Goal: Task Accomplishment & Management: Manage account settings

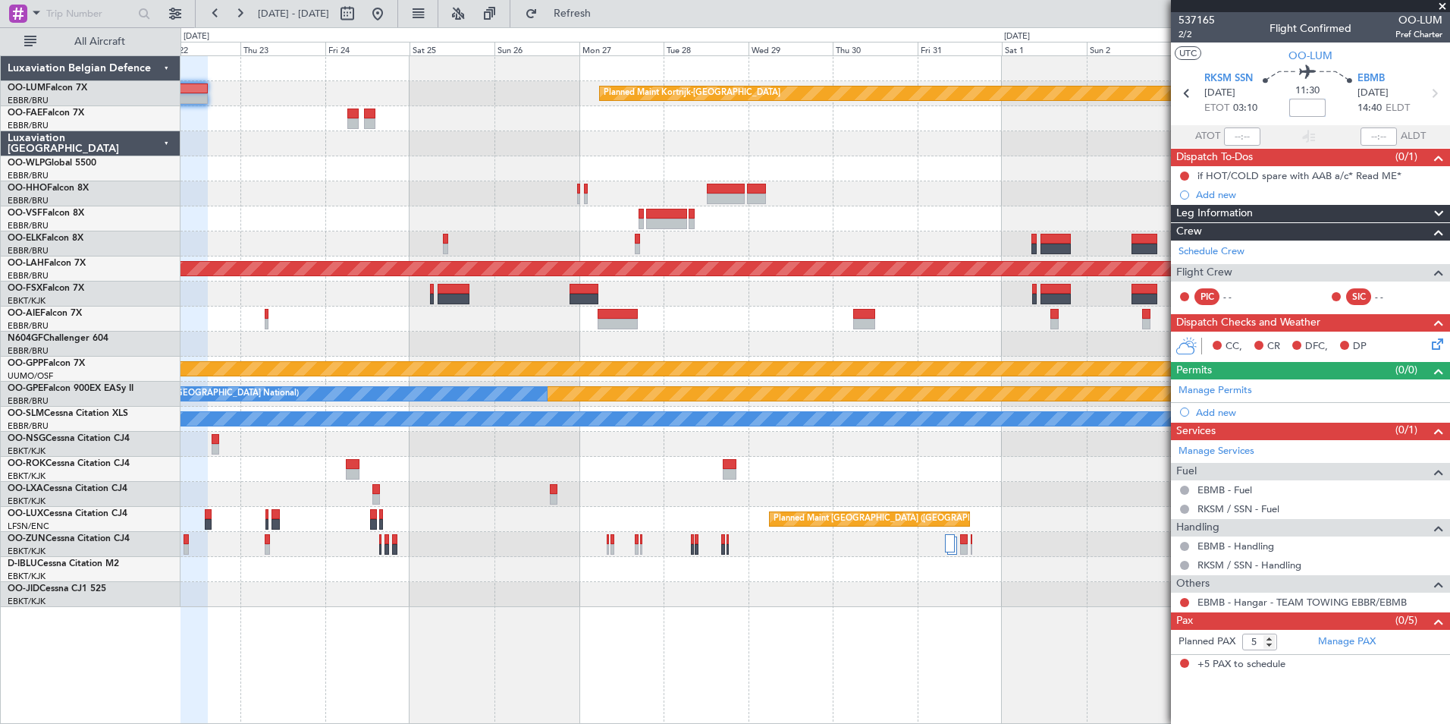
click at [523, 378] on div "Planned Maint Kortrijk-[GEOGRAPHIC_DATA] Planned [GEOGRAPHIC_DATA][PERSON_NAME]…" at bounding box center [815, 331] width 1269 height 551
click at [1167, 234] on div "Planned Maint Kortrijk-[GEOGRAPHIC_DATA] Planned [GEOGRAPHIC_DATA][PERSON_NAME]…" at bounding box center [815, 331] width 1269 height 551
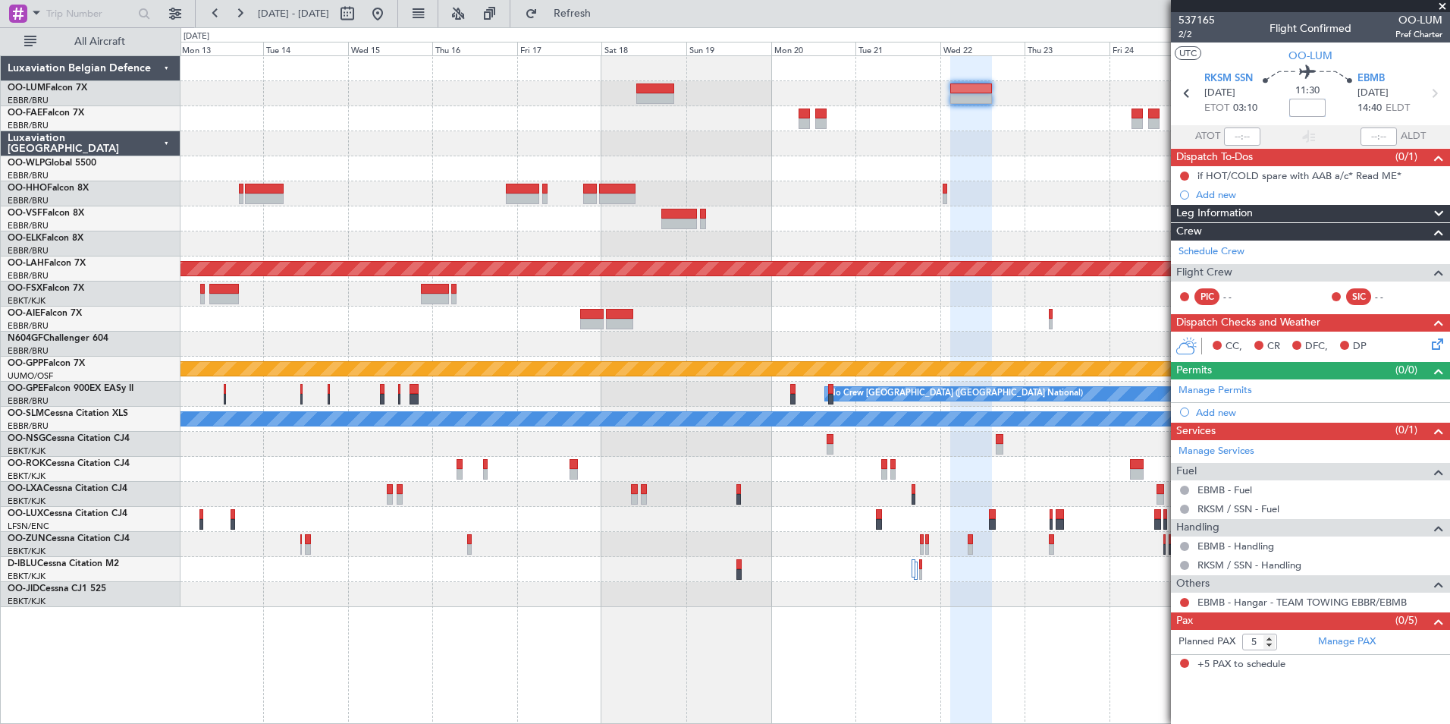
click at [749, 232] on div at bounding box center [815, 243] width 1269 height 25
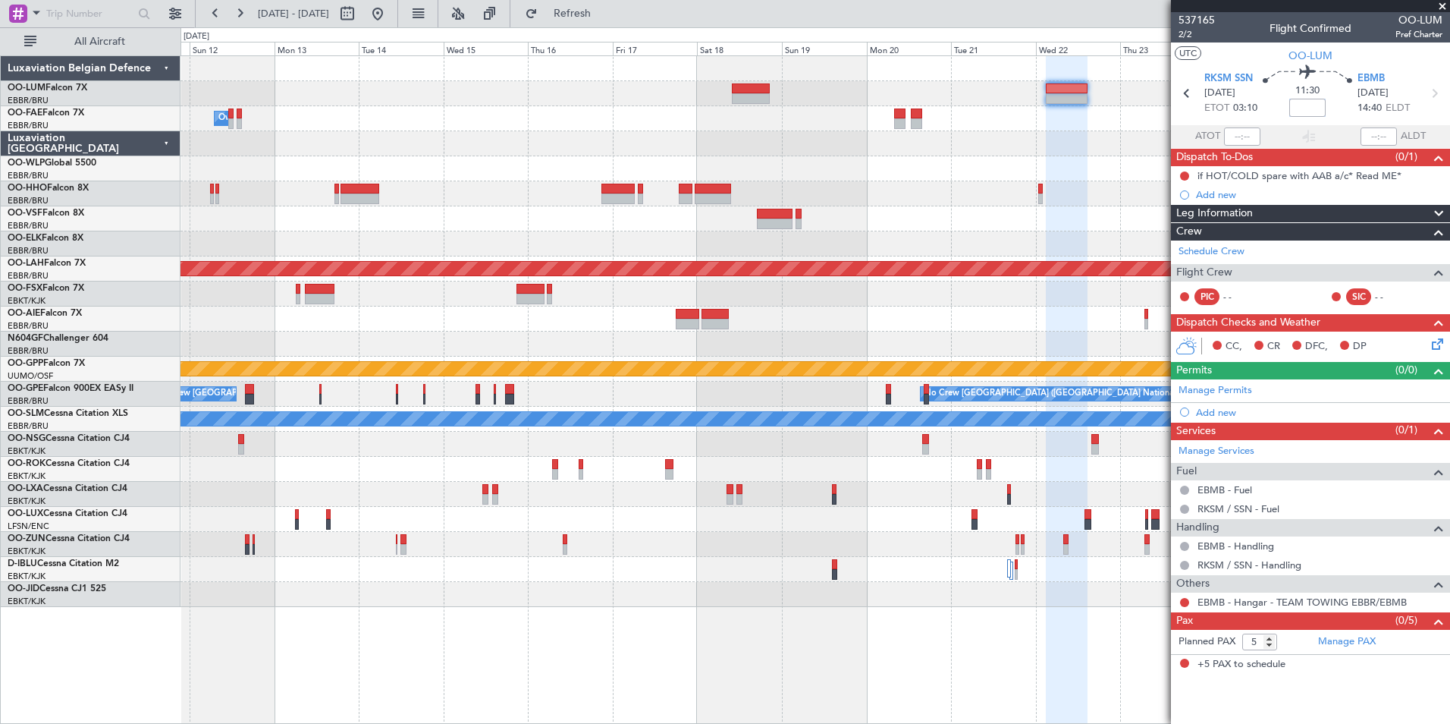
click at [625, 259] on div "Planned Maint Kortrijk-[GEOGRAPHIC_DATA] Owner [GEOGRAPHIC_DATA] Planned [GEOGR…" at bounding box center [815, 331] width 1269 height 551
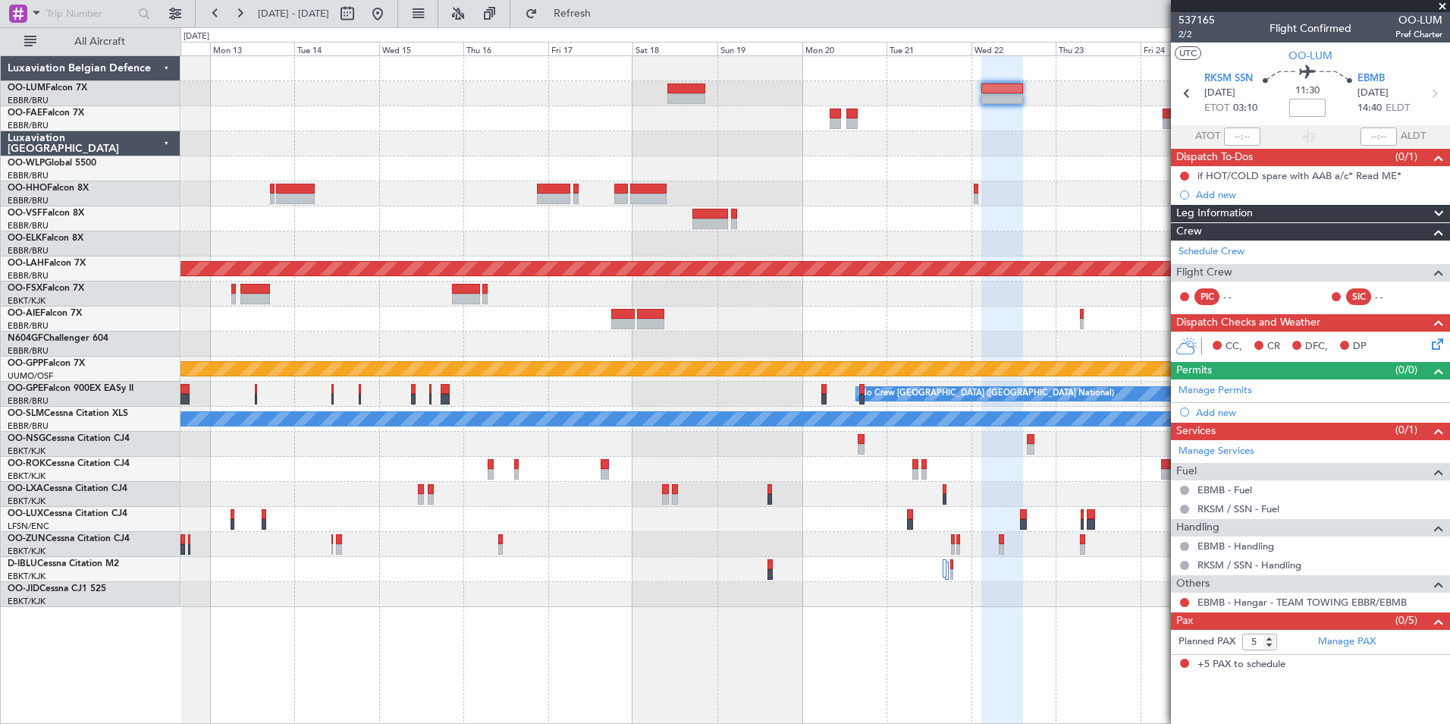
click at [595, 303] on div at bounding box center [815, 293] width 1269 height 25
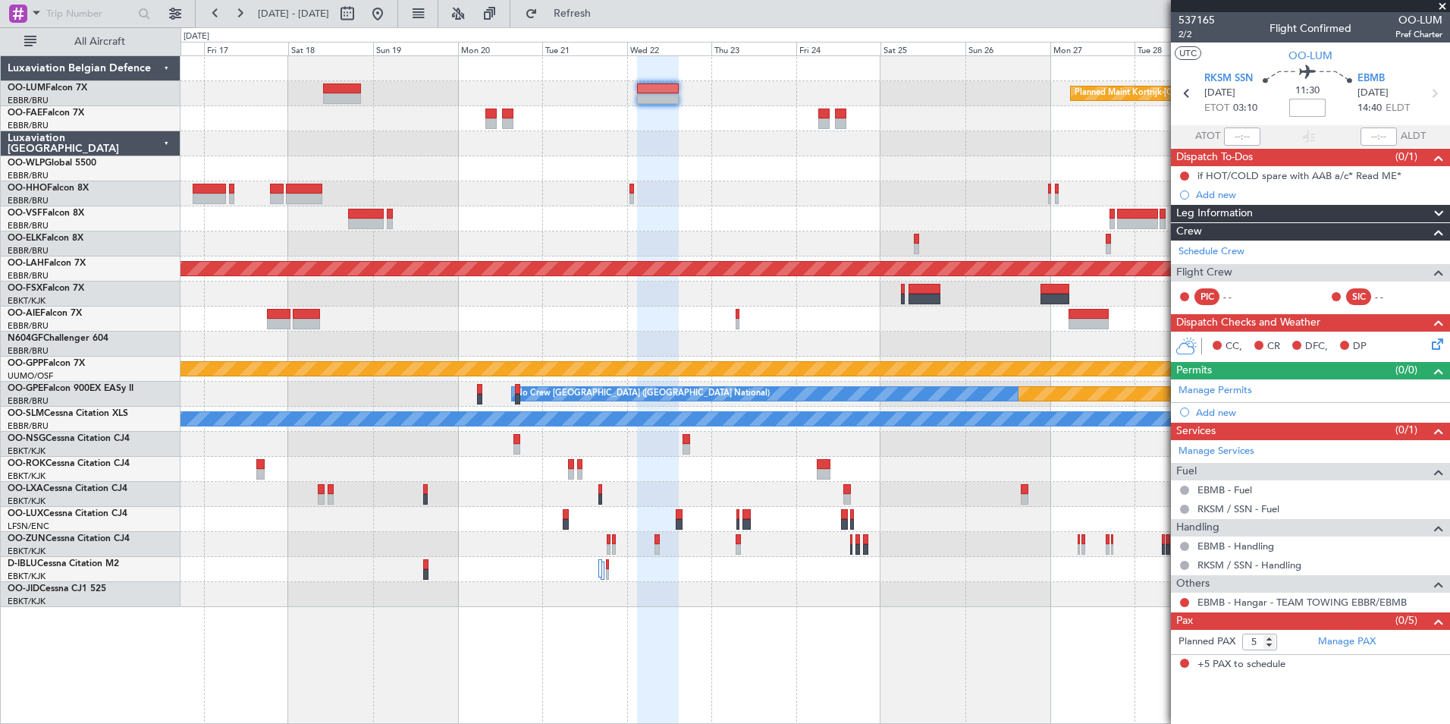
click at [391, 341] on div "Planned Maint Kortrijk-[GEOGRAPHIC_DATA] Planned [GEOGRAPHIC_DATA][PERSON_NAME]…" at bounding box center [815, 331] width 1269 height 551
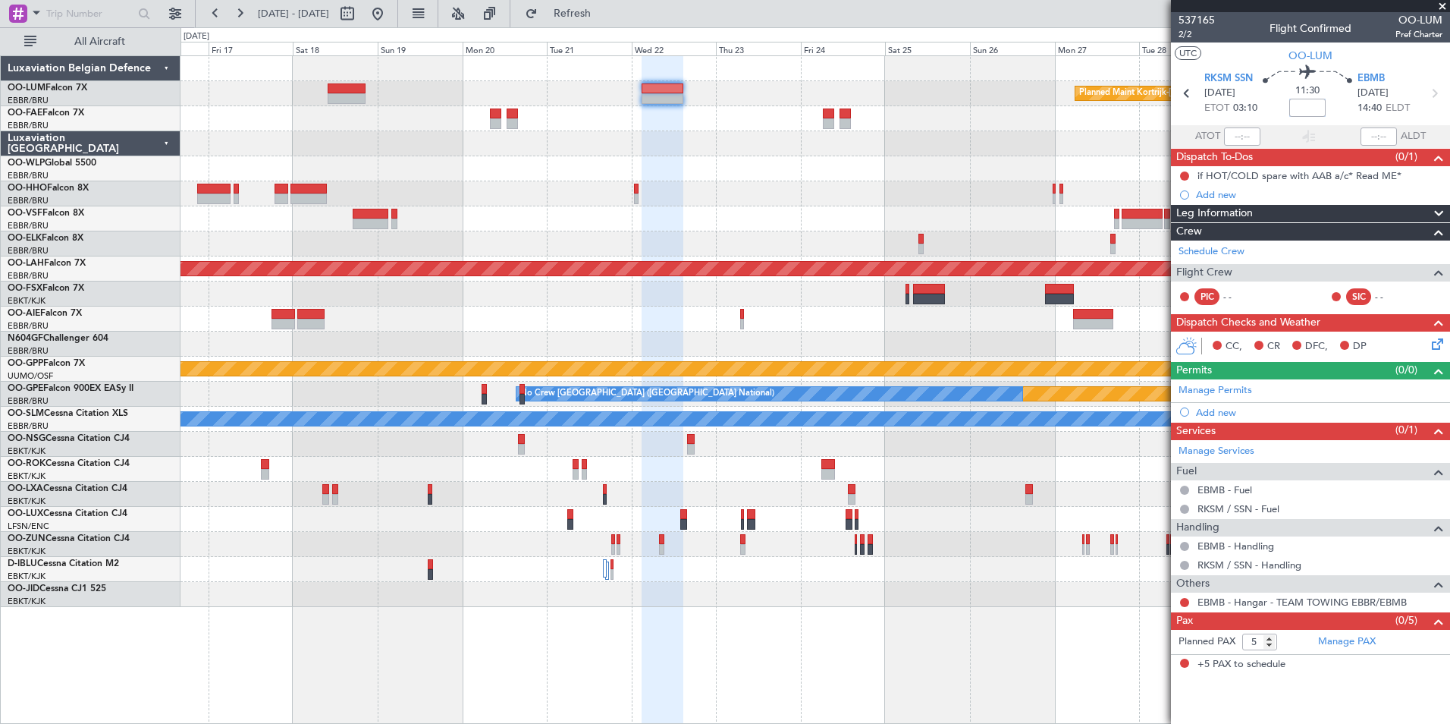
click at [605, 347] on div at bounding box center [815, 343] width 1269 height 25
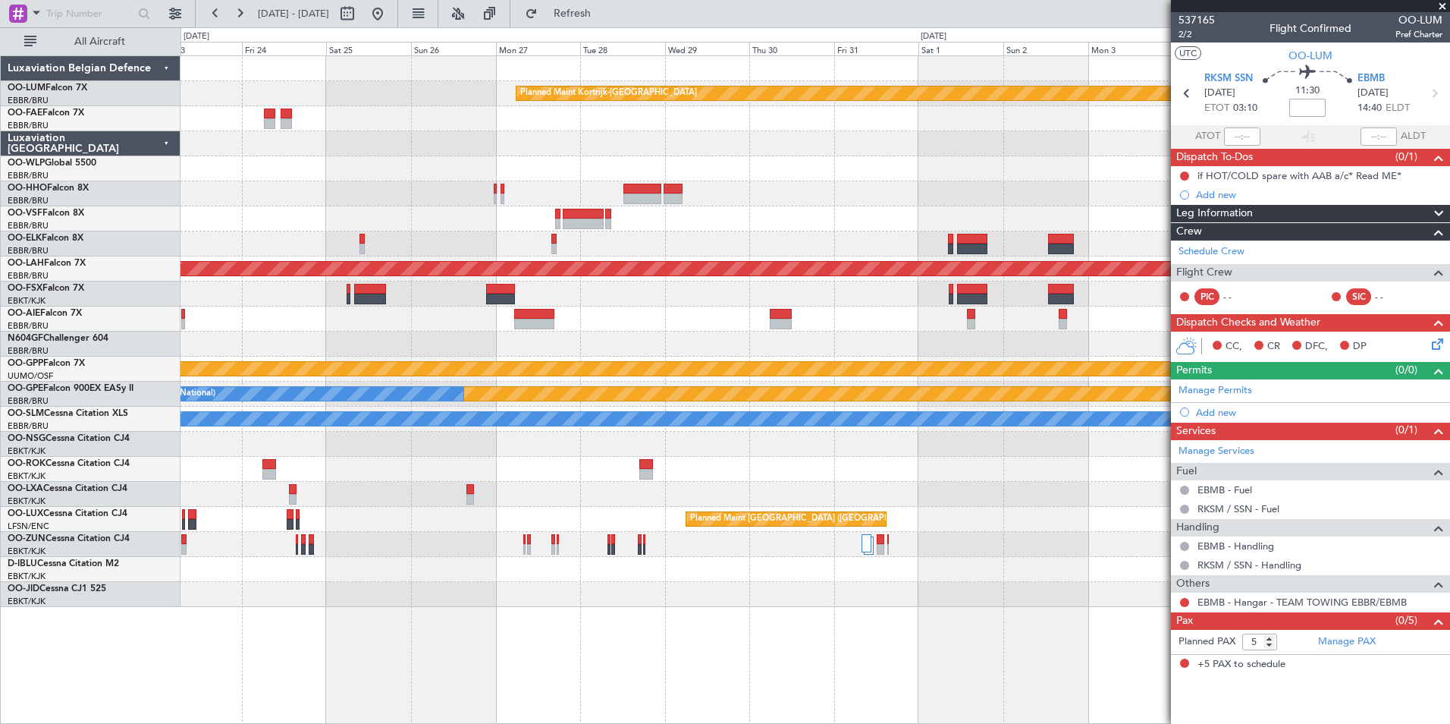
click at [514, 317] on div at bounding box center [534, 314] width 40 height 11
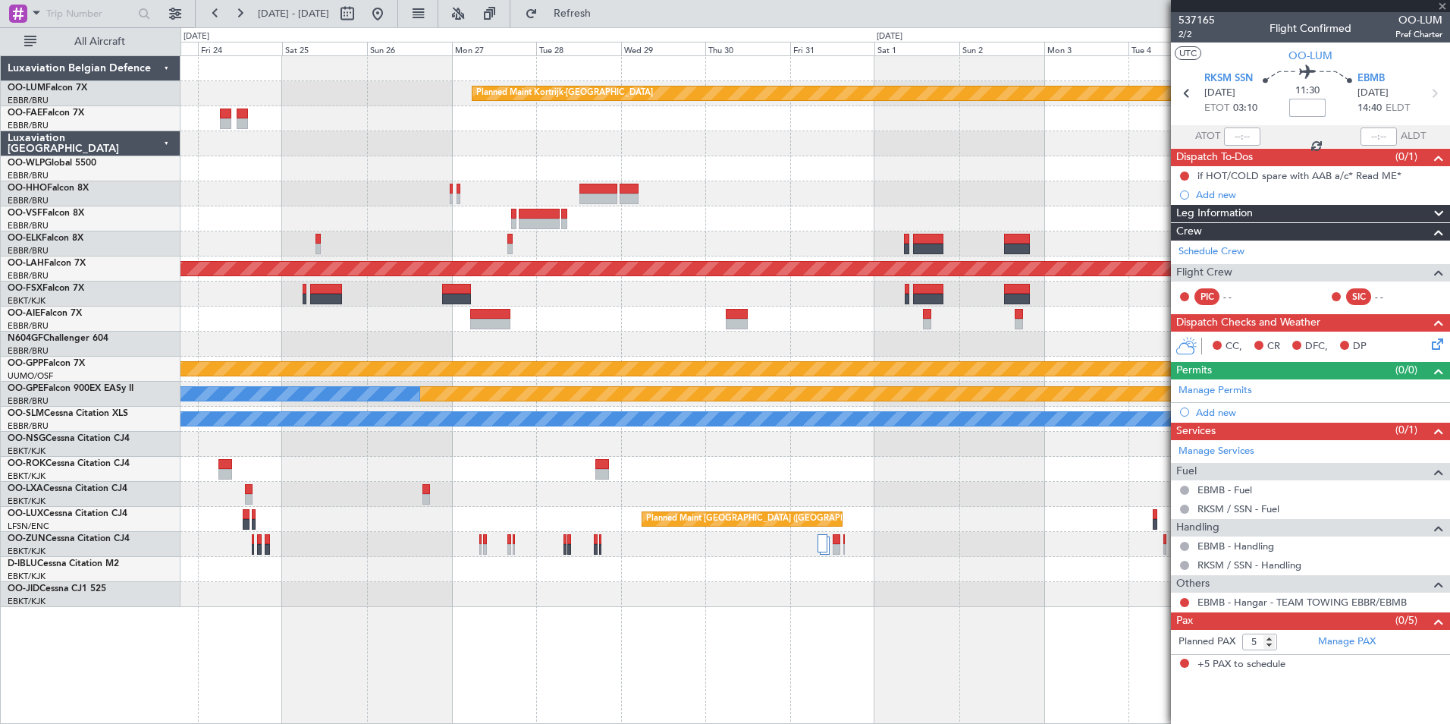
click at [504, 311] on div at bounding box center [490, 314] width 40 height 11
type input "+02:35"
type input "1"
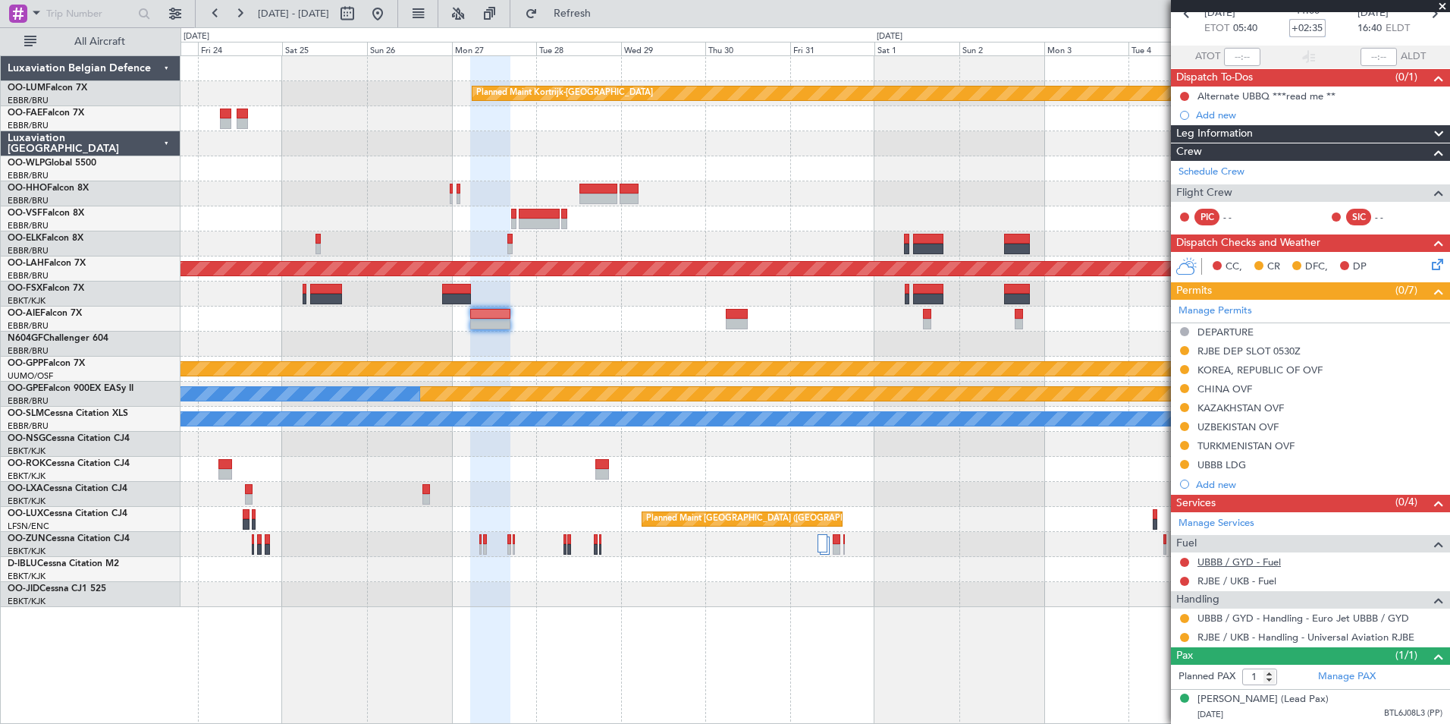
scroll to position [94, 0]
click at [439, 389] on div "Planned Maint Kortrijk-[GEOGRAPHIC_DATA] Planned [GEOGRAPHIC_DATA][PERSON_NAME]…" at bounding box center [815, 331] width 1269 height 551
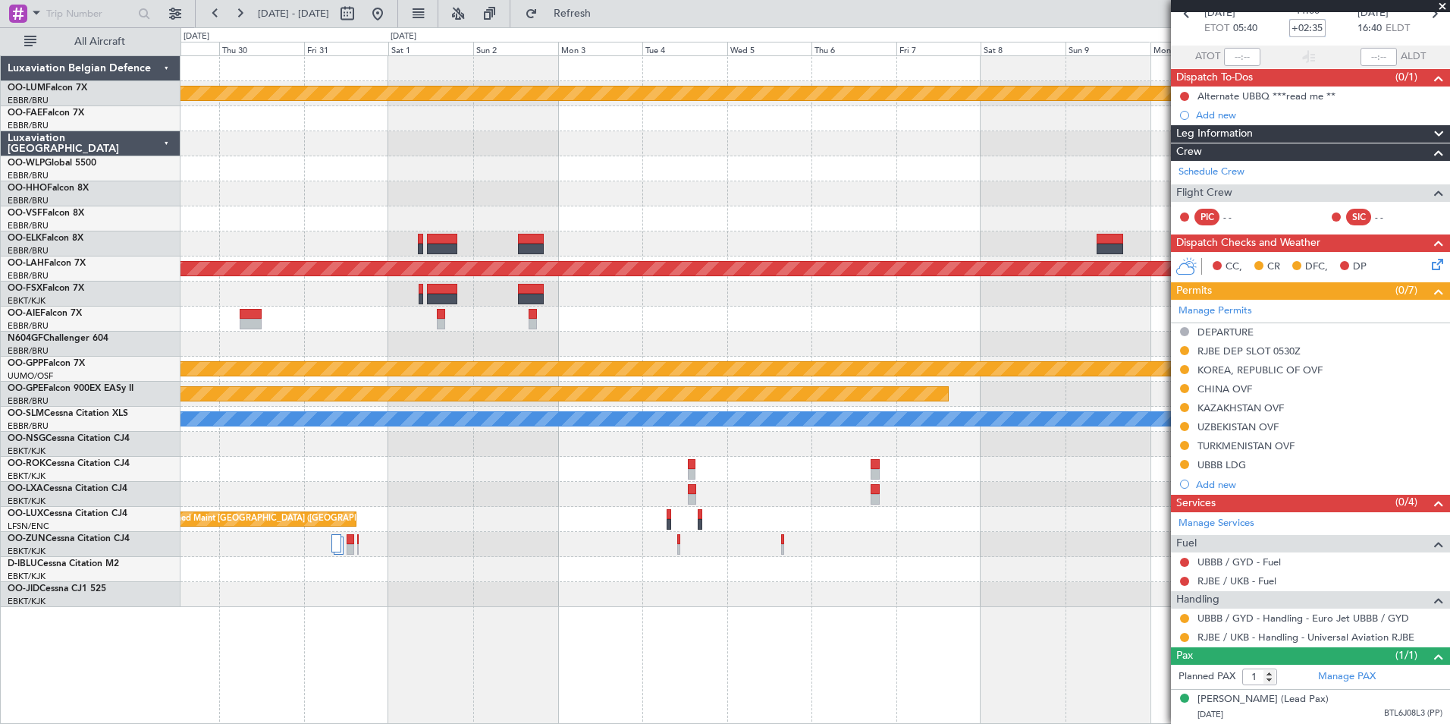
click at [237, 408] on div "Planned Maint Kortrijk-[GEOGRAPHIC_DATA] Planned [GEOGRAPHIC_DATA][PERSON_NAME]…" at bounding box center [815, 331] width 1269 height 551
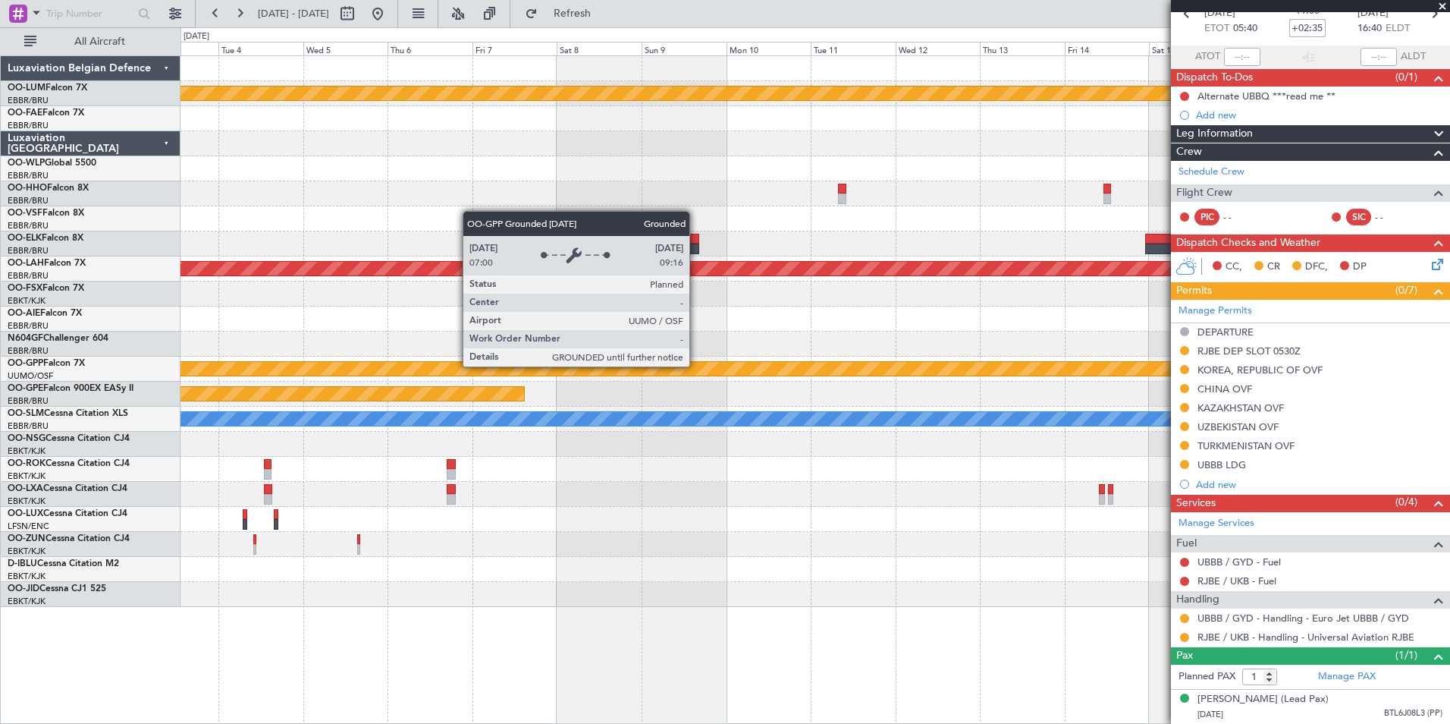
click at [108, 510] on div "Planned Maint Kortrijk-[GEOGRAPHIC_DATA] Planned [GEOGRAPHIC_DATA][PERSON_NAME]…" at bounding box center [725, 375] width 1450 height 696
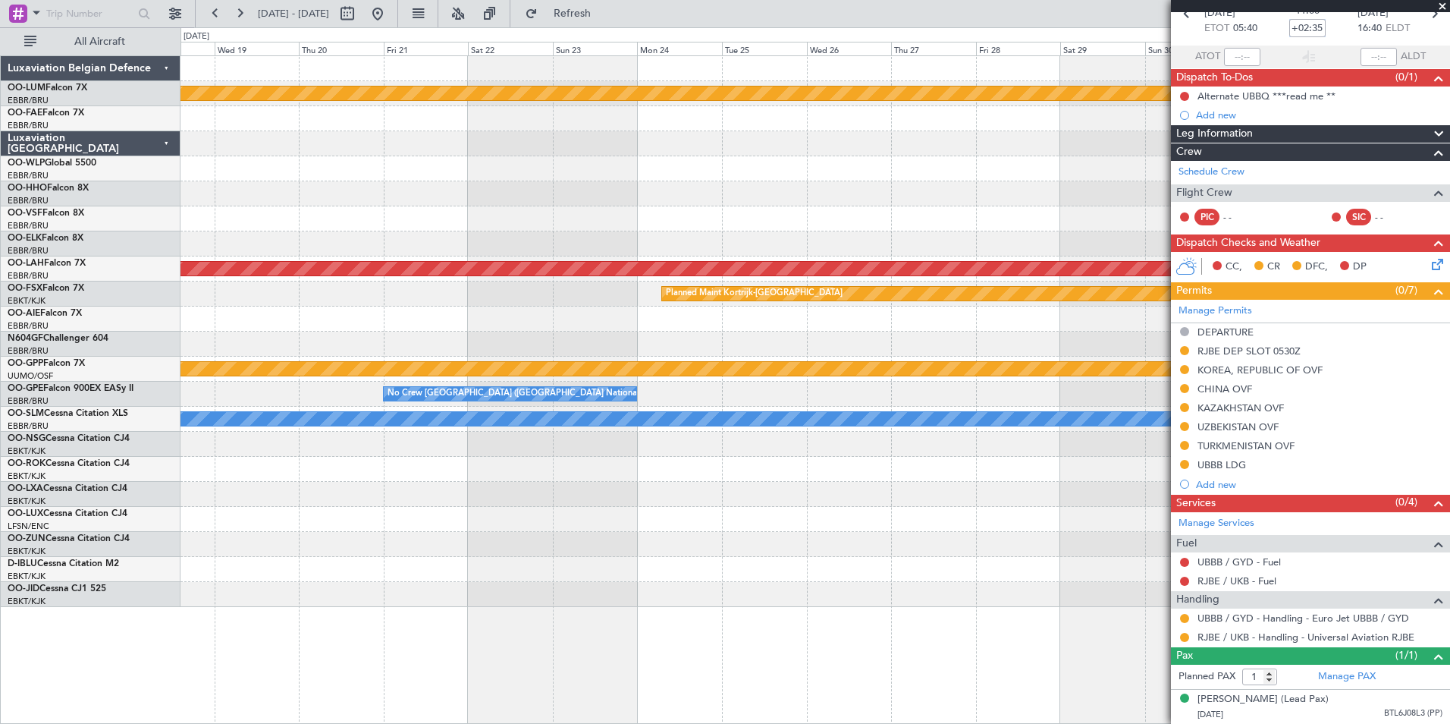
click at [58, 535] on div "Planned Maint Kortrijk-[GEOGRAPHIC_DATA] Planned [GEOGRAPHIC_DATA][PERSON_NAME]…" at bounding box center [725, 375] width 1450 height 696
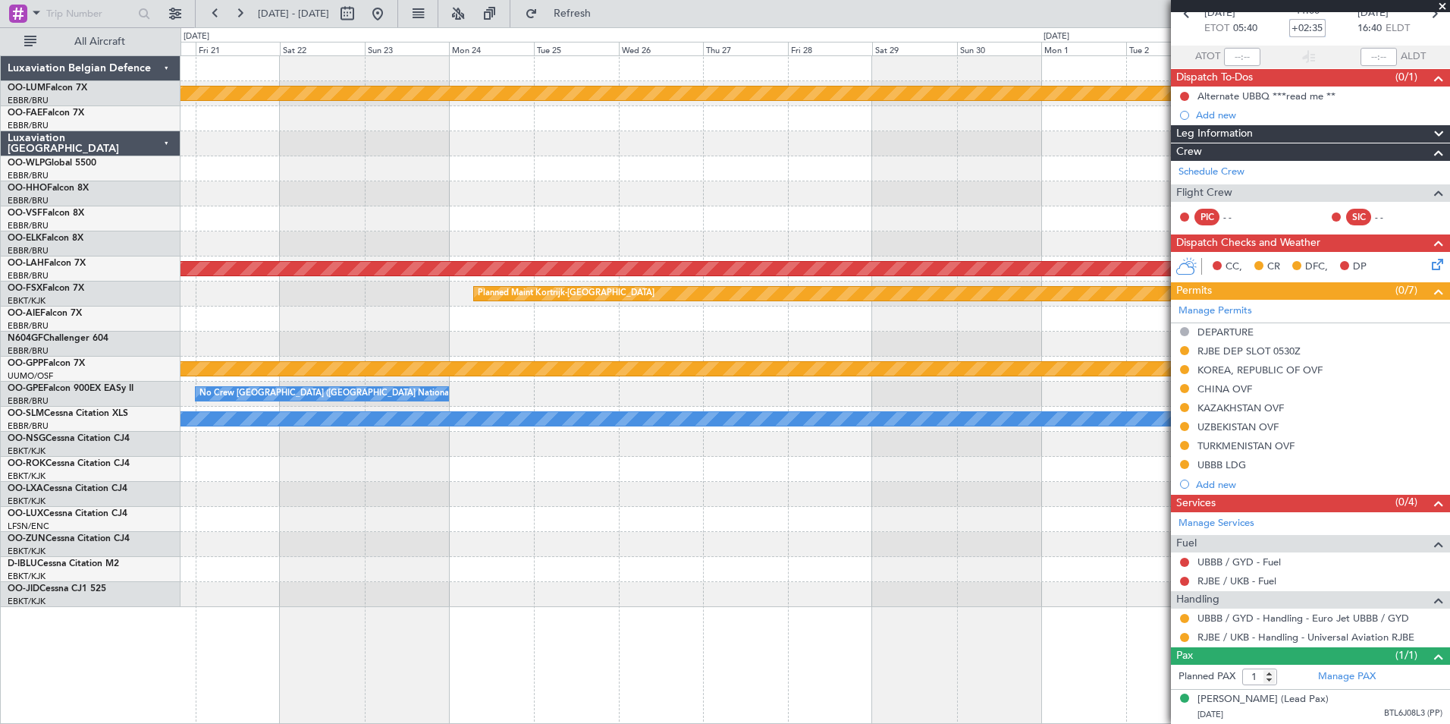
click at [90, 535] on div "Planned Maint Kortrijk-[GEOGRAPHIC_DATA] Planned [GEOGRAPHIC_DATA][PERSON_NAME]…" at bounding box center [725, 375] width 1450 height 696
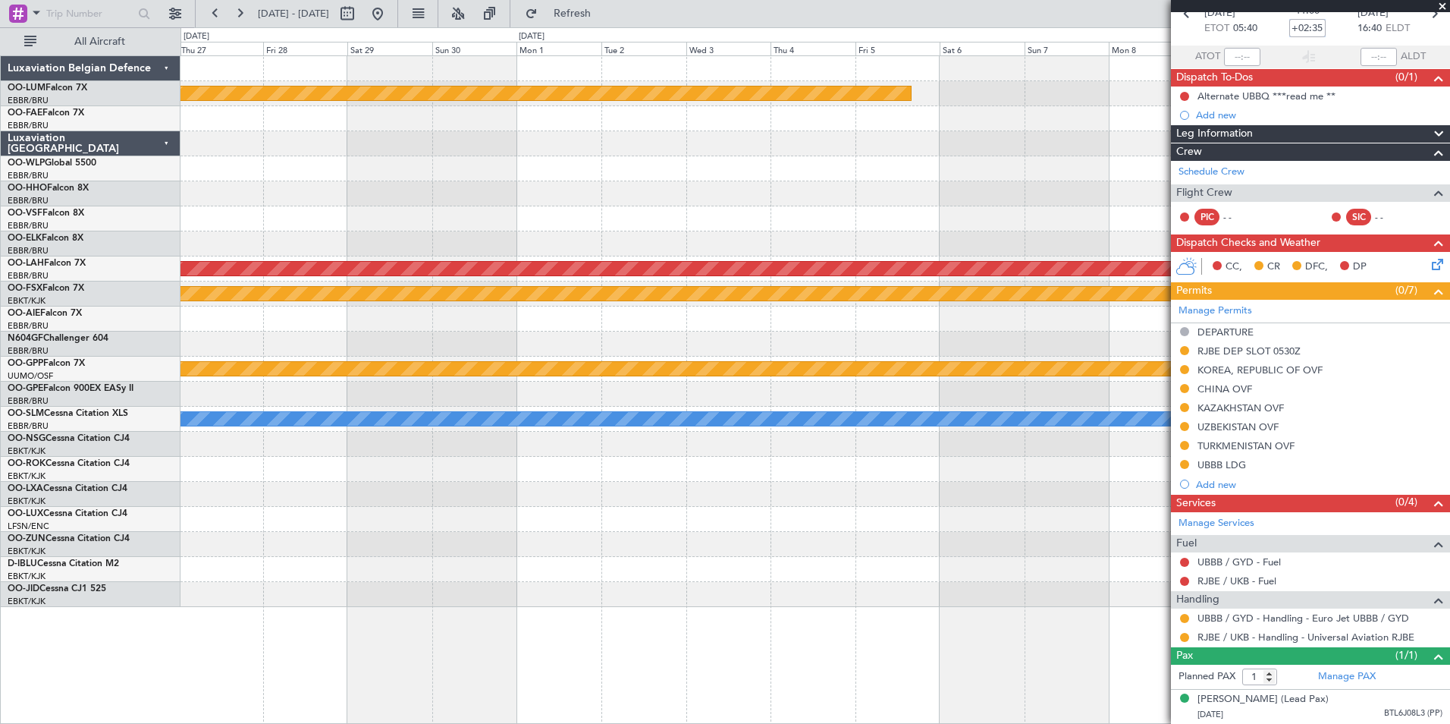
click at [2, 517] on div "Planned Maint Kortrijk-[GEOGRAPHIC_DATA] Planned [GEOGRAPHIC_DATA][PERSON_NAME]…" at bounding box center [725, 375] width 1450 height 696
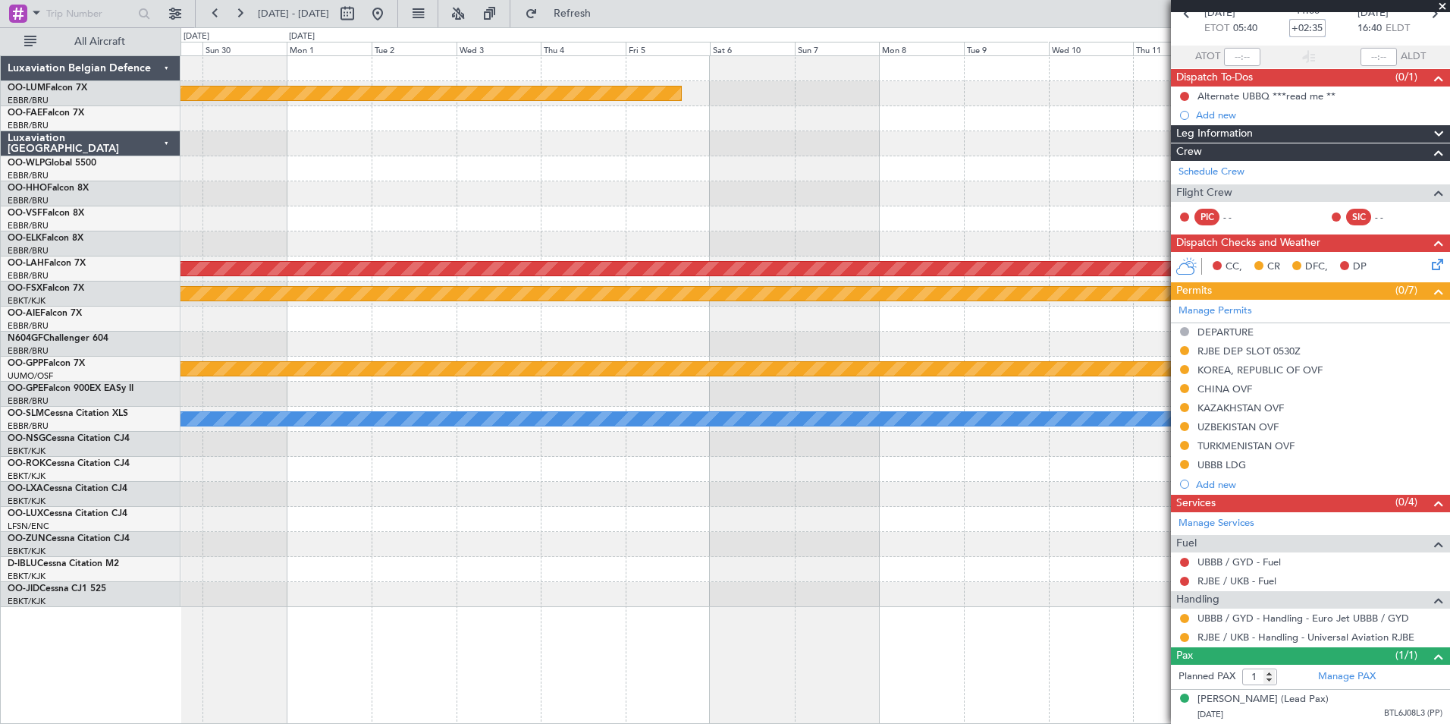
click at [84, 538] on div "Planned Maint Kortrijk-[GEOGRAPHIC_DATA] Planned [GEOGRAPHIC_DATA][PERSON_NAME]…" at bounding box center [725, 375] width 1450 height 696
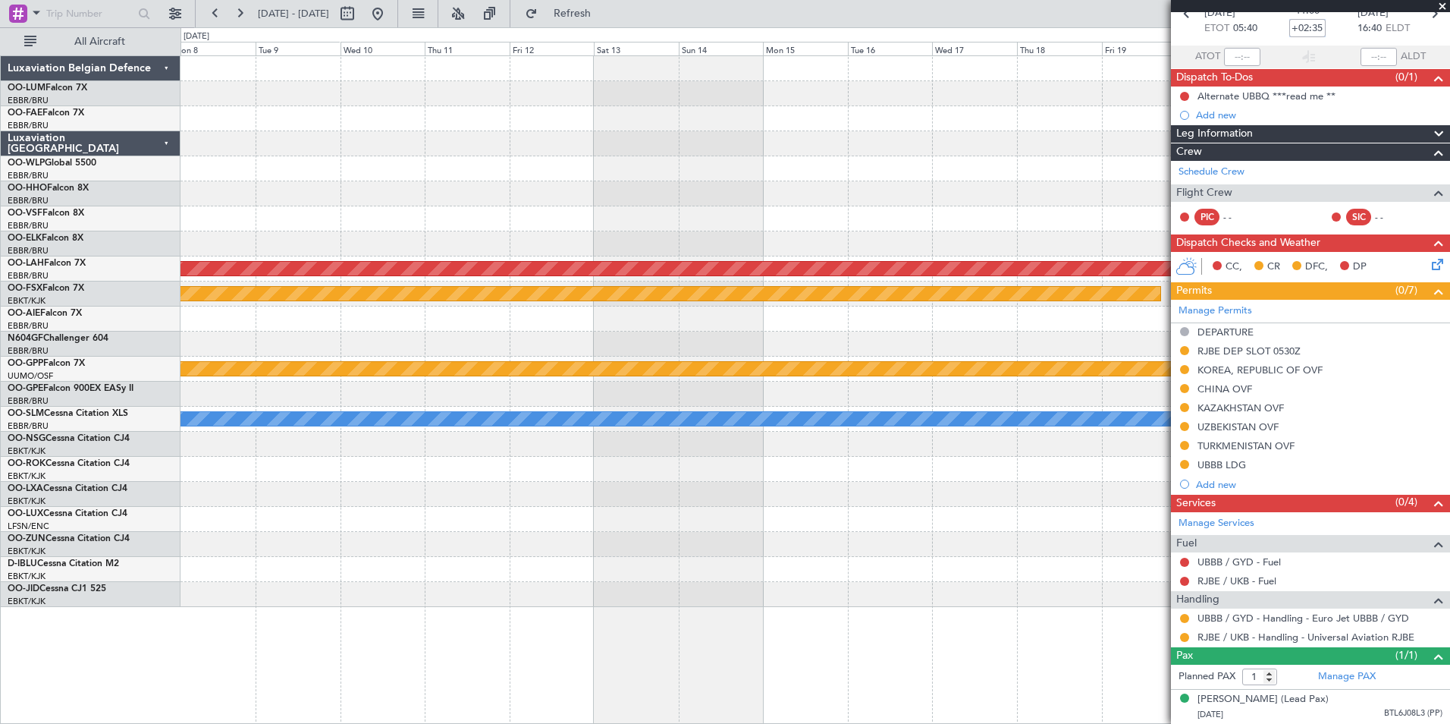
click at [586, 347] on div "Planned Maint Kortrijk-[GEOGRAPHIC_DATA] Planned [GEOGRAPHIC_DATA][PERSON_NAME]…" at bounding box center [815, 331] width 1269 height 551
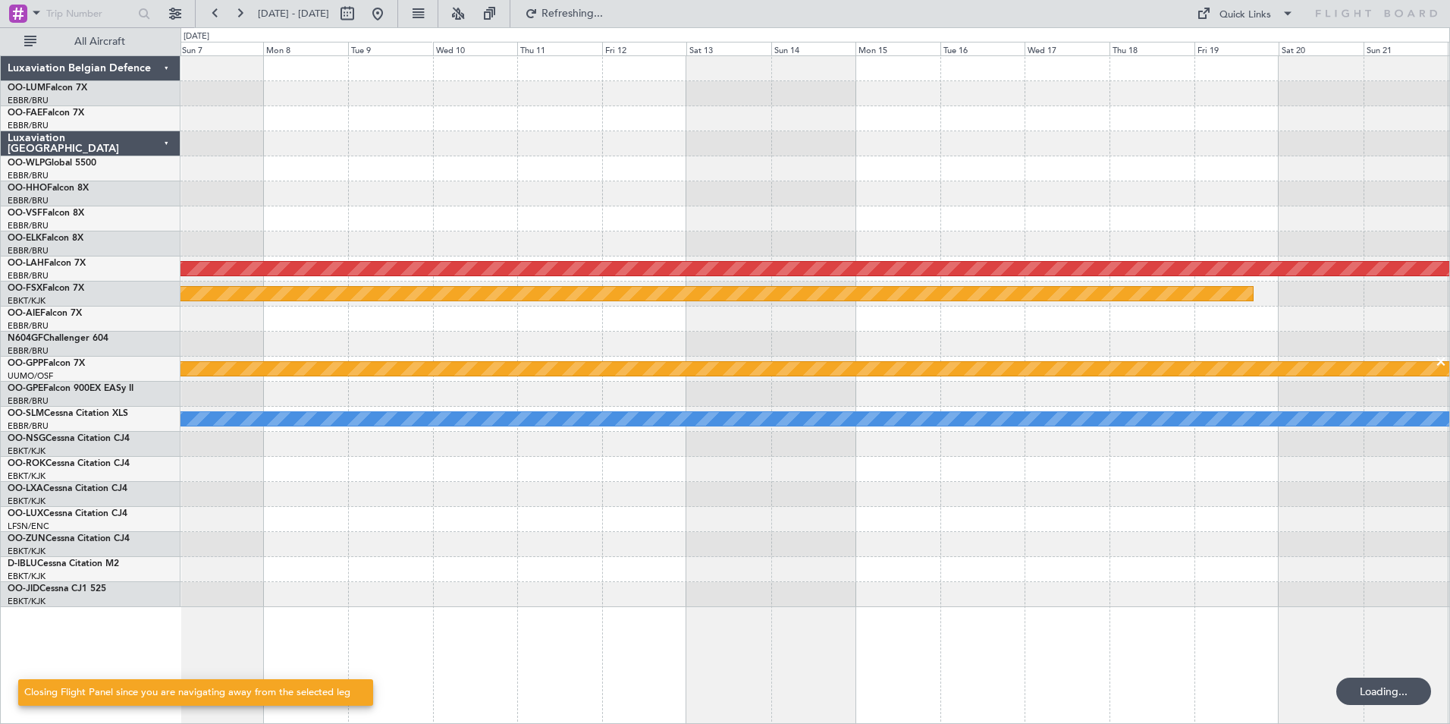
scroll to position [0, 0]
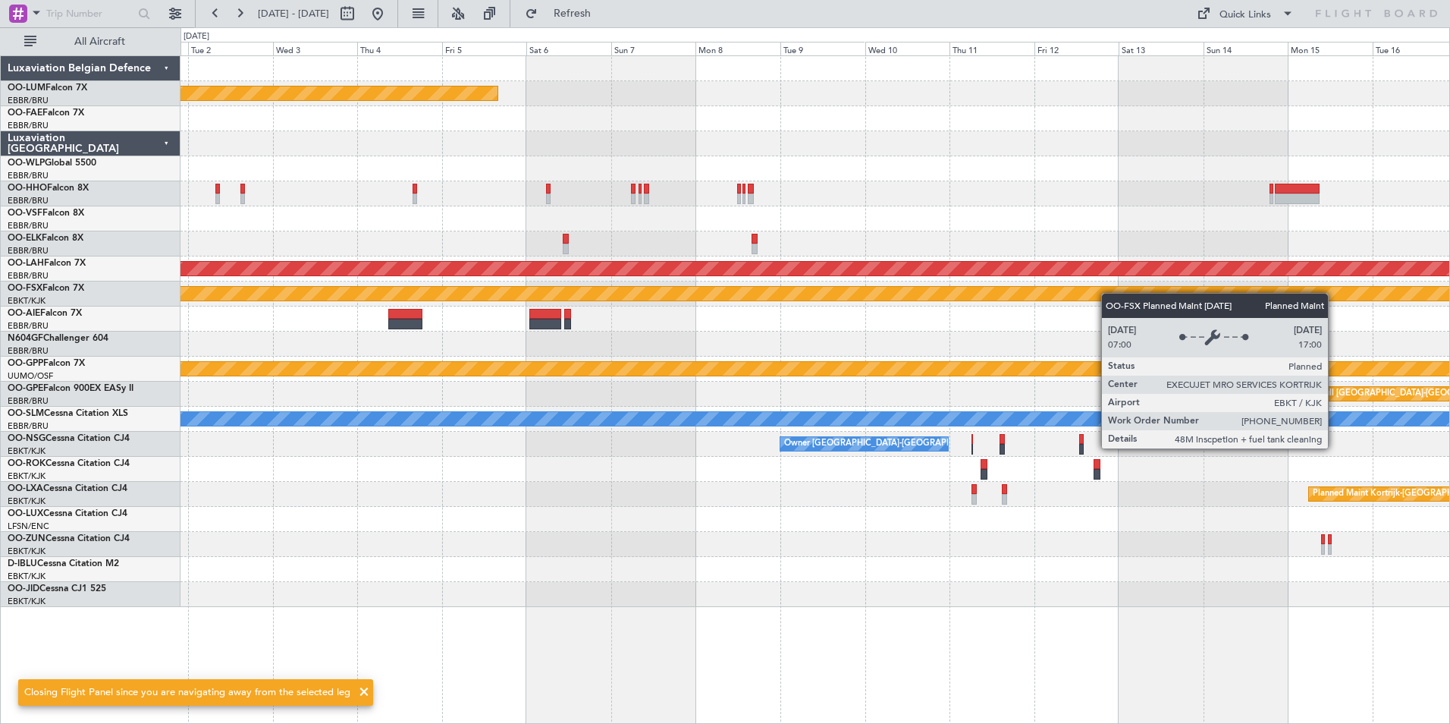
click at [1148, 288] on div "Planned Maint Kortrijk-[GEOGRAPHIC_DATA] Planned [GEOGRAPHIC_DATA][PERSON_NAME]…" at bounding box center [815, 331] width 1269 height 551
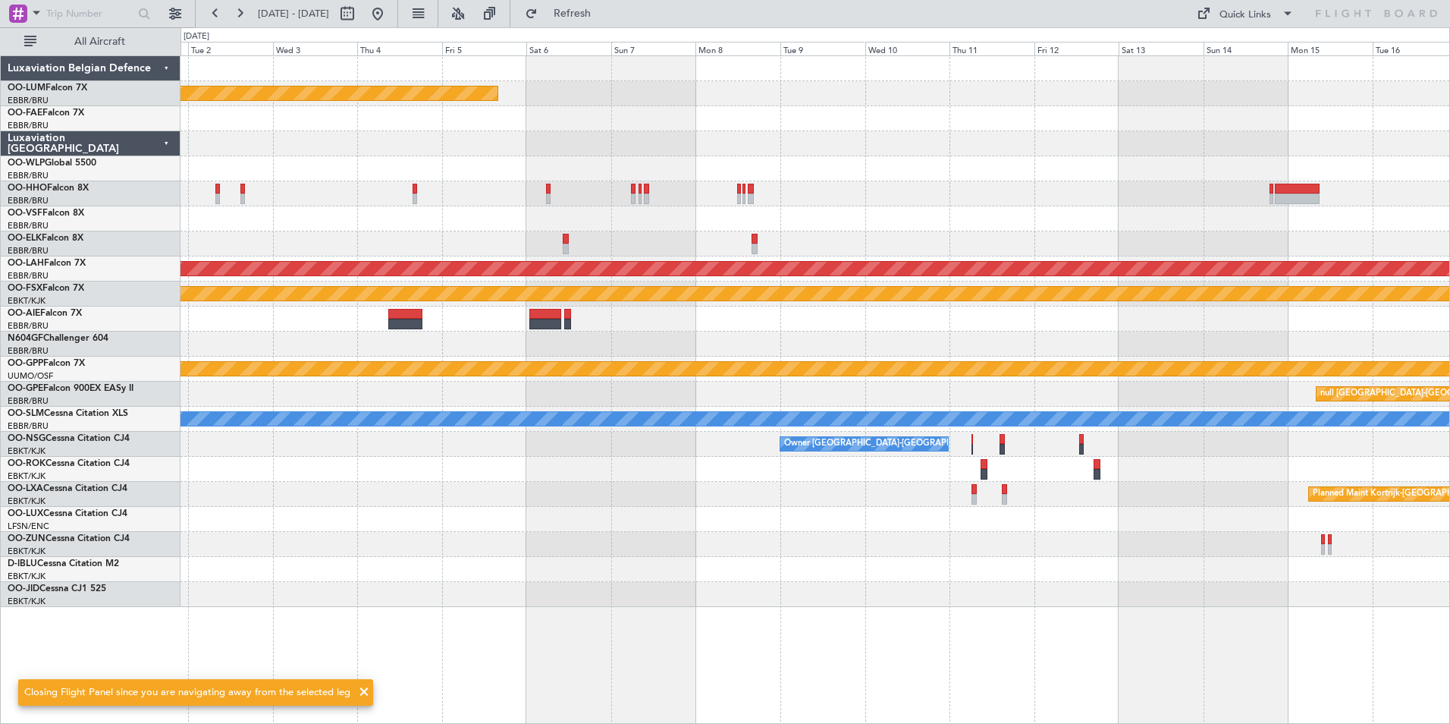
click at [792, 341] on div "Planned Maint Kortrijk-[GEOGRAPHIC_DATA] Planned [GEOGRAPHIC_DATA][PERSON_NAME]…" at bounding box center [815, 331] width 1269 height 551
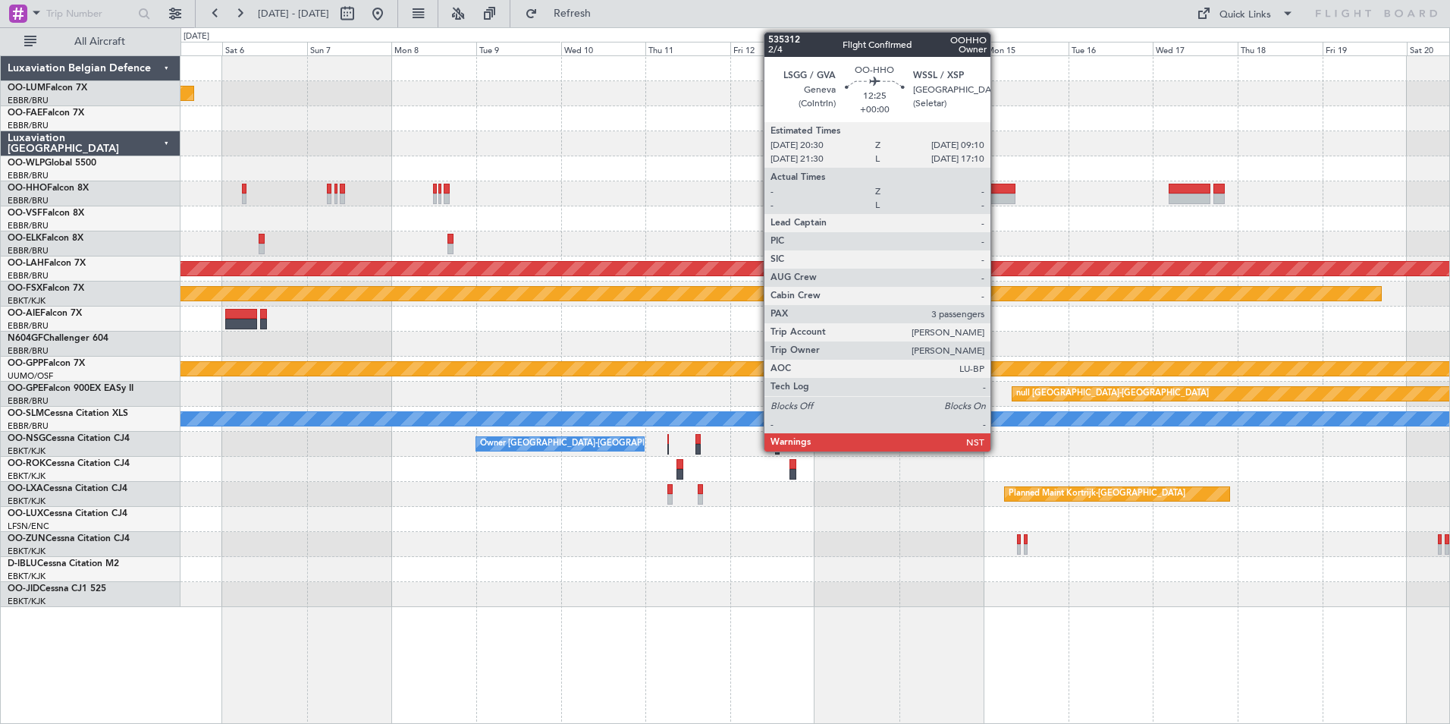
click at [997, 191] on div at bounding box center [993, 189] width 45 height 11
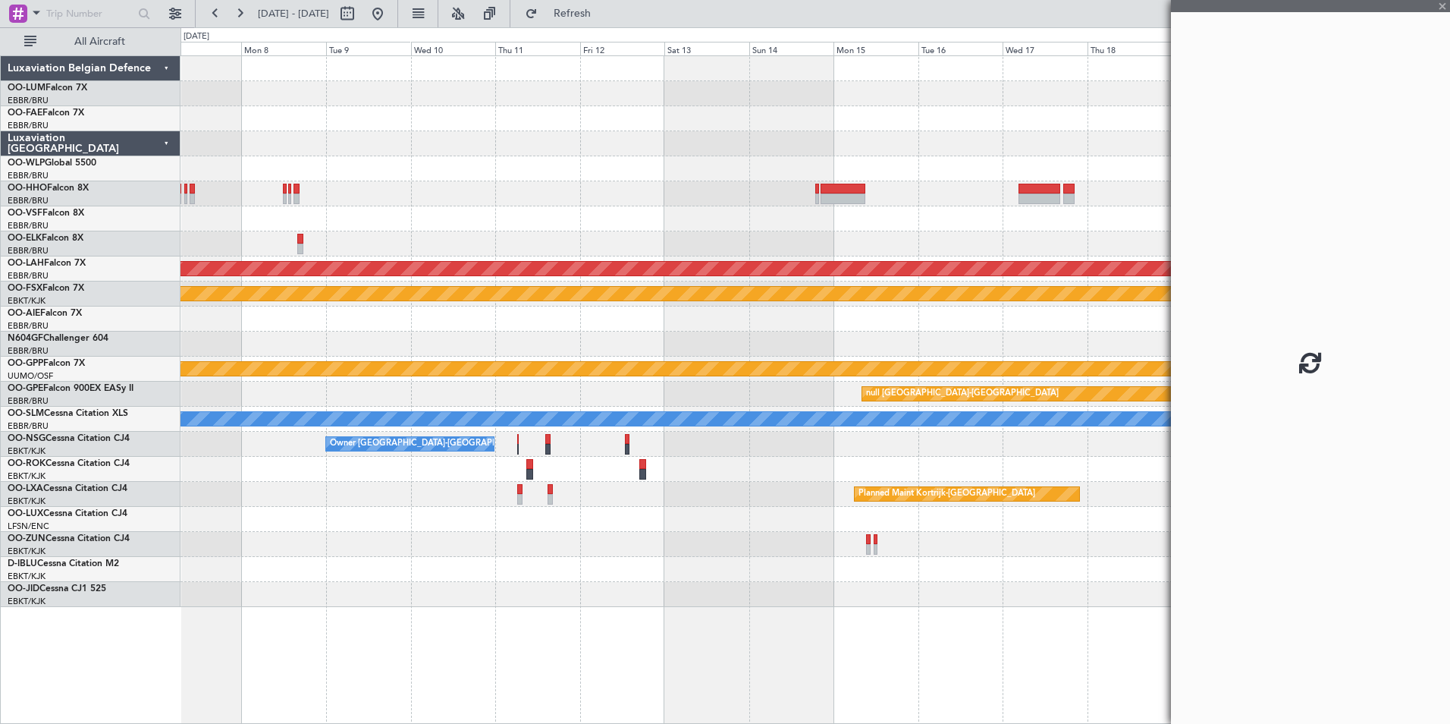
click at [886, 249] on div "Planned Maint Kortrijk-[GEOGRAPHIC_DATA] Planned [GEOGRAPHIC_DATA][PERSON_NAME]…" at bounding box center [815, 331] width 1269 height 551
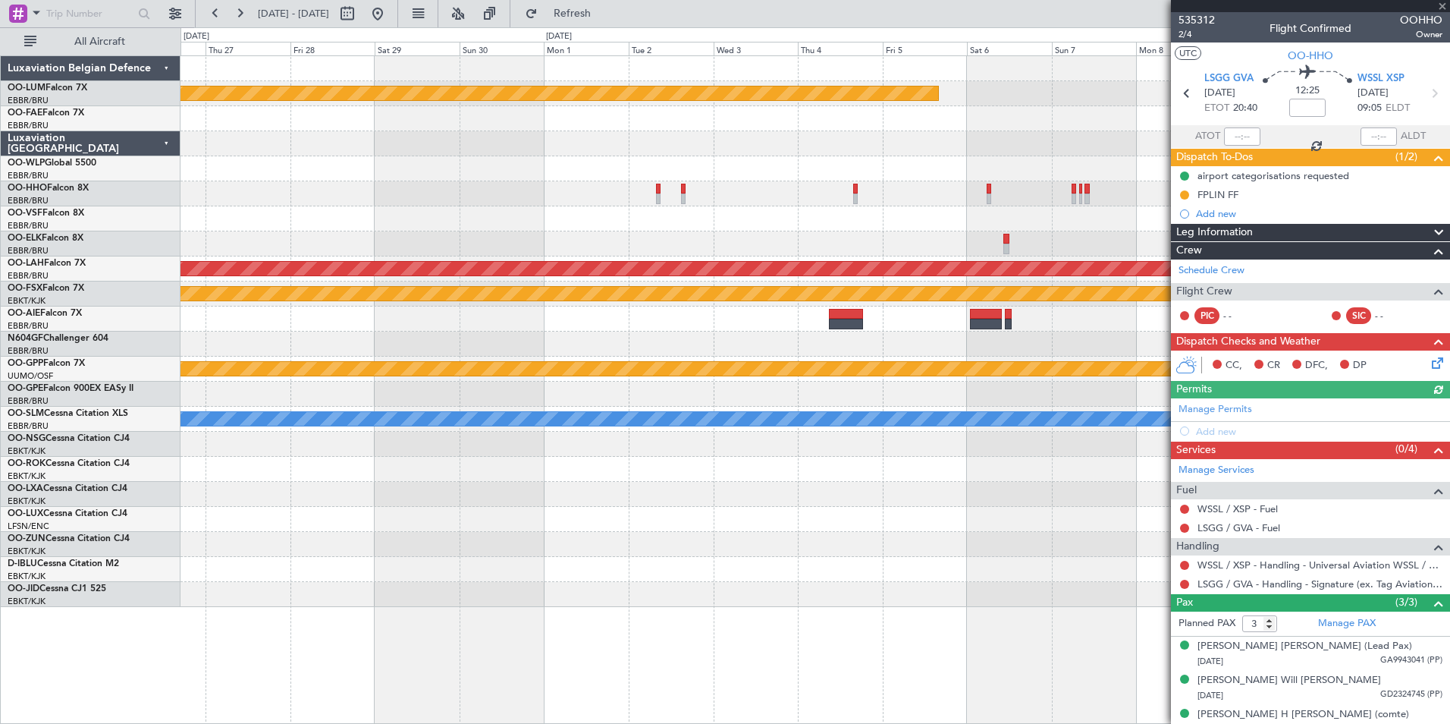
click at [1251, 256] on fb-app "[DATE] - [DATE] Refresh Quick Links All Aircraft Planned Maint [GEOGRAPHIC_DATA…" at bounding box center [725, 367] width 1450 height 712
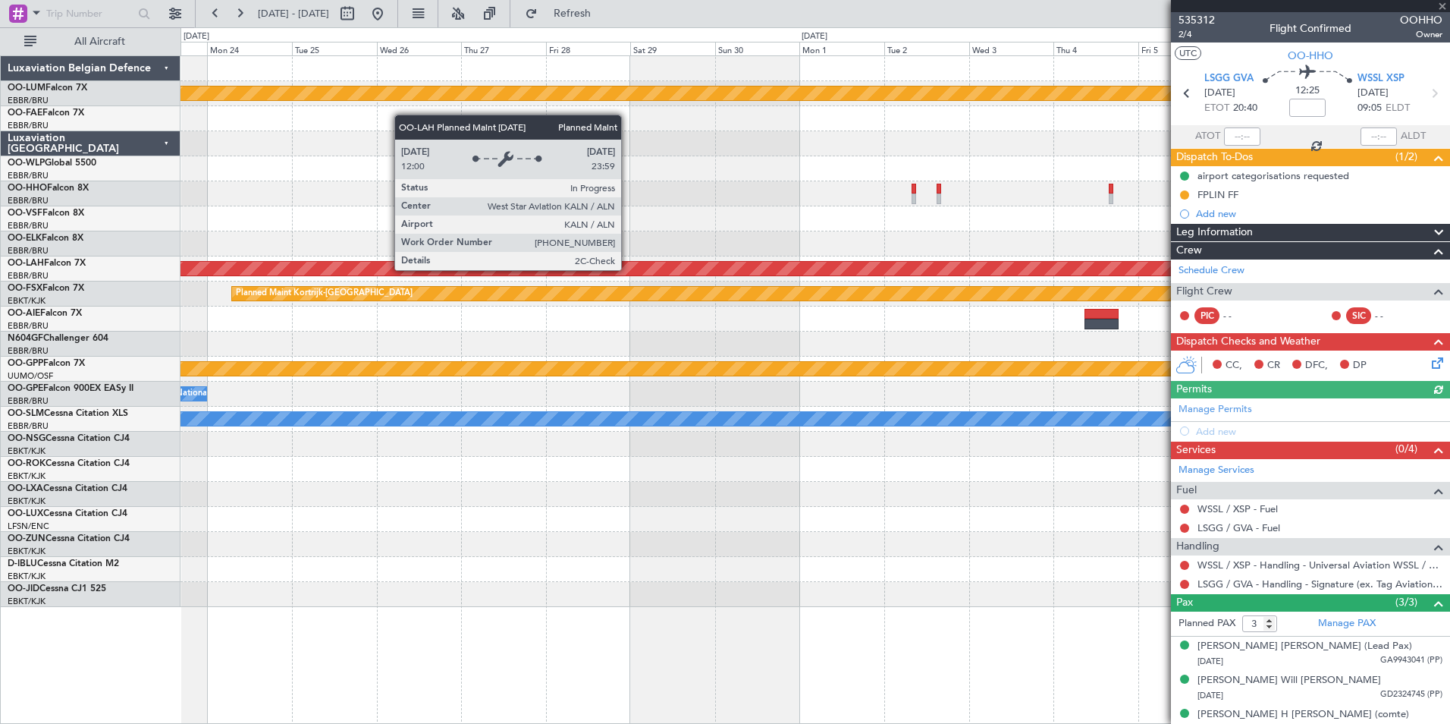
click at [1240, 222] on fb-app "[DATE] - [DATE] Refresh Quick Links All Aircraft Planned Maint [GEOGRAPHIC_DATA…" at bounding box center [725, 367] width 1450 height 712
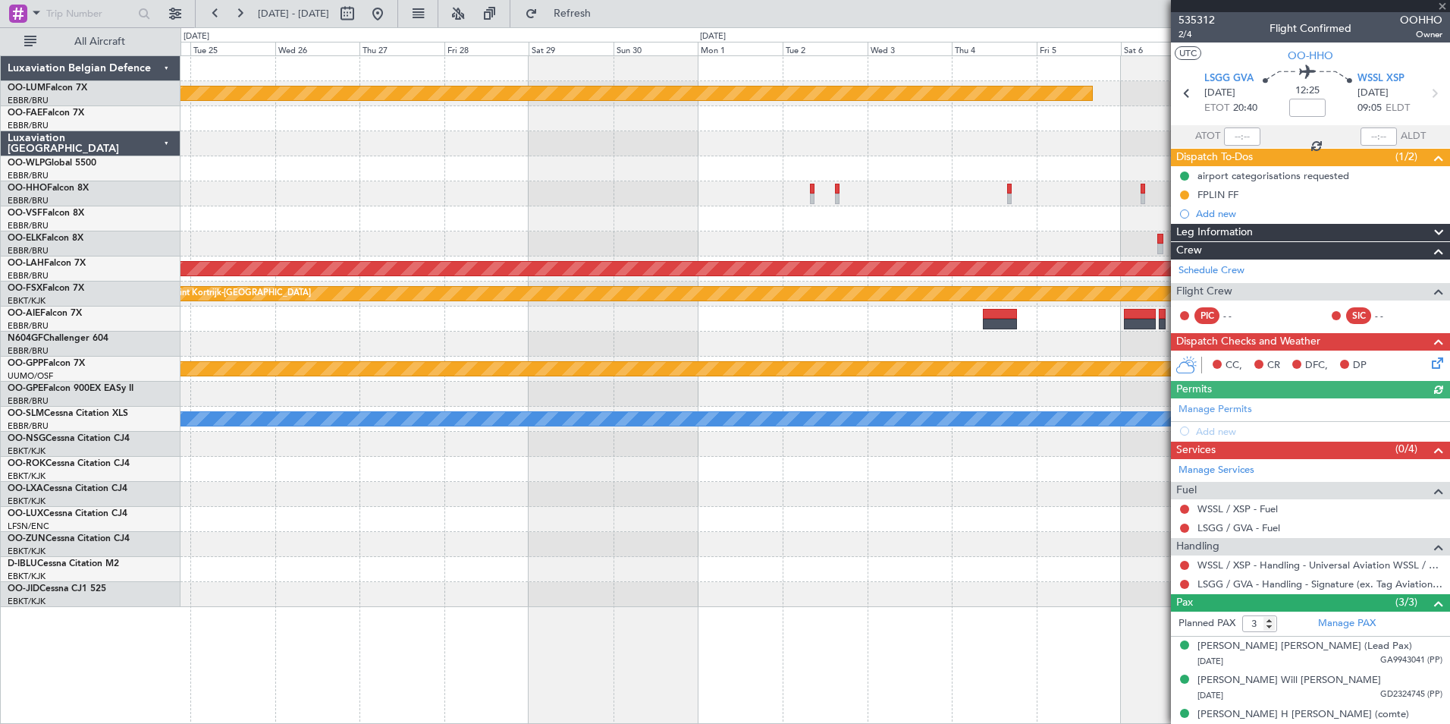
click at [43, 337] on div "Planned Maint Kortrijk-[GEOGRAPHIC_DATA] Planned [GEOGRAPHIC_DATA][PERSON_NAME]…" at bounding box center [725, 375] width 1450 height 696
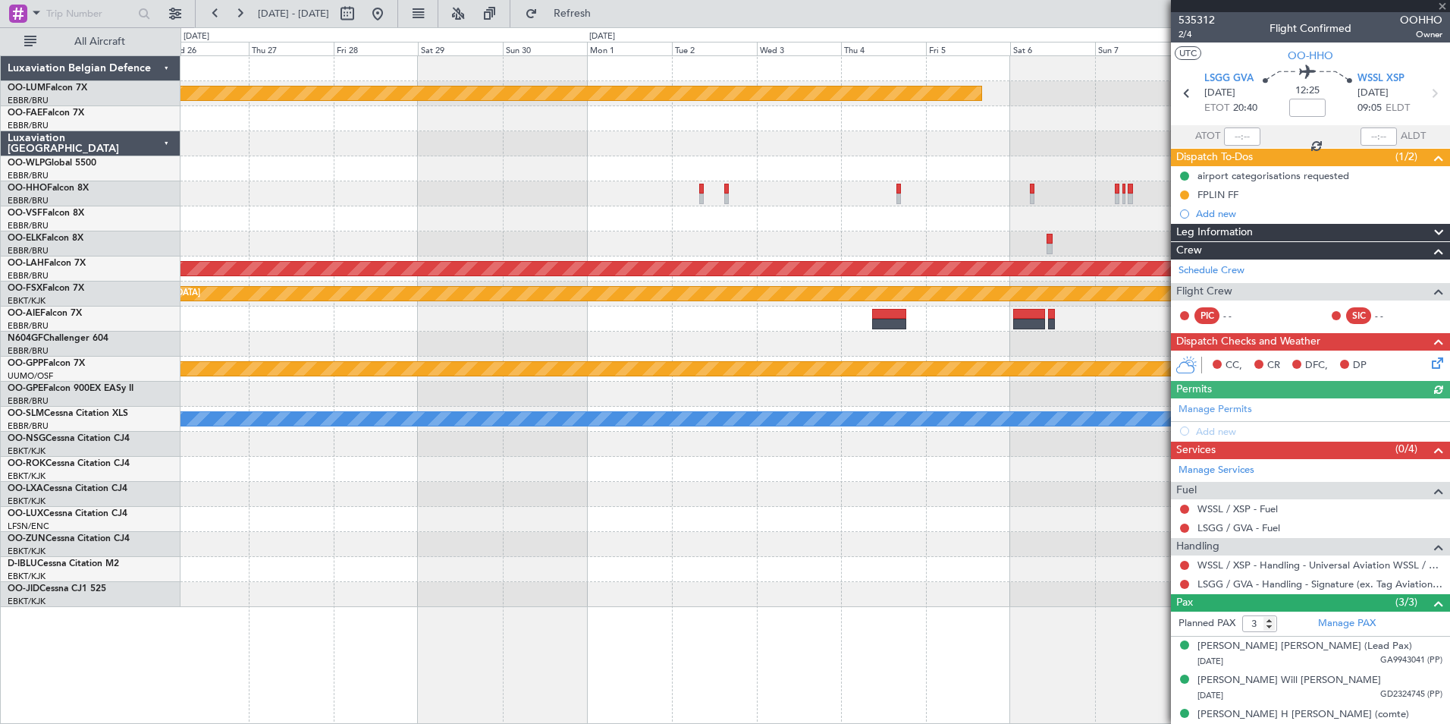
click at [573, 266] on div "Planned Maint Kortrijk-[GEOGRAPHIC_DATA] Planned [GEOGRAPHIC_DATA][PERSON_NAME]…" at bounding box center [815, 331] width 1269 height 551
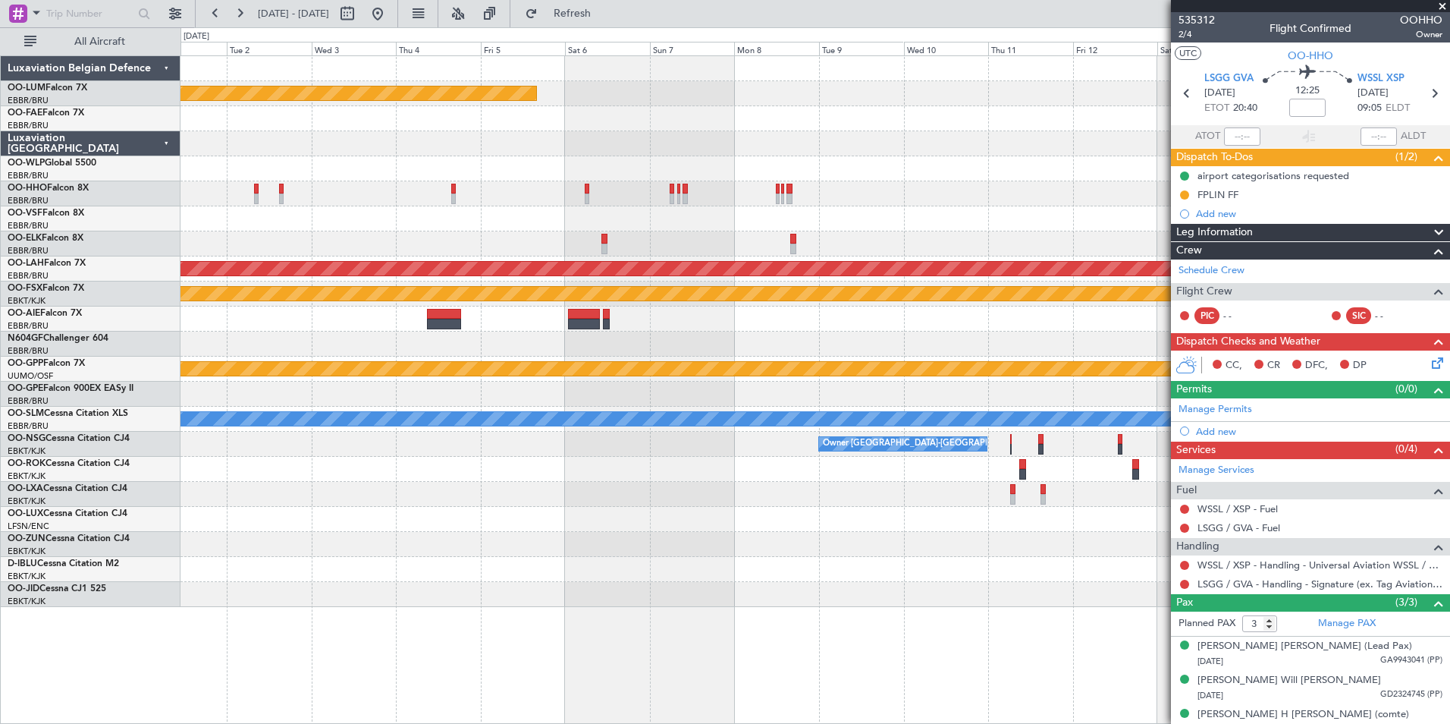
click at [517, 290] on div "Planned Maint Kortrijk-[GEOGRAPHIC_DATA] Planned [GEOGRAPHIC_DATA][PERSON_NAME]…" at bounding box center [815, 331] width 1269 height 551
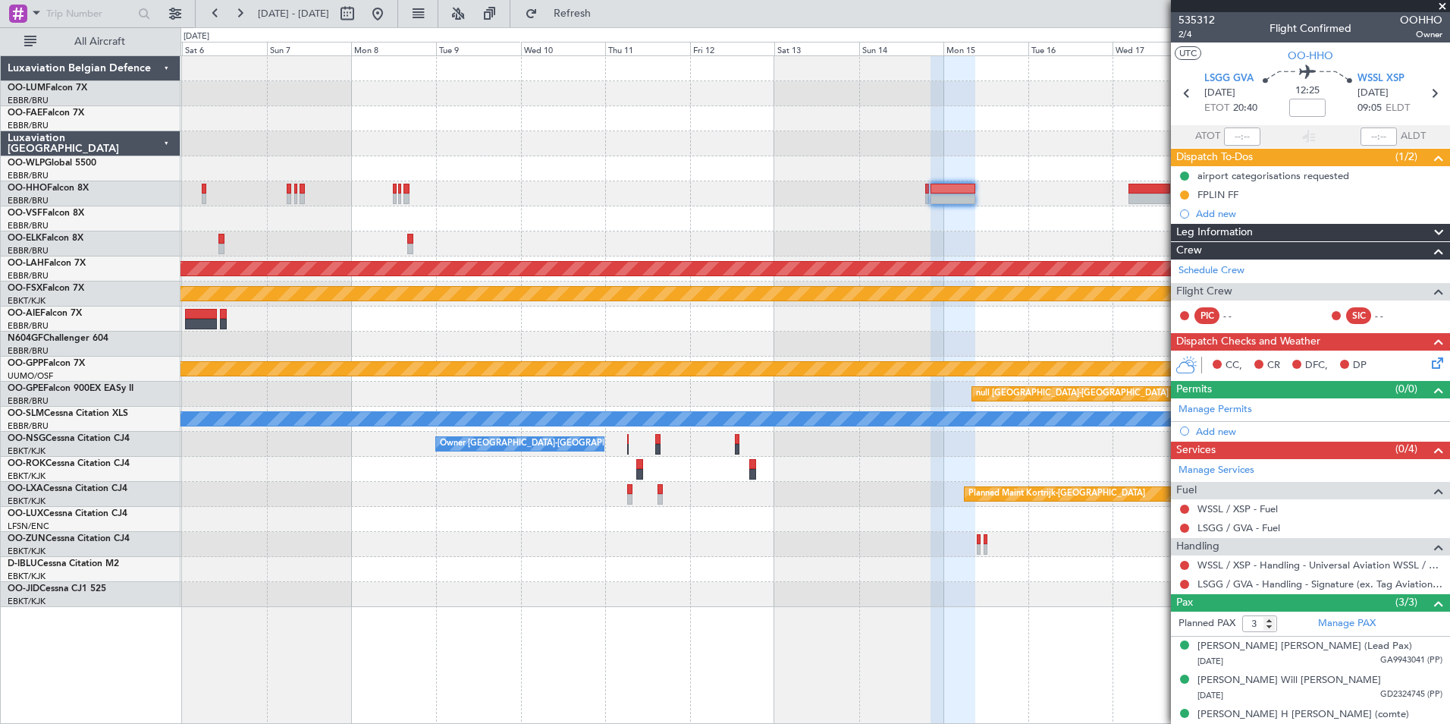
click at [627, 253] on div at bounding box center [815, 243] width 1269 height 25
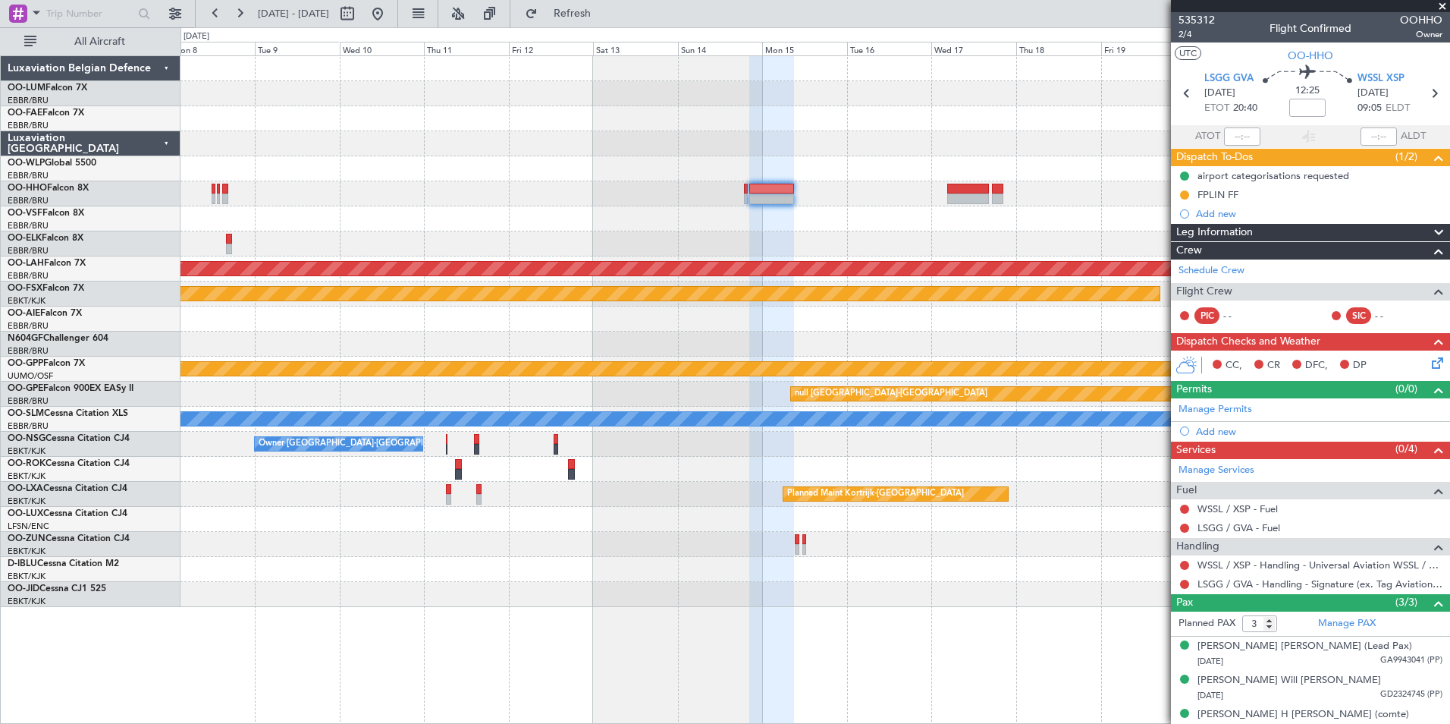
click at [727, 245] on div at bounding box center [815, 243] width 1269 height 25
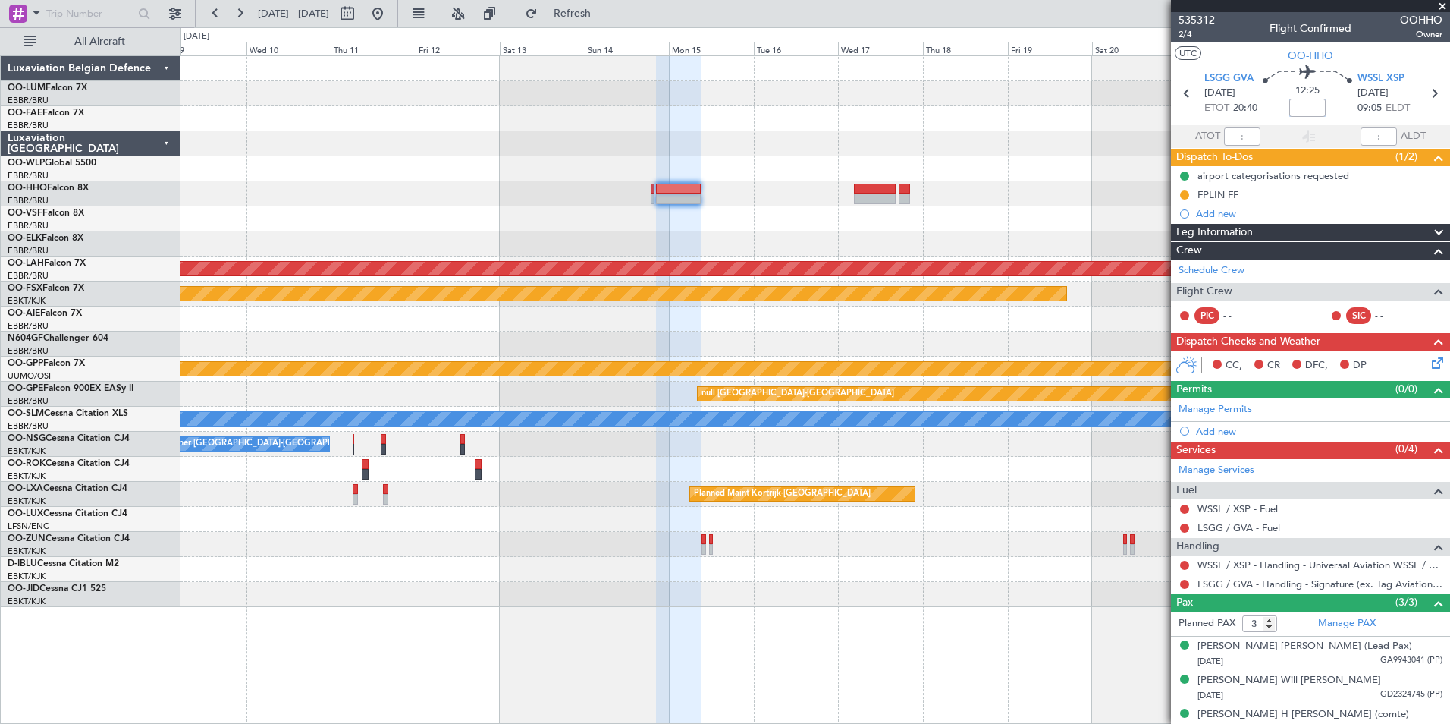
click at [1289, 111] on input at bounding box center [1307, 108] width 36 height 18
click at [1292, 111] on input at bounding box center [1307, 108] width 36 height 18
click at [692, 234] on div "Planned Maint Kortrijk-[GEOGRAPHIC_DATA] Planned [GEOGRAPHIC_DATA][PERSON_NAME]…" at bounding box center [815, 331] width 1269 height 551
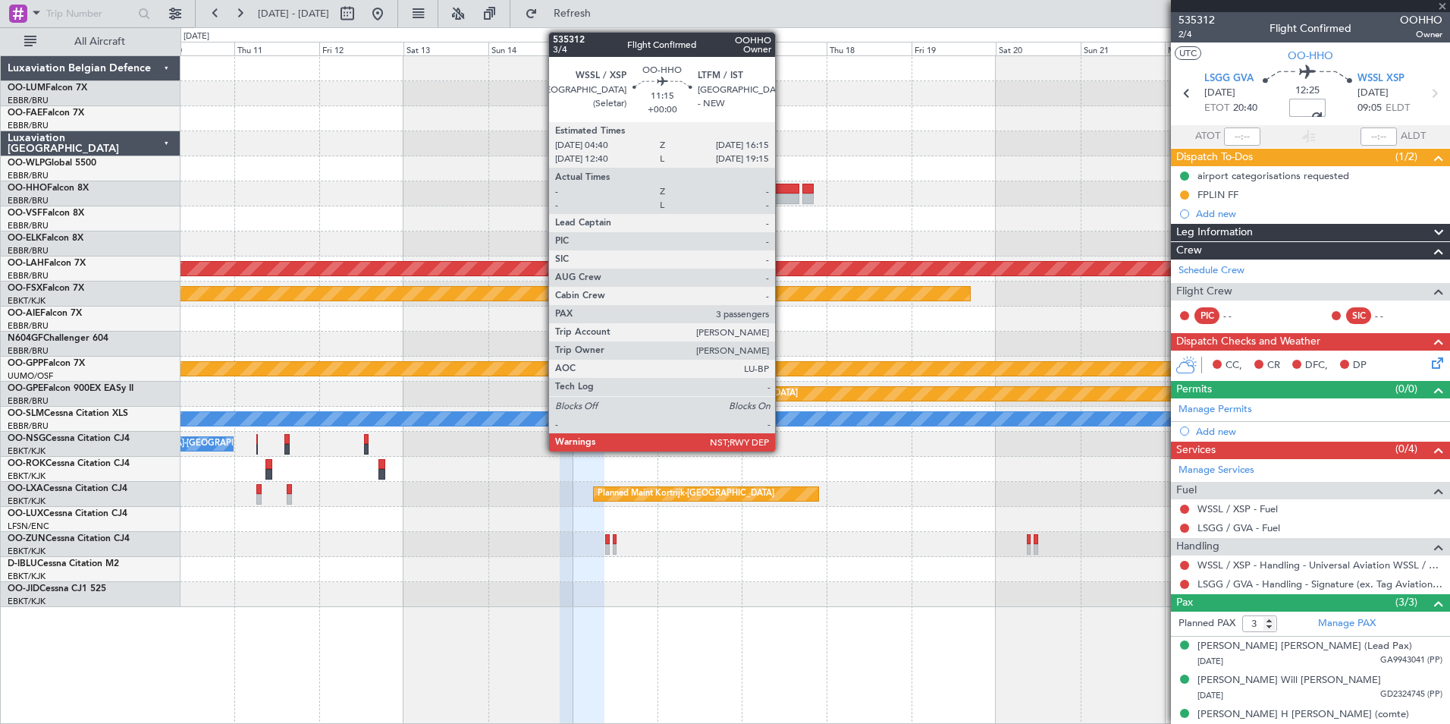
click at [782, 198] on div at bounding box center [778, 198] width 41 height 11
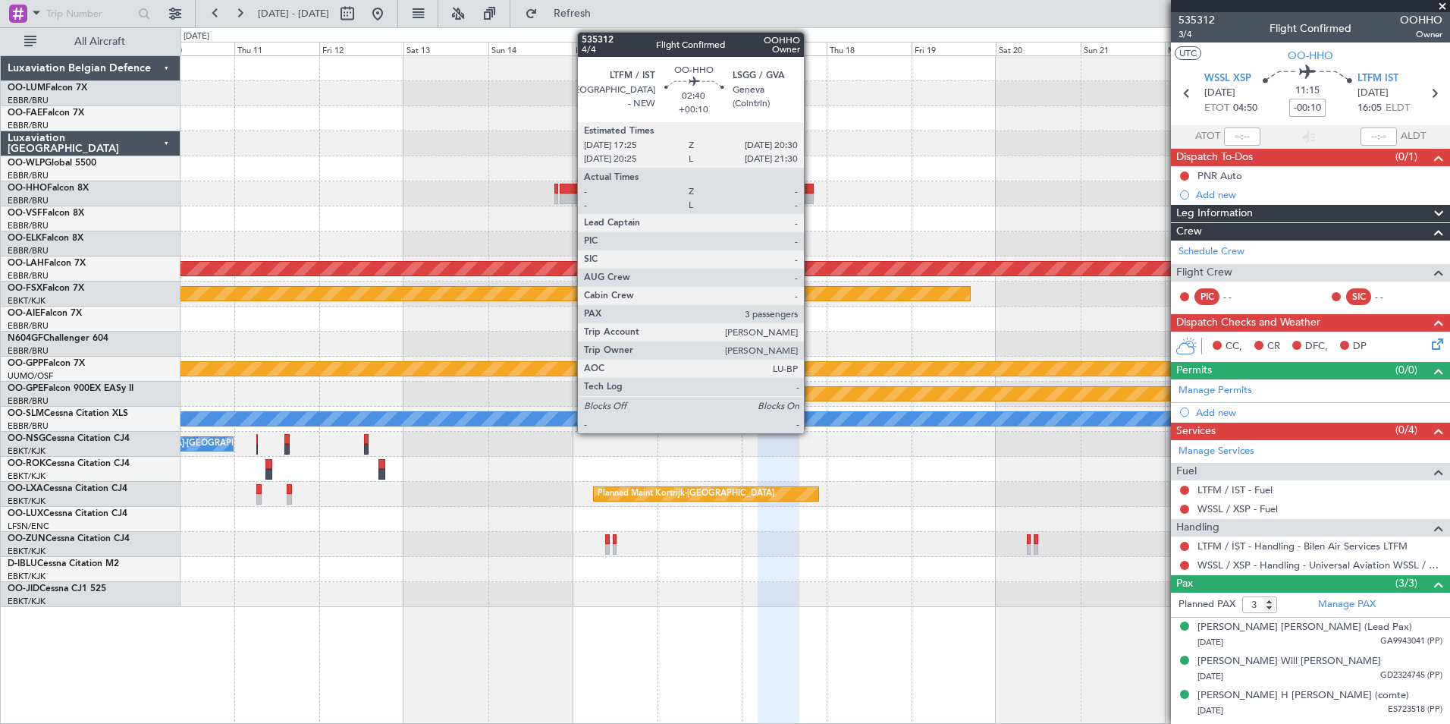
click at [811, 198] on div at bounding box center [807, 198] width 11 height 11
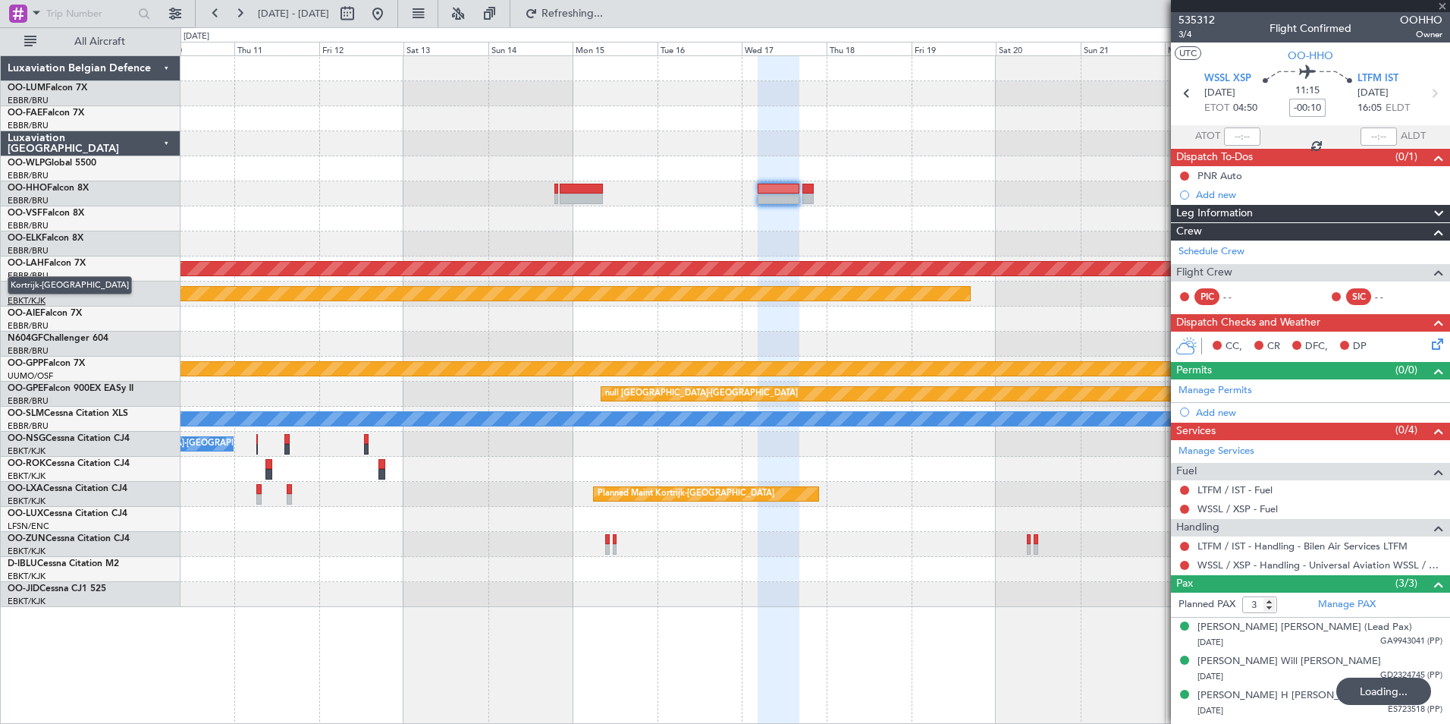
type input "+00:10"
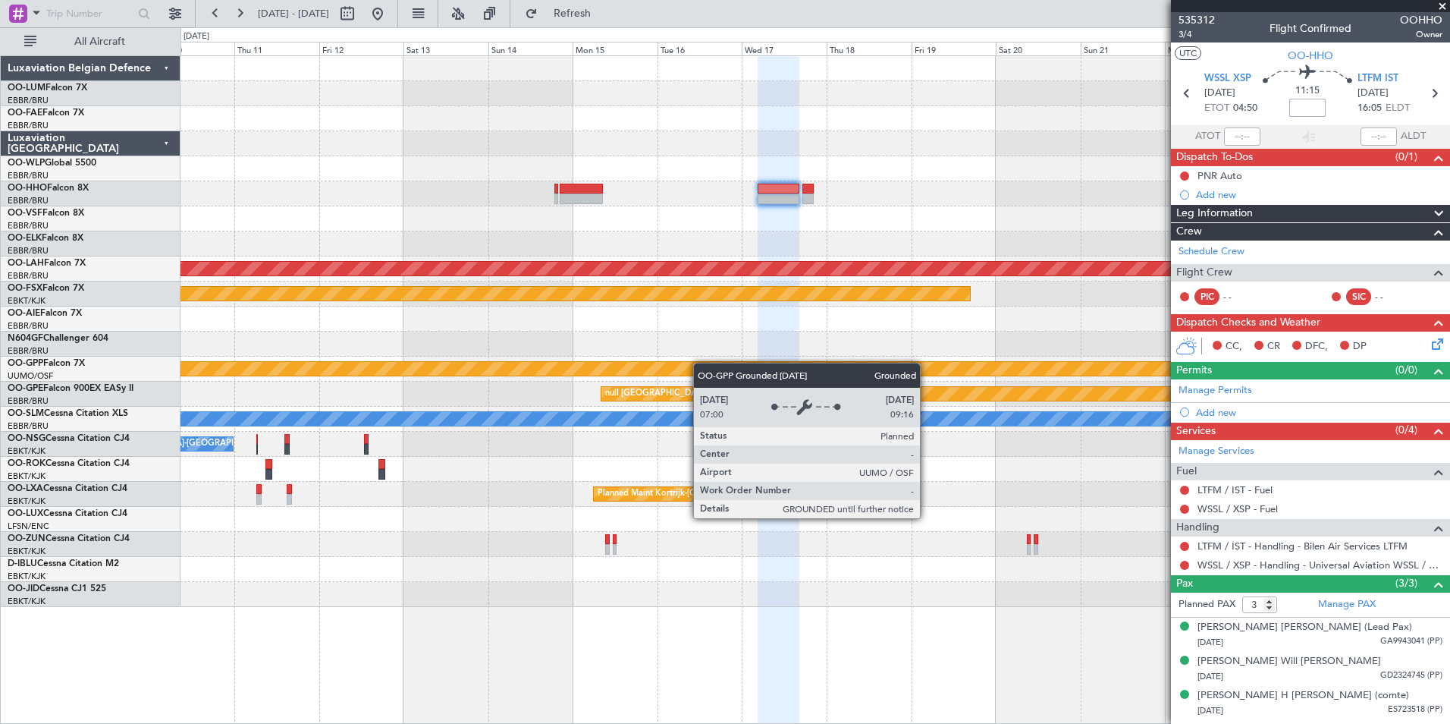
click at [875, 380] on div "Planned Maint [PERSON_NAME]-[GEOGRAPHIC_DATA][PERSON_NAME] ([GEOGRAPHIC_DATA][P…" at bounding box center [815, 331] width 1269 height 551
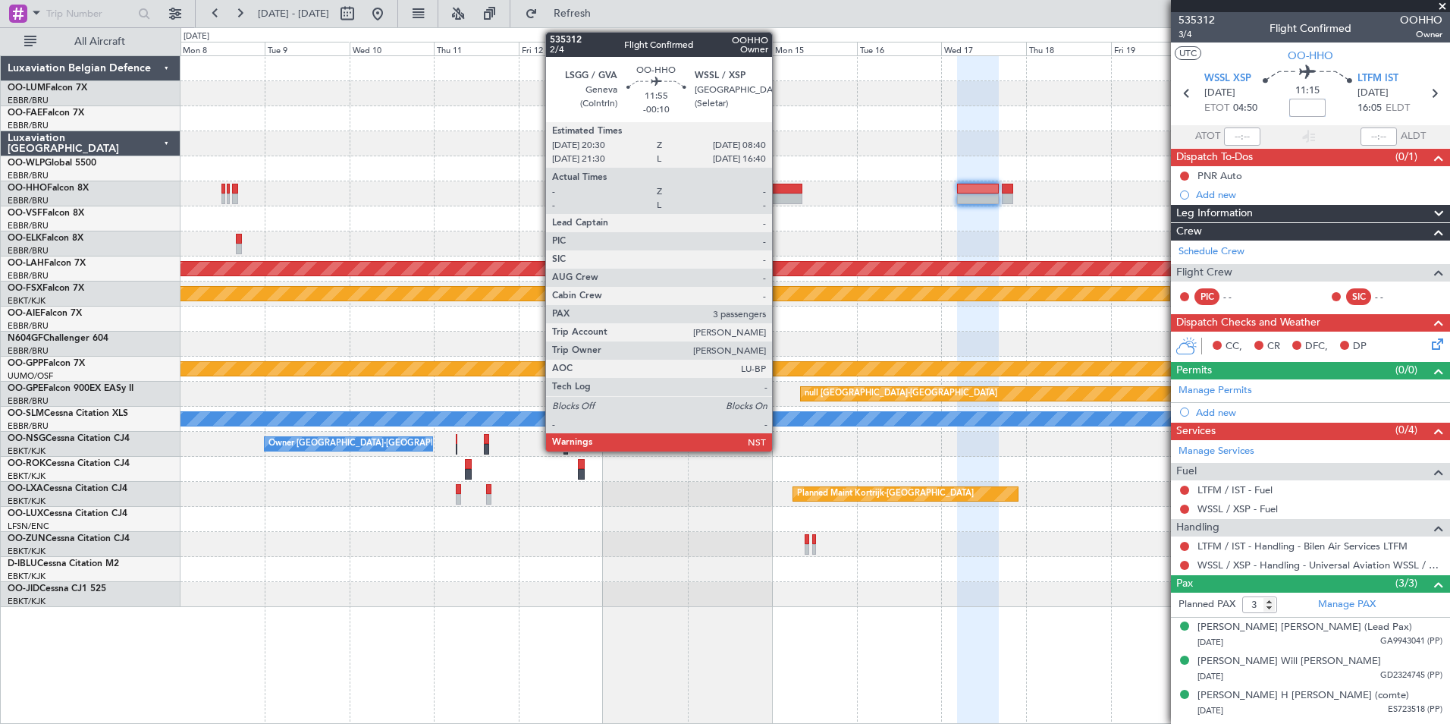
click at [779, 197] on div at bounding box center [780, 198] width 43 height 11
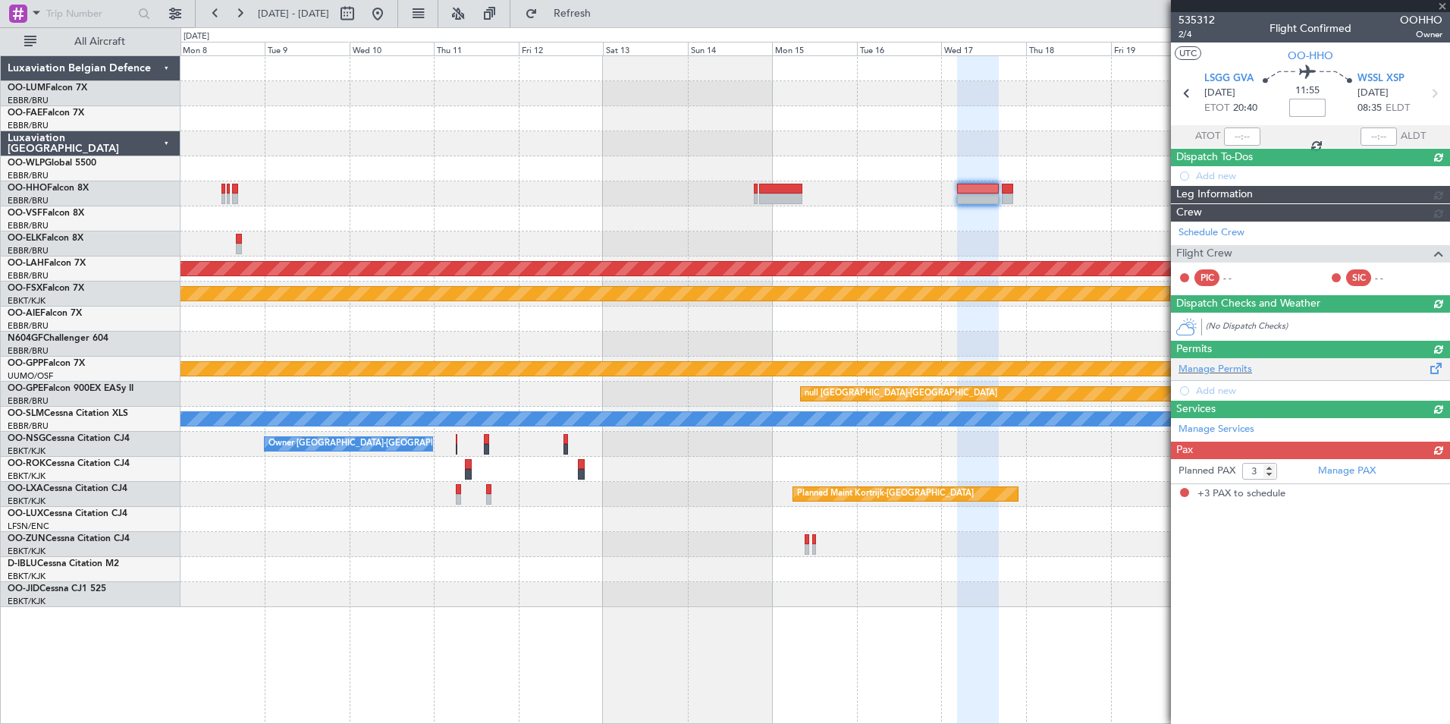
type input "-00:10"
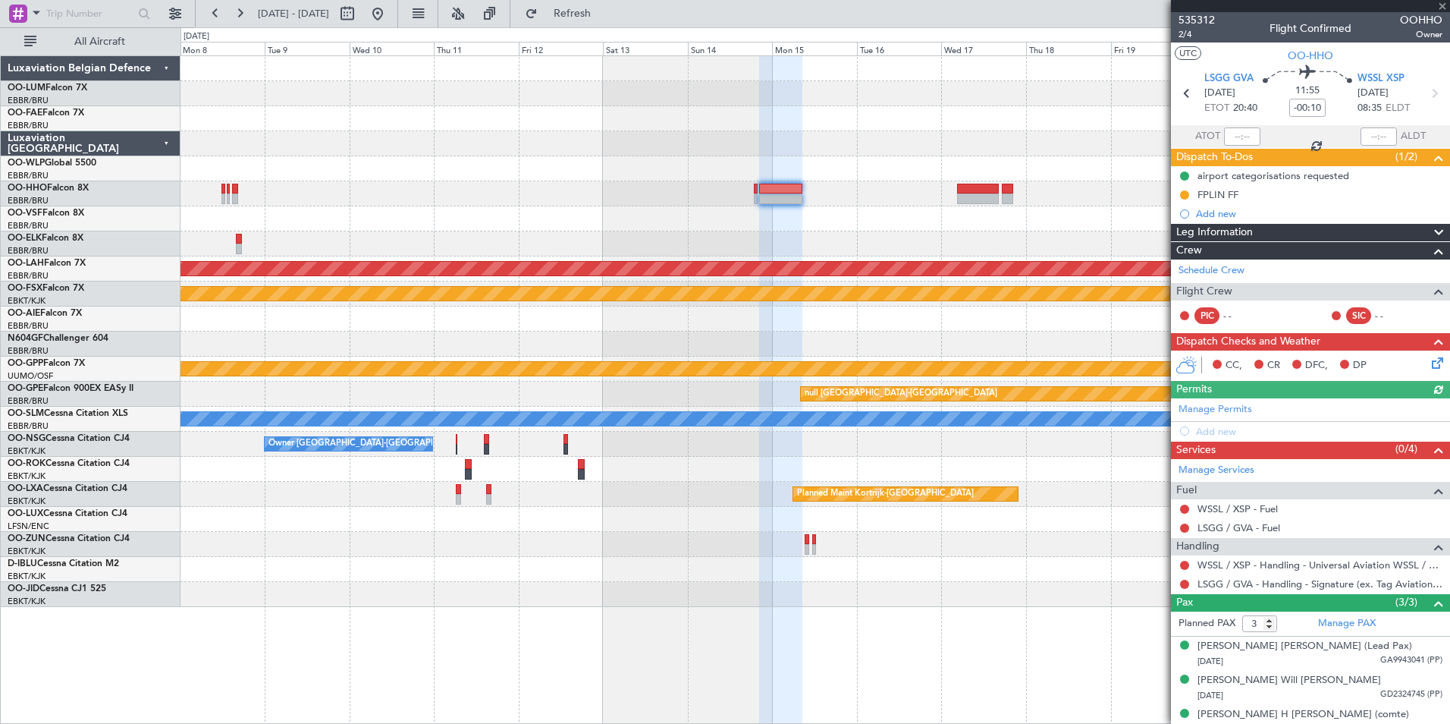
click at [1429, 362] on icon at bounding box center [1435, 360] width 12 height 12
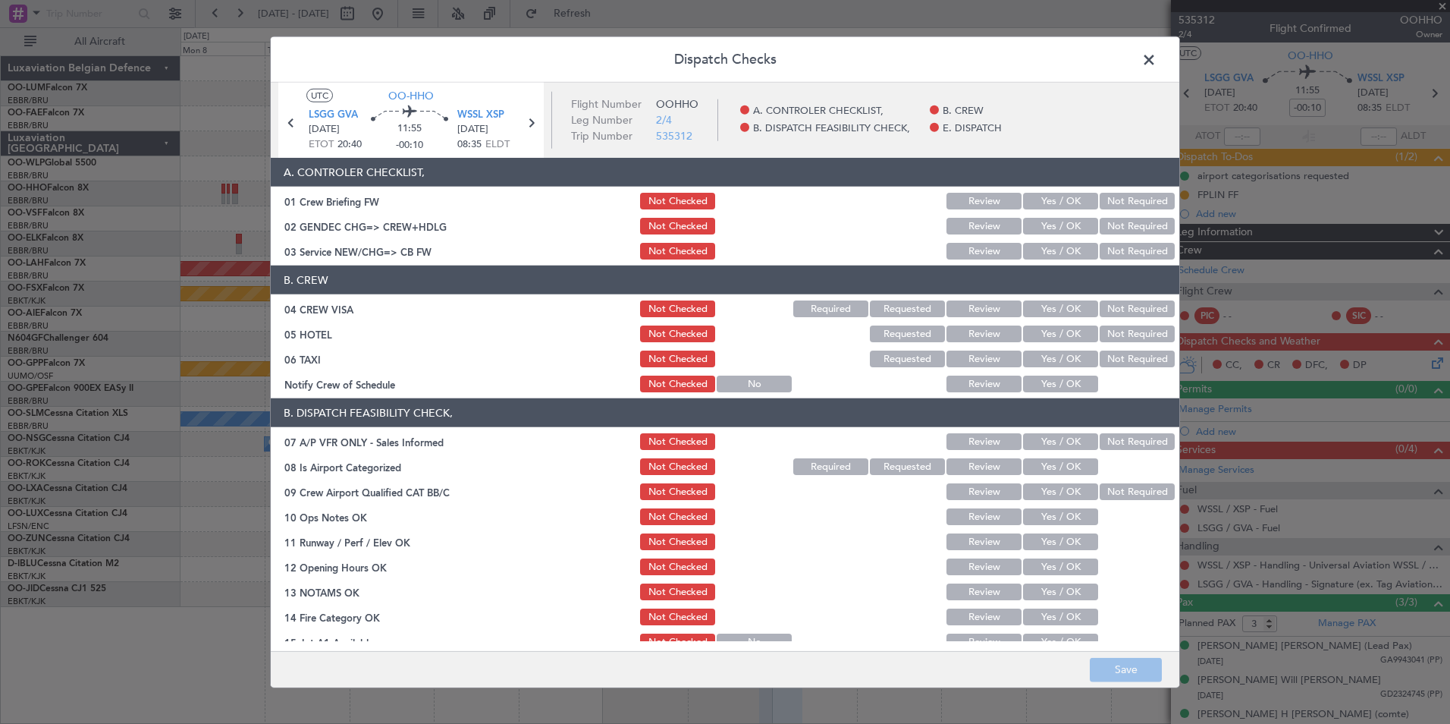
click at [1057, 252] on button "Yes / OK" at bounding box center [1060, 251] width 75 height 17
click at [1126, 309] on button "Not Required" at bounding box center [1137, 308] width 75 height 17
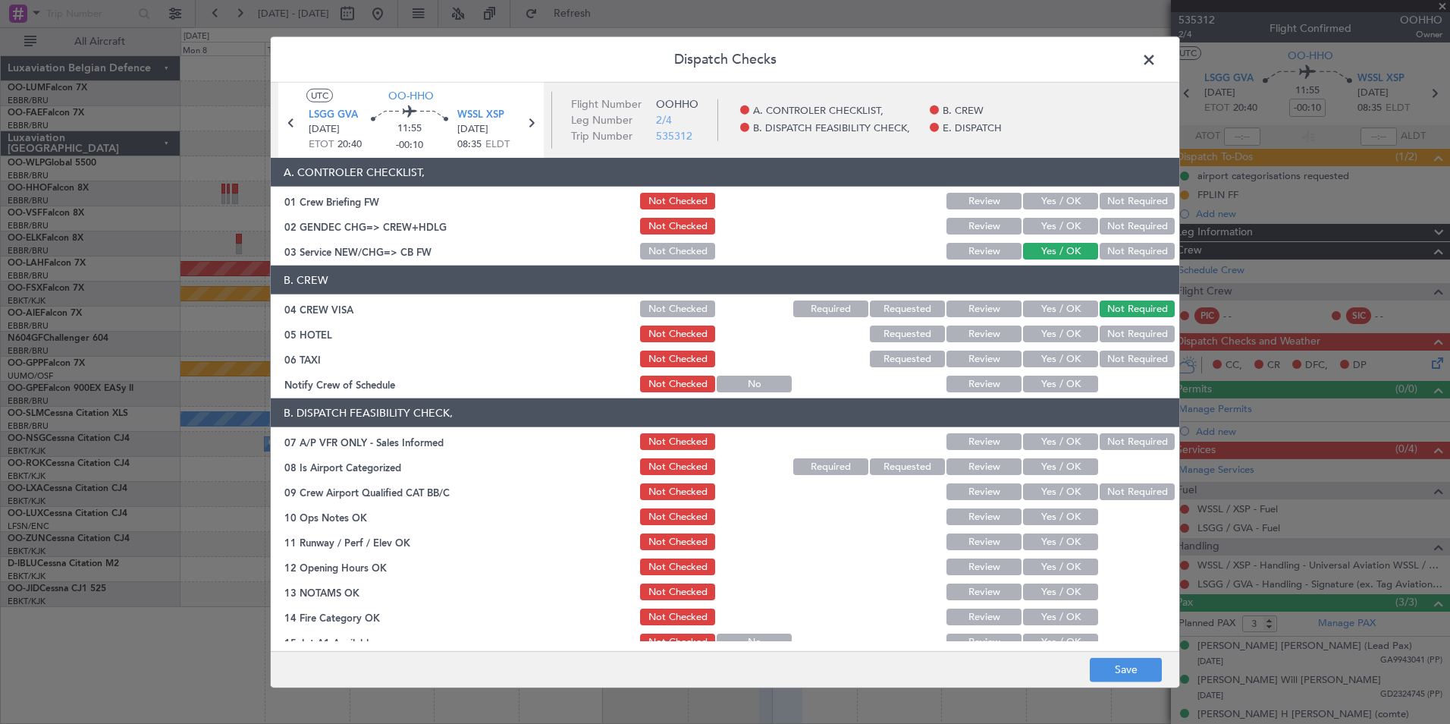
click at [1128, 332] on button "Not Required" at bounding box center [1137, 333] width 75 height 17
click at [1119, 360] on button "Not Required" at bounding box center [1137, 358] width 75 height 17
click at [1107, 441] on button "Not Required" at bounding box center [1137, 441] width 75 height 17
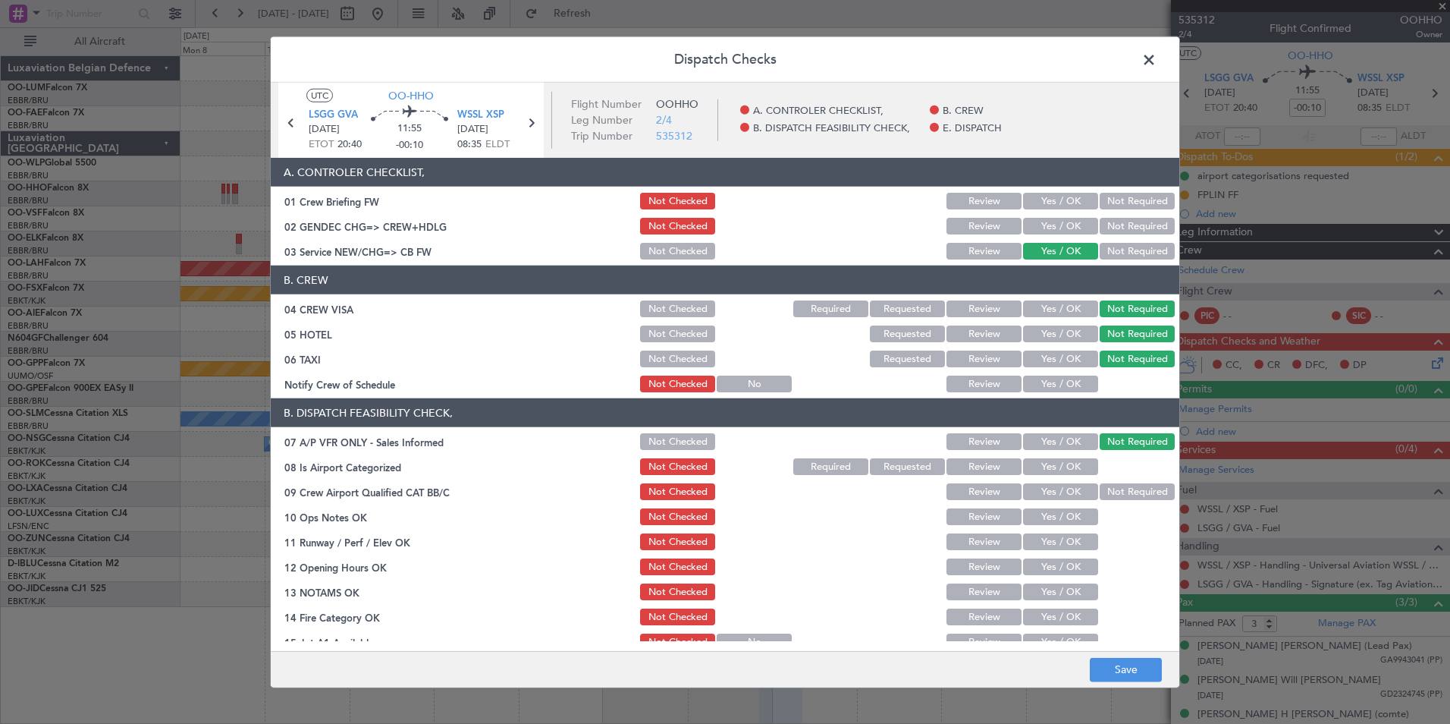
click at [1049, 468] on button "Yes / OK" at bounding box center [1060, 466] width 75 height 17
click at [490, 112] on span "WSSL XSP" at bounding box center [480, 115] width 47 height 15
click at [1113, 491] on button "Not Required" at bounding box center [1137, 491] width 75 height 17
click at [1047, 523] on button "Yes / OK" at bounding box center [1060, 516] width 75 height 17
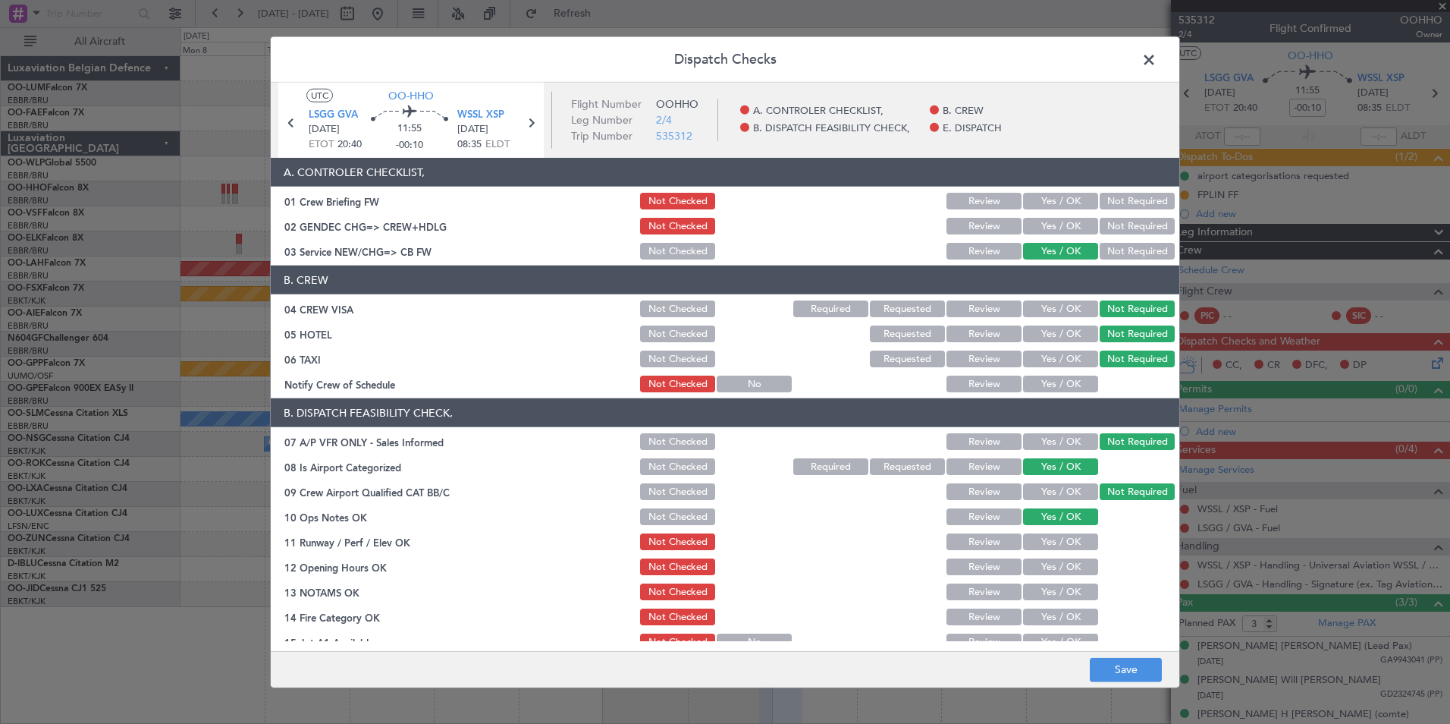
click at [1051, 545] on button "Yes / OK" at bounding box center [1060, 541] width 75 height 17
click at [1050, 564] on button "Yes / OK" at bounding box center [1060, 566] width 75 height 17
click at [1045, 600] on div "Yes / OK" at bounding box center [1059, 591] width 77 height 21
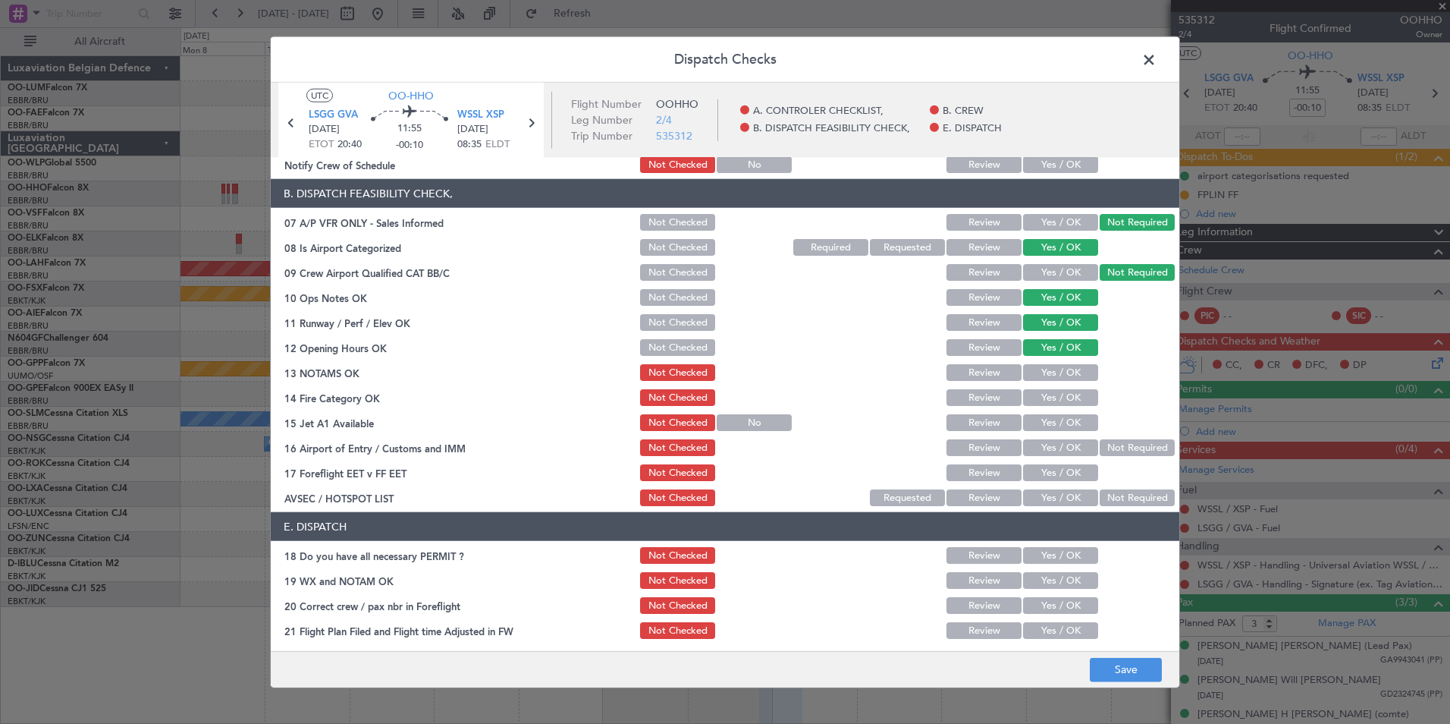
scroll to position [223, 0]
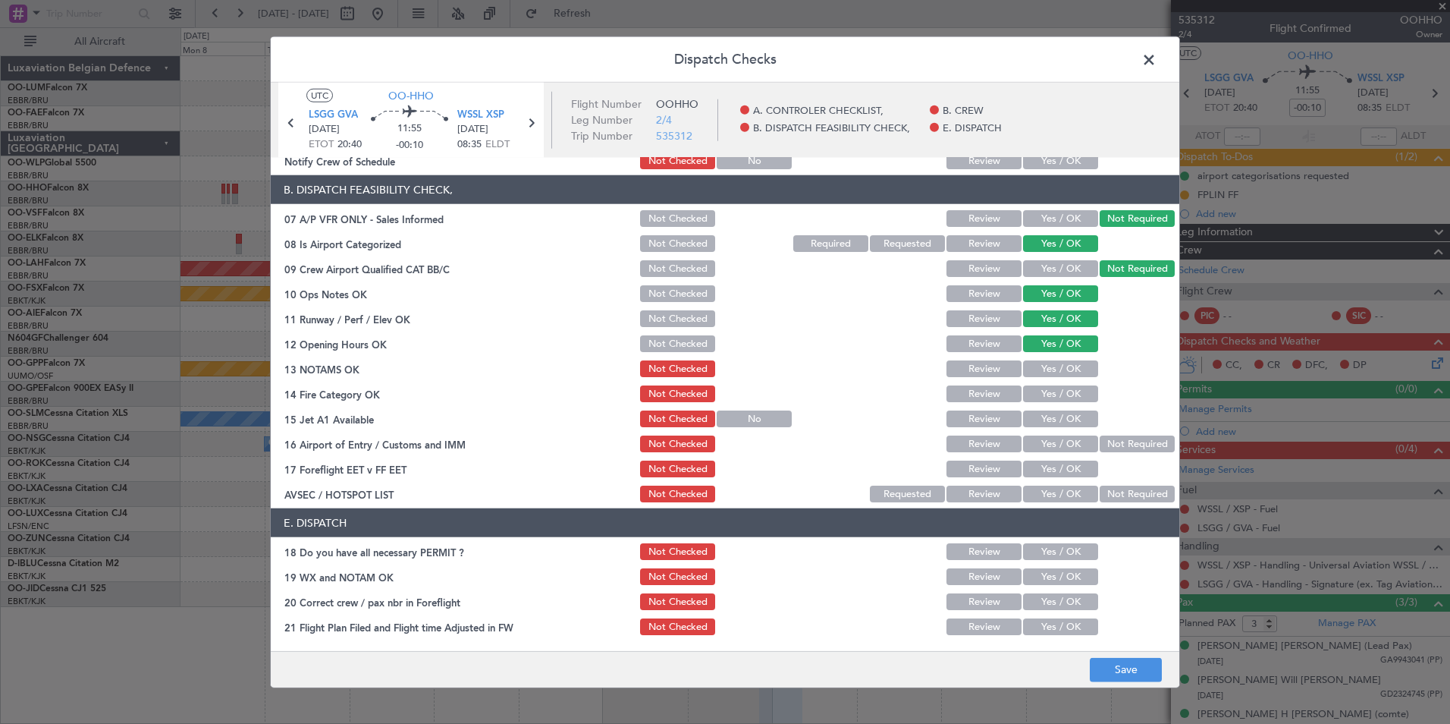
click at [1049, 363] on button "Yes / OK" at bounding box center [1060, 368] width 75 height 17
click at [1054, 396] on button "Yes / OK" at bounding box center [1060, 393] width 75 height 17
click at [1050, 425] on button "Yes / OK" at bounding box center [1060, 418] width 75 height 17
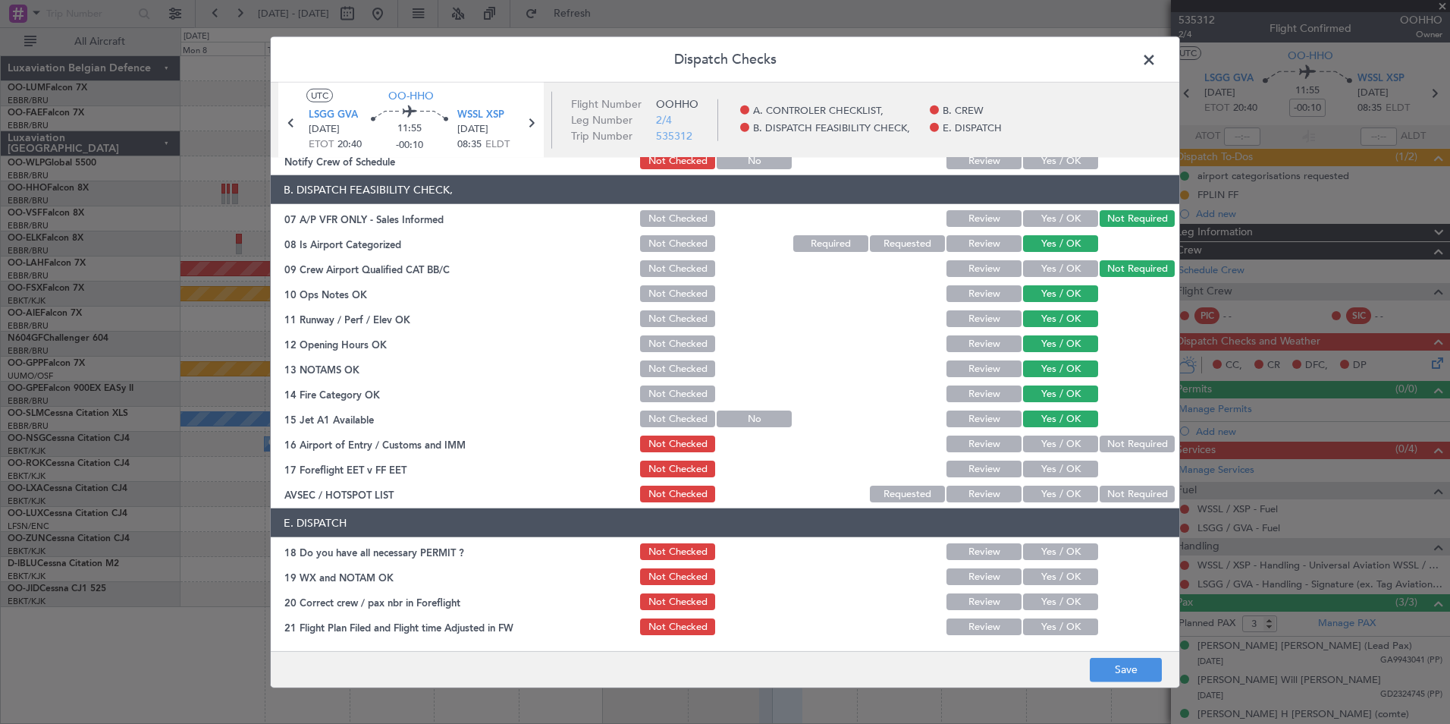
click at [1044, 451] on button "Yes / OK" at bounding box center [1060, 443] width 75 height 17
click at [1000, 464] on button "Review" at bounding box center [984, 468] width 75 height 17
click at [1123, 658] on button "Save" at bounding box center [1126, 669] width 72 height 24
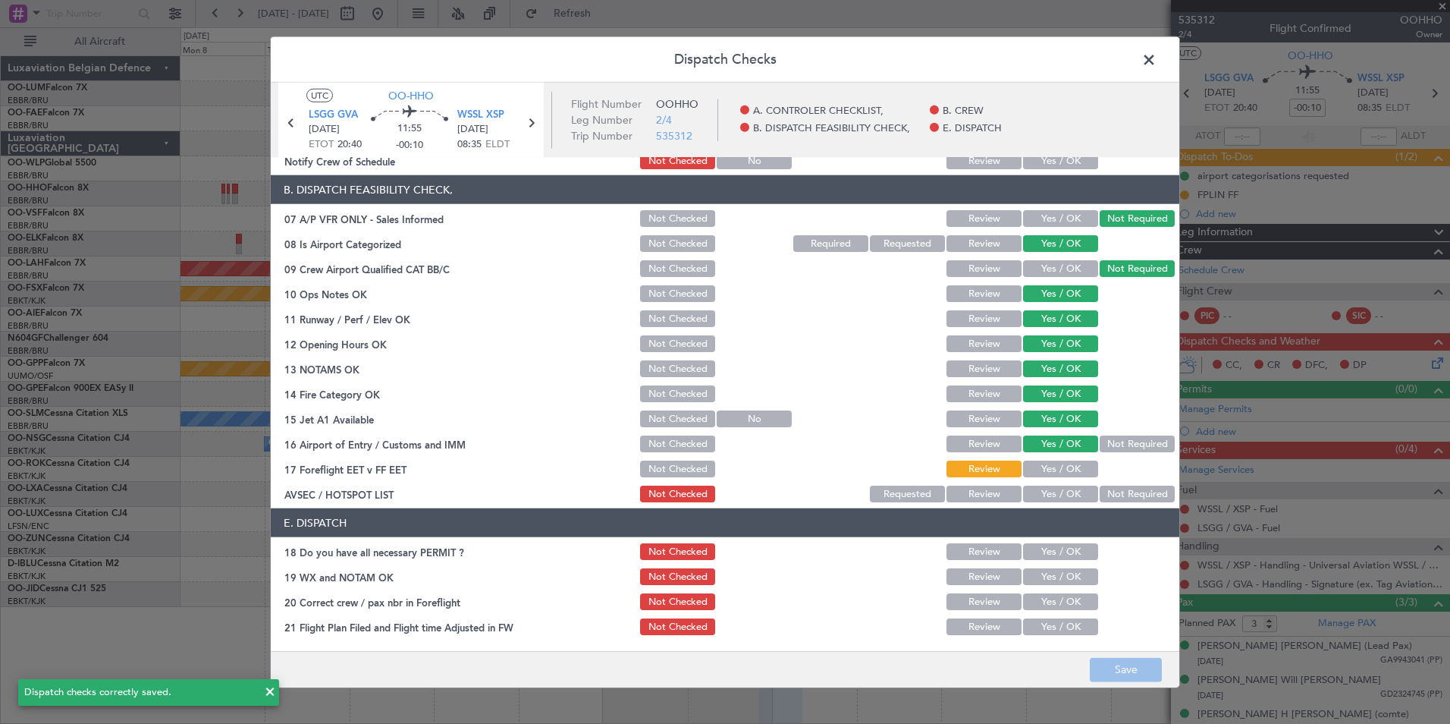
drag, startPoint x: 1151, startPoint y: 66, endPoint x: 1144, endPoint y: 89, distance: 24.0
click at [1157, 66] on span at bounding box center [1157, 64] width 0 height 30
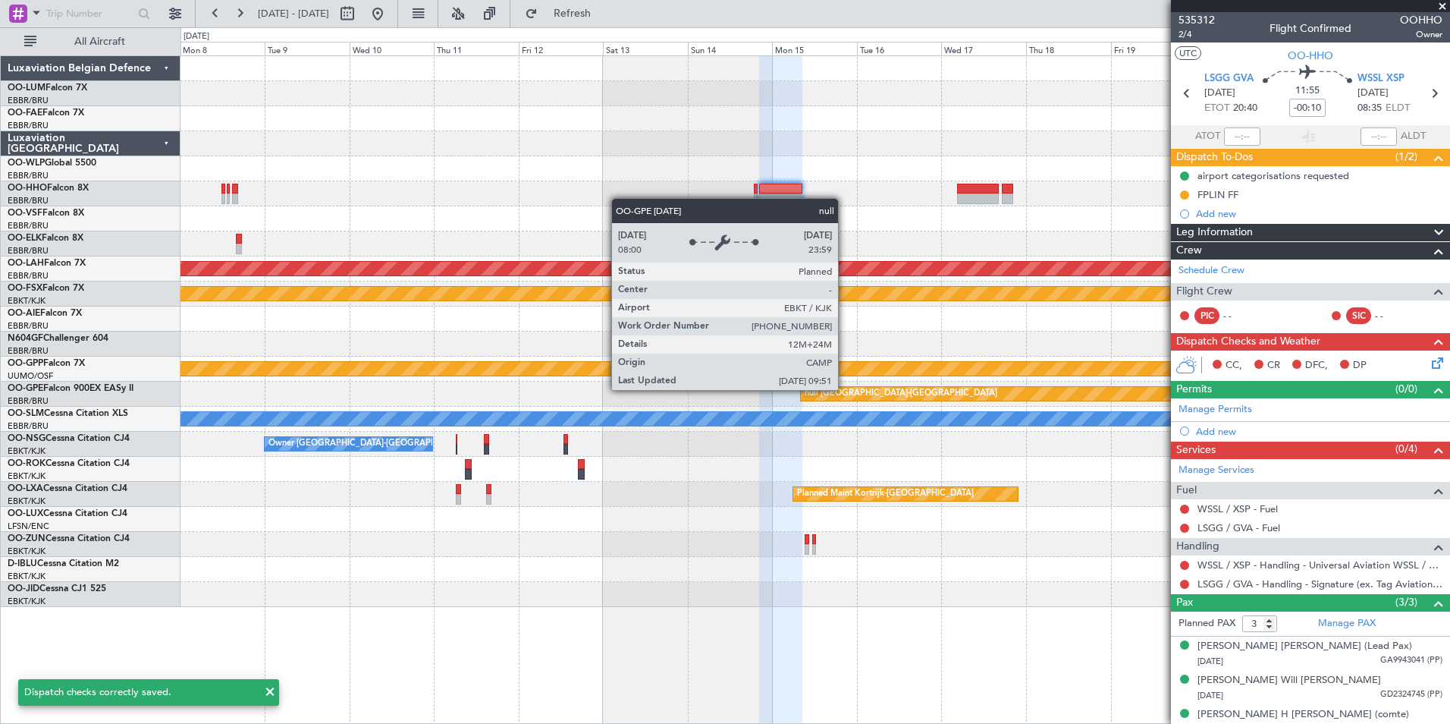
click at [805, 396] on div "null [GEOGRAPHIC_DATA]-[GEOGRAPHIC_DATA]" at bounding box center [901, 393] width 193 height 23
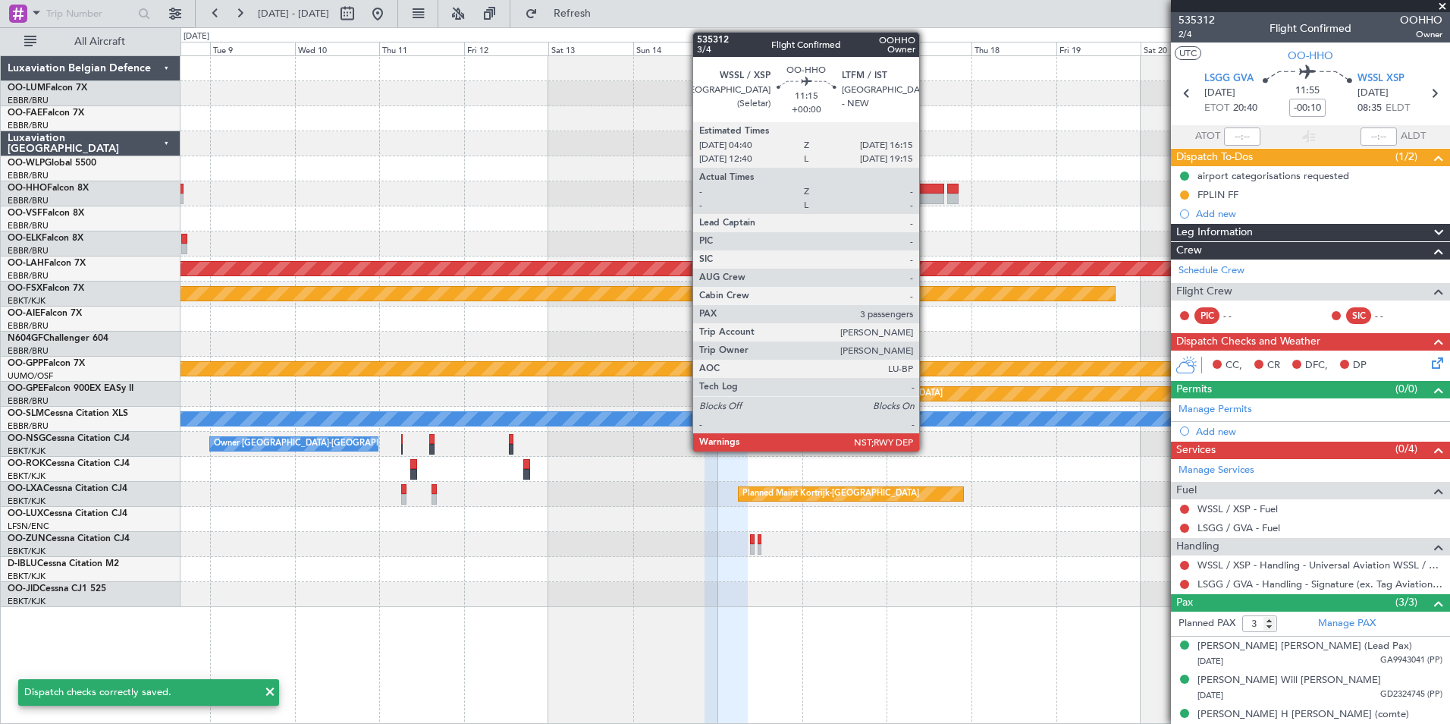
click at [926, 190] on div at bounding box center [923, 189] width 41 height 11
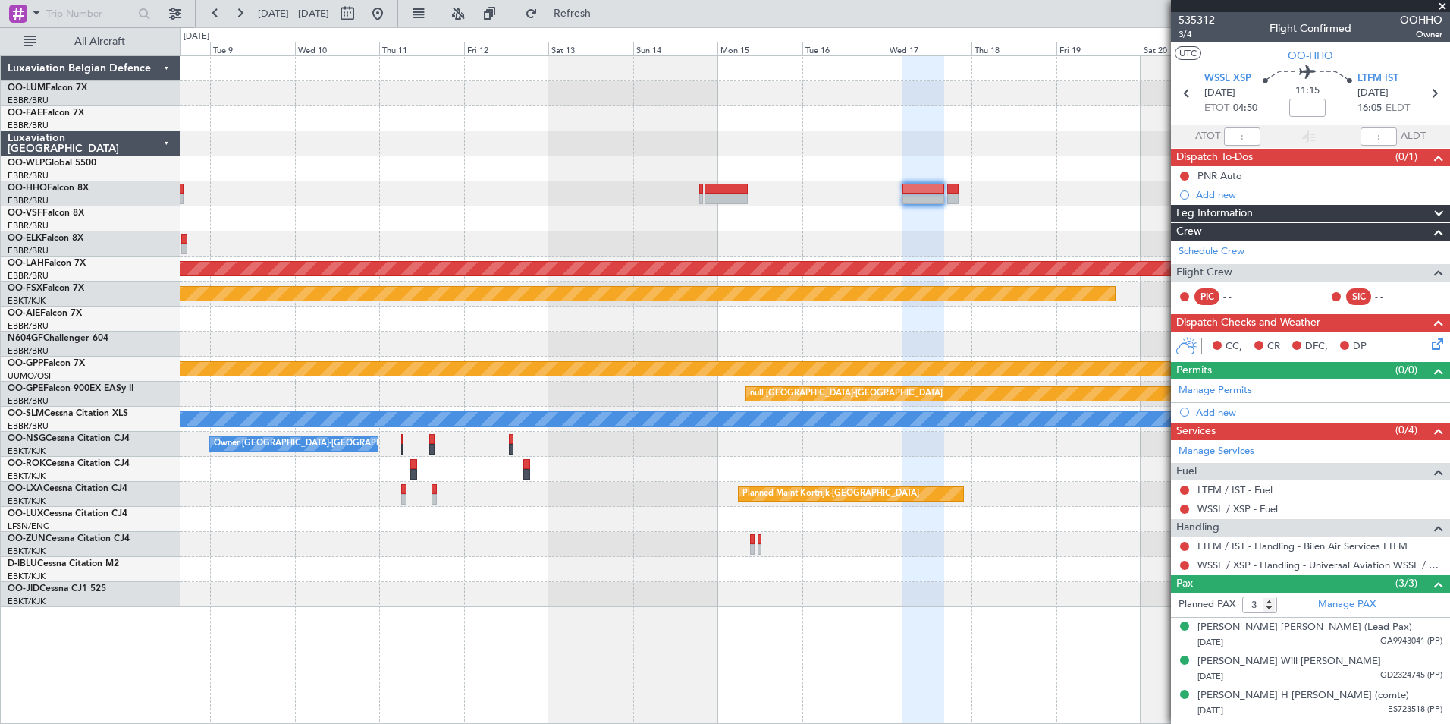
click at [762, 242] on div at bounding box center [815, 243] width 1269 height 25
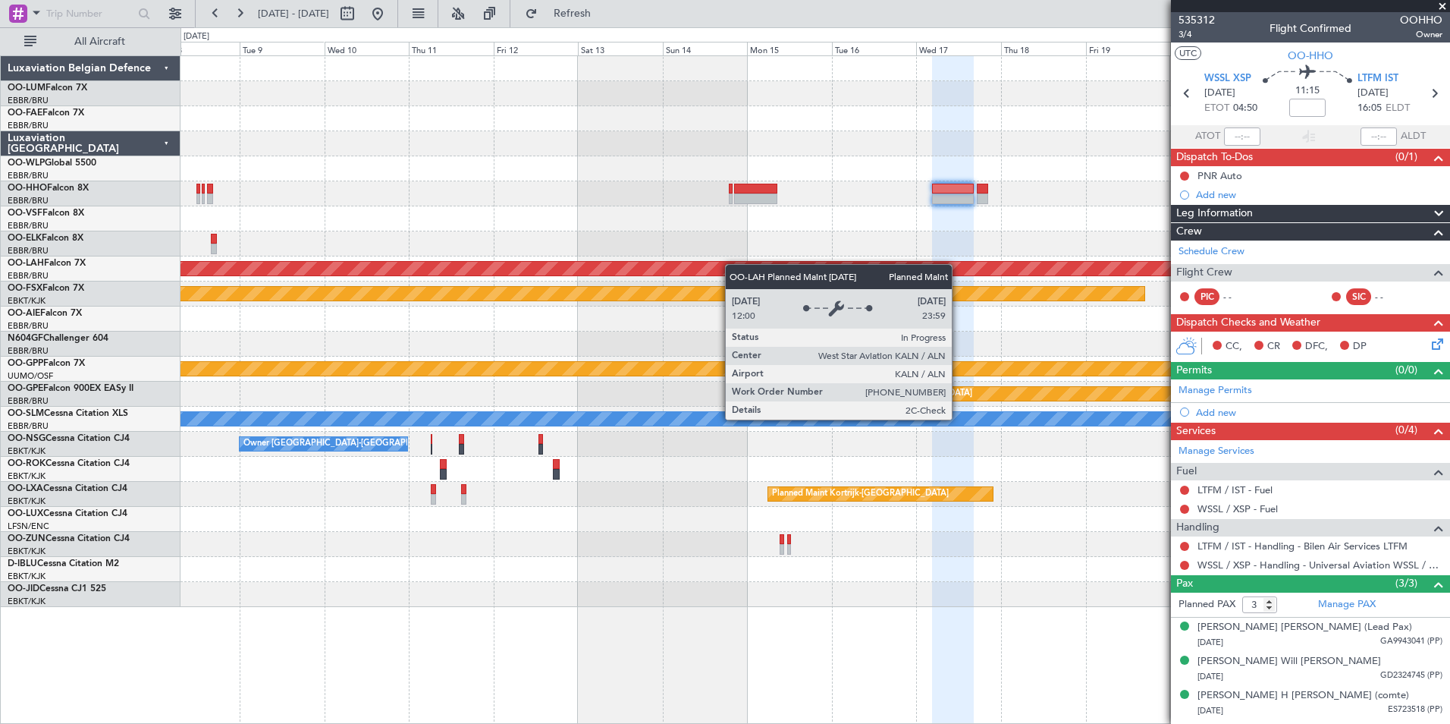
click at [826, 273] on div "Planned Maint Kortrijk-[GEOGRAPHIC_DATA] Planned [GEOGRAPHIC_DATA][PERSON_NAME]…" at bounding box center [815, 331] width 1269 height 551
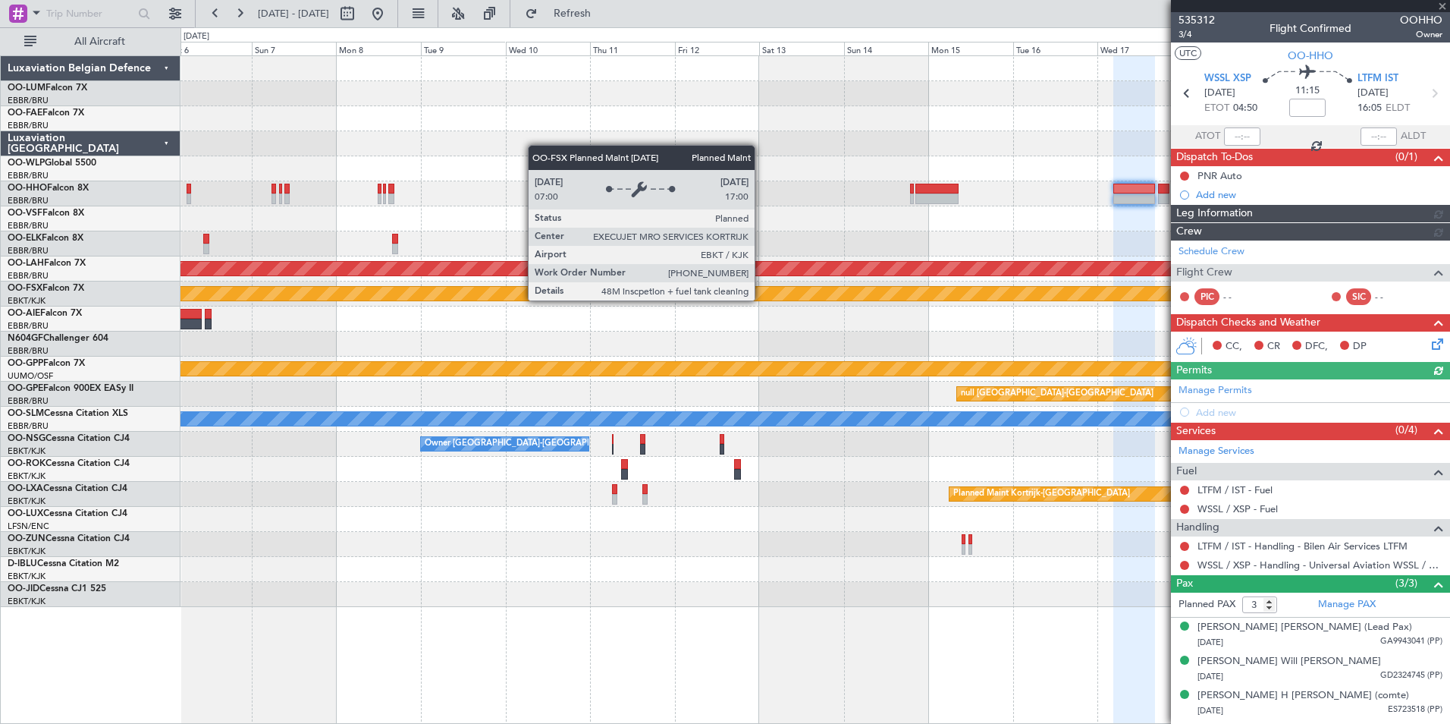
click at [1003, 338] on div "Planned Maint Kortrijk-[GEOGRAPHIC_DATA] Planned [GEOGRAPHIC_DATA][PERSON_NAME]…" at bounding box center [815, 331] width 1269 height 551
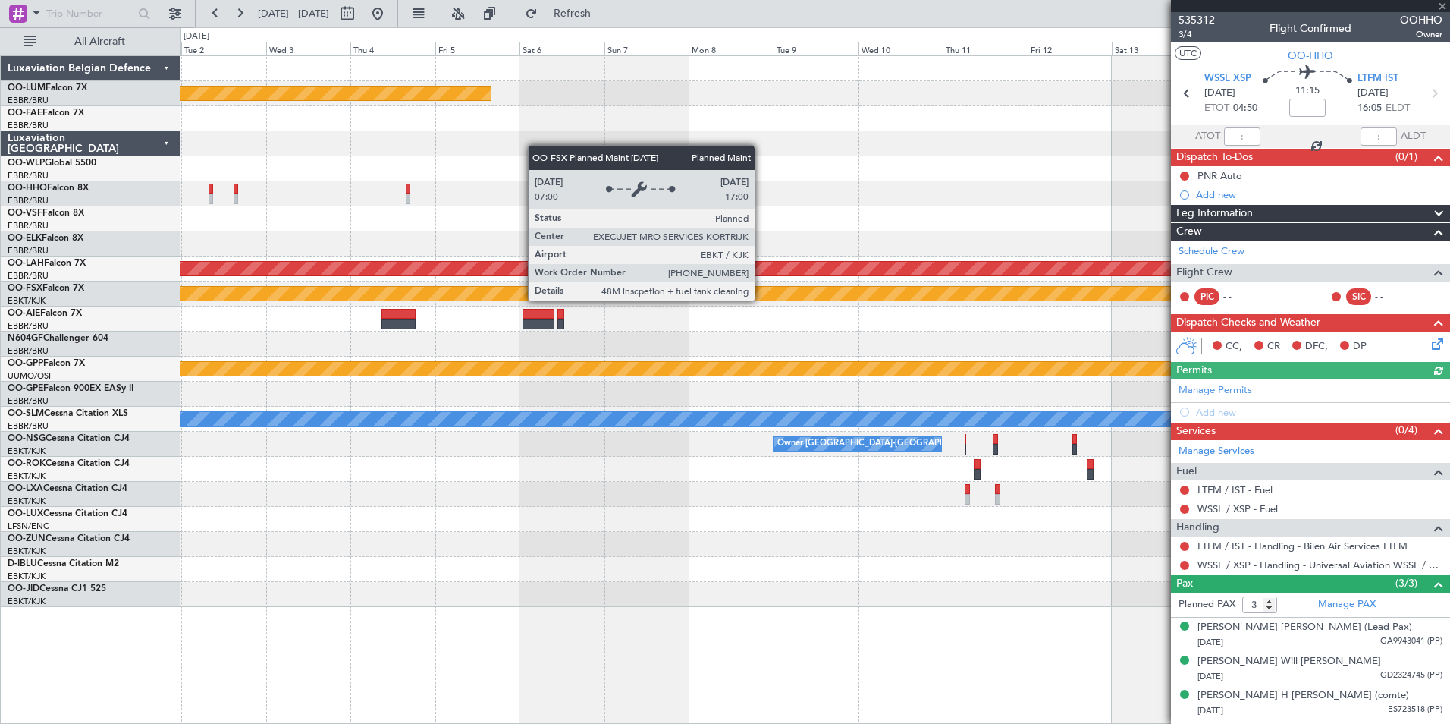
click at [1132, 380] on div "Planned Maint Kortrijk-[GEOGRAPHIC_DATA] Planned [GEOGRAPHIC_DATA][PERSON_NAME]…" at bounding box center [815, 331] width 1269 height 551
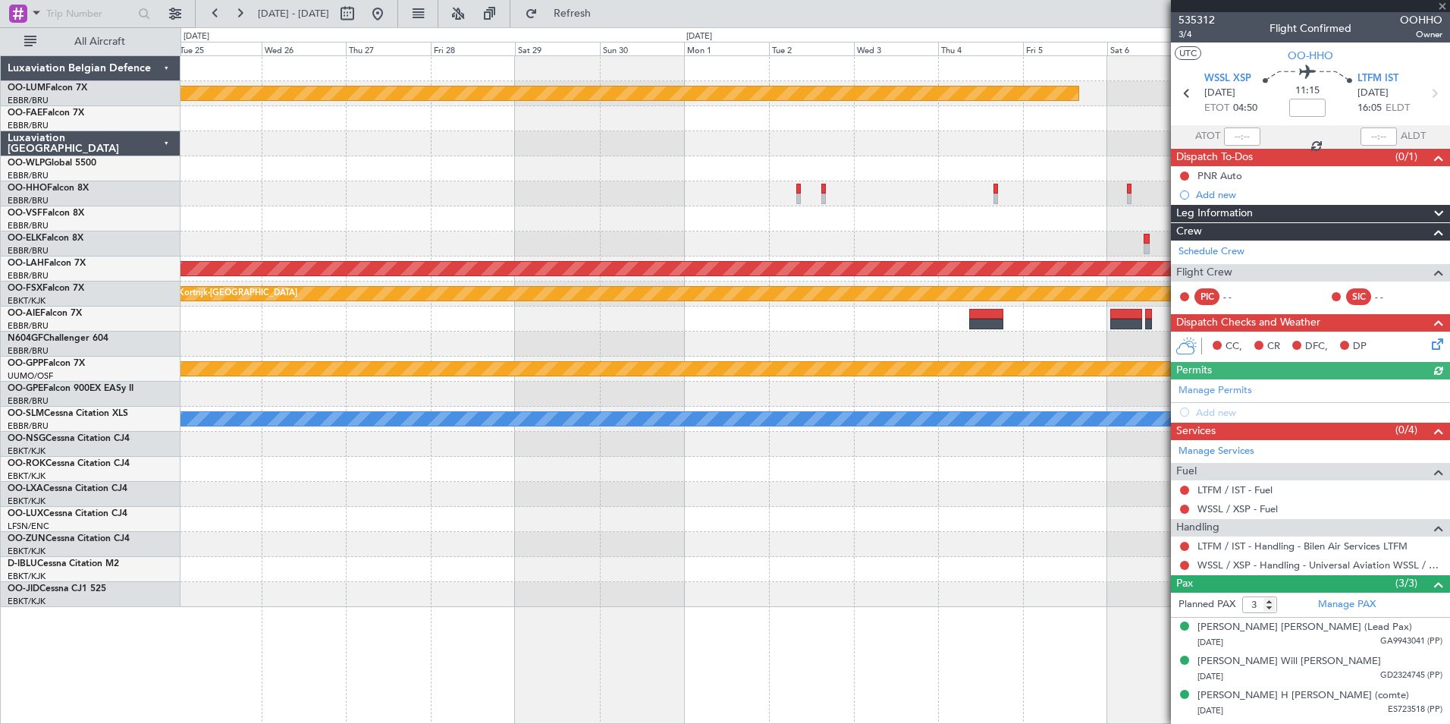
click at [1012, 416] on div "Planned Maint Kortrijk-[GEOGRAPHIC_DATA] Planned [GEOGRAPHIC_DATA][PERSON_NAME]…" at bounding box center [815, 331] width 1269 height 551
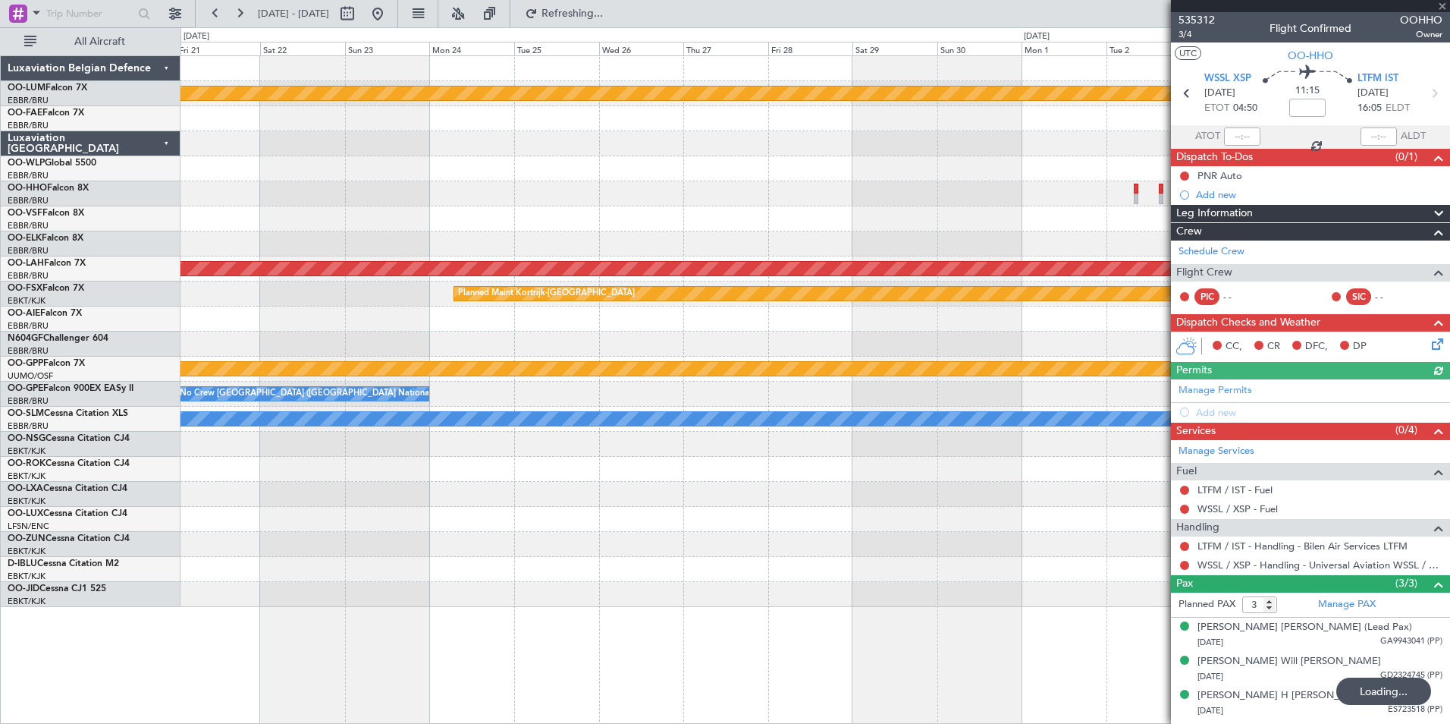
click at [906, 356] on div at bounding box center [815, 343] width 1269 height 25
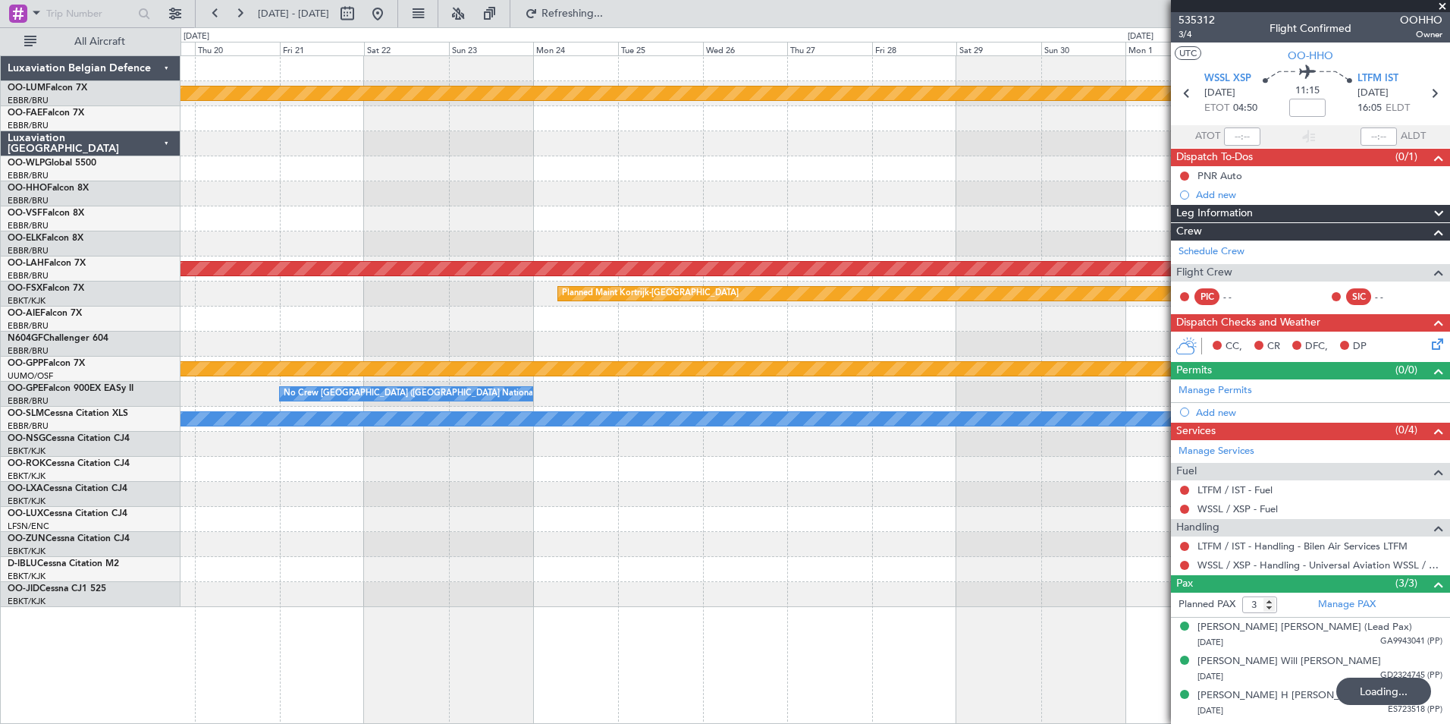
click at [900, 351] on div at bounding box center [815, 343] width 1269 height 25
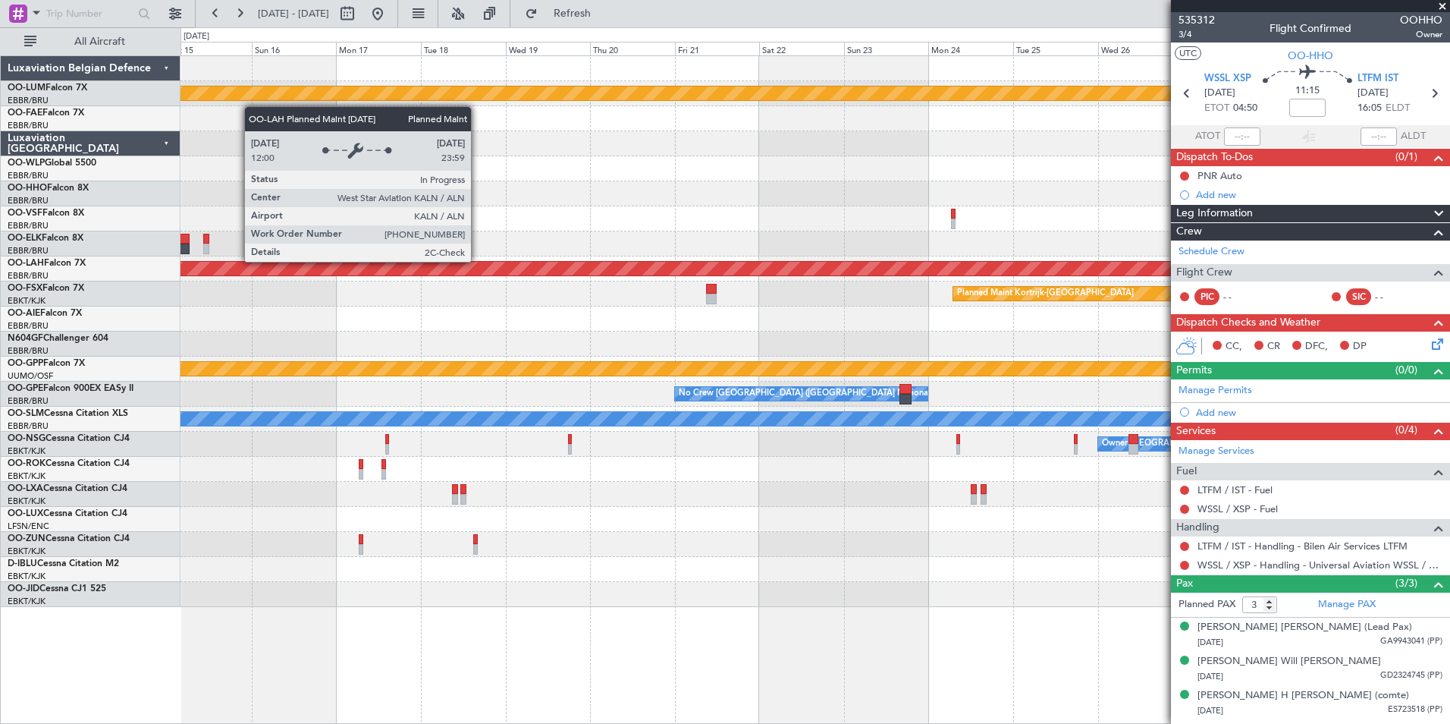
click at [647, 267] on div "Planned Maint [PERSON_NAME]-[GEOGRAPHIC_DATA][PERSON_NAME] ([GEOGRAPHIC_DATA][P…" at bounding box center [816, 268] width 3808 height 15
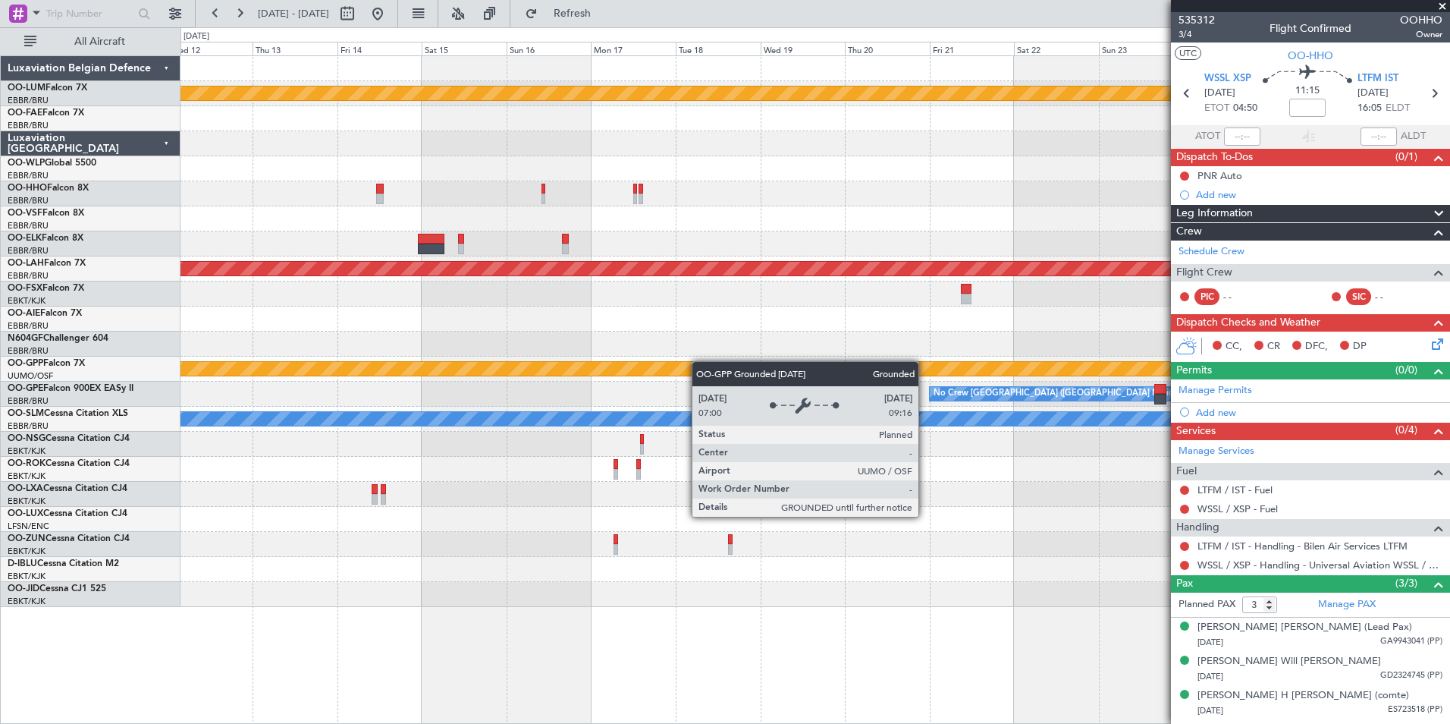
click at [711, 361] on div "Planned Maint Kortrijk-[GEOGRAPHIC_DATA] Planned [GEOGRAPHIC_DATA][PERSON_NAME]…" at bounding box center [815, 331] width 1269 height 551
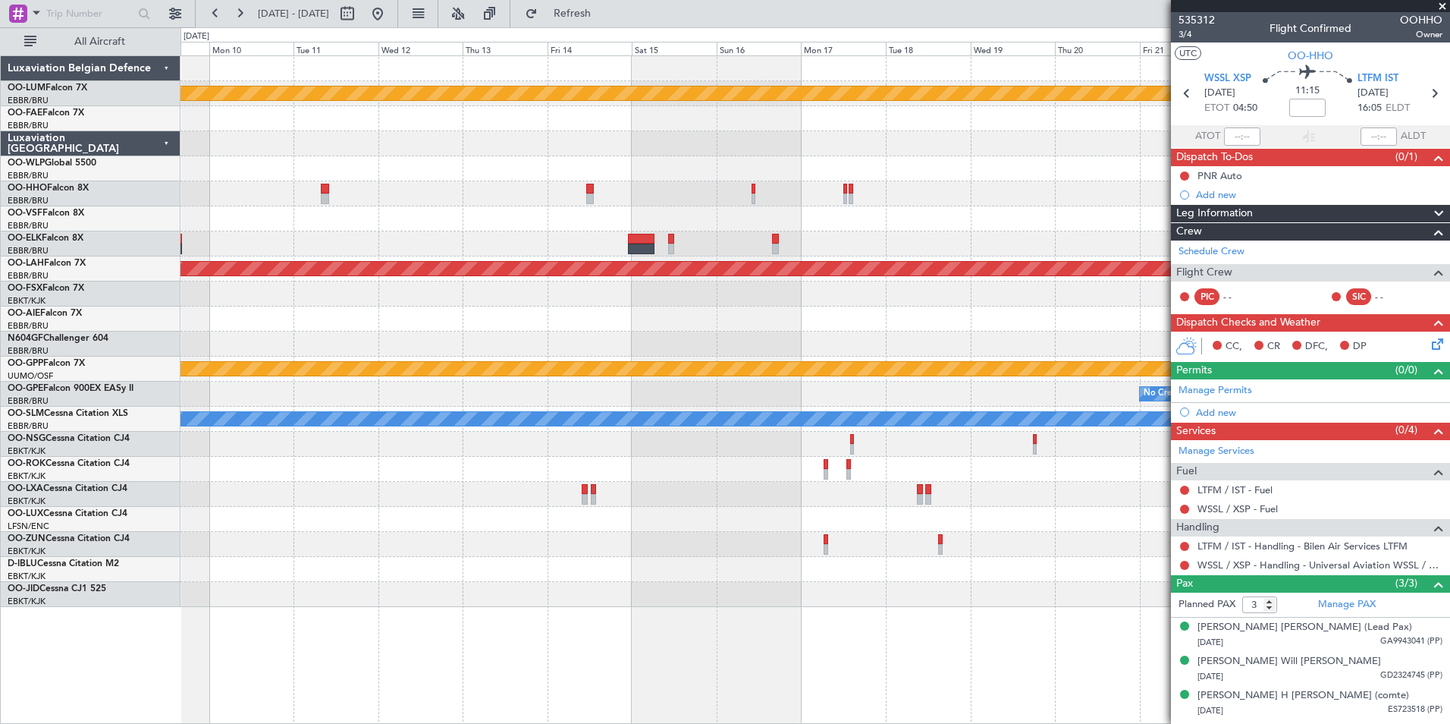
click at [913, 344] on div "Planned Maint Kortrijk-[GEOGRAPHIC_DATA] Planned [GEOGRAPHIC_DATA][PERSON_NAME]…" at bounding box center [815, 331] width 1269 height 551
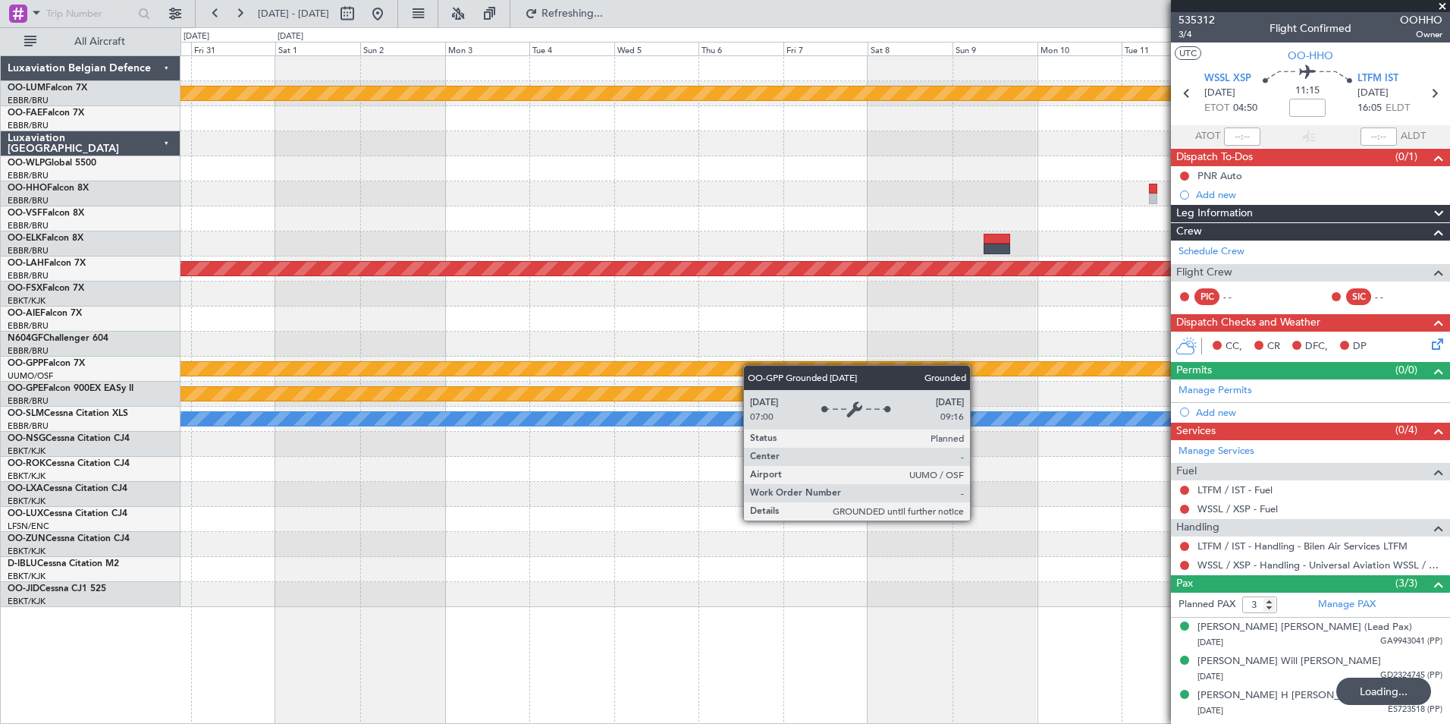
click at [1052, 373] on div "Grounded [PERSON_NAME]" at bounding box center [815, 368] width 1269 height 25
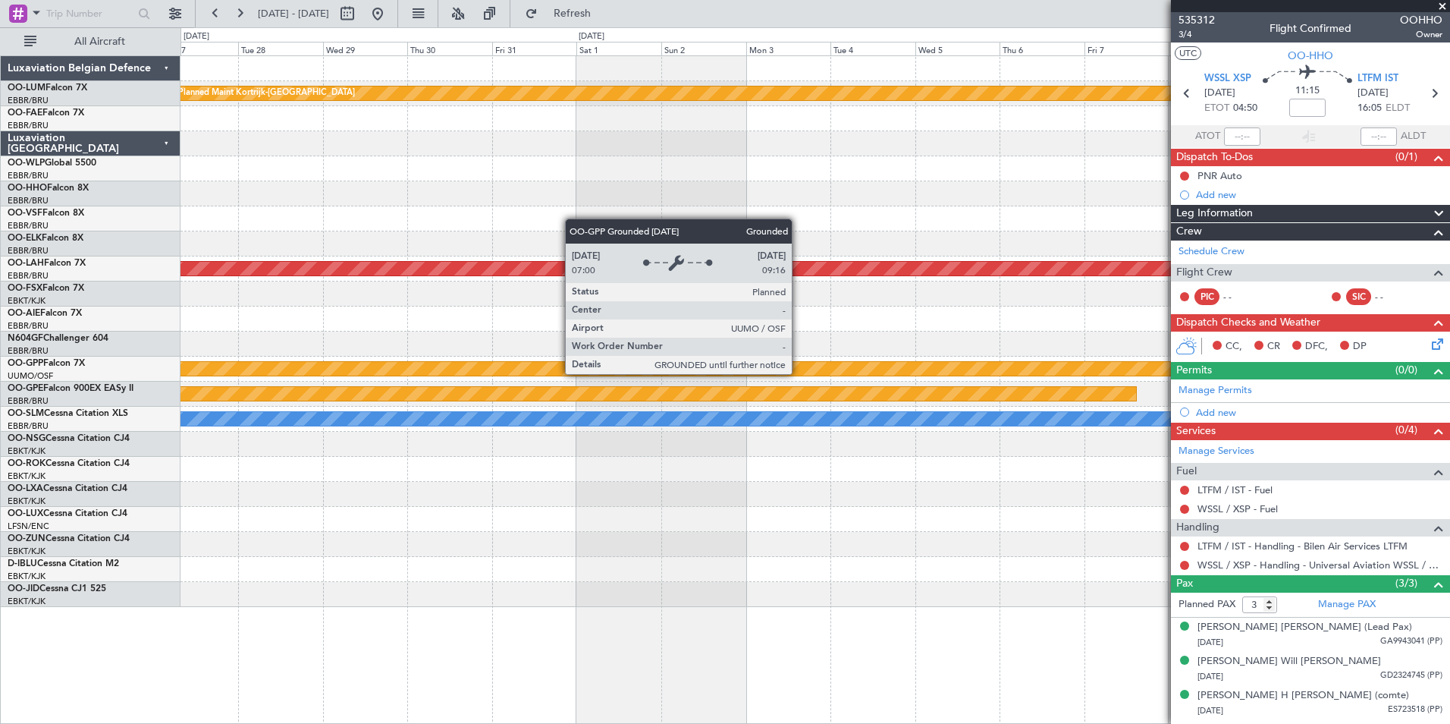
click at [1151, 388] on div "Planned Maint Kortrijk-[GEOGRAPHIC_DATA] Planned [GEOGRAPHIC_DATA][PERSON_NAME]…" at bounding box center [815, 331] width 1269 height 551
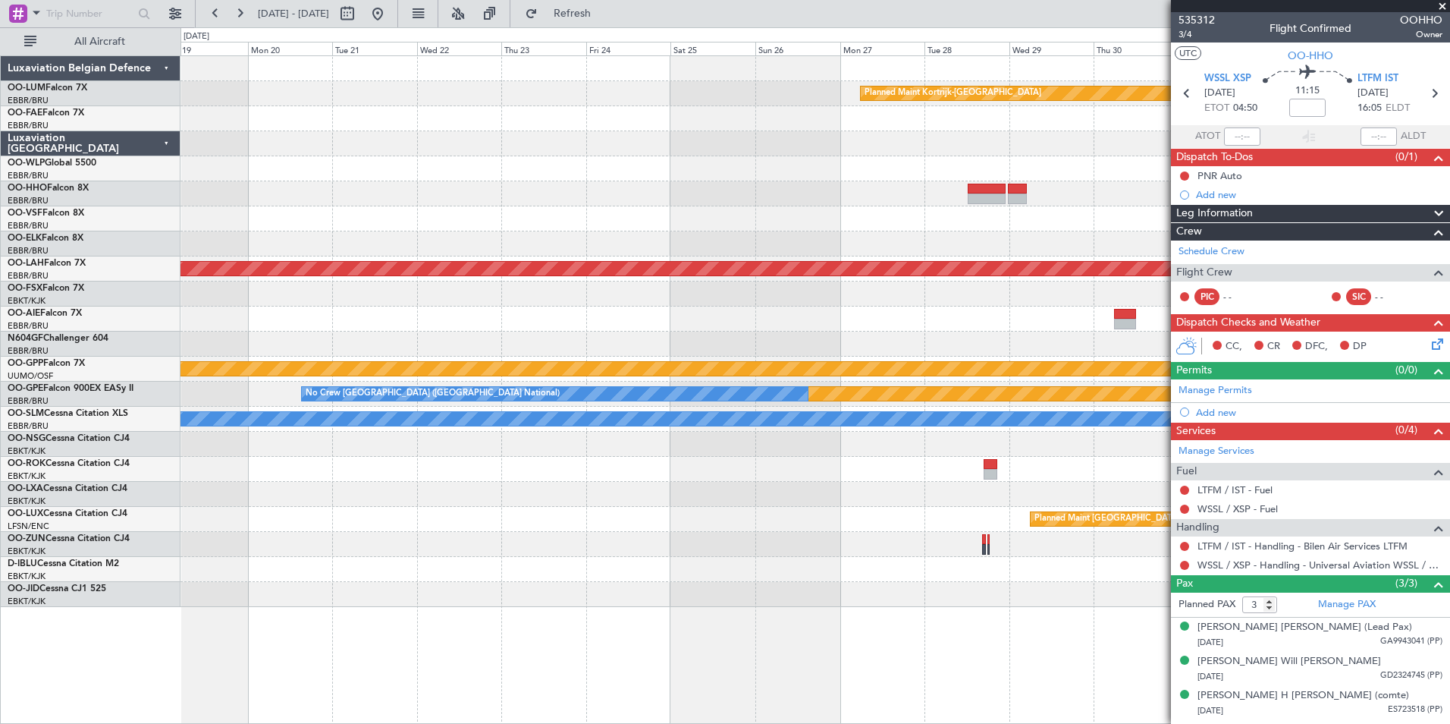
click at [900, 312] on div at bounding box center [815, 318] width 1269 height 25
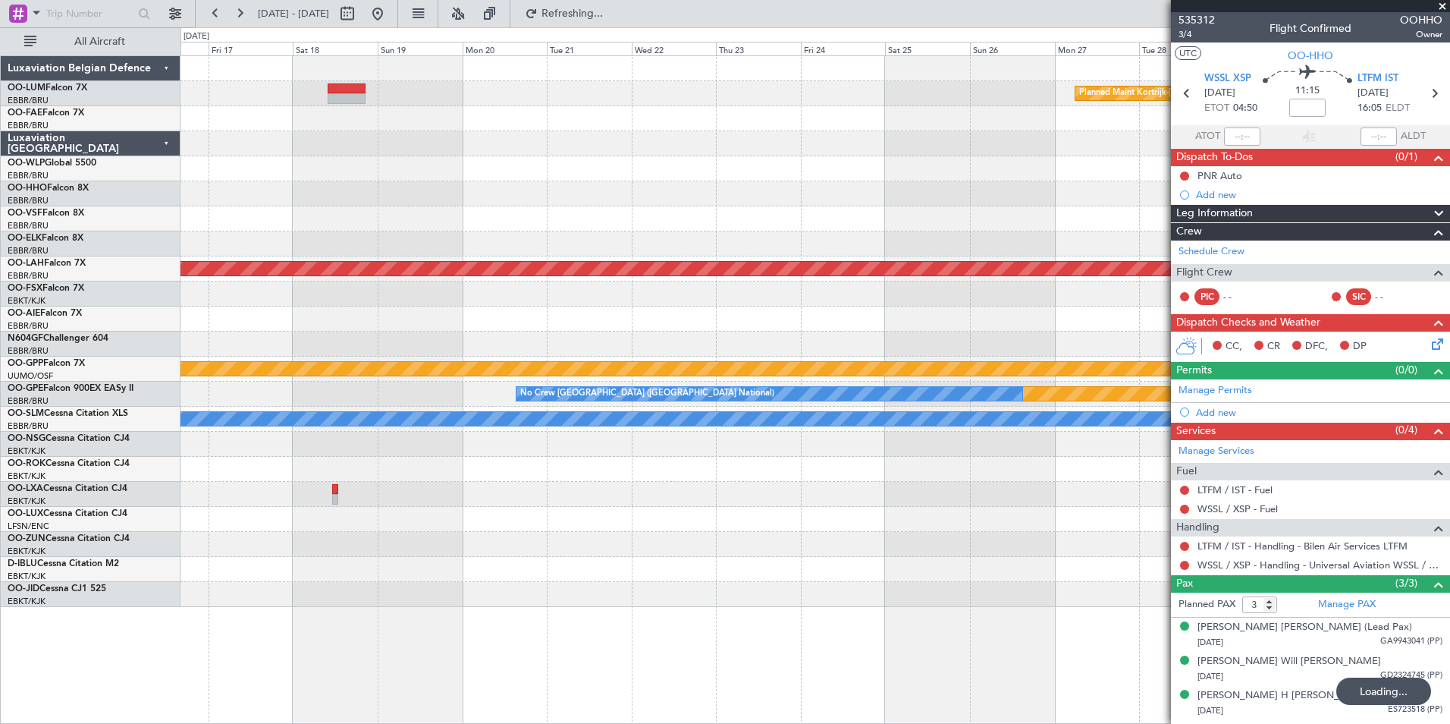
click at [685, 192] on div at bounding box center [815, 193] width 1269 height 25
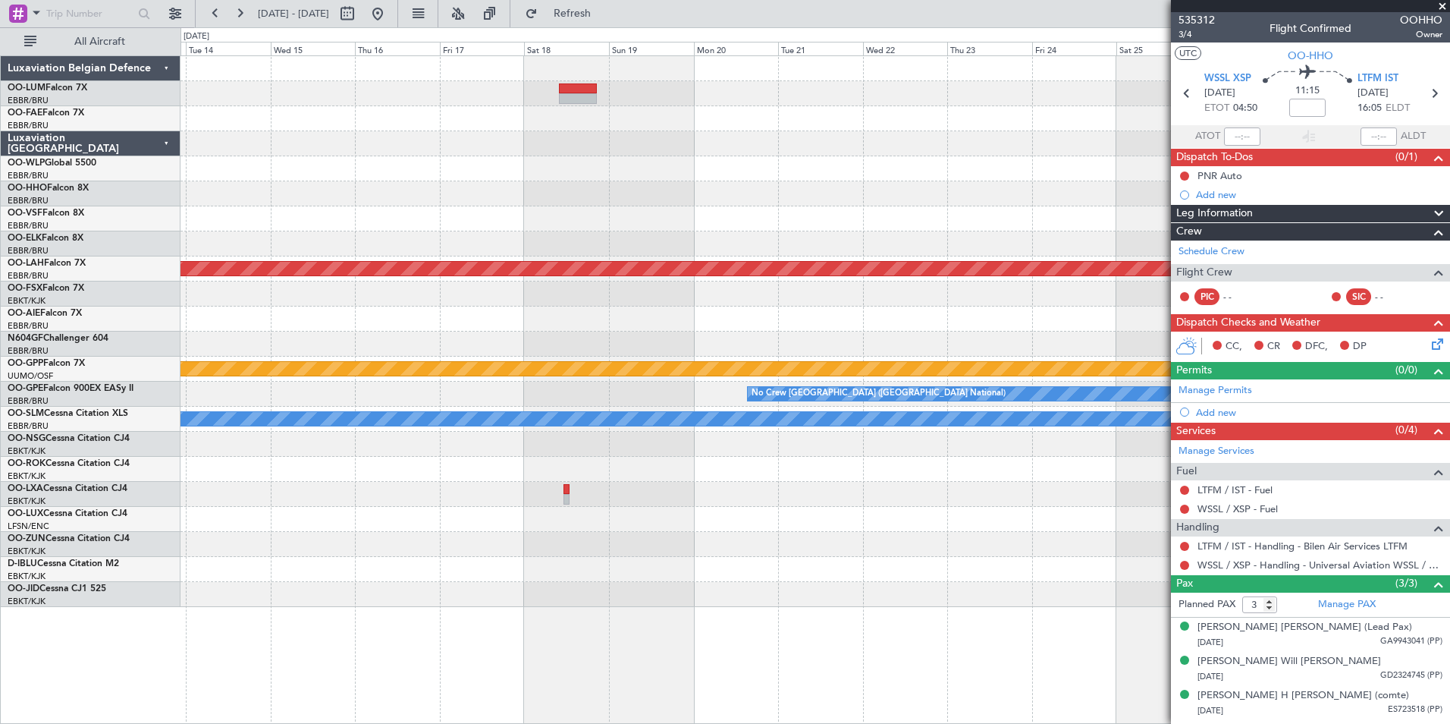
click at [488, 201] on div at bounding box center [815, 193] width 1269 height 25
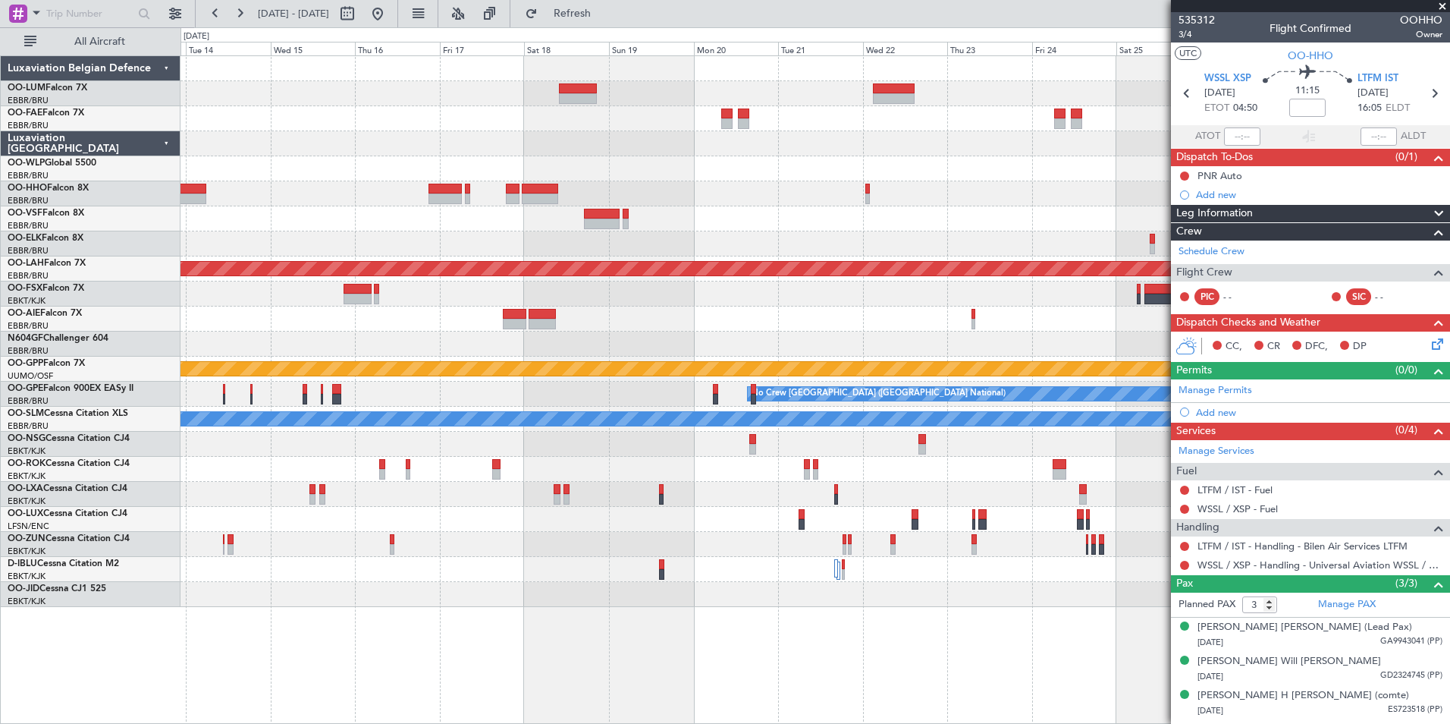
click at [410, 198] on div at bounding box center [815, 193] width 1269 height 25
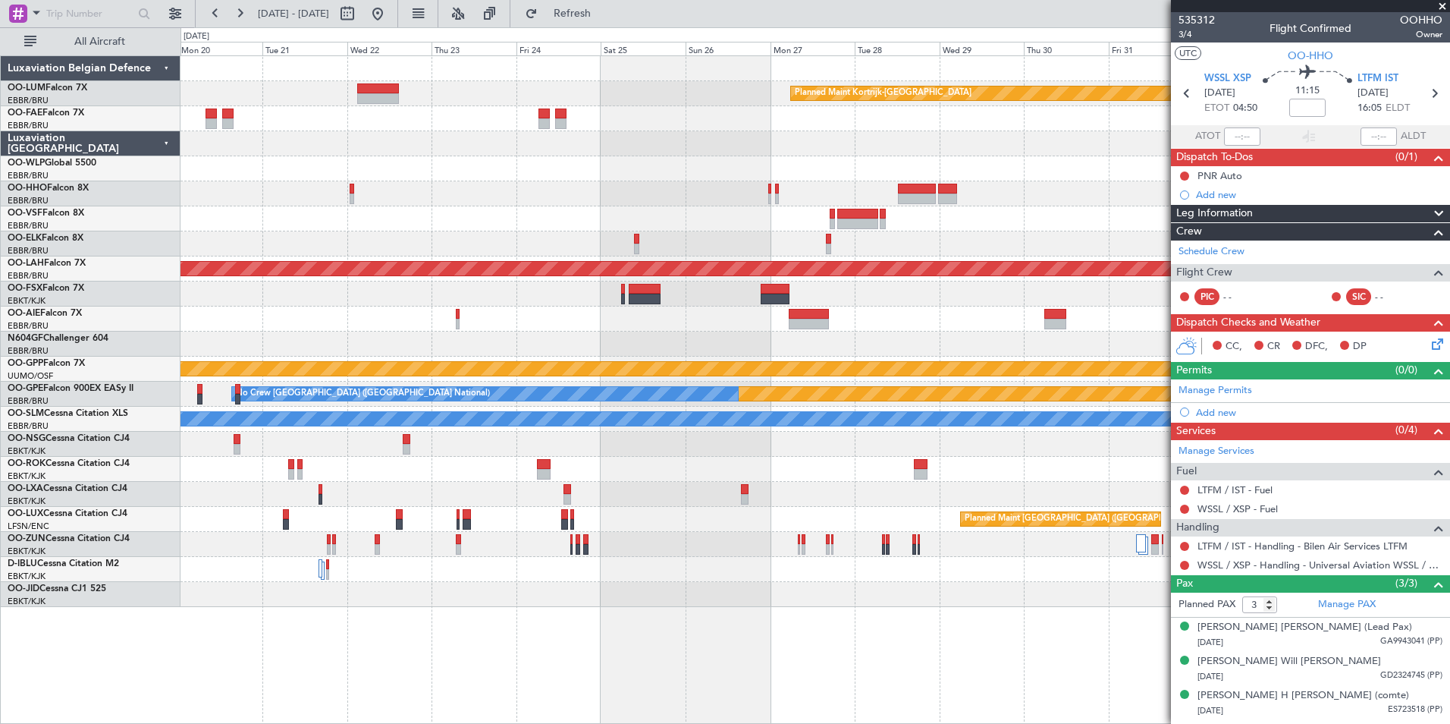
click at [570, 201] on div at bounding box center [815, 193] width 1269 height 25
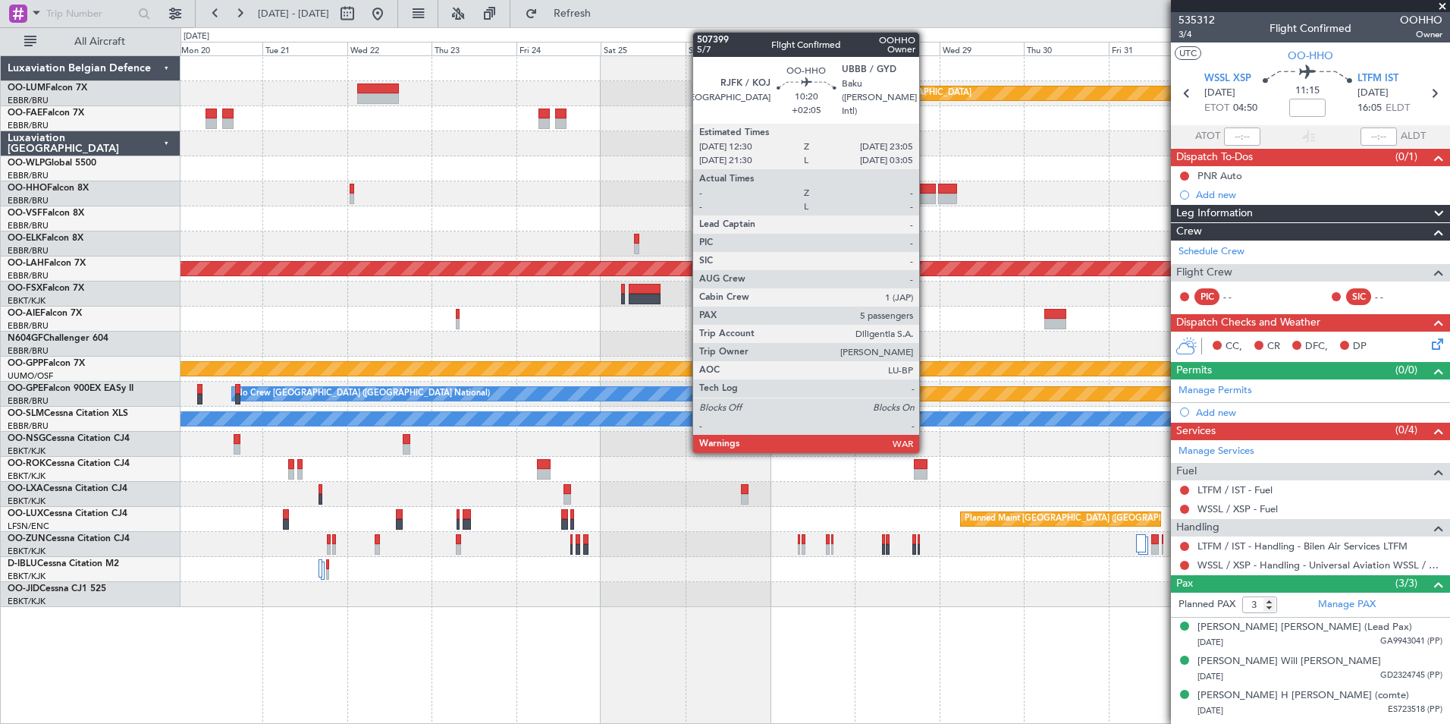
click at [926, 193] on div at bounding box center [917, 189] width 38 height 11
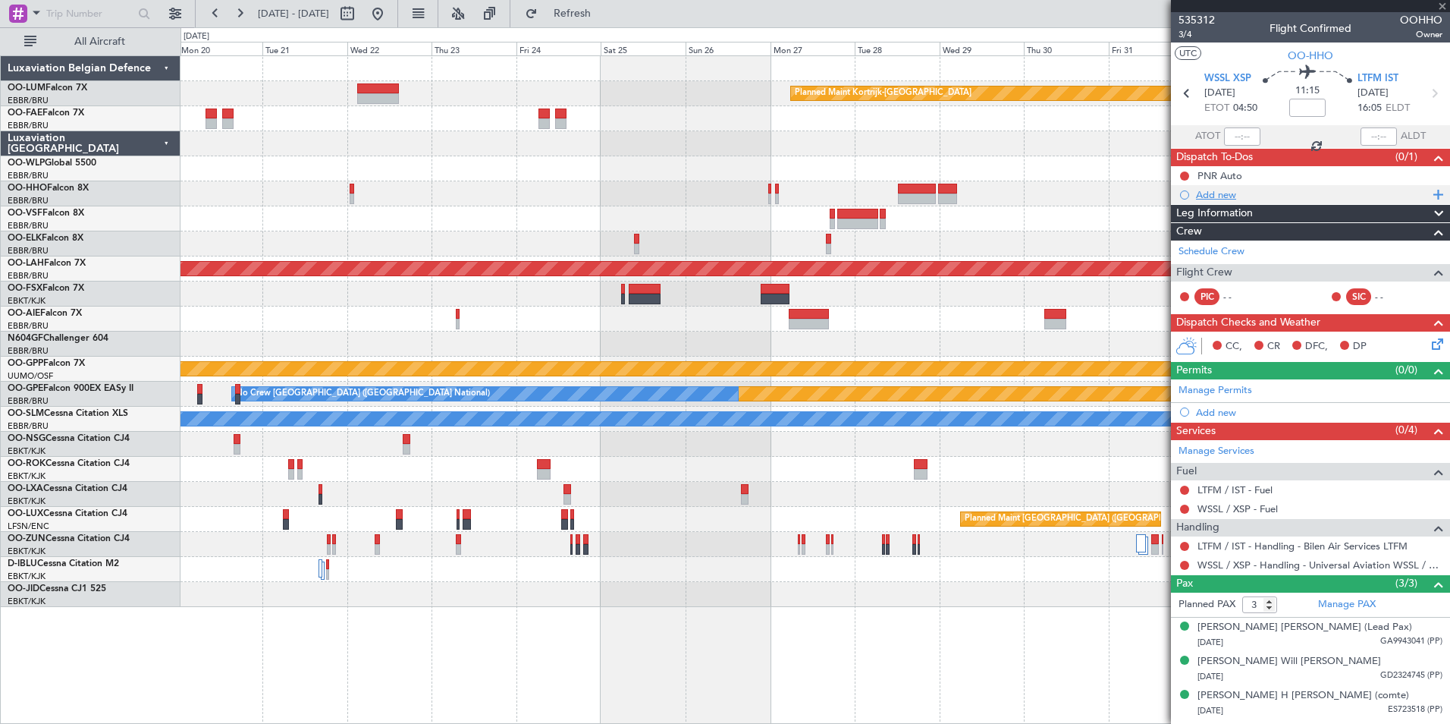
type input "+02:05"
type input "5"
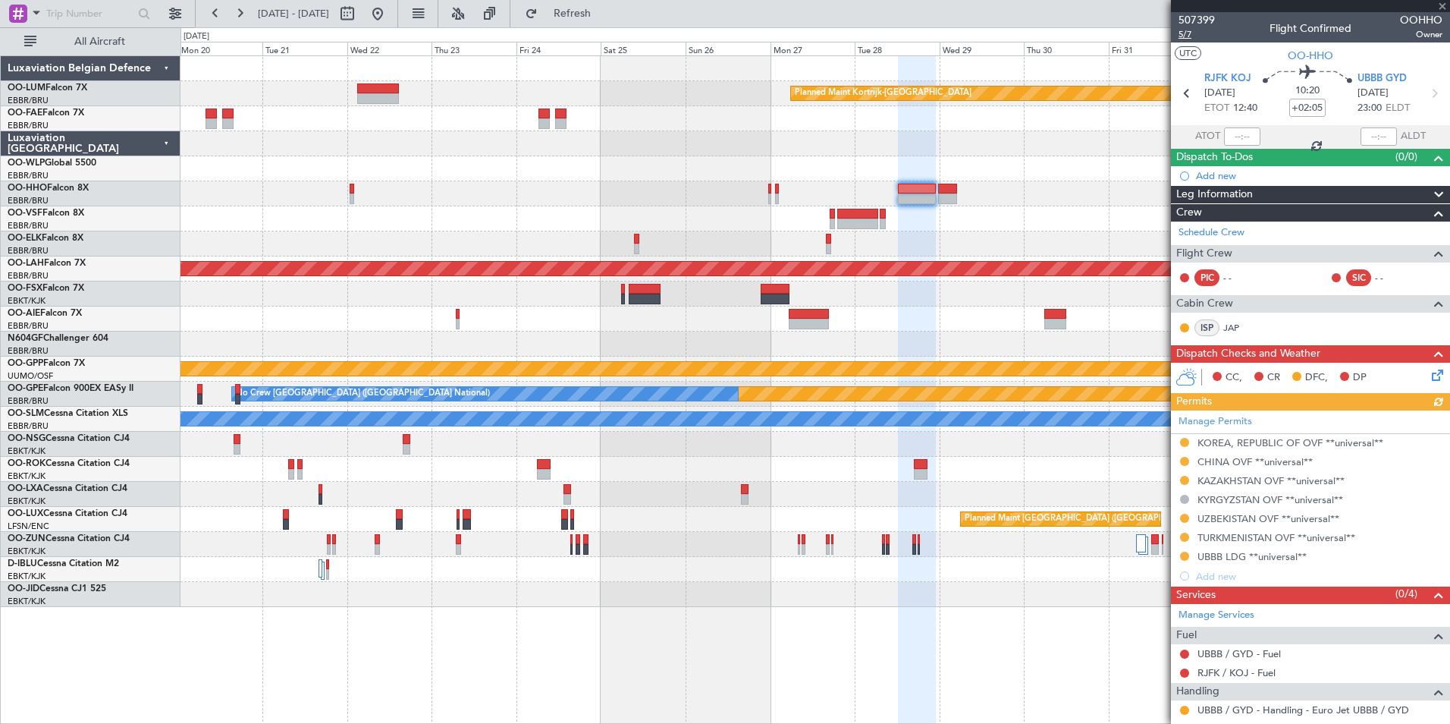
click at [1188, 33] on span "5/7" at bounding box center [1197, 34] width 36 height 13
click at [1101, 350] on div "Planned Maint Kortrijk-[GEOGRAPHIC_DATA] Planned [GEOGRAPHIC_DATA][PERSON_NAME]…" at bounding box center [815, 331] width 1269 height 551
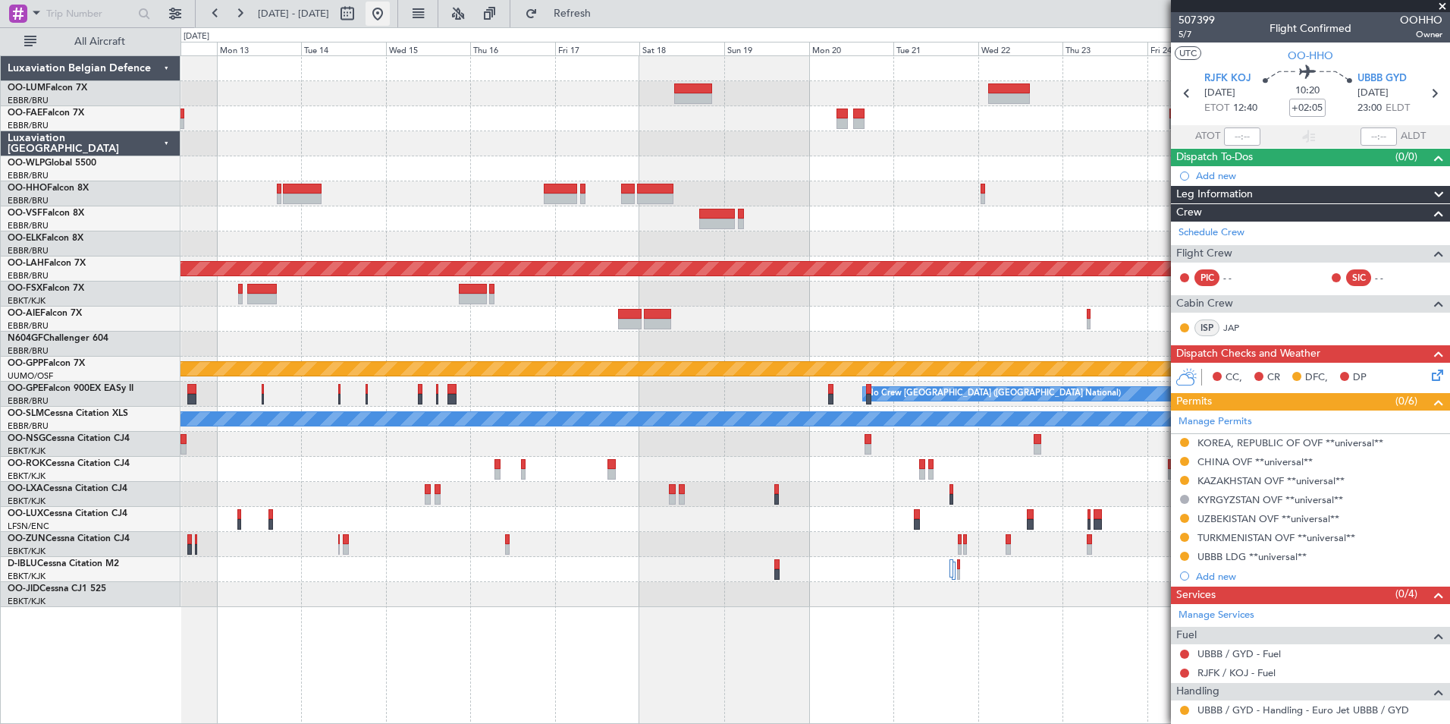
click at [390, 19] on button at bounding box center [378, 14] width 24 height 24
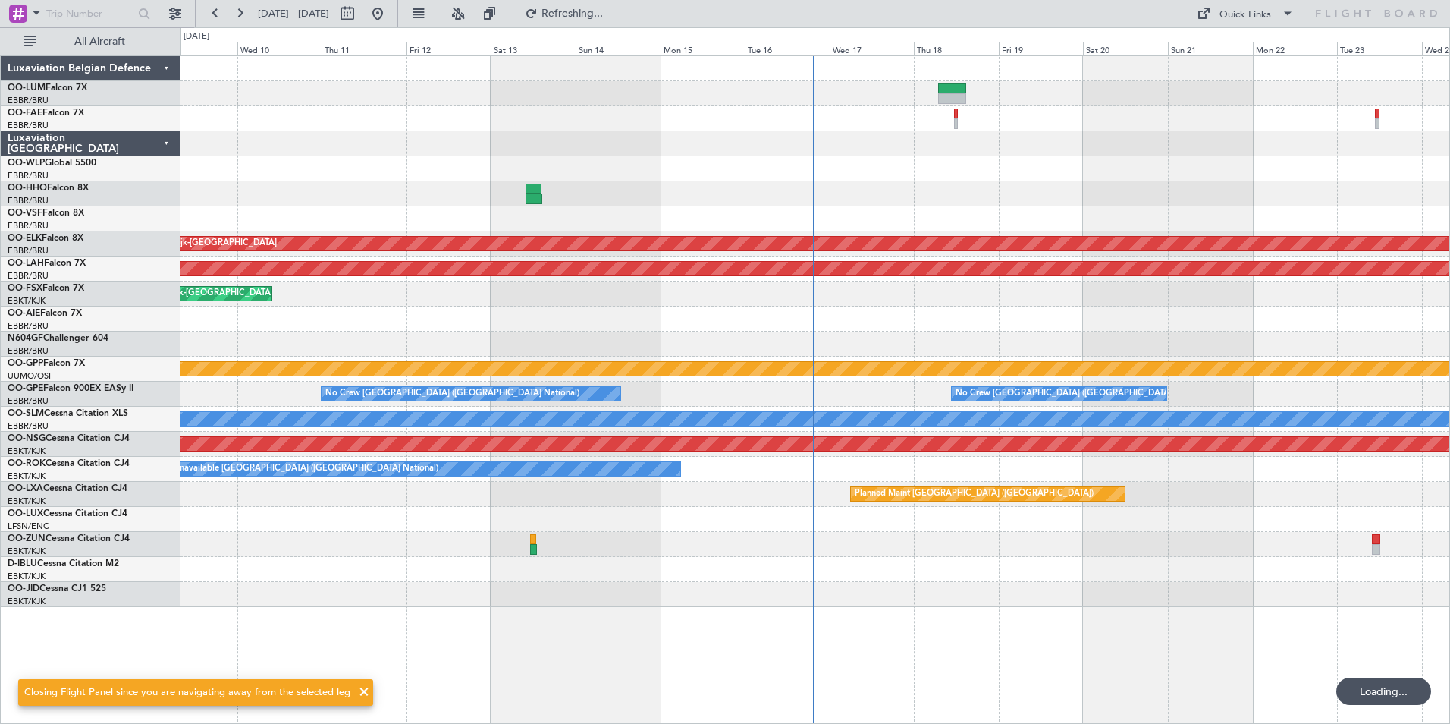
click at [523, 319] on div "Planned Maint Kortrijk-[GEOGRAPHIC_DATA] Planned [GEOGRAPHIC_DATA][PERSON_NAME]…" at bounding box center [815, 331] width 1269 height 551
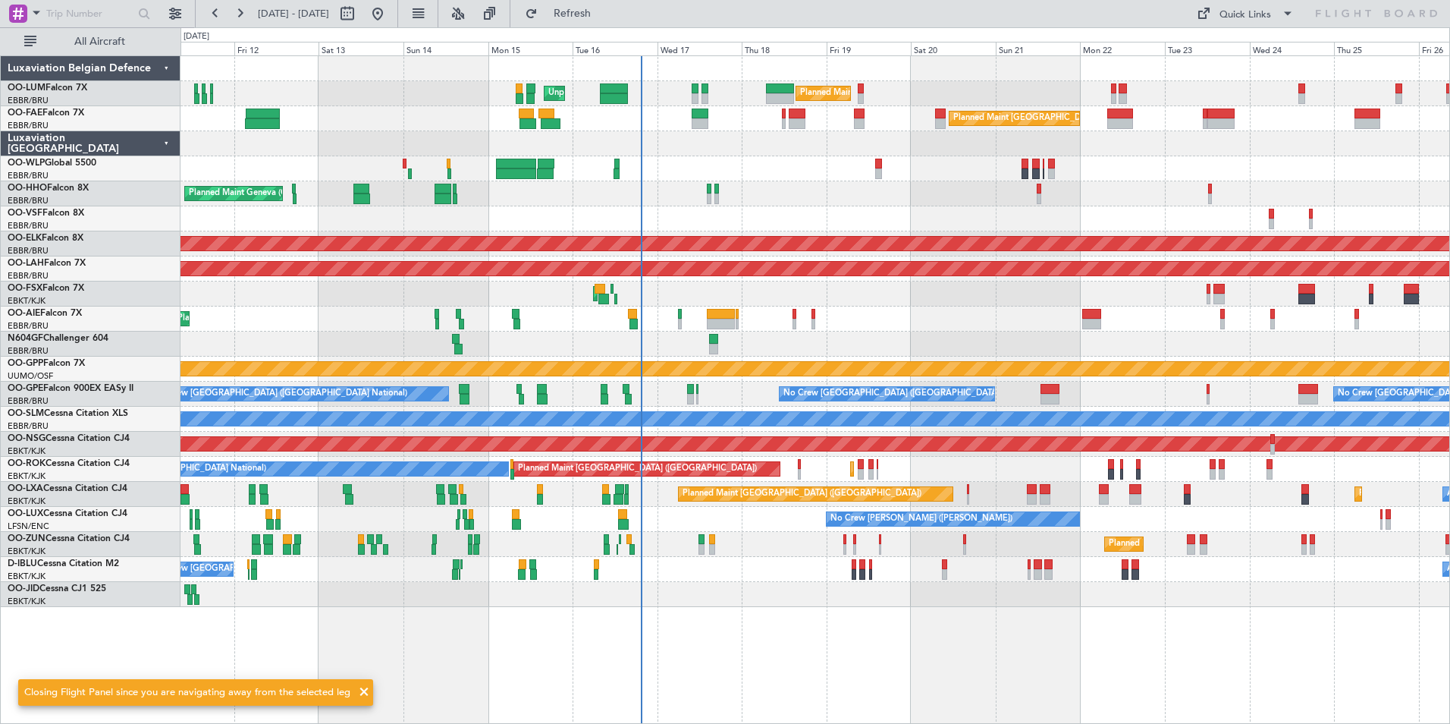
click at [758, 337] on div at bounding box center [815, 343] width 1269 height 25
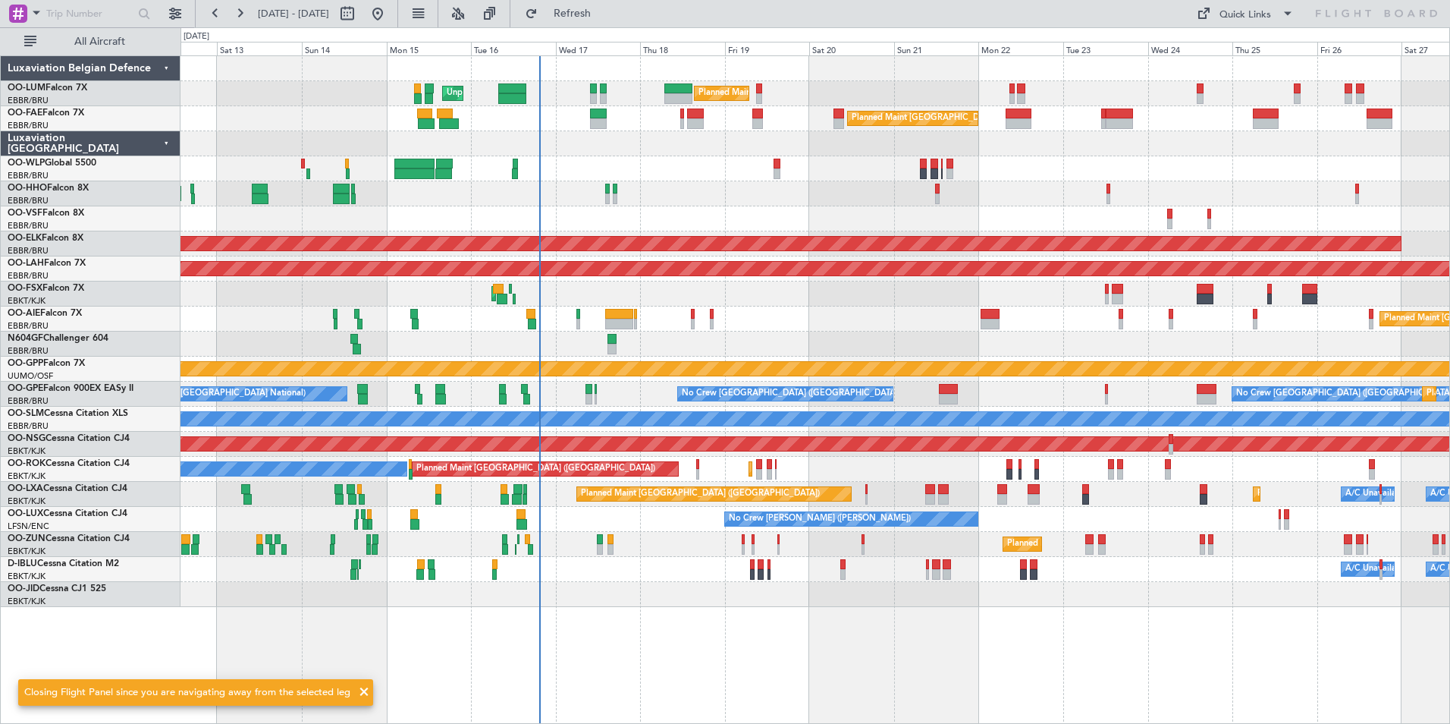
click at [778, 334] on div "Planned Maint [GEOGRAPHIC_DATA] ([GEOGRAPHIC_DATA] National) Unplanned Maint [G…" at bounding box center [815, 331] width 1269 height 551
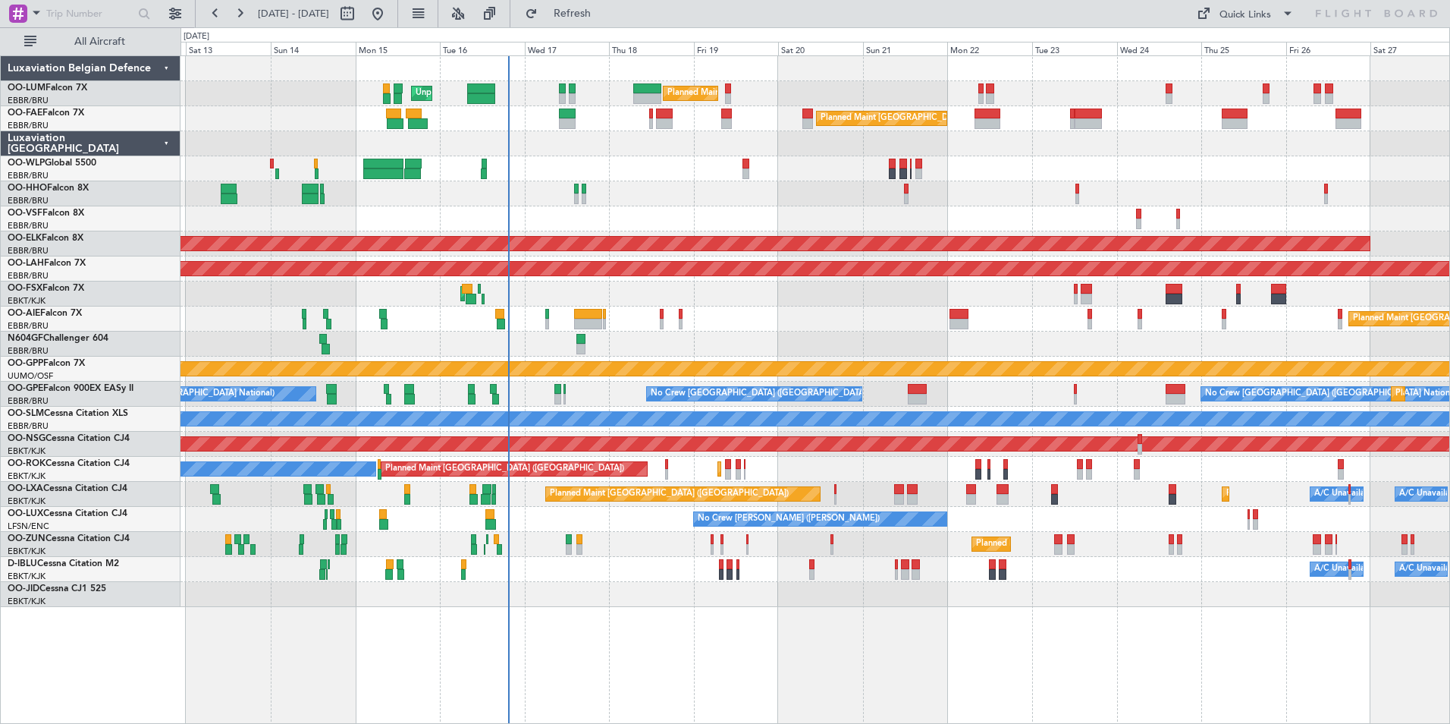
click at [688, 351] on div at bounding box center [815, 343] width 1269 height 25
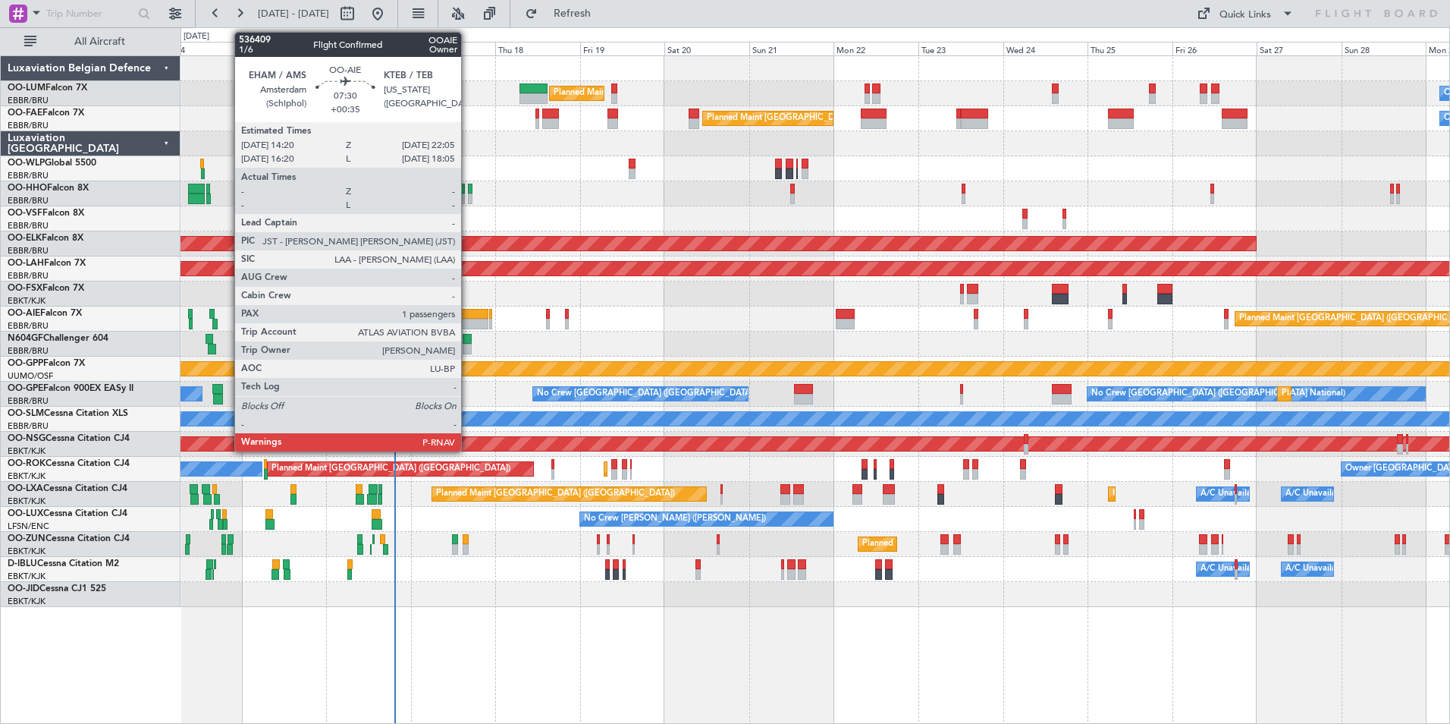
click at [468, 320] on div at bounding box center [474, 324] width 28 height 11
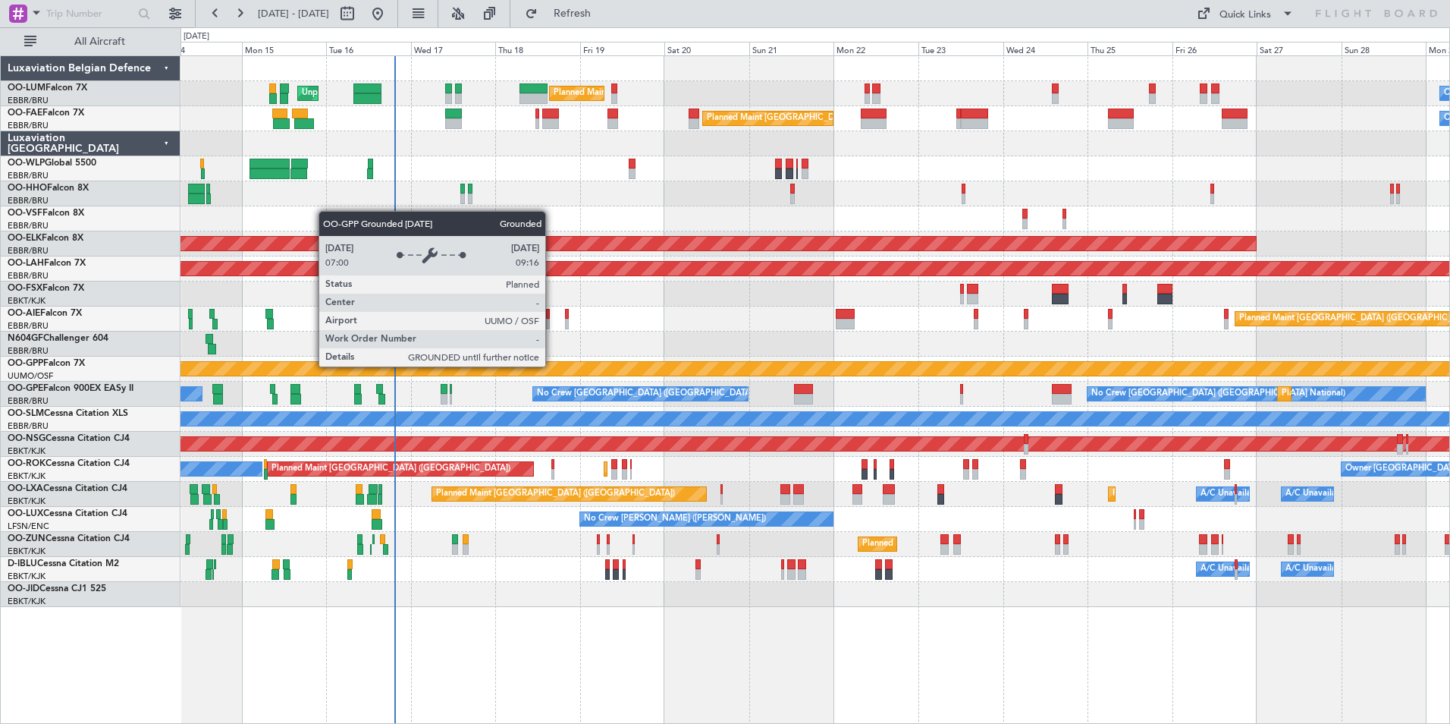
click at [733, 338] on div at bounding box center [815, 343] width 1269 height 25
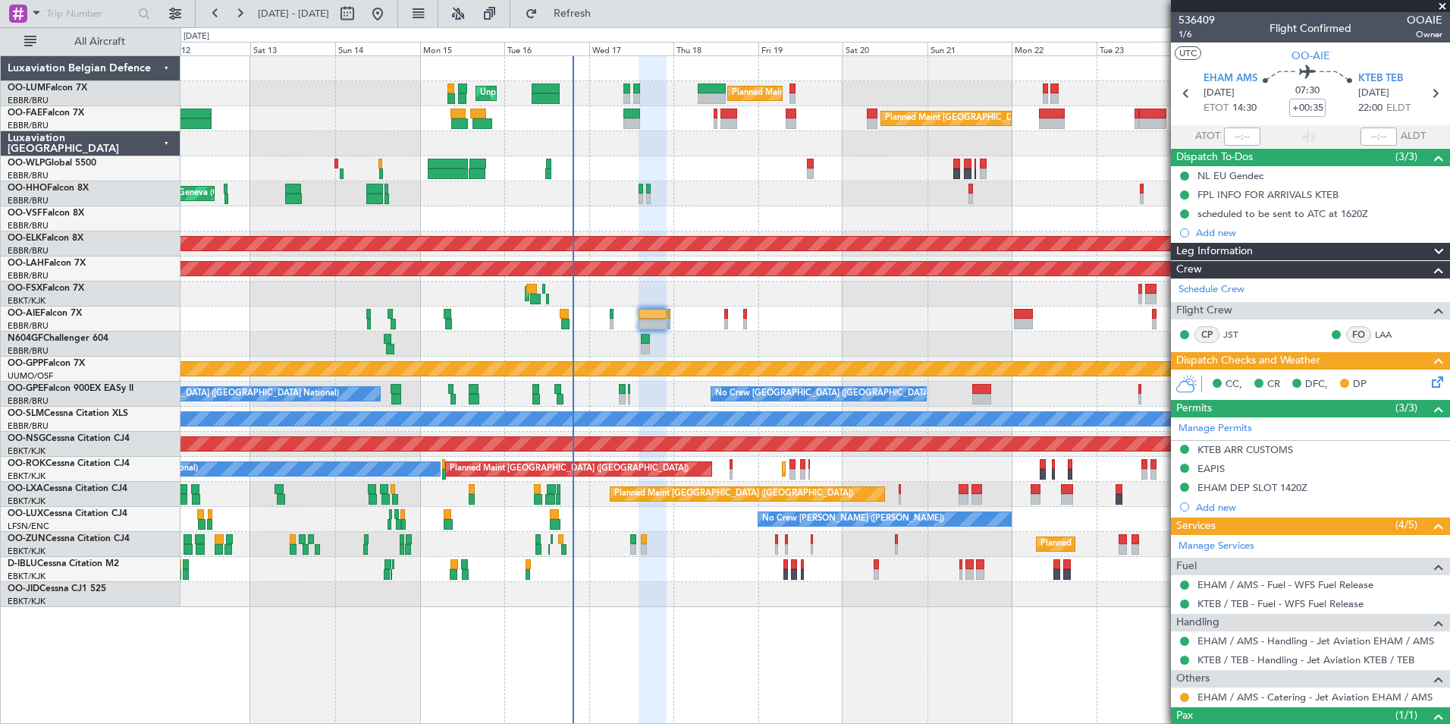
click at [264, 485] on div "Planned Maint [GEOGRAPHIC_DATA] ([GEOGRAPHIC_DATA] National) Unplanned Maint [G…" at bounding box center [815, 331] width 1269 height 551
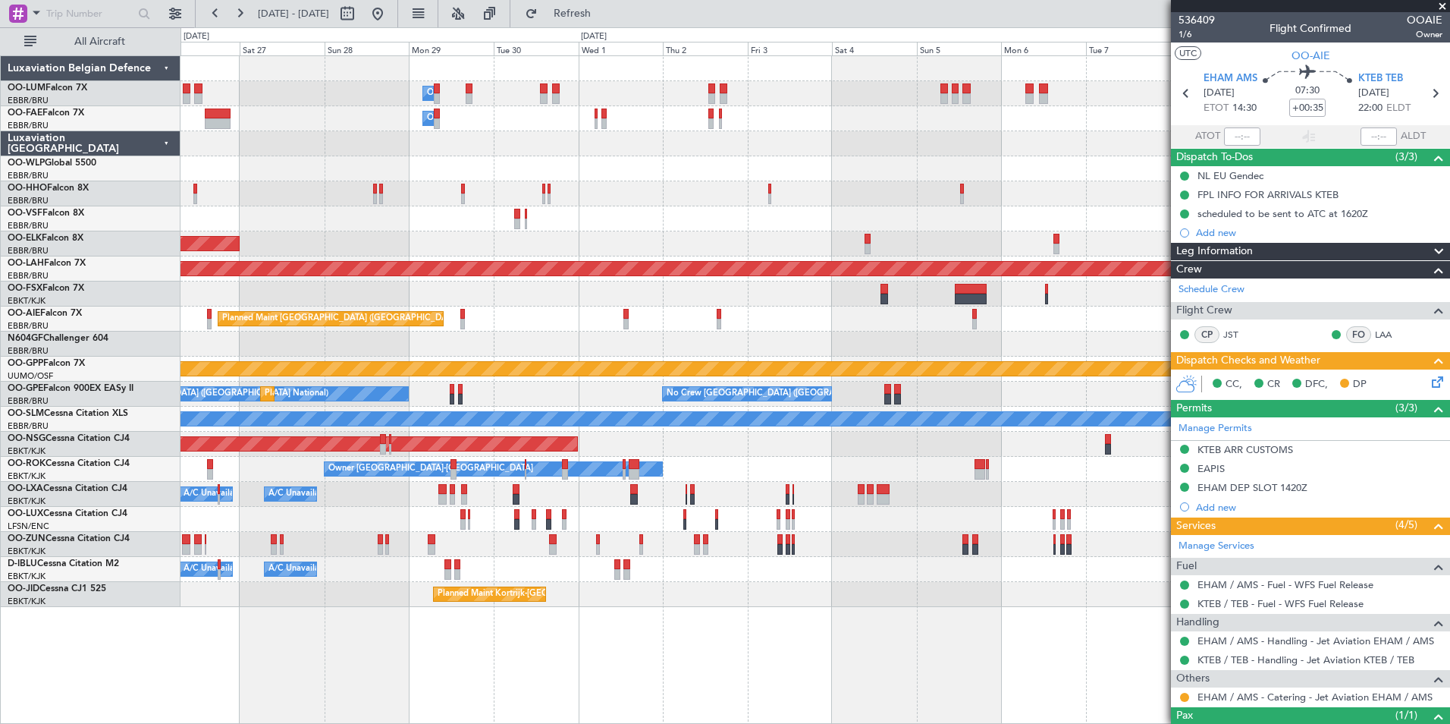
click at [157, 506] on div "Owner Melsbroek Air Base Owner [GEOGRAPHIC_DATA] Planned Maint [GEOGRAPHIC_DATA…" at bounding box center [725, 375] width 1450 height 696
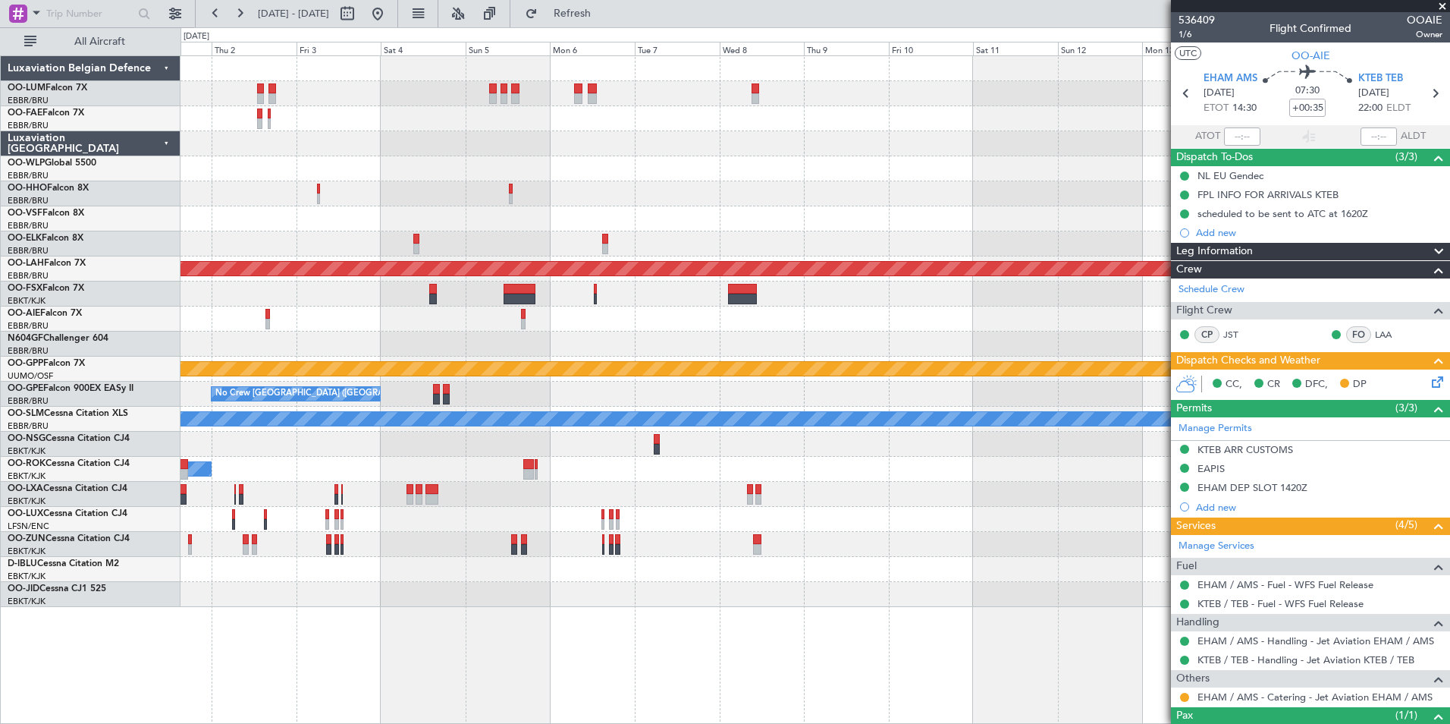
click at [413, 469] on div "Owner Melsbroek Air Base Owner [GEOGRAPHIC_DATA] Planned [GEOGRAPHIC_DATA][PERS…" at bounding box center [815, 331] width 1269 height 551
click at [219, 491] on div "Owner Melsbroek Air Base Owner [GEOGRAPHIC_DATA] Planned [GEOGRAPHIC_DATA][PERS…" at bounding box center [815, 331] width 1269 height 551
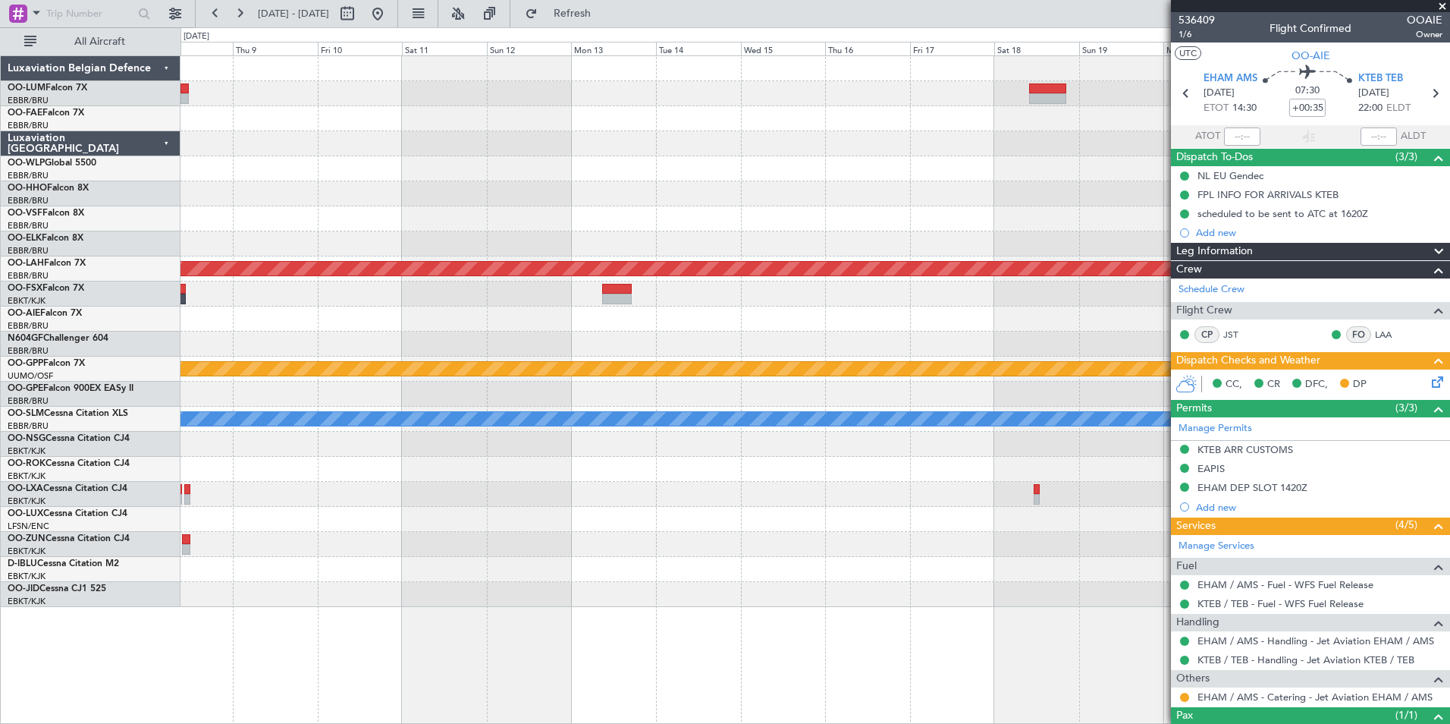
click at [272, 454] on div "Planned Maint [PERSON_NAME]-[GEOGRAPHIC_DATA][PERSON_NAME] ([GEOGRAPHIC_DATA][P…" at bounding box center [815, 331] width 1269 height 551
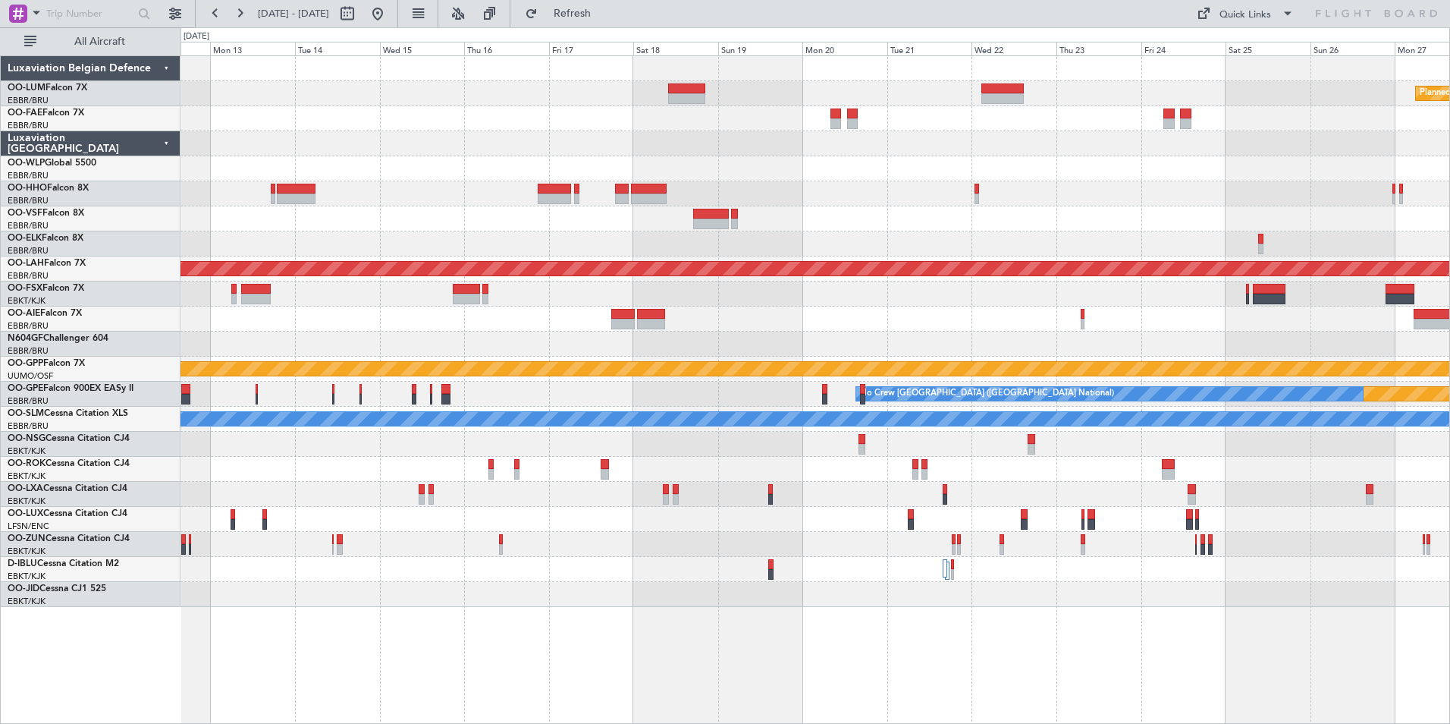
click at [923, 243] on div at bounding box center [815, 243] width 1269 height 25
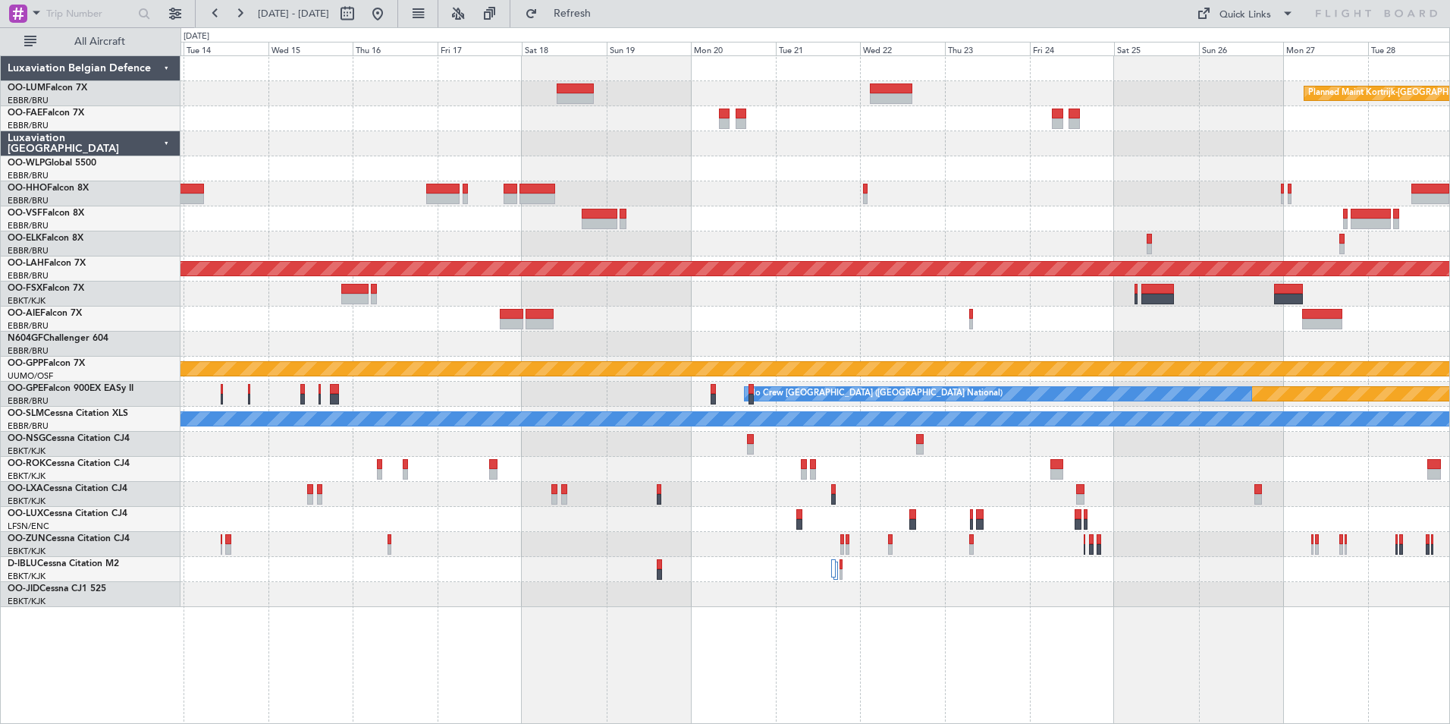
click at [727, 253] on div at bounding box center [815, 243] width 1269 height 25
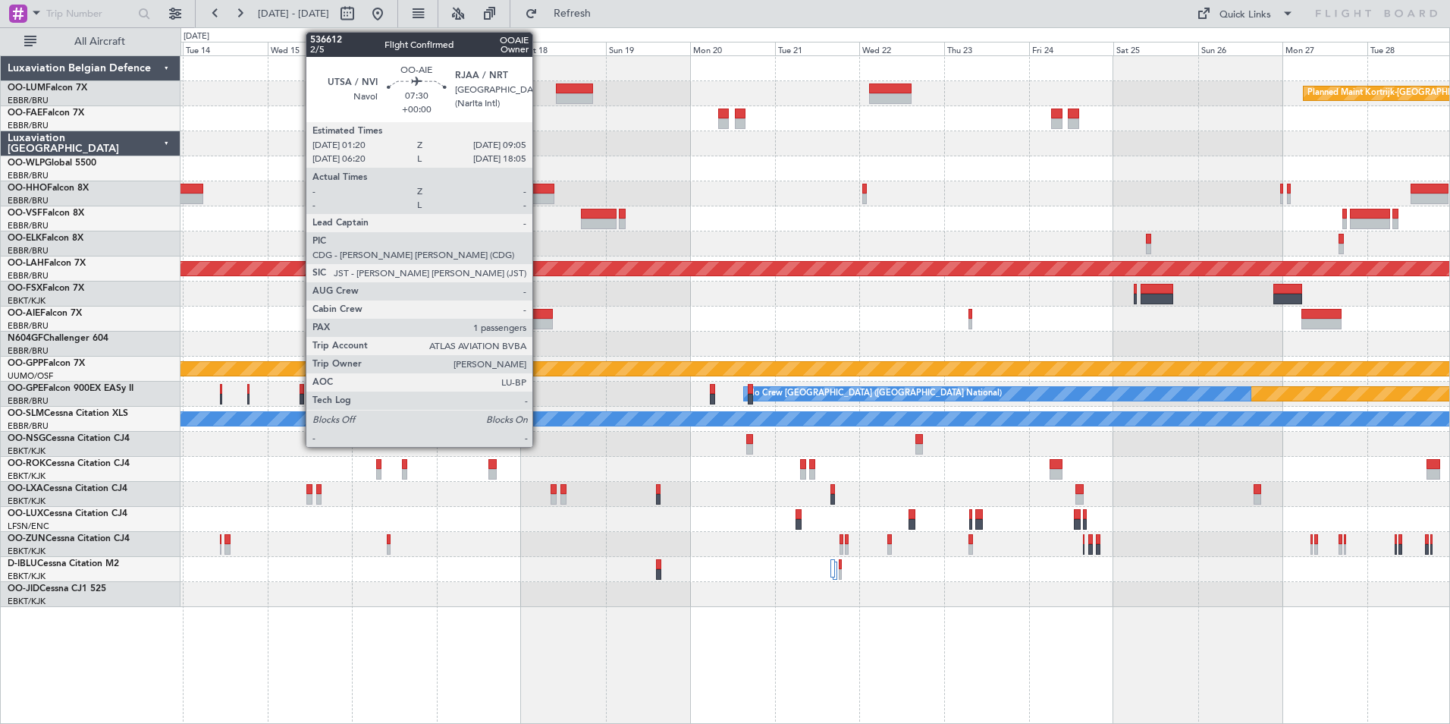
click at [539, 322] on div at bounding box center [539, 324] width 28 height 11
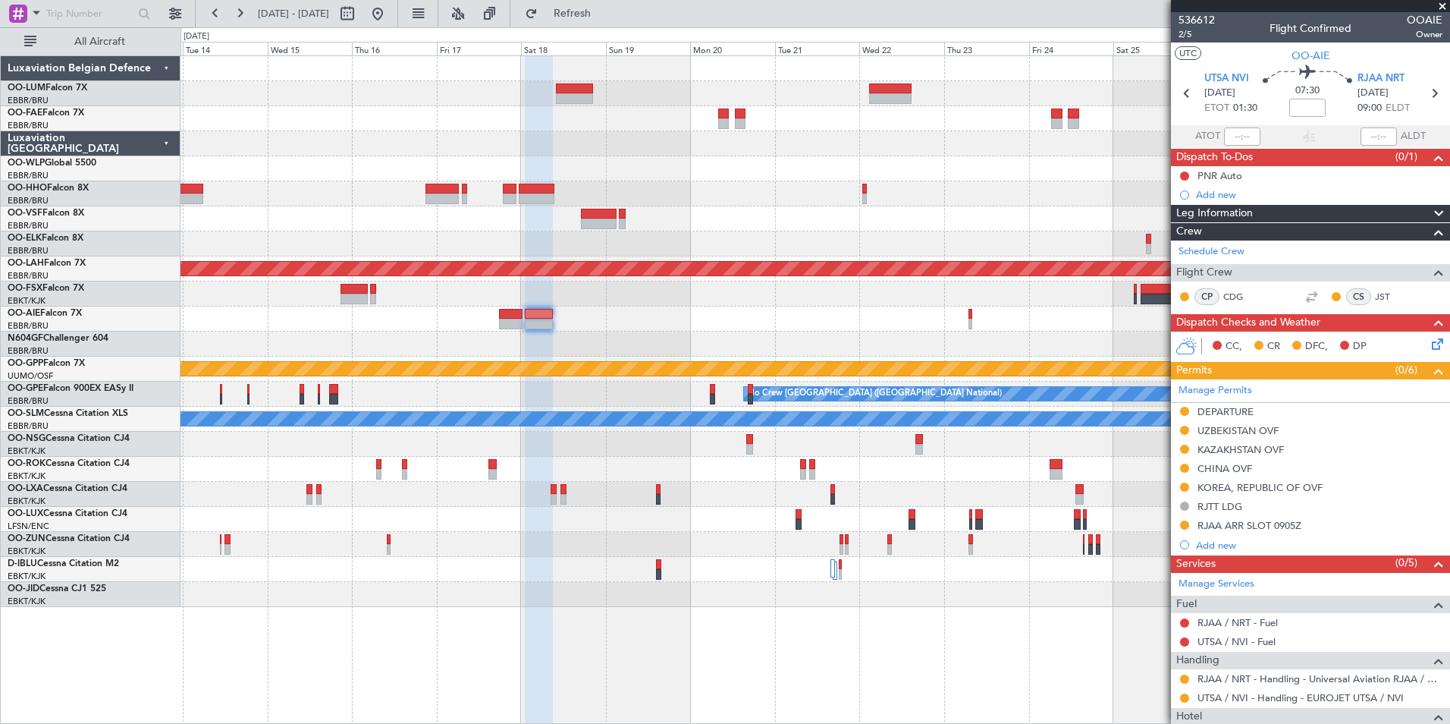
click at [481, 370] on div "Planned Maint Kortrijk-[GEOGRAPHIC_DATA] Owner [GEOGRAPHIC_DATA] Planned [GEOGR…" at bounding box center [815, 331] width 1269 height 551
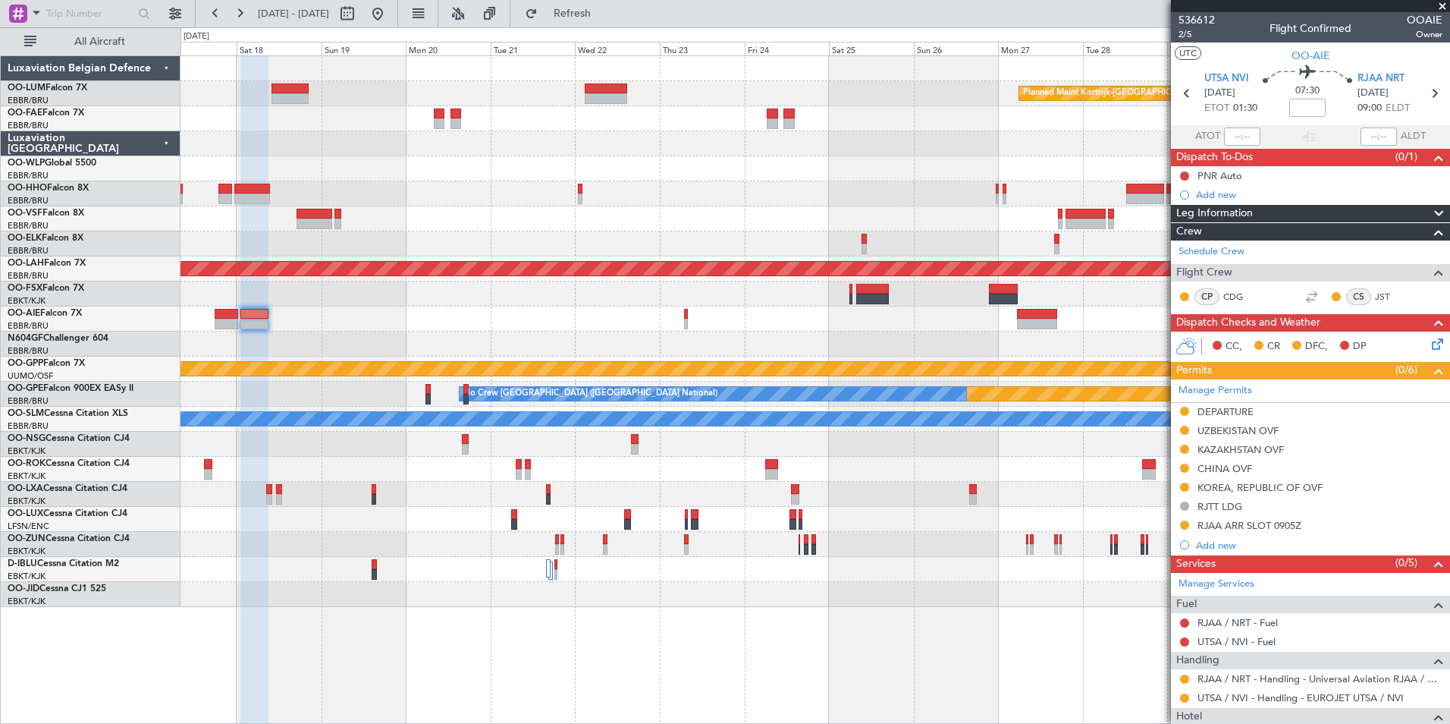
click at [617, 136] on div at bounding box center [815, 143] width 1269 height 25
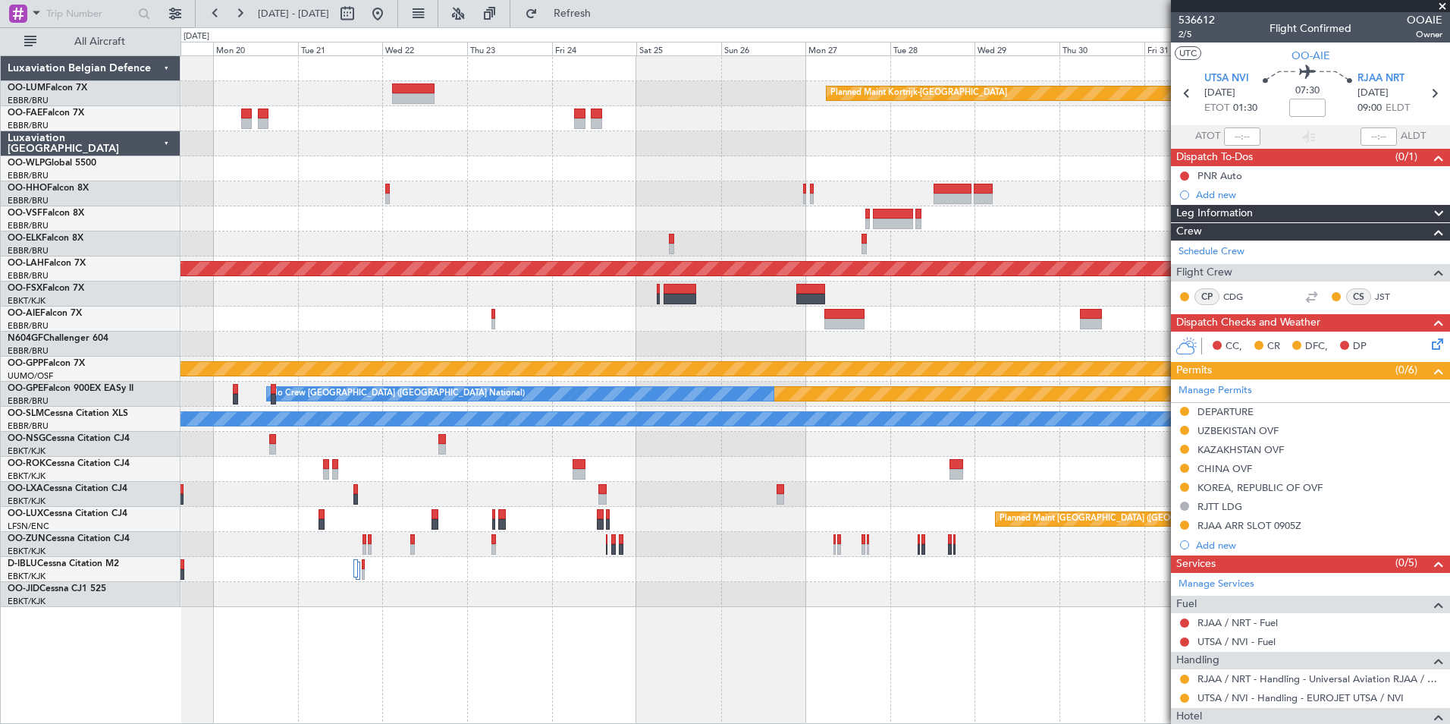
click at [137, 368] on div "Planned Maint Kortrijk-[GEOGRAPHIC_DATA] Planned [GEOGRAPHIC_DATA][PERSON_NAME]…" at bounding box center [725, 375] width 1450 height 696
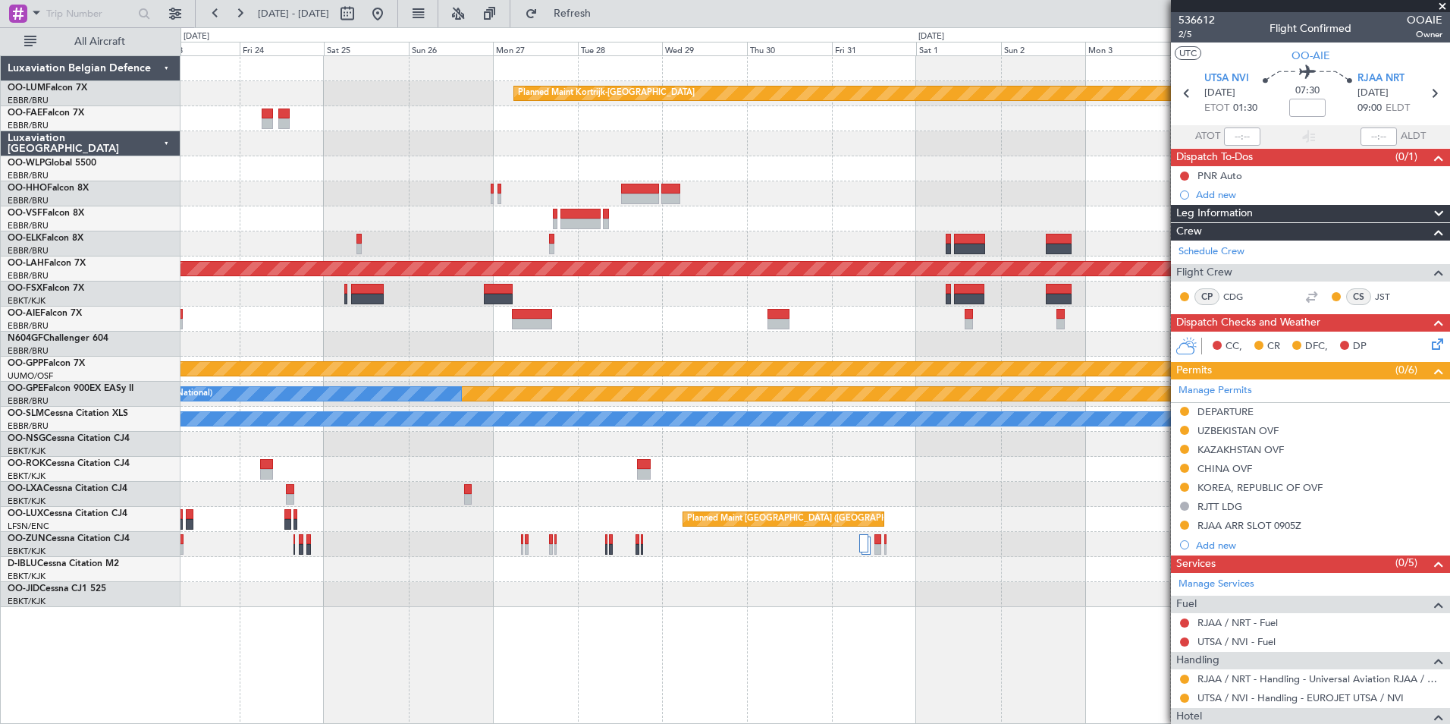
click at [91, 383] on div "Planned Maint Kortrijk-[GEOGRAPHIC_DATA] Planned [GEOGRAPHIC_DATA][PERSON_NAME]…" at bounding box center [725, 375] width 1450 height 696
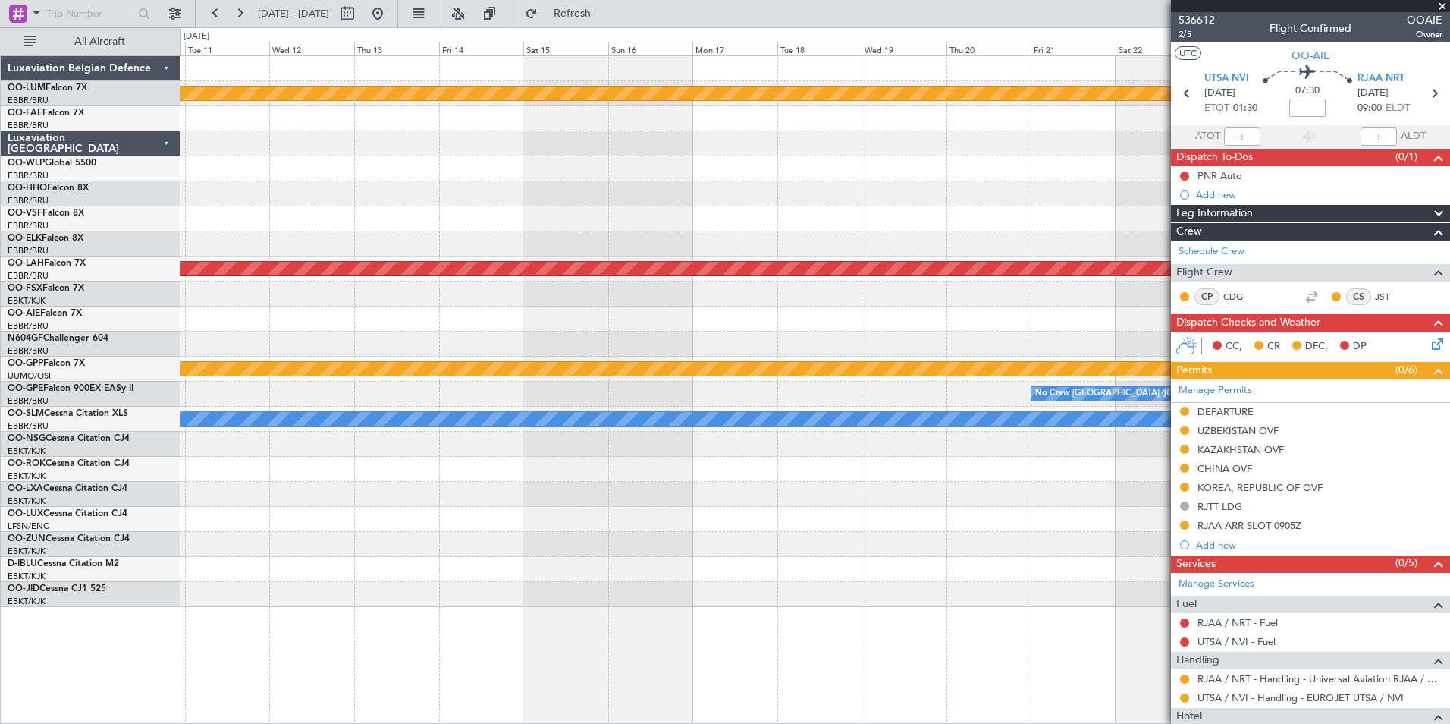
click at [59, 396] on div "Planned Maint Kortrijk-[GEOGRAPHIC_DATA] Planned [GEOGRAPHIC_DATA][PERSON_NAME]…" at bounding box center [725, 375] width 1450 height 696
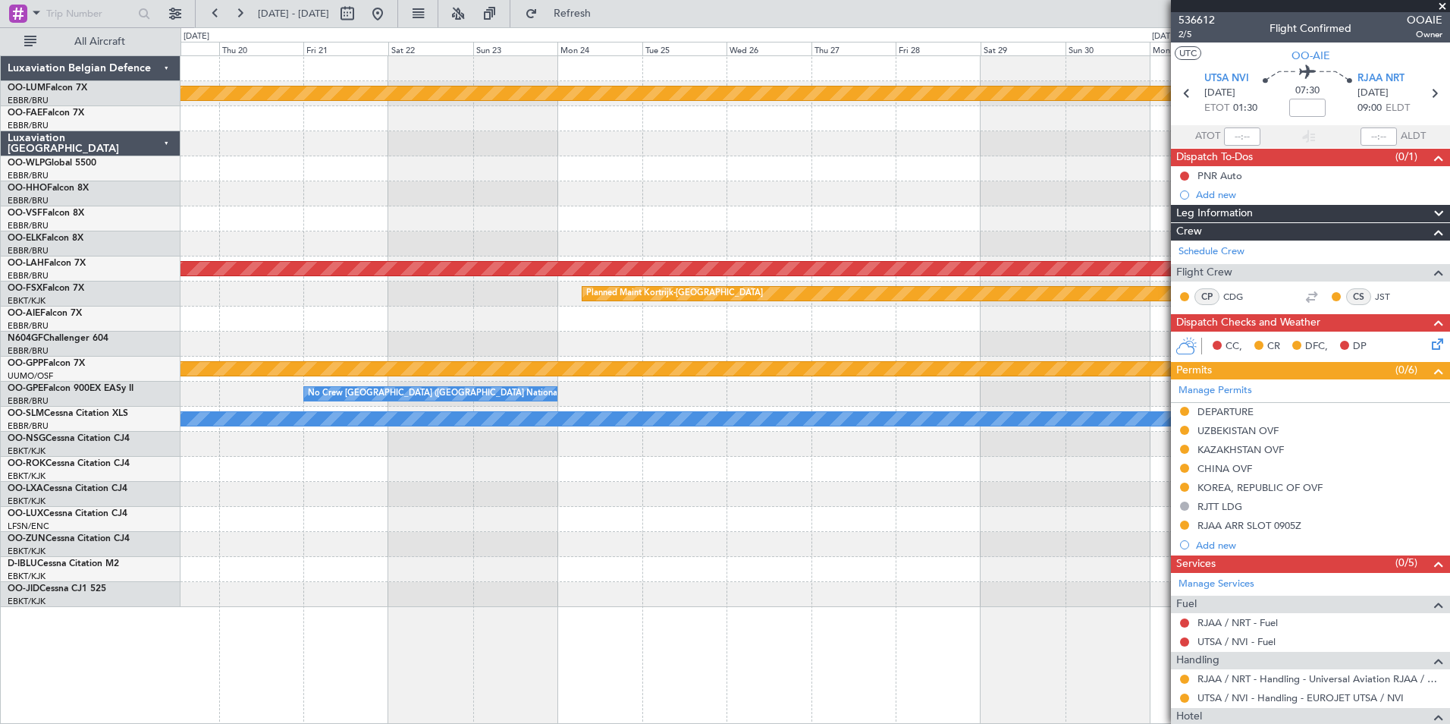
click at [0, 383] on html "[DATE] - [DATE] Refresh Quick Links All Aircraft Planned Maint [GEOGRAPHIC_DATA…" at bounding box center [725, 362] width 1450 height 724
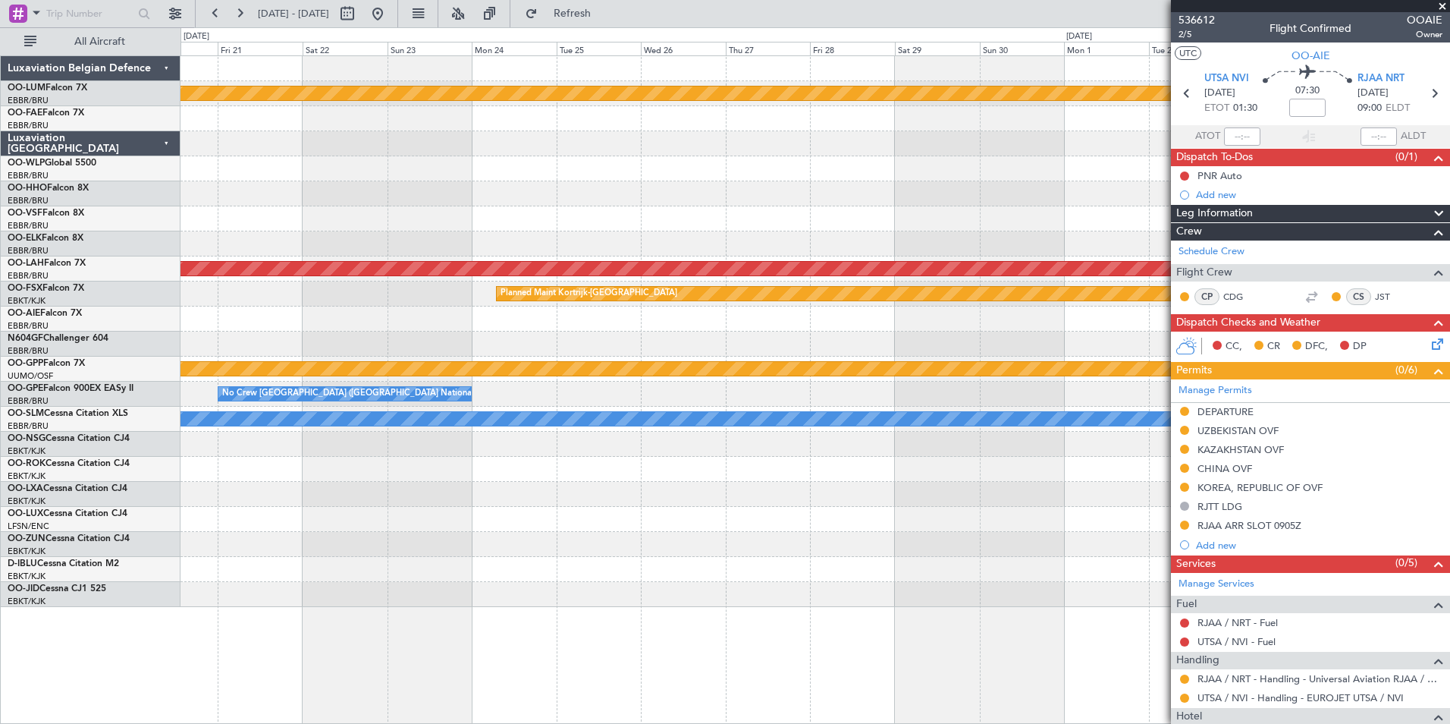
click at [151, 350] on div "Planned Maint Kortrijk-[GEOGRAPHIC_DATA] Planned [GEOGRAPHIC_DATA][PERSON_NAME]…" at bounding box center [725, 375] width 1450 height 696
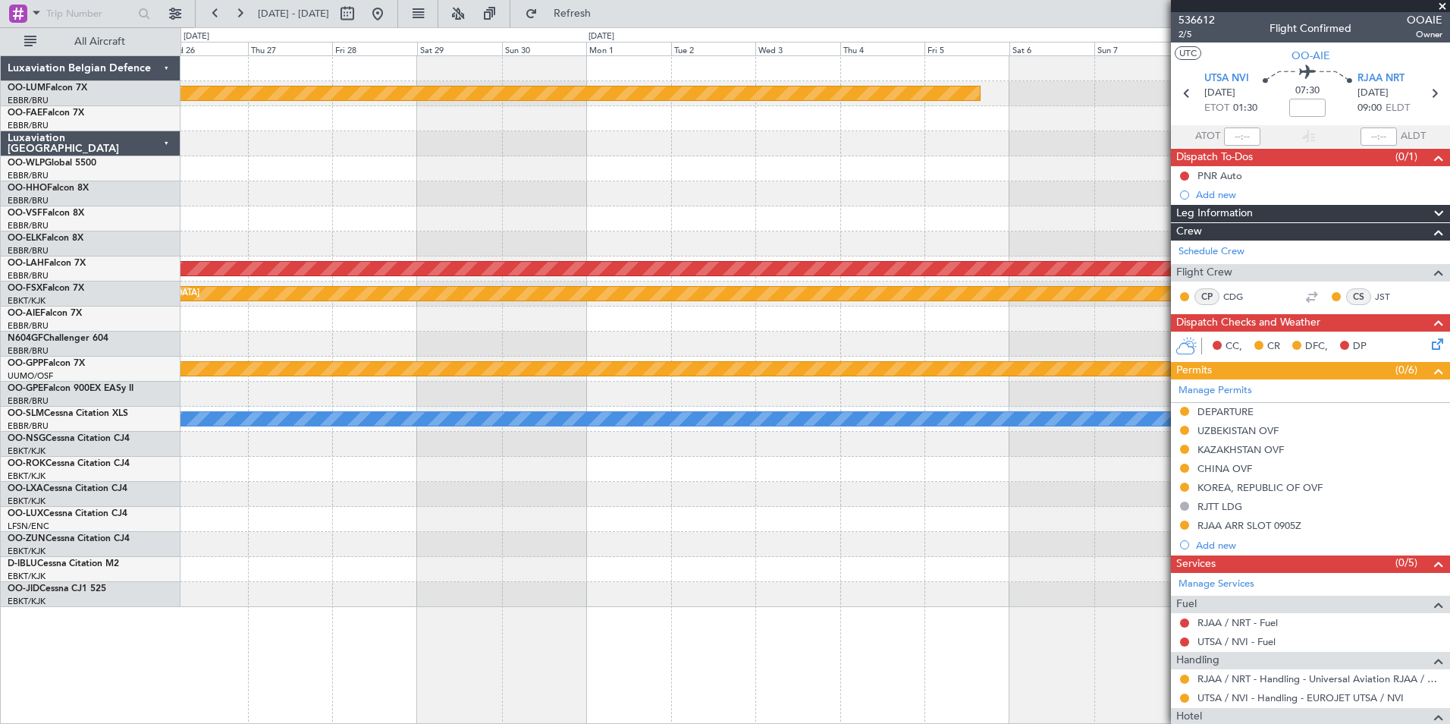
click at [79, 391] on div "Planned Maint Kortrijk-[GEOGRAPHIC_DATA] Planned [GEOGRAPHIC_DATA][PERSON_NAME]…" at bounding box center [725, 375] width 1450 height 696
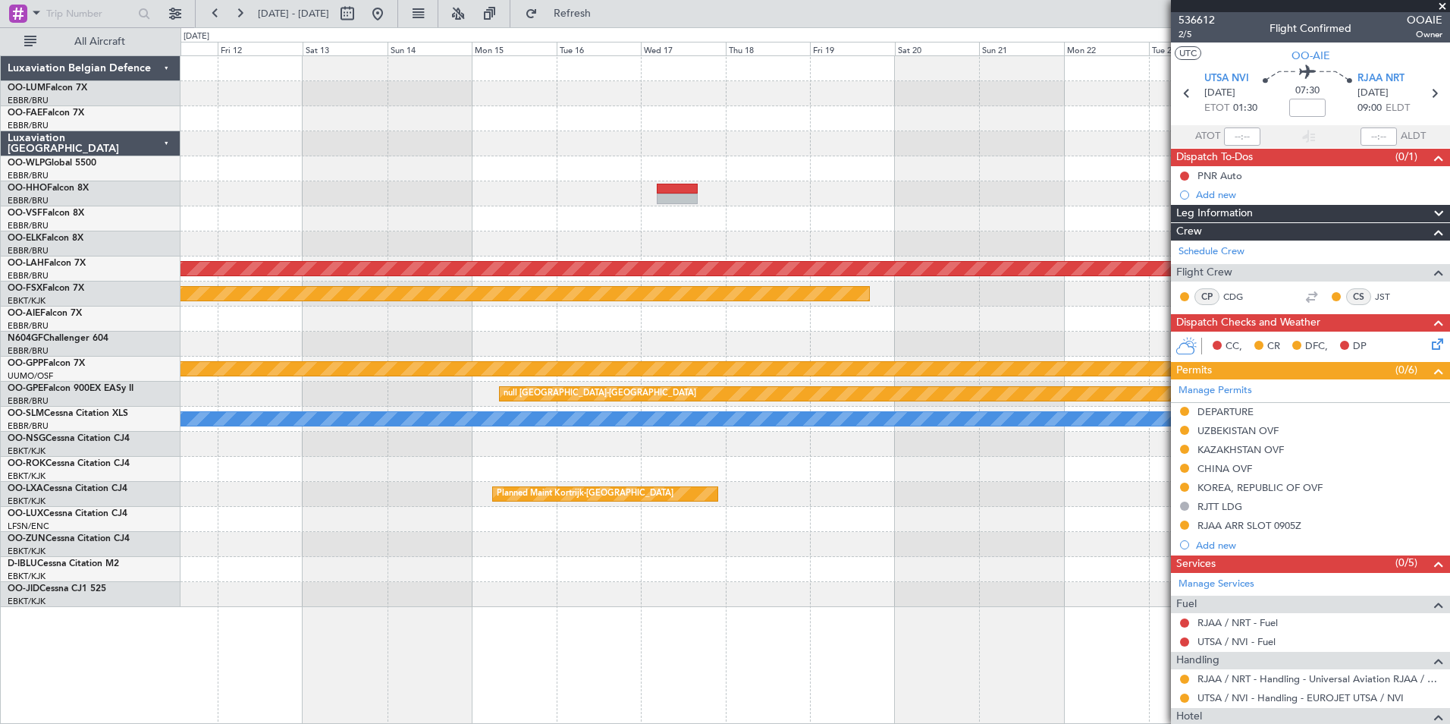
click at [341, 344] on div "Planned Maint [PERSON_NAME]-[GEOGRAPHIC_DATA][PERSON_NAME] ([GEOGRAPHIC_DATA][P…" at bounding box center [815, 331] width 1269 height 551
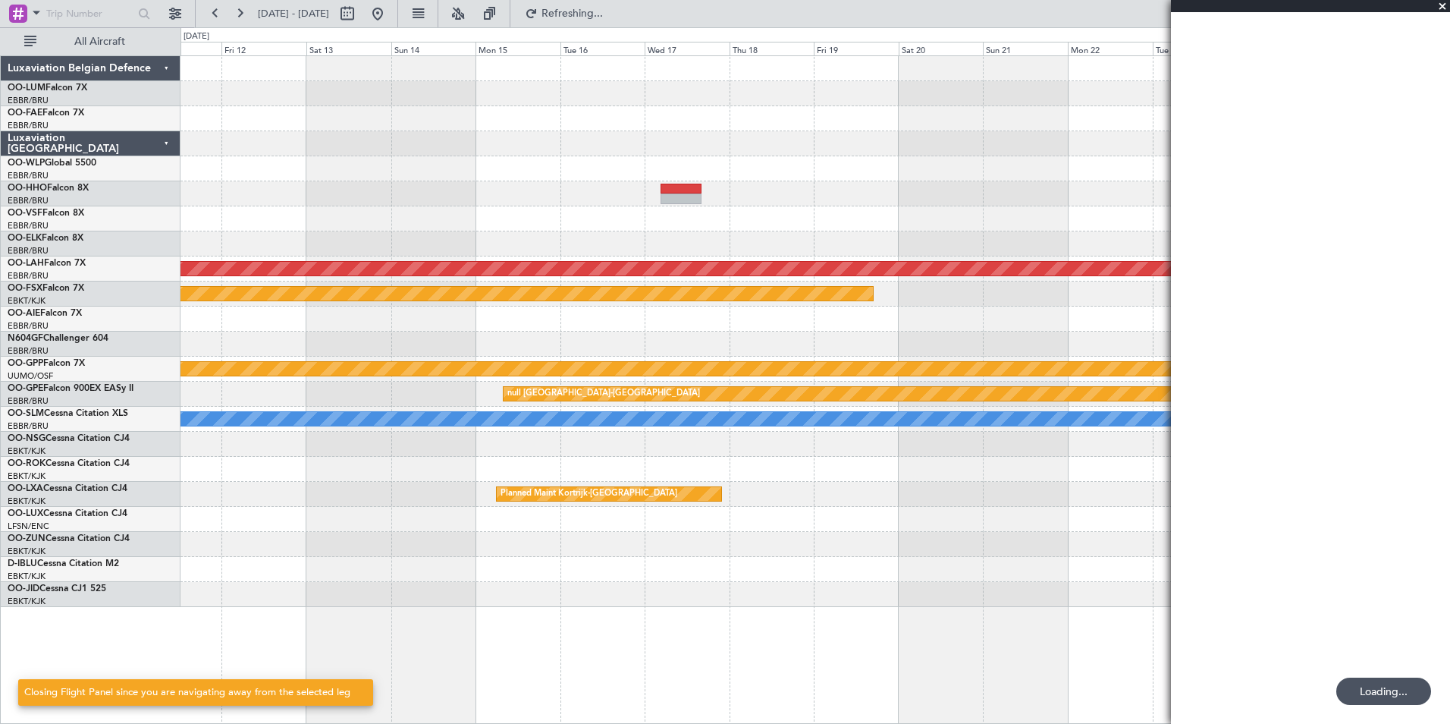
click at [658, 237] on div at bounding box center [815, 243] width 1269 height 25
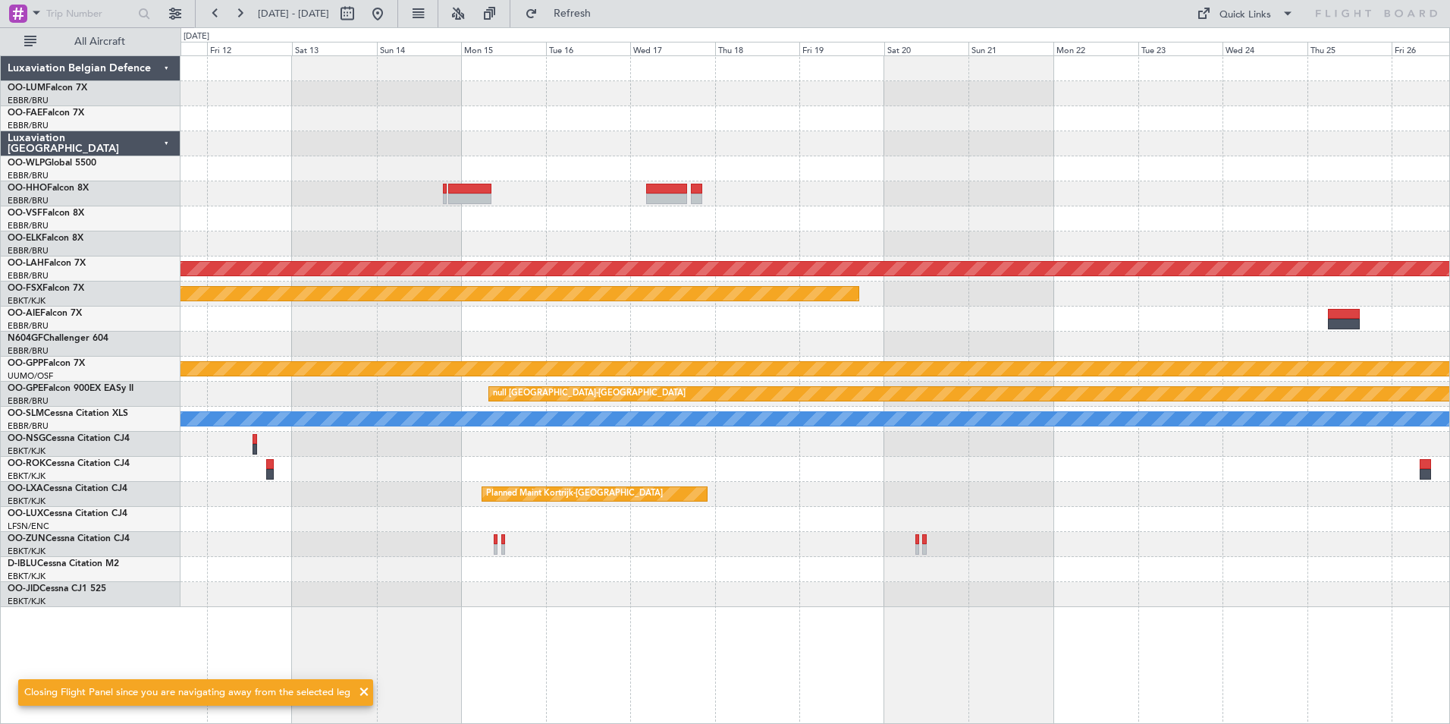
click at [539, 224] on div at bounding box center [815, 218] width 1269 height 25
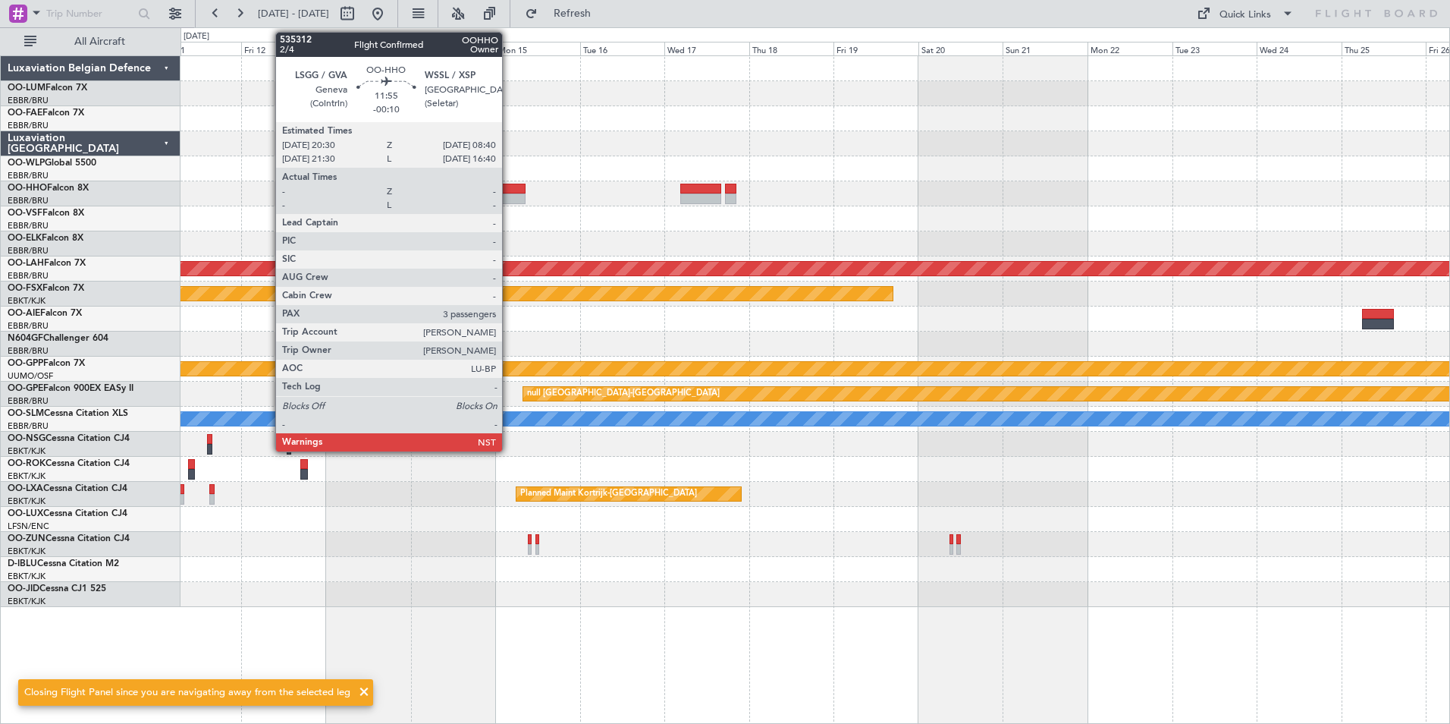
click at [509, 199] on div at bounding box center [503, 198] width 43 height 11
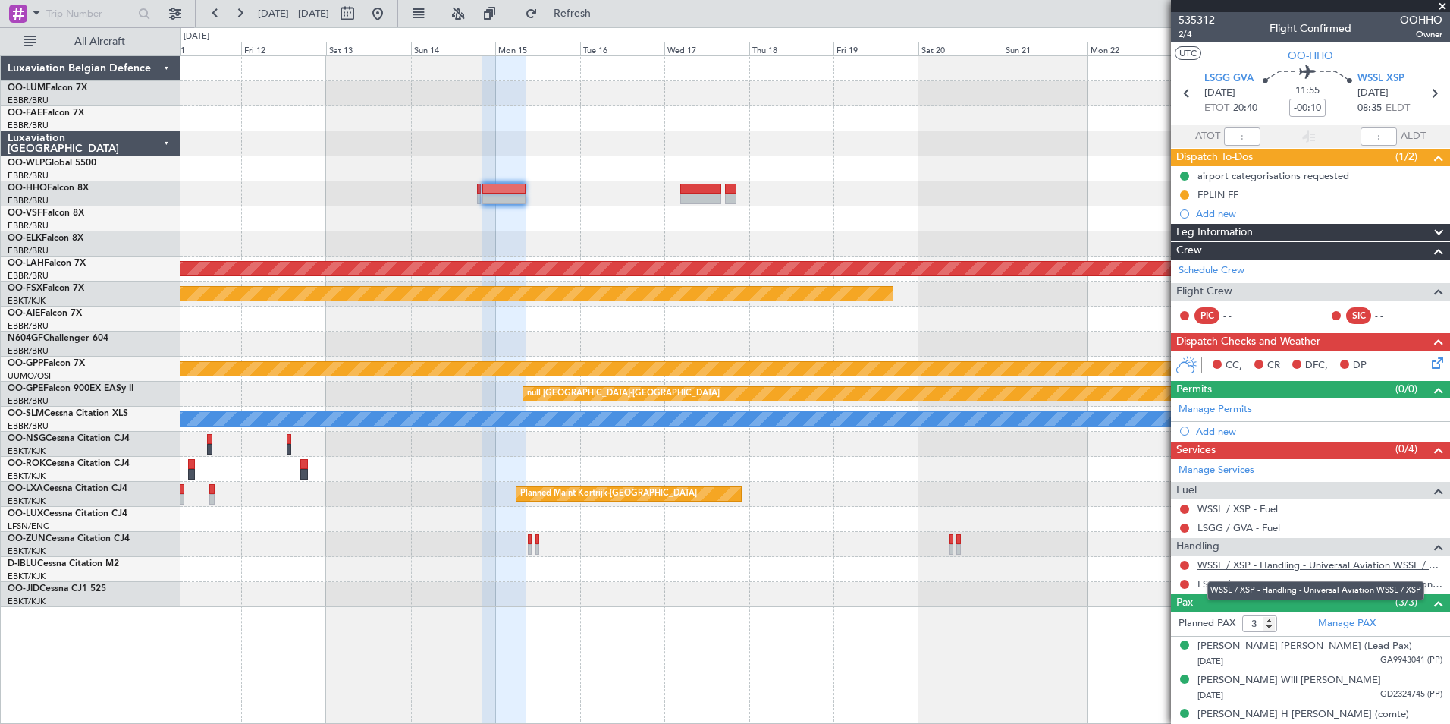
click at [1217, 567] on link "WSSL / XSP - Handling - Universal Aviation WSSL / XSP" at bounding box center [1320, 564] width 245 height 13
click at [542, 260] on div "Planned Maint [PERSON_NAME]-[GEOGRAPHIC_DATA][PERSON_NAME] ([GEOGRAPHIC_DATA][P…" at bounding box center [815, 331] width 1269 height 551
click at [1286, 584] on link "LSGG / GVA - Handling - Signature (ex. Tag Aviation) LSGG / GVA" at bounding box center [1320, 583] width 245 height 13
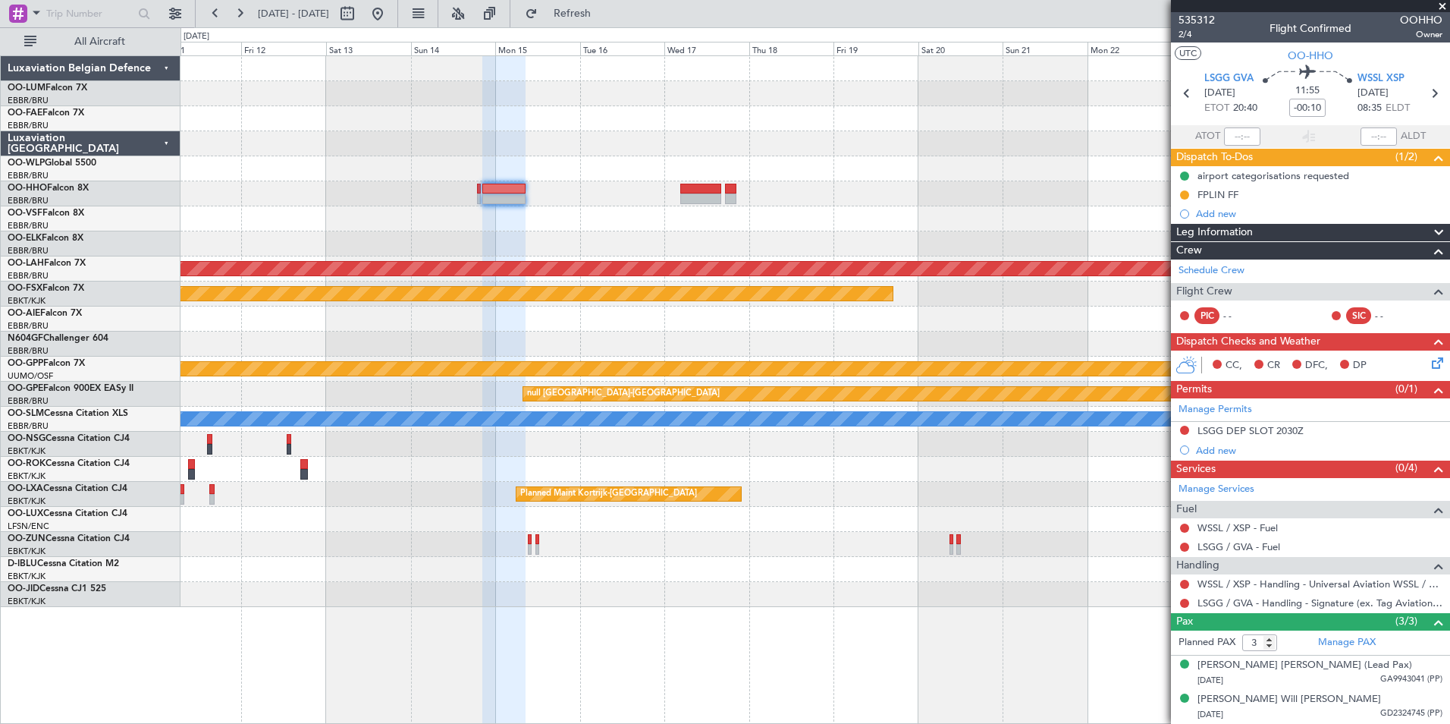
click at [754, 351] on div "Planned Maint [PERSON_NAME]-[GEOGRAPHIC_DATA][PERSON_NAME] ([GEOGRAPHIC_DATA][P…" at bounding box center [815, 331] width 1269 height 551
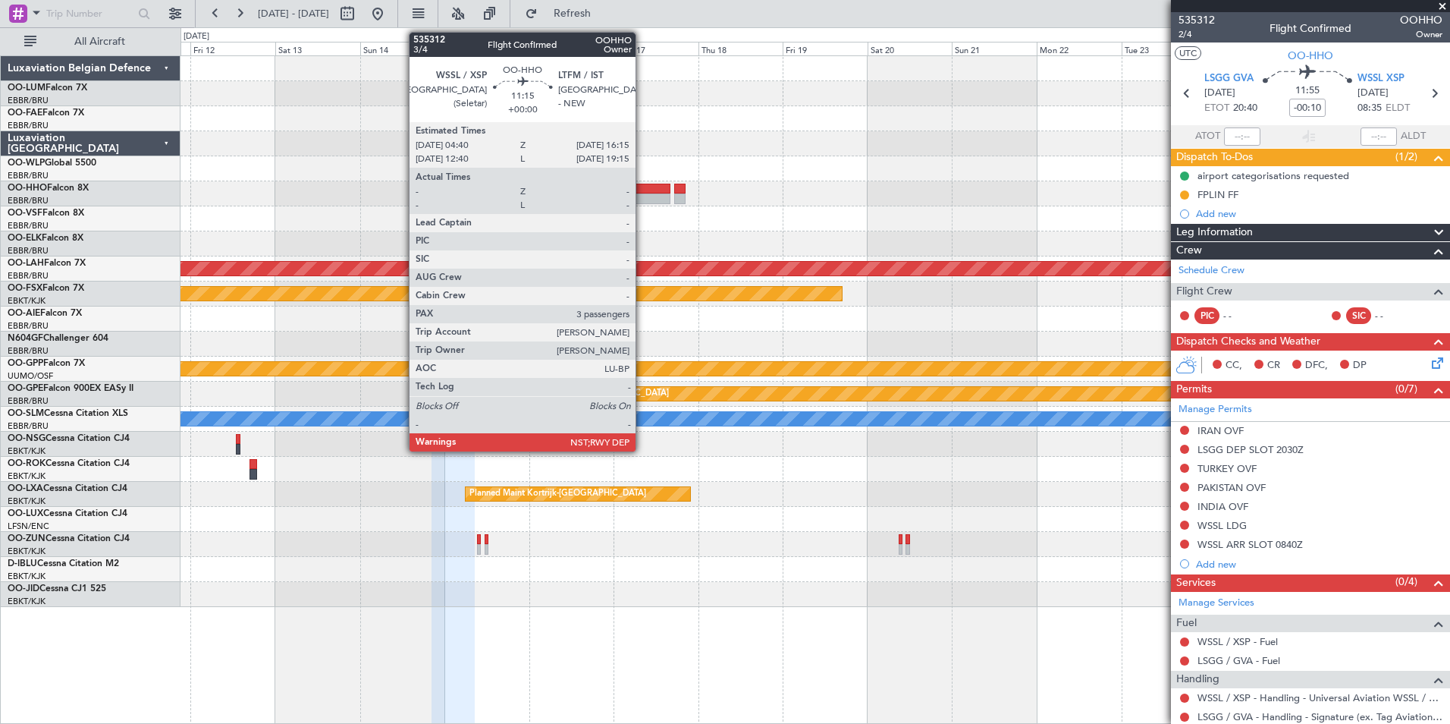
click at [642, 193] on div at bounding box center [650, 189] width 41 height 11
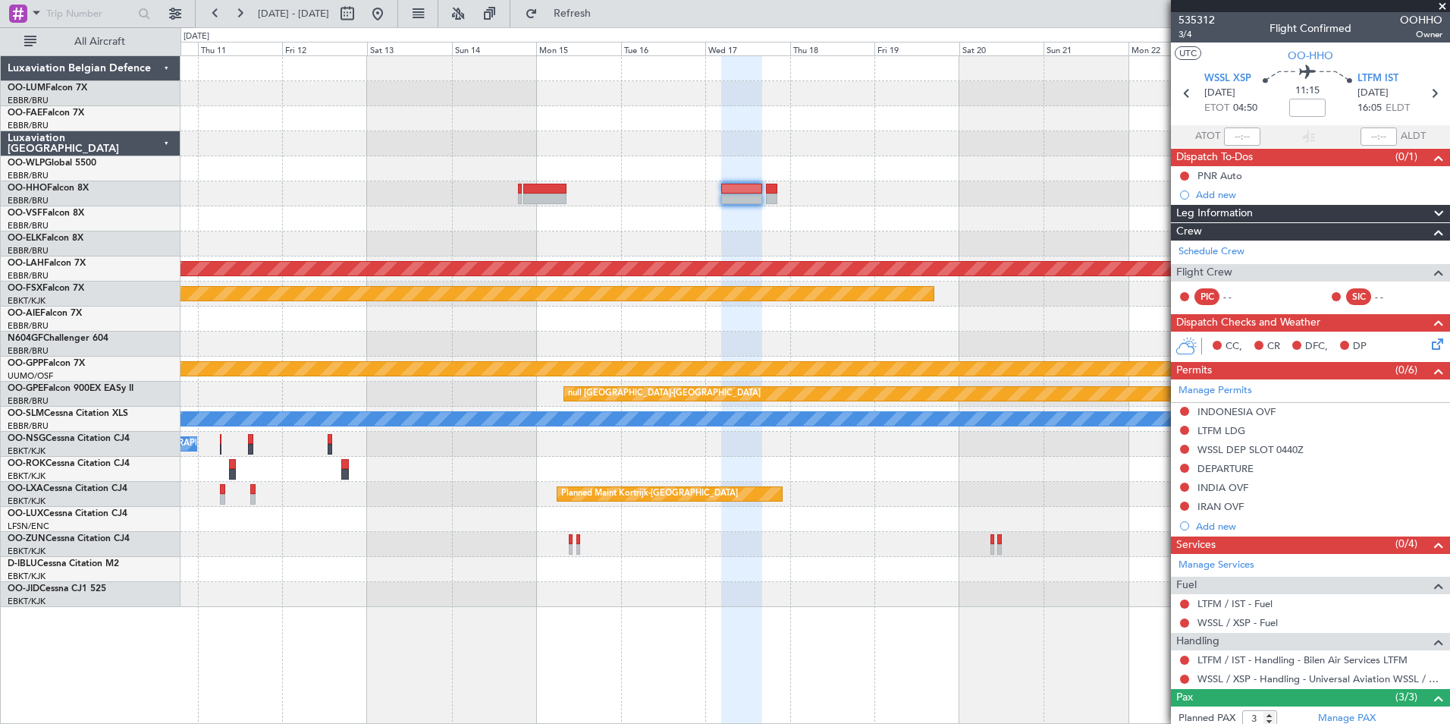
click at [626, 220] on div at bounding box center [815, 218] width 1269 height 25
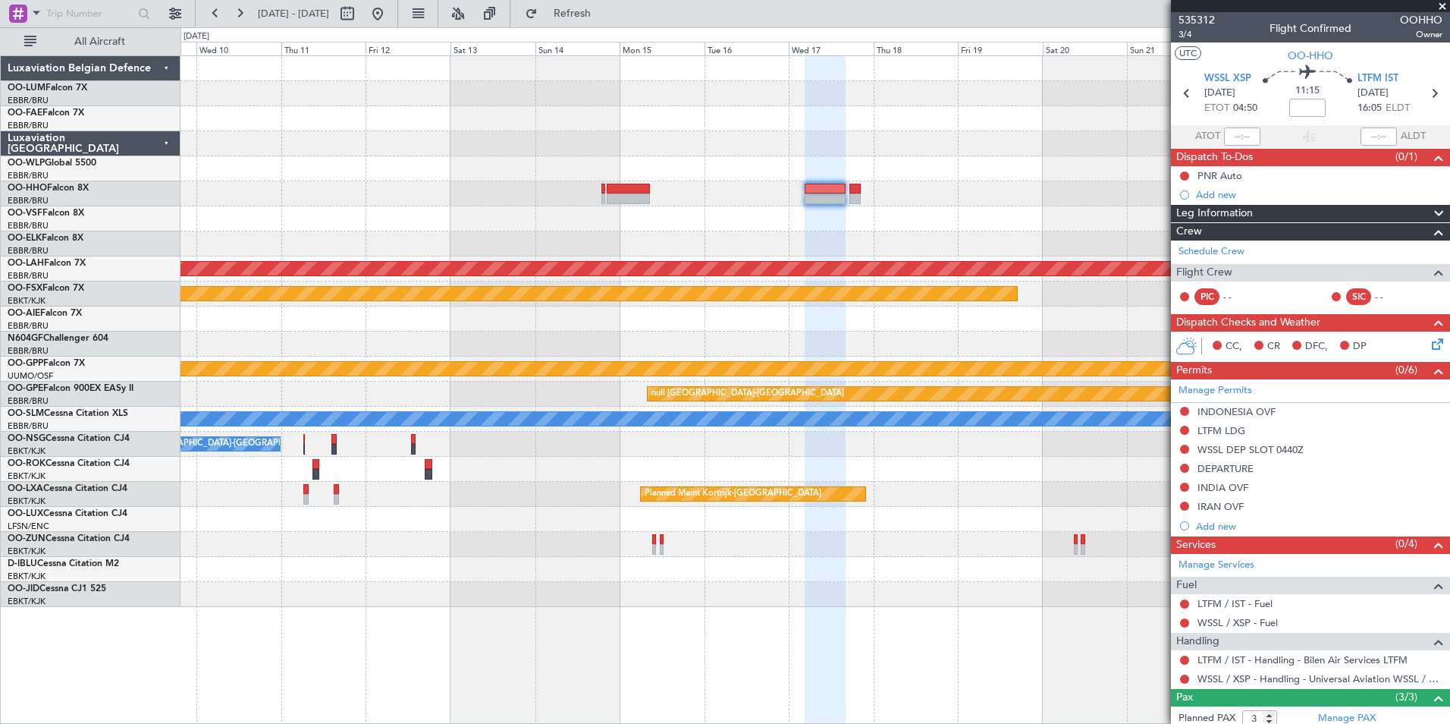
click at [774, 254] on div at bounding box center [815, 243] width 1269 height 25
click at [768, 231] on div at bounding box center [815, 218] width 1269 height 25
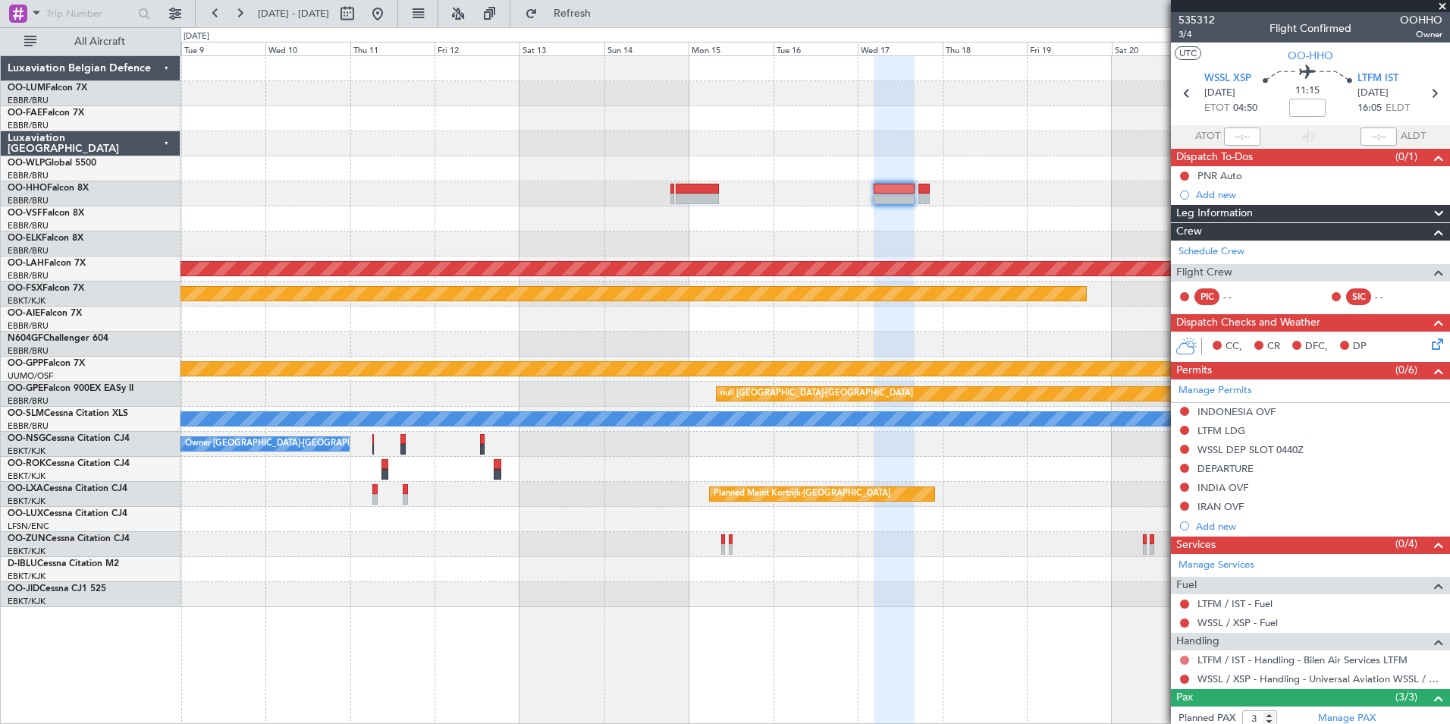
click at [1189, 659] on button at bounding box center [1184, 659] width 9 height 9
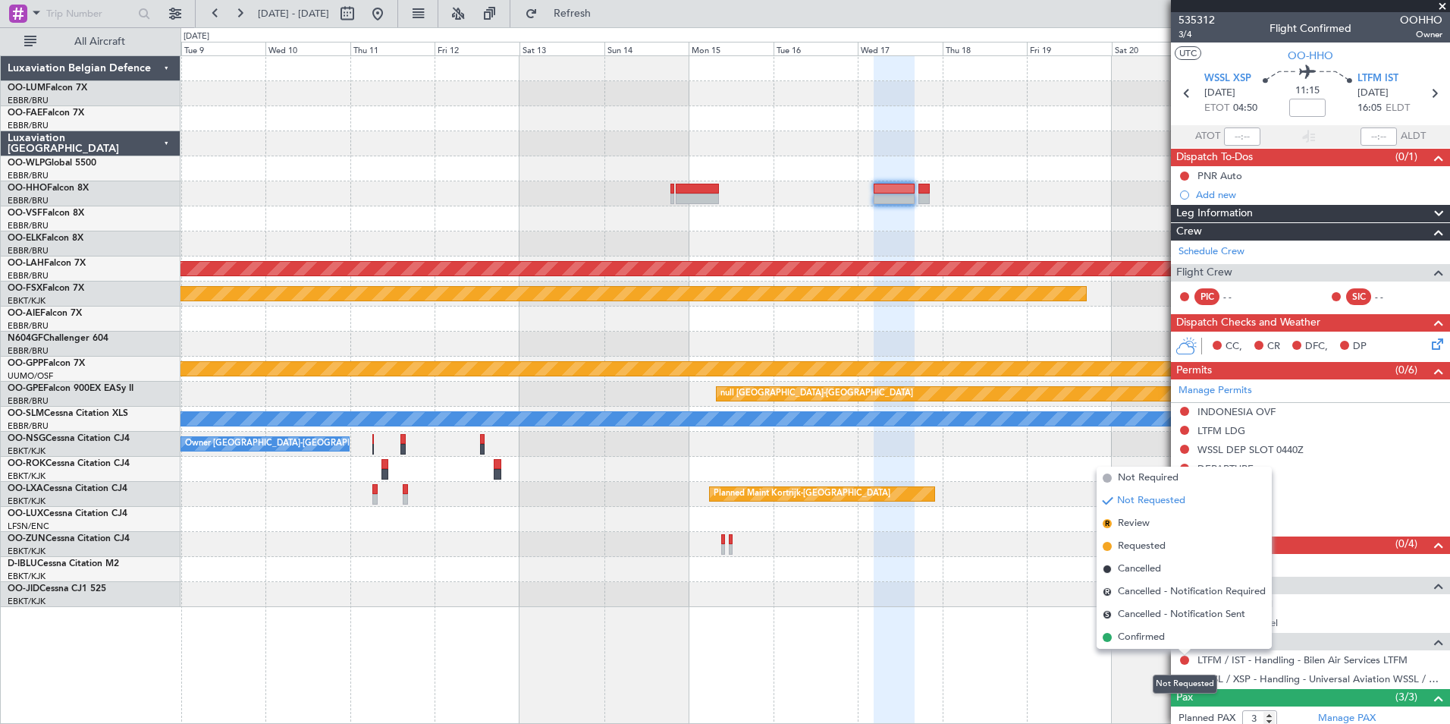
click at [1185, 670] on mat-tooltip-component "Not Requested" at bounding box center [1185, 684] width 86 height 40
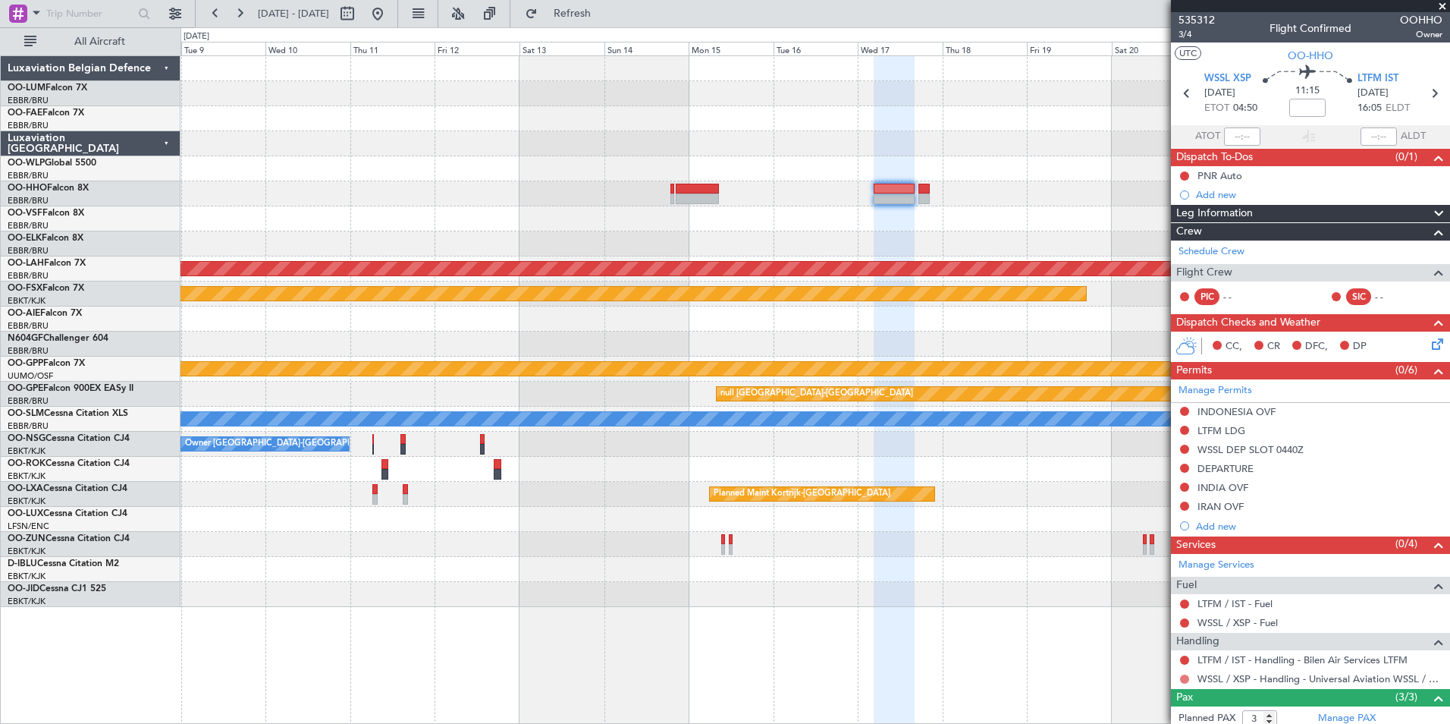
click at [1185, 680] on button at bounding box center [1184, 678] width 9 height 9
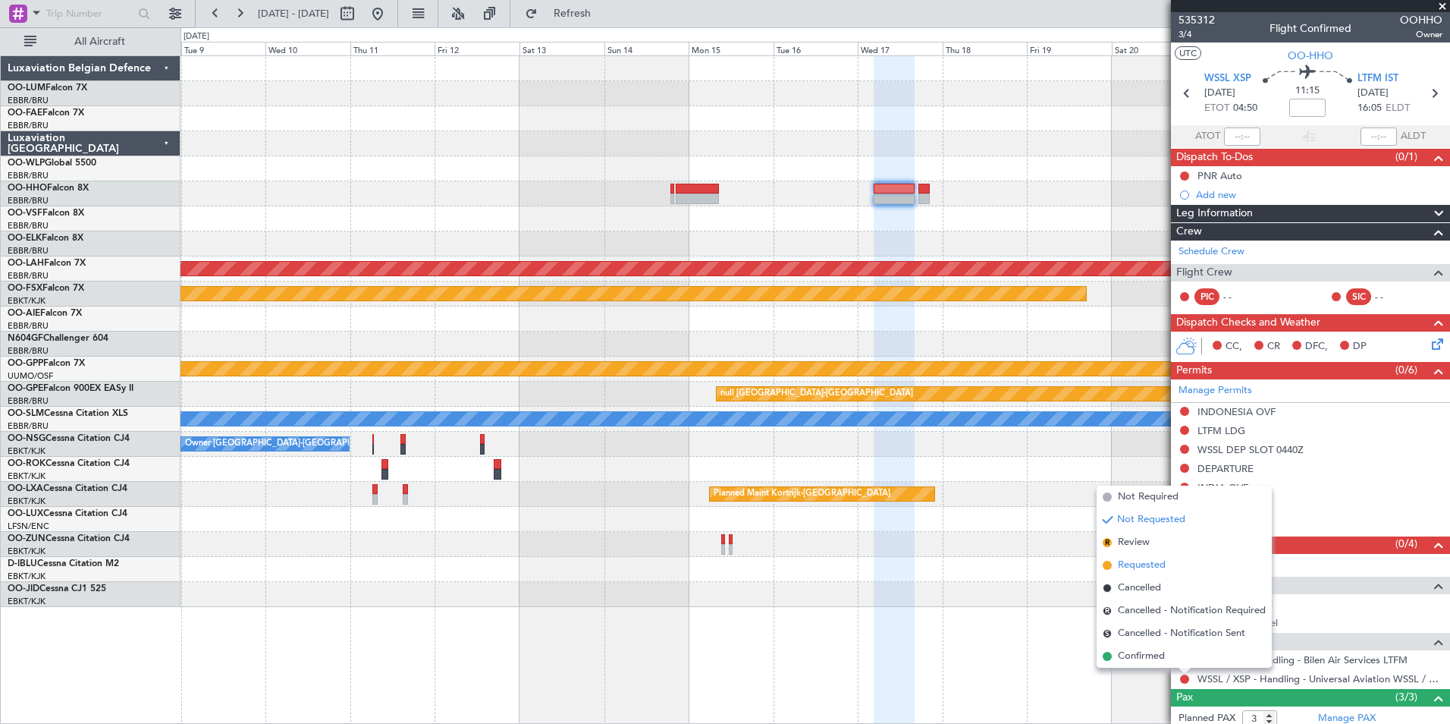
click at [1154, 569] on span "Requested" at bounding box center [1142, 564] width 48 height 15
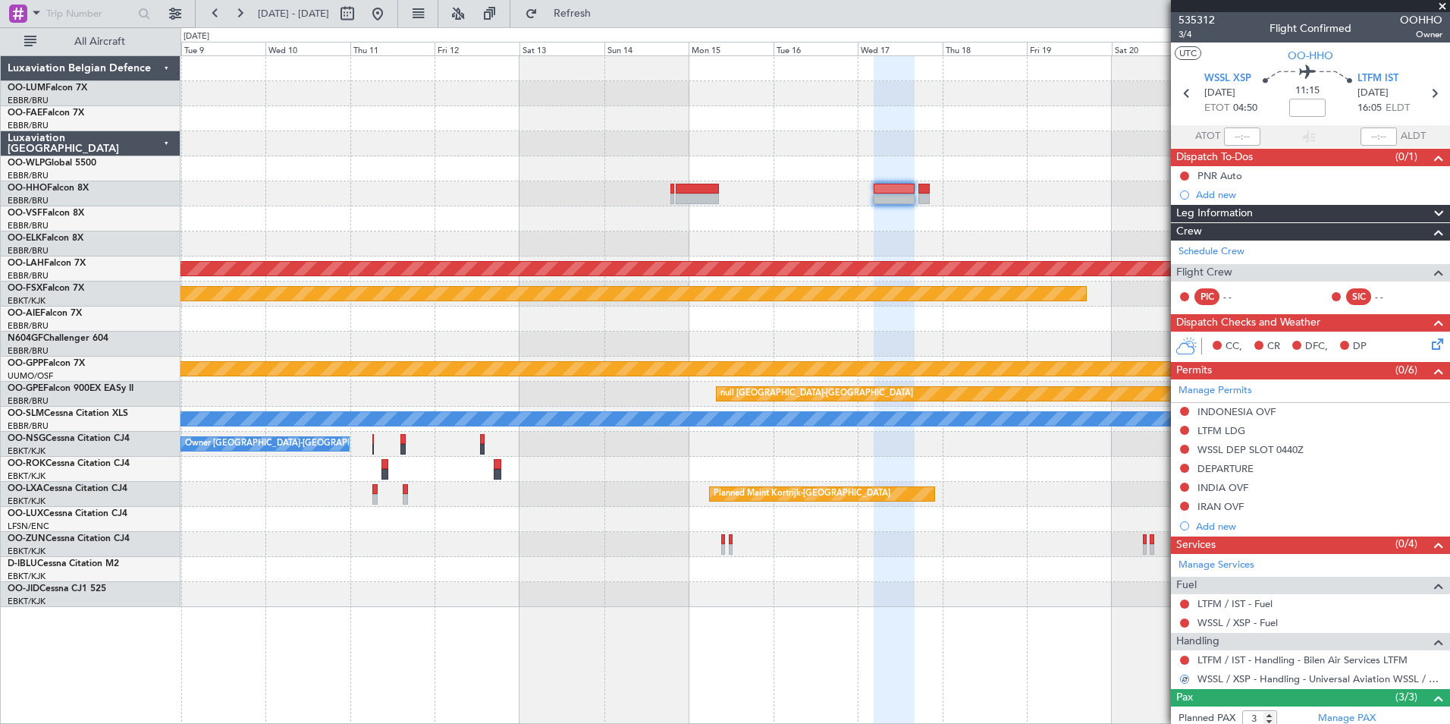
click at [702, 203] on div at bounding box center [697, 198] width 43 height 11
type input "-00:10"
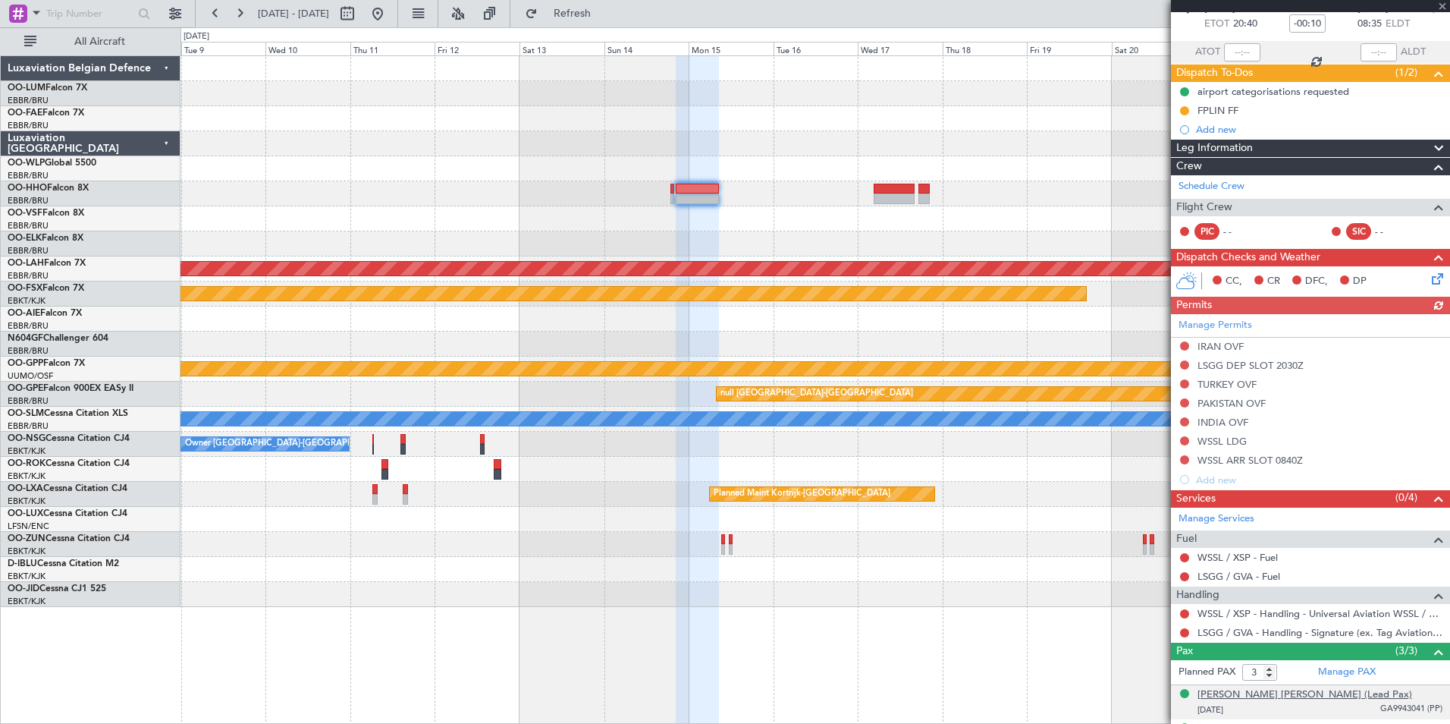
scroll to position [147, 0]
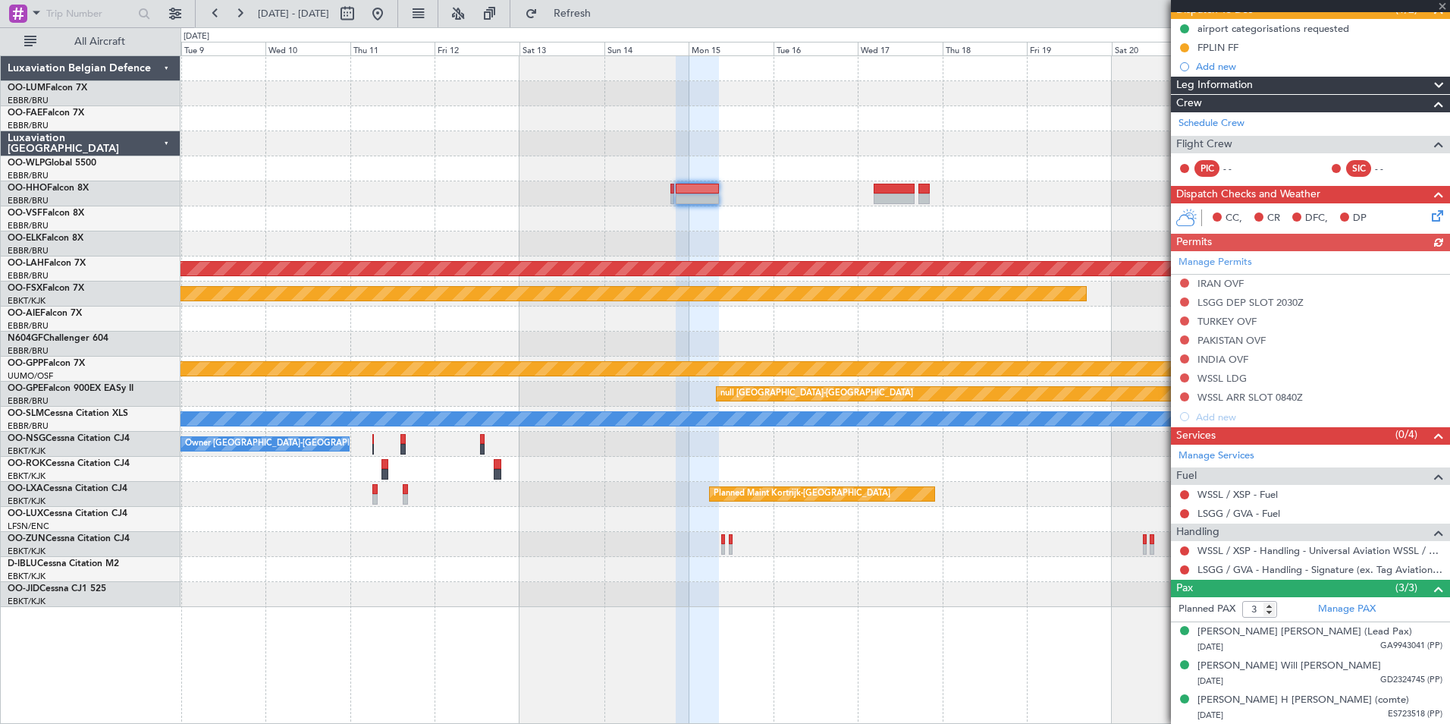
click at [1185, 542] on div "WSSL / XSP - Handling - Universal Aviation WSSL / XSP" at bounding box center [1310, 550] width 279 height 19
click at [1182, 548] on button at bounding box center [1184, 550] width 9 height 9
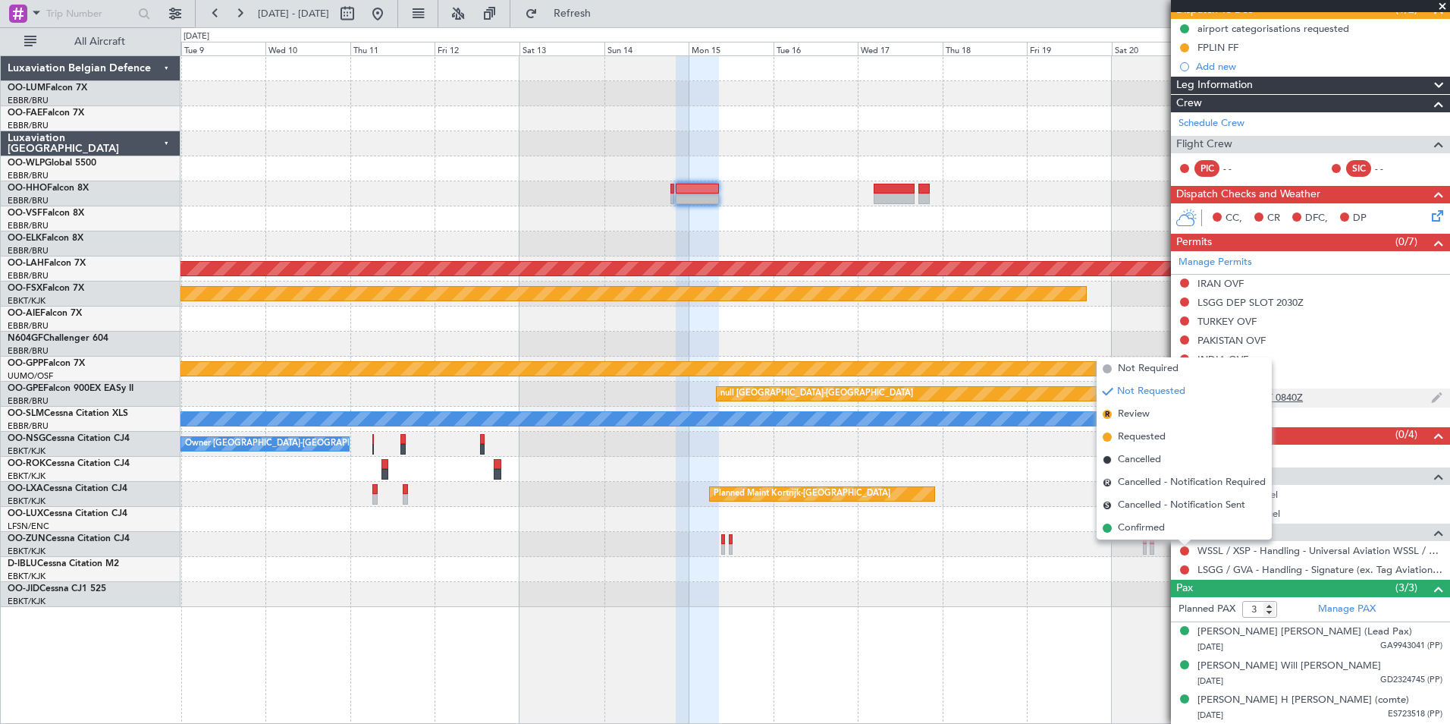
drag, startPoint x: 1136, startPoint y: 434, endPoint x: 1187, endPoint y: 387, distance: 69.2
click at [1135, 434] on span "Requested" at bounding box center [1142, 436] width 48 height 15
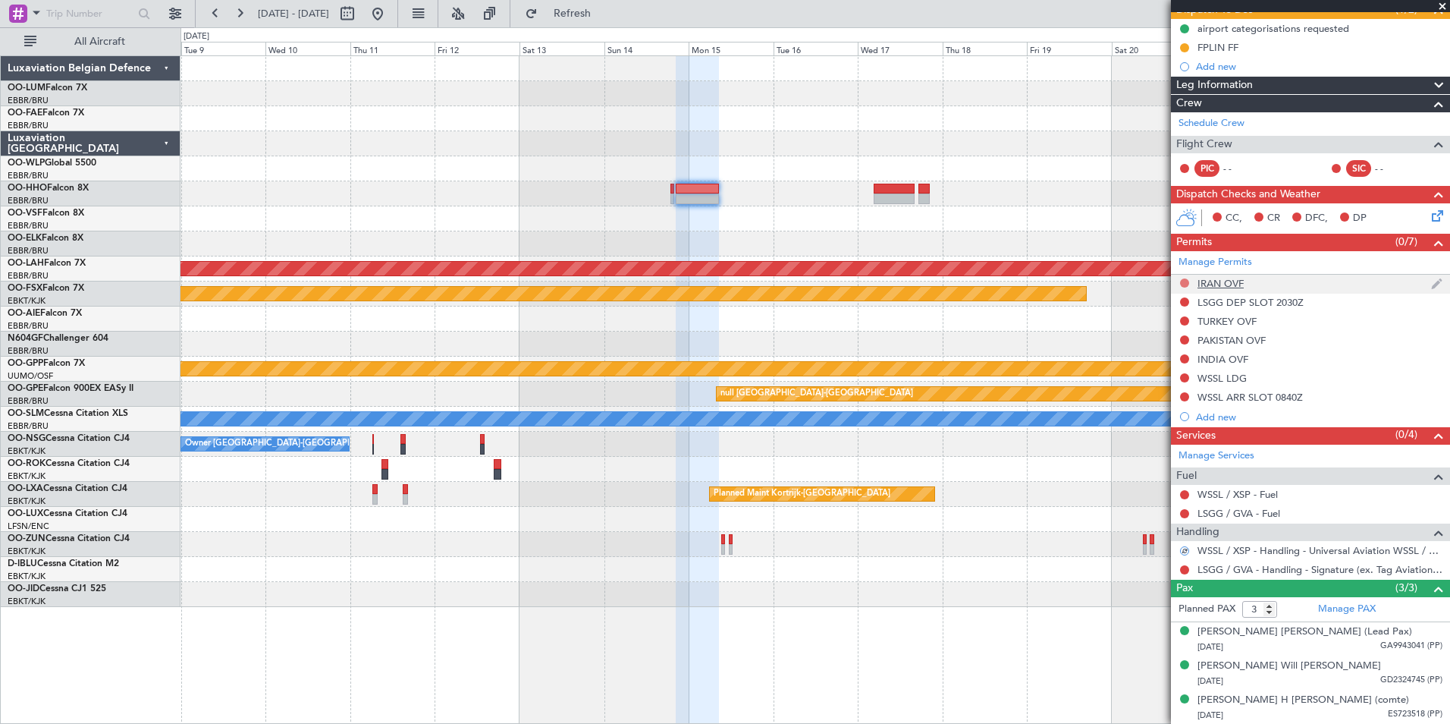
click at [1181, 284] on button at bounding box center [1184, 282] width 9 height 9
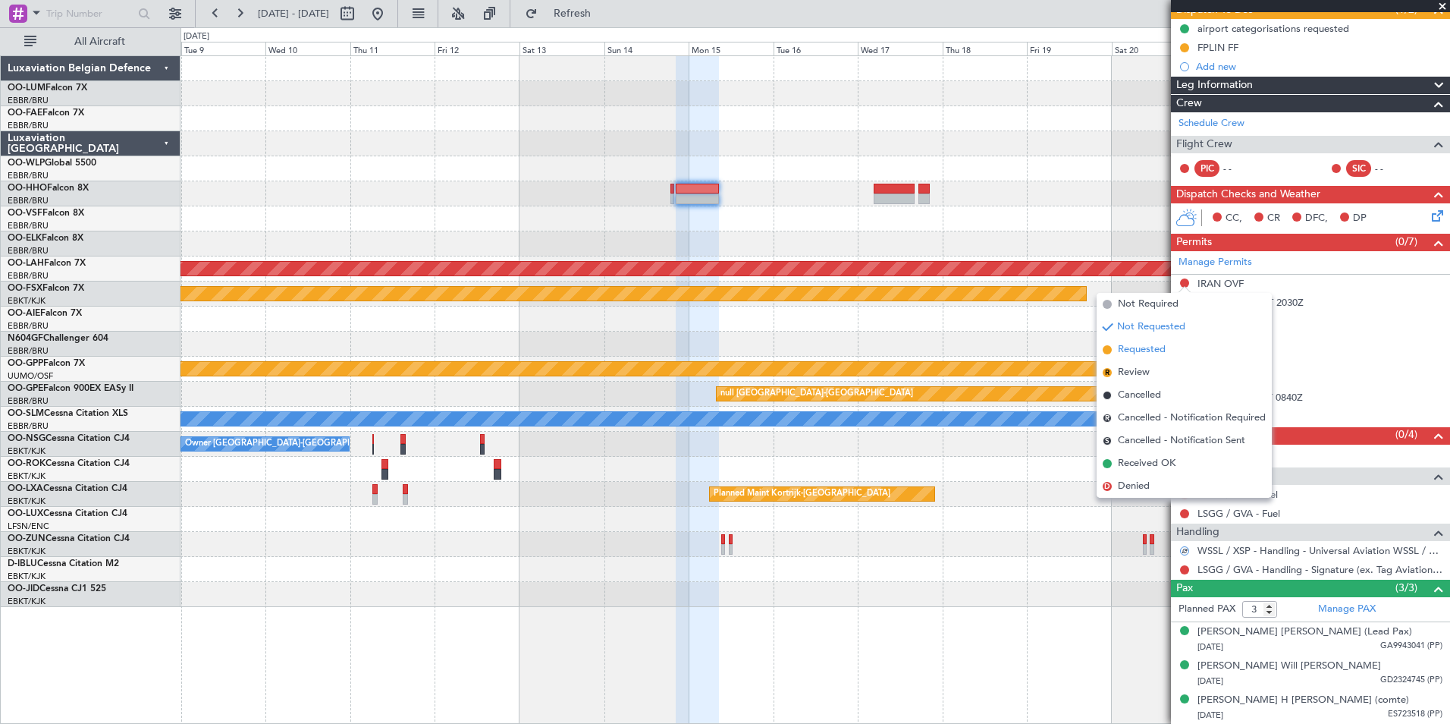
click at [1160, 360] on li "Requested" at bounding box center [1184, 349] width 175 height 23
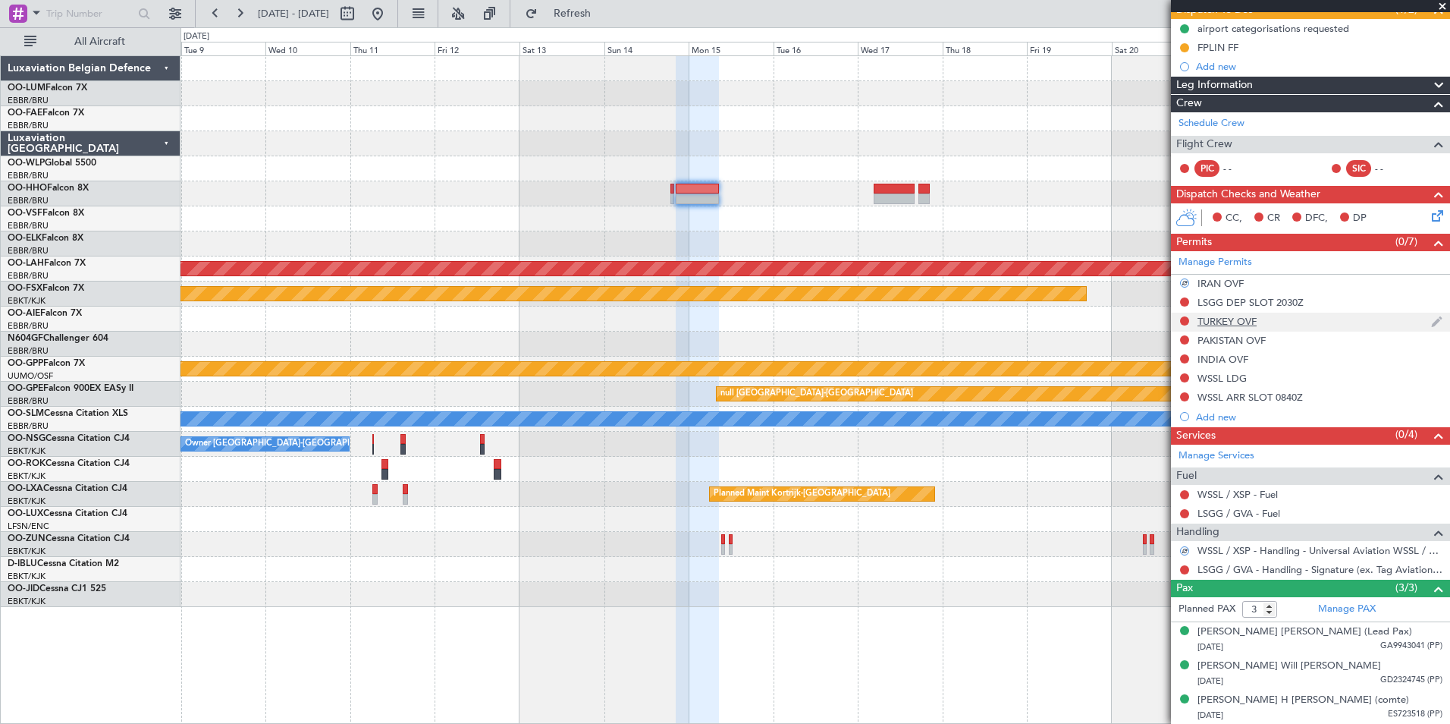
click at [1185, 315] on div at bounding box center [1185, 321] width 12 height 12
click at [1185, 340] on div "Not Requested" at bounding box center [1185, 344] width 64 height 19
click at [1181, 338] on button at bounding box center [1184, 339] width 9 height 9
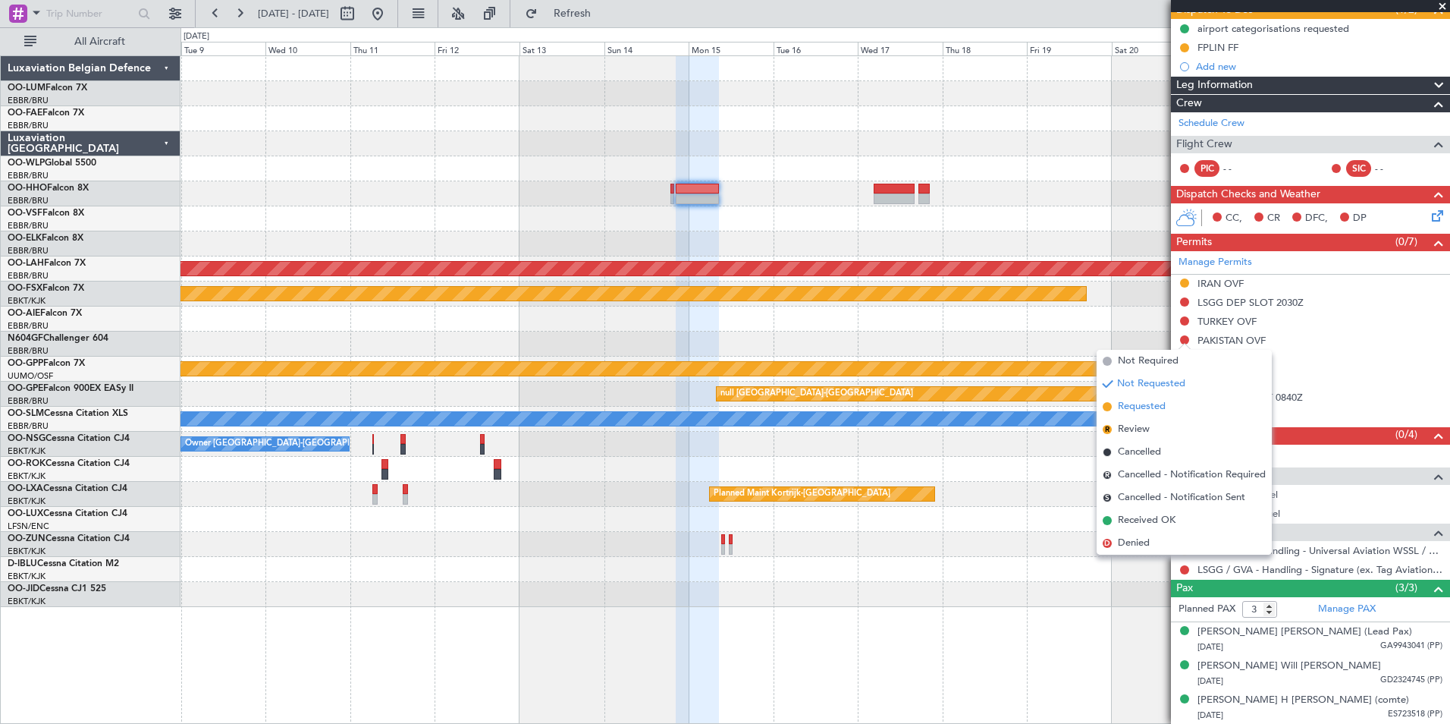
click at [1154, 406] on span "Requested" at bounding box center [1142, 406] width 48 height 15
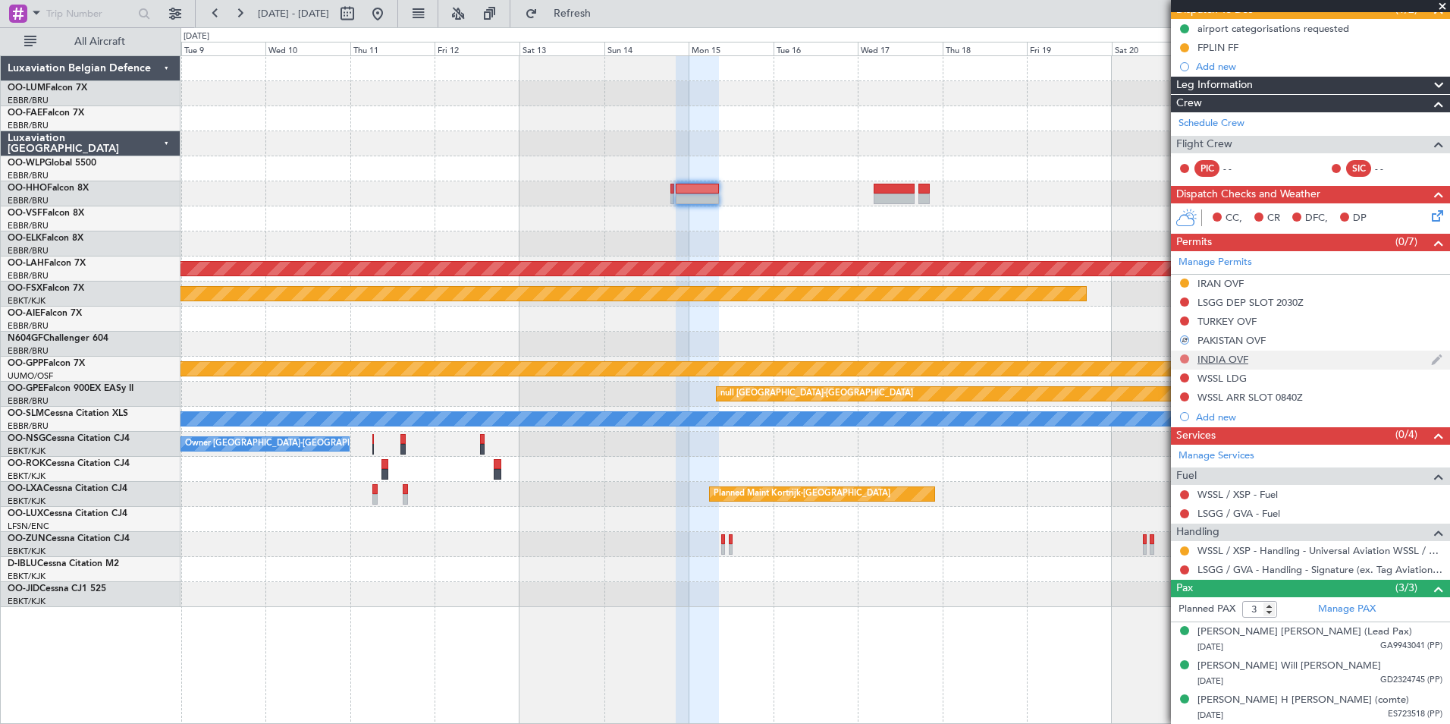
click at [1180, 359] on button at bounding box center [1184, 358] width 9 height 9
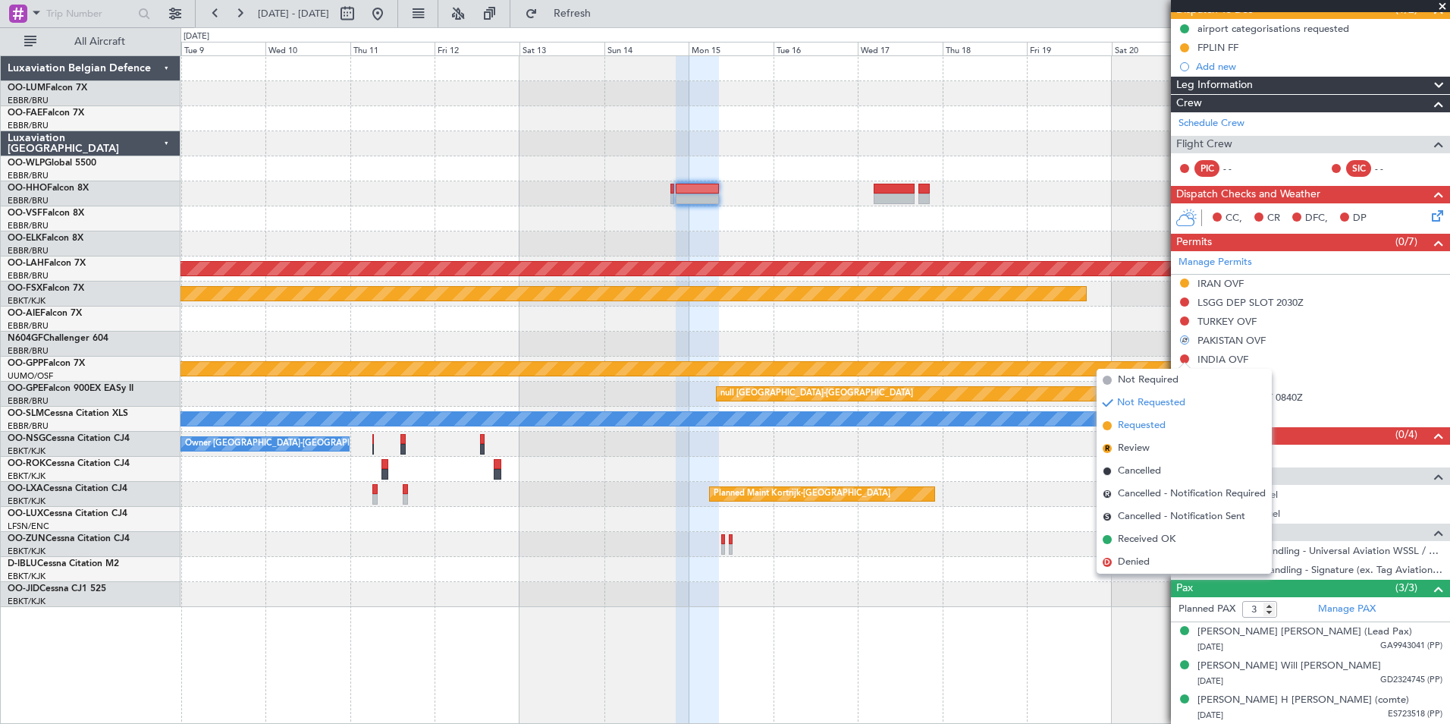
click at [1144, 419] on span "Requested" at bounding box center [1142, 425] width 48 height 15
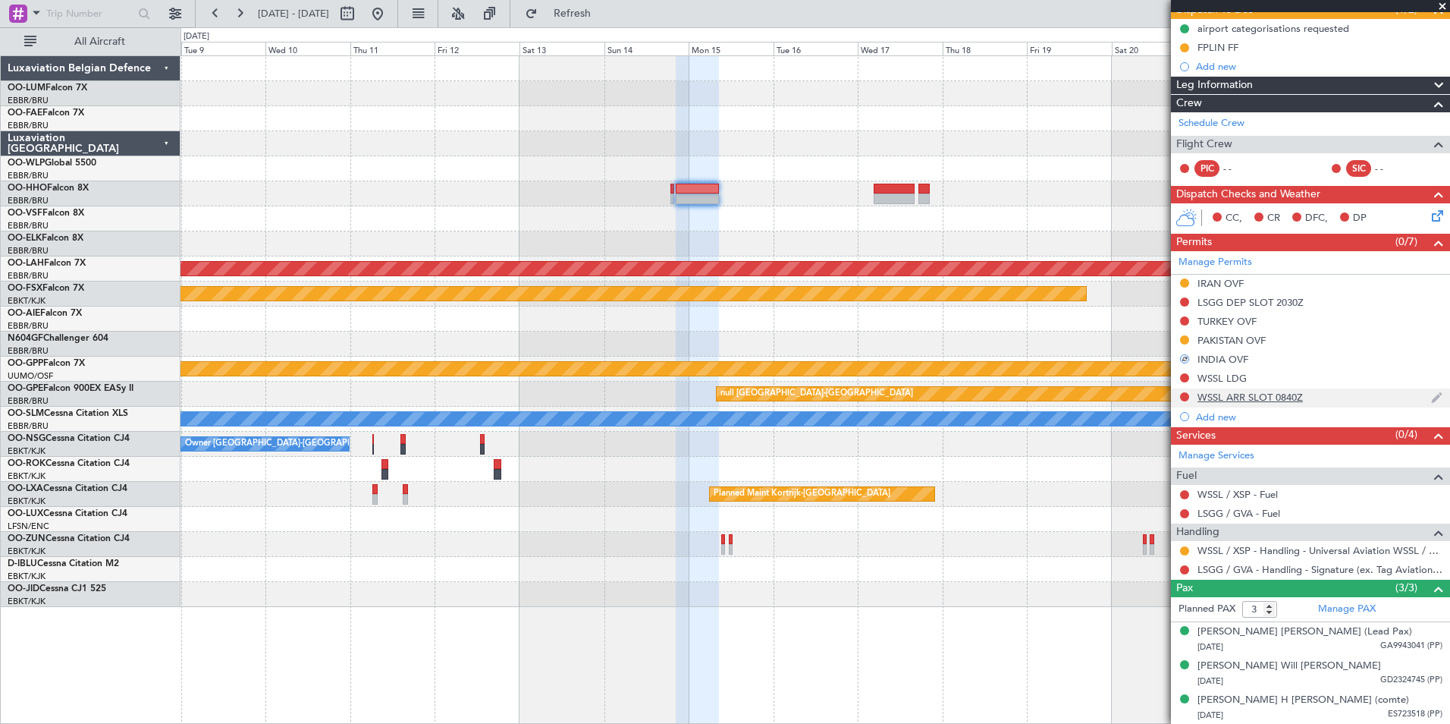
click at [1179, 398] on div at bounding box center [1185, 397] width 12 height 12
click at [1186, 380] on button at bounding box center [1184, 377] width 9 height 9
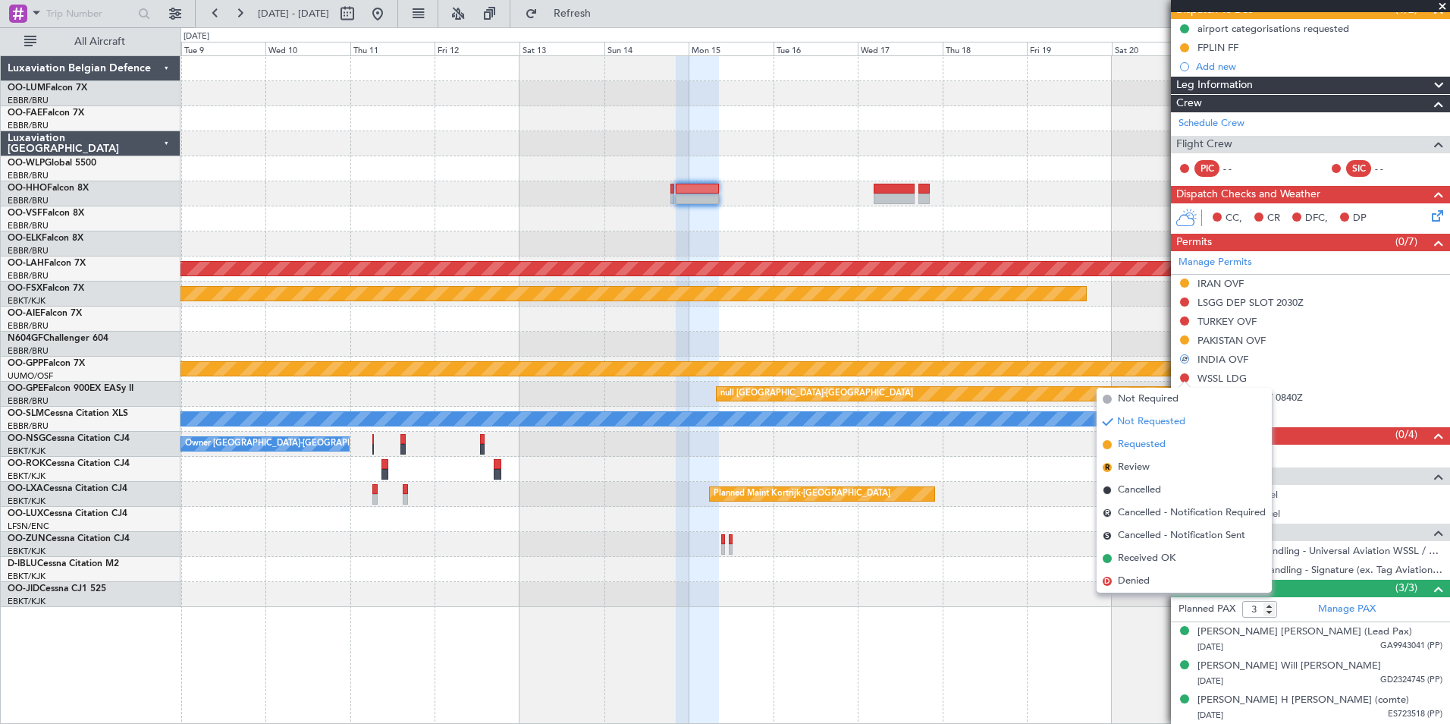
click at [1153, 440] on span "Requested" at bounding box center [1142, 444] width 48 height 15
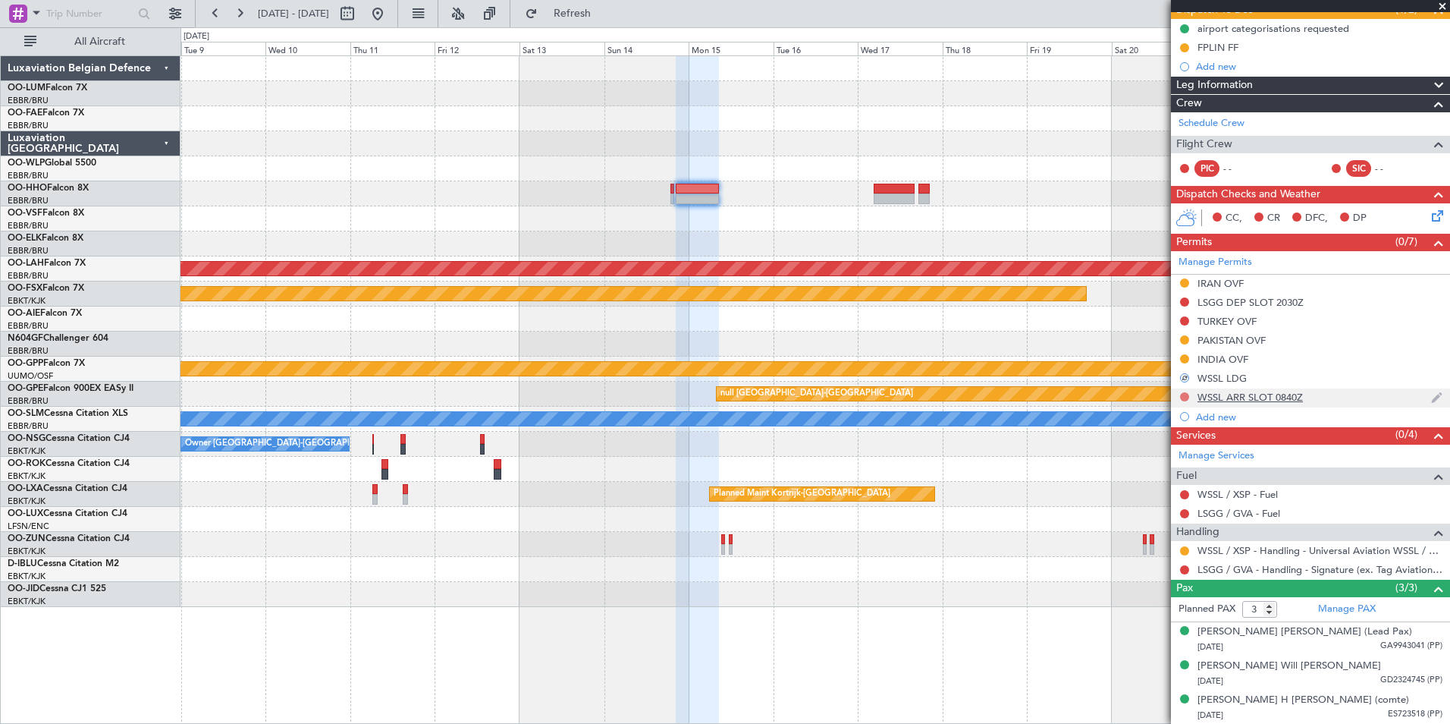
click at [1183, 393] on button at bounding box center [1184, 396] width 9 height 9
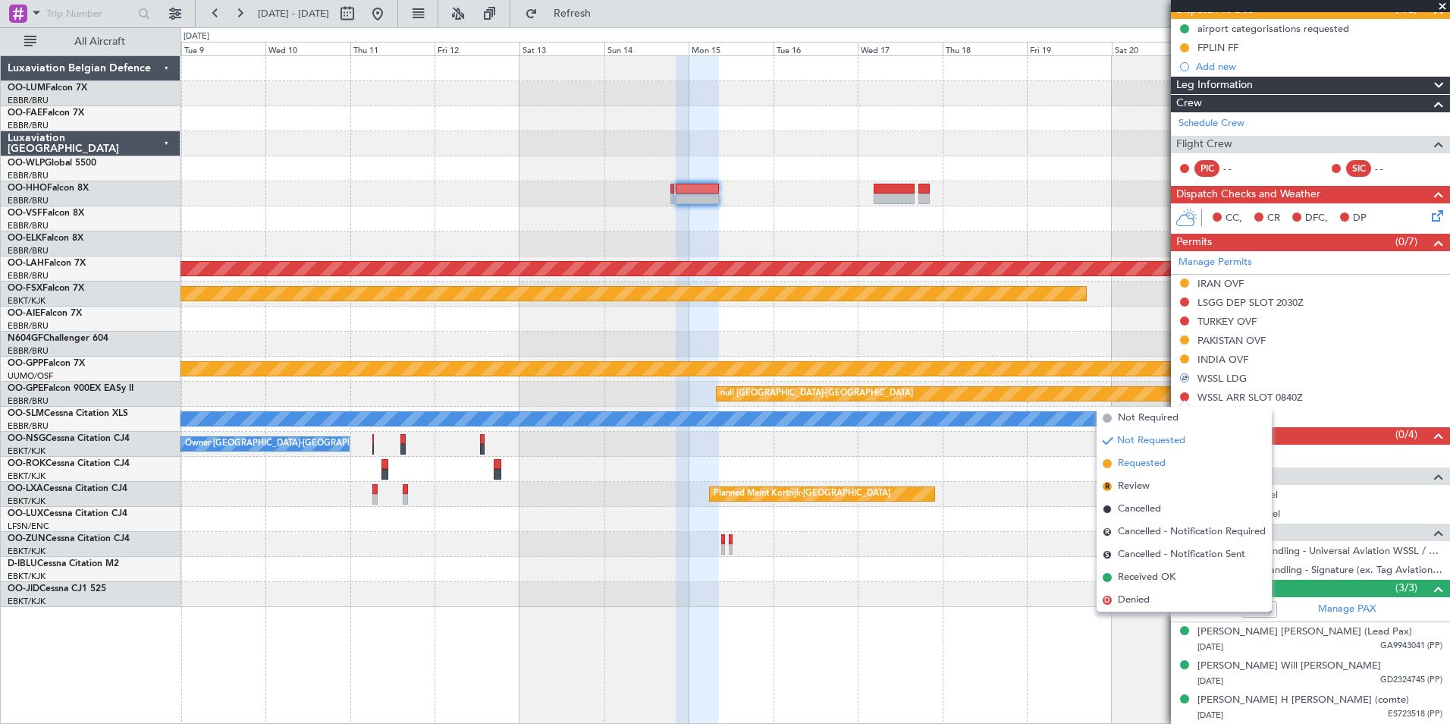
click at [1140, 466] on span "Requested" at bounding box center [1142, 463] width 48 height 15
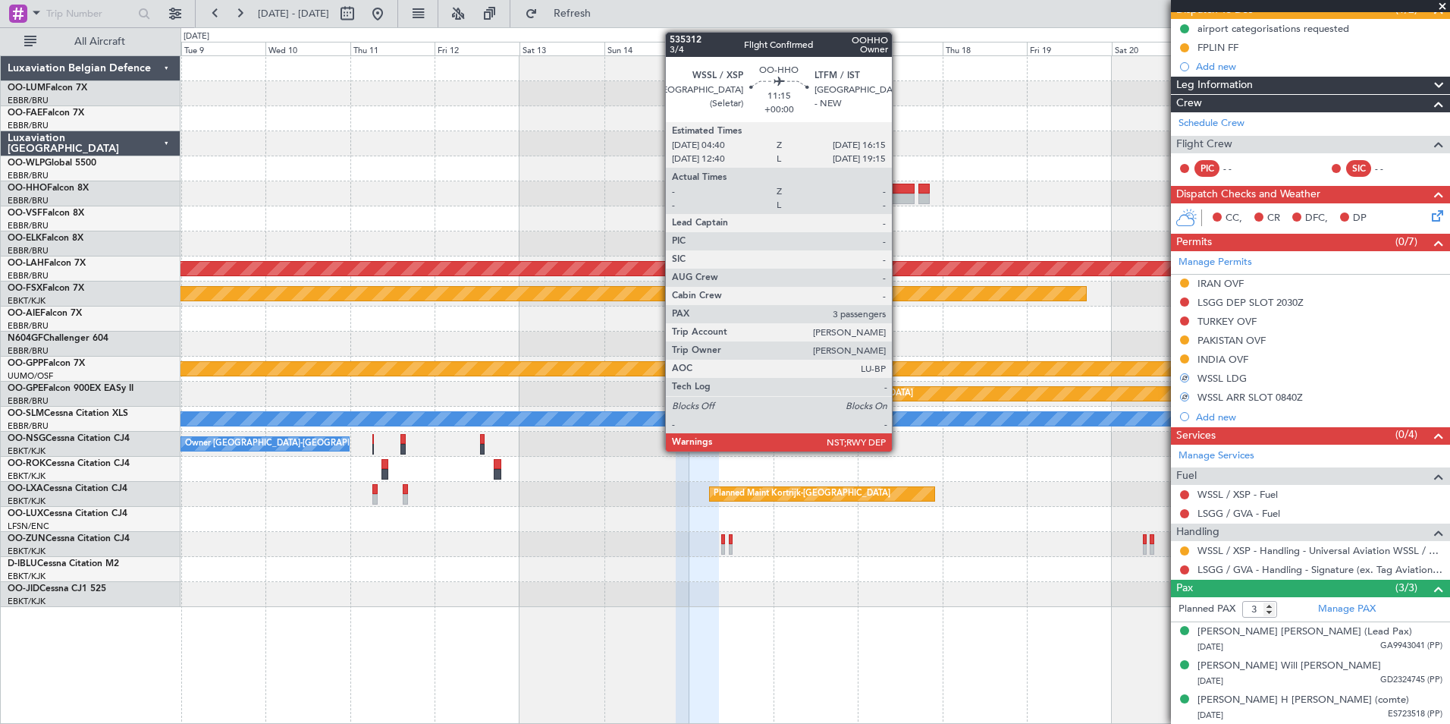
click at [899, 196] on div at bounding box center [894, 198] width 41 height 11
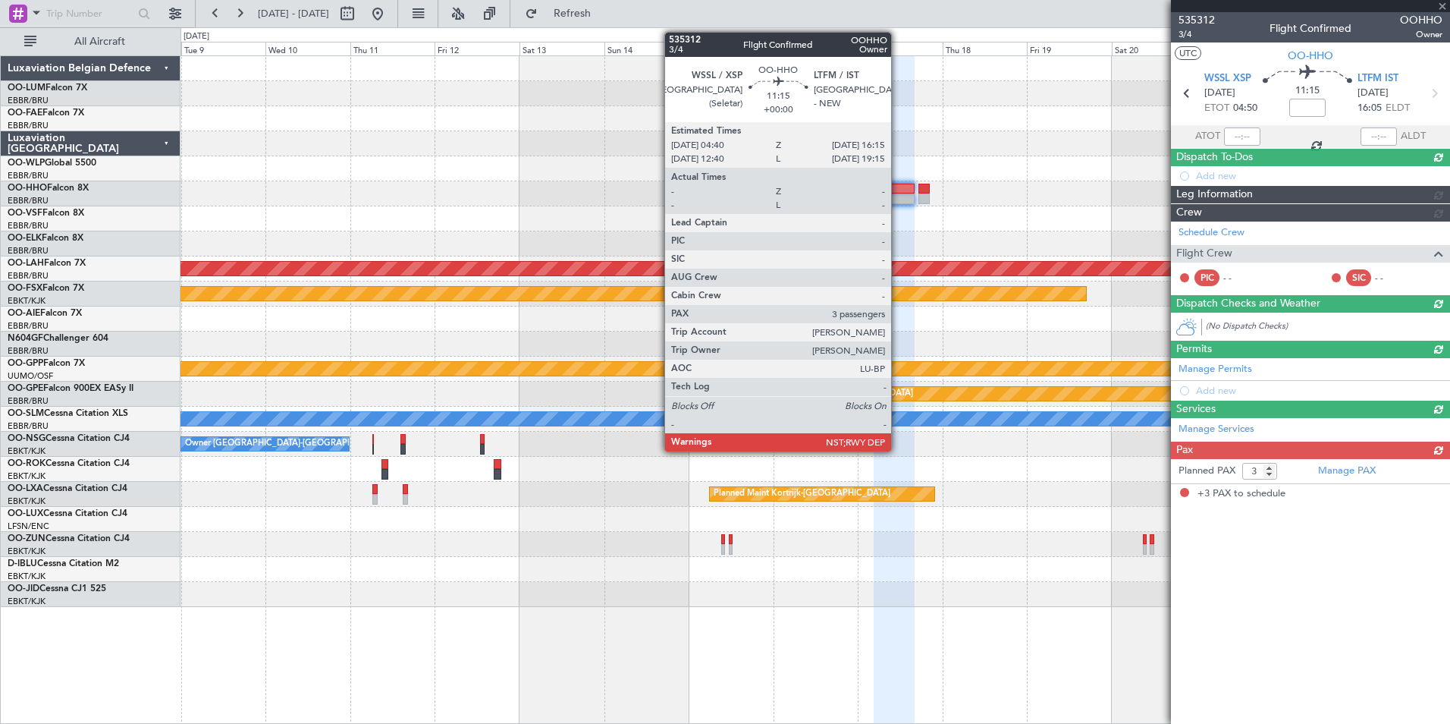
scroll to position [0, 0]
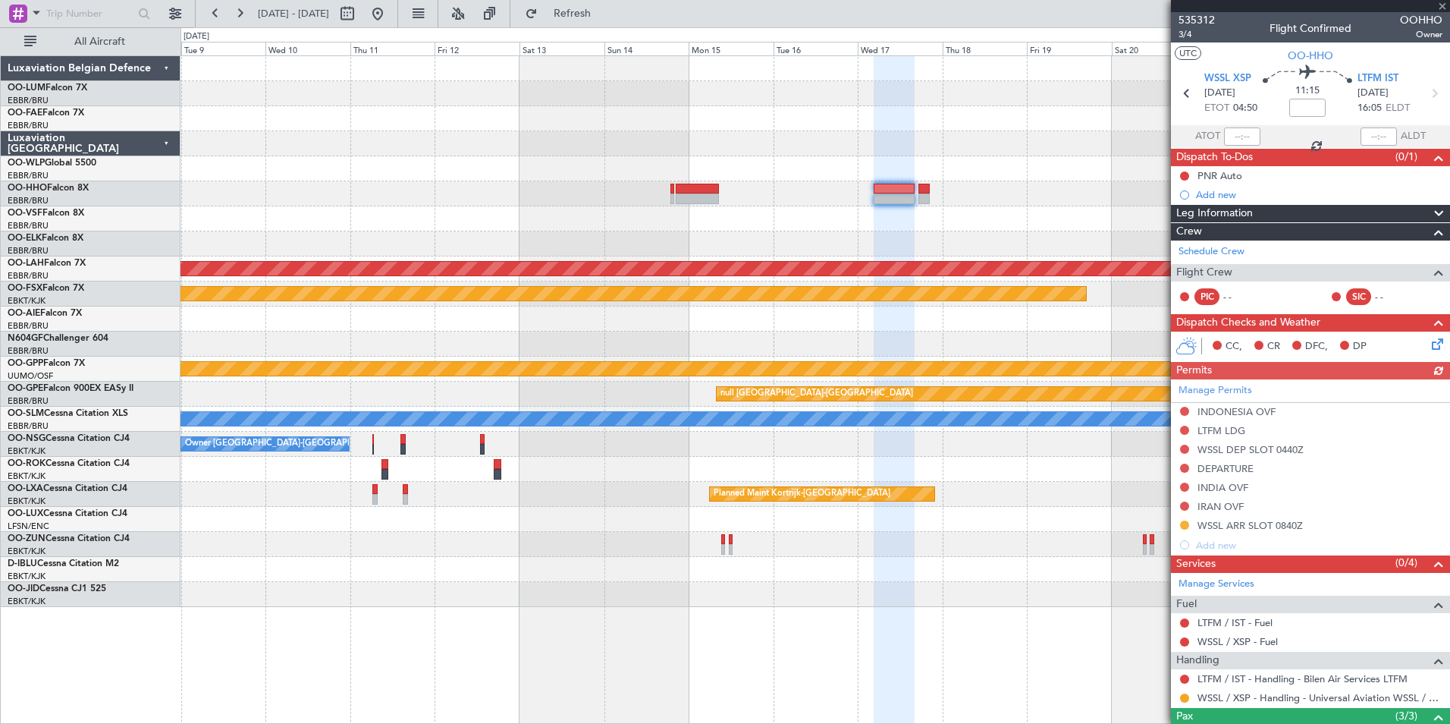
click at [1185, 412] on div "Manage Permits INDONESIA OVF LTFM LDG WSSL DEP SLOT 0440Z DEPARTURE [GEOGRAPHIC…" at bounding box center [1310, 466] width 279 height 175
click at [1185, 412] on button at bounding box center [1184, 411] width 9 height 9
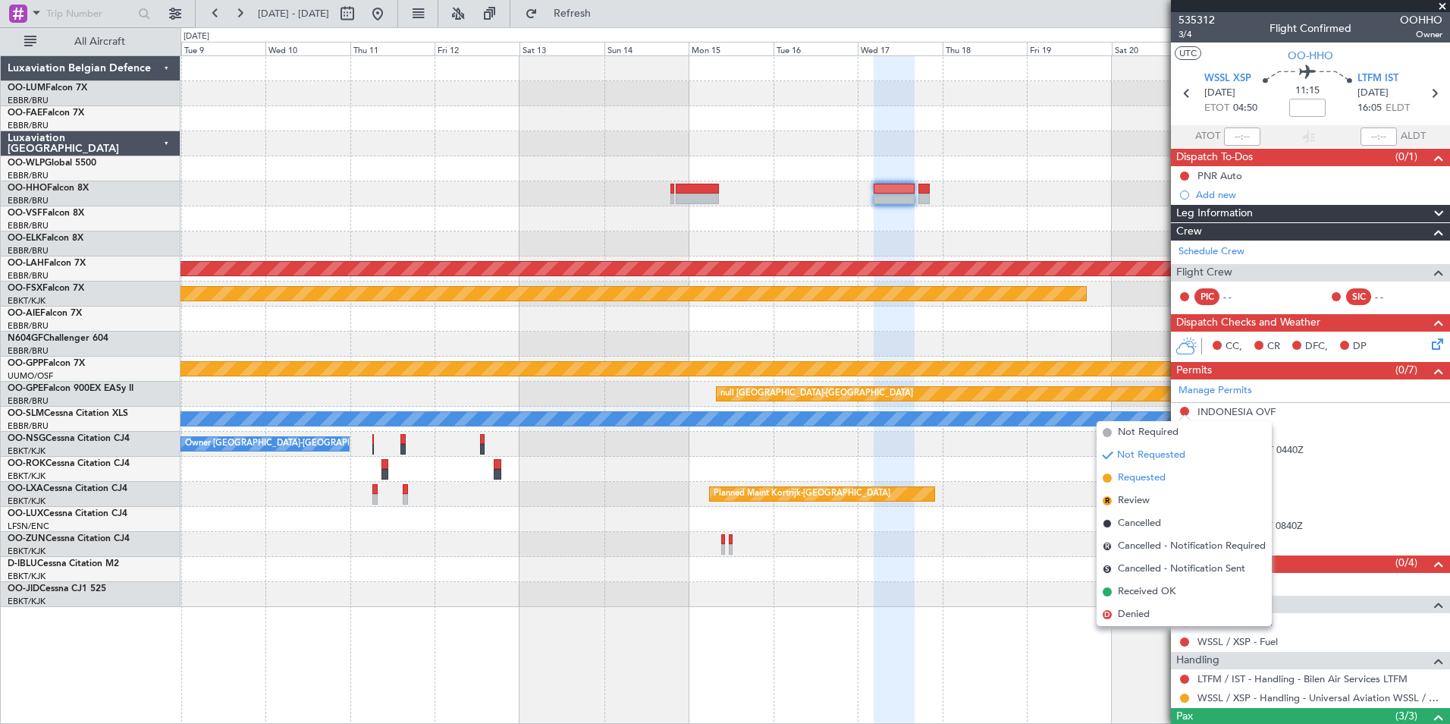
click at [1154, 478] on span "Requested" at bounding box center [1142, 477] width 48 height 15
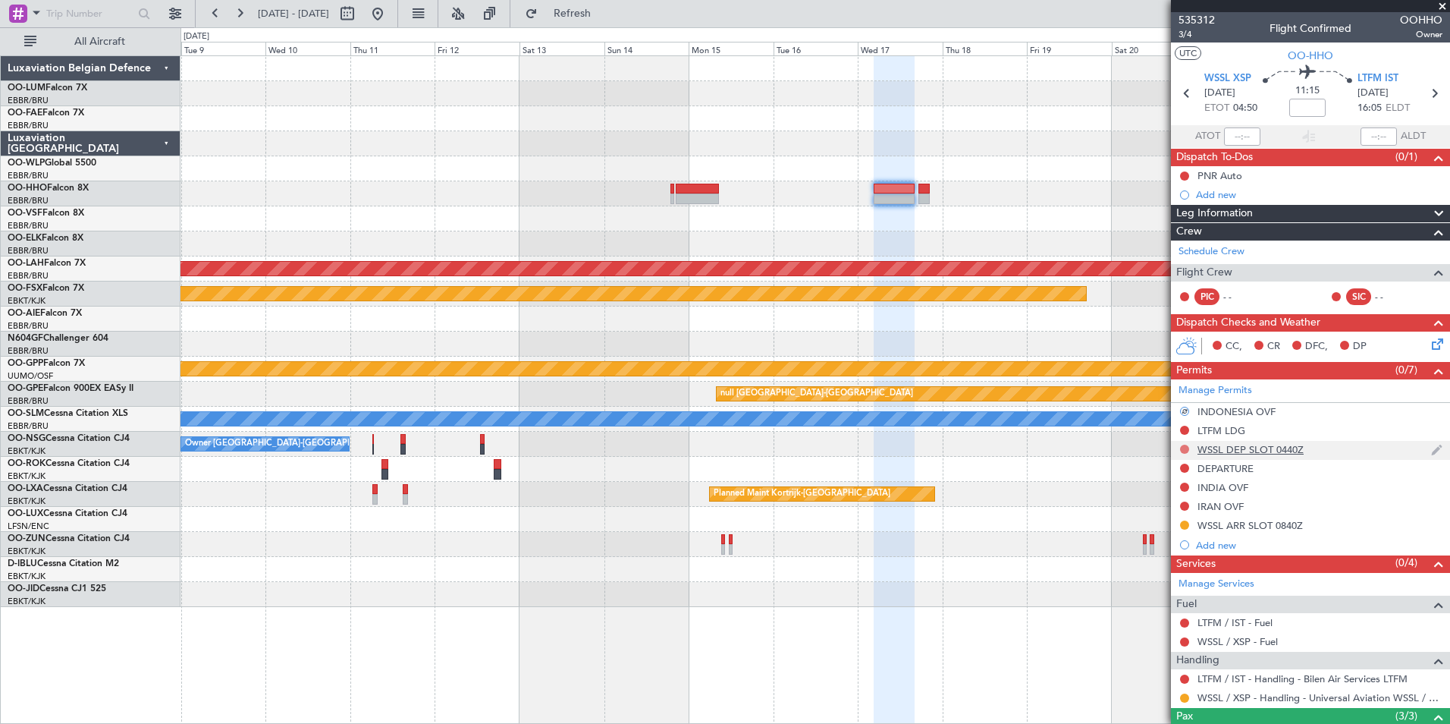
click at [1181, 448] on button at bounding box center [1184, 448] width 9 height 9
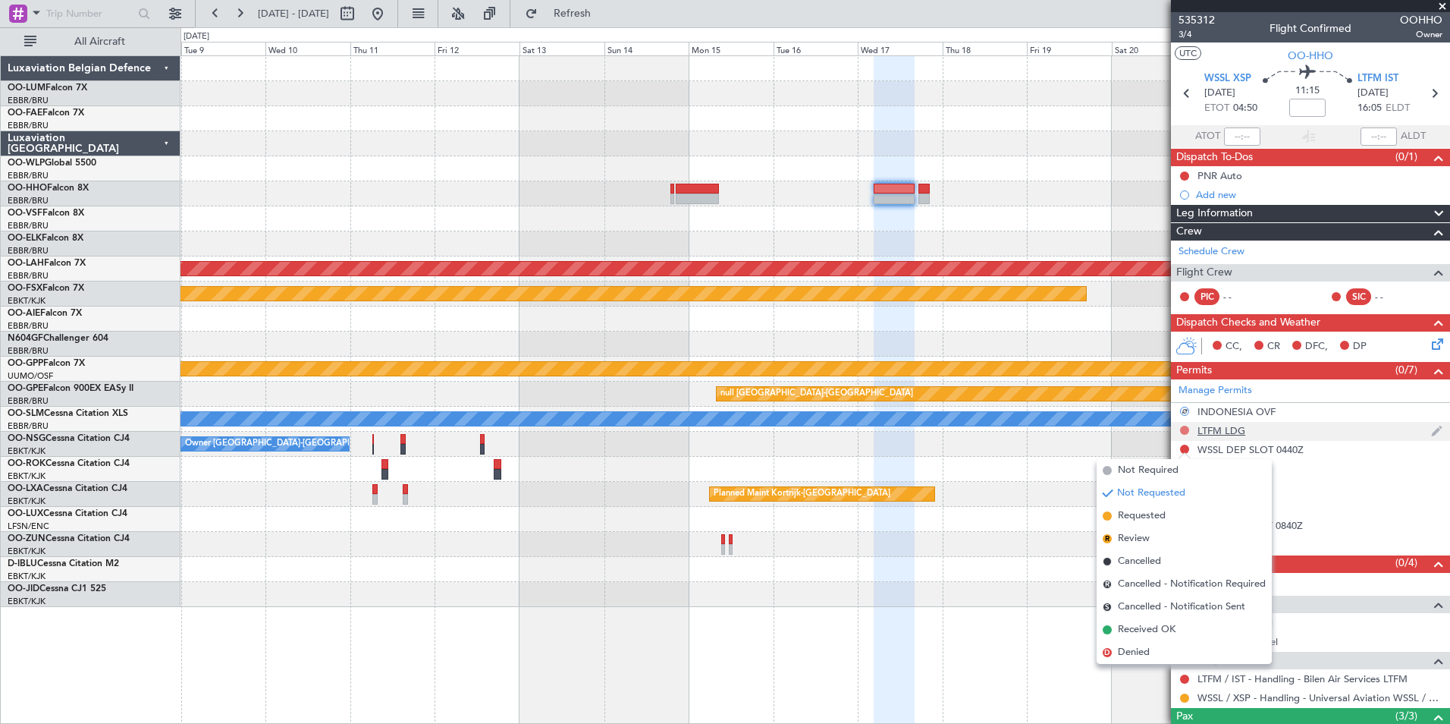
click at [1183, 430] on button at bounding box center [1184, 430] width 9 height 9
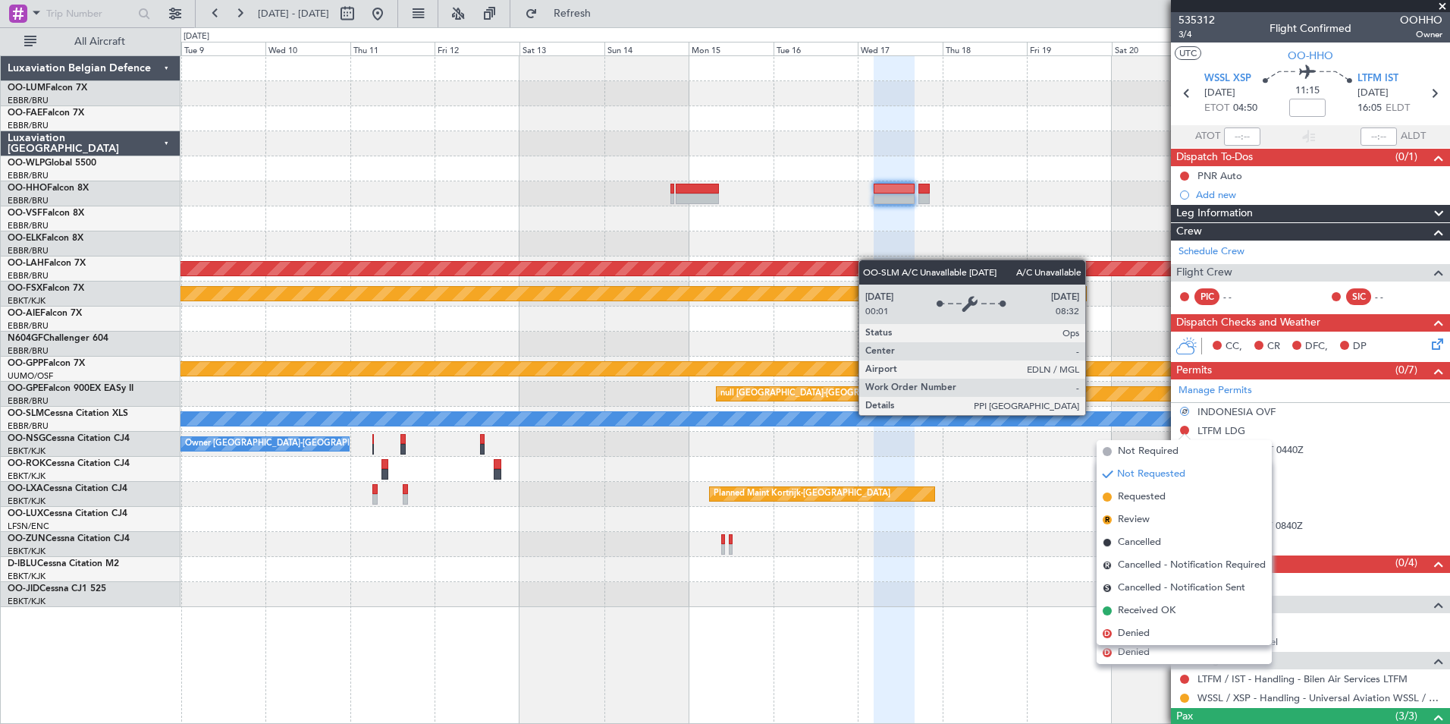
click at [1076, 409] on div "A/C Unavailable [GEOGRAPHIC_DATA]" at bounding box center [815, 419] width 1269 height 25
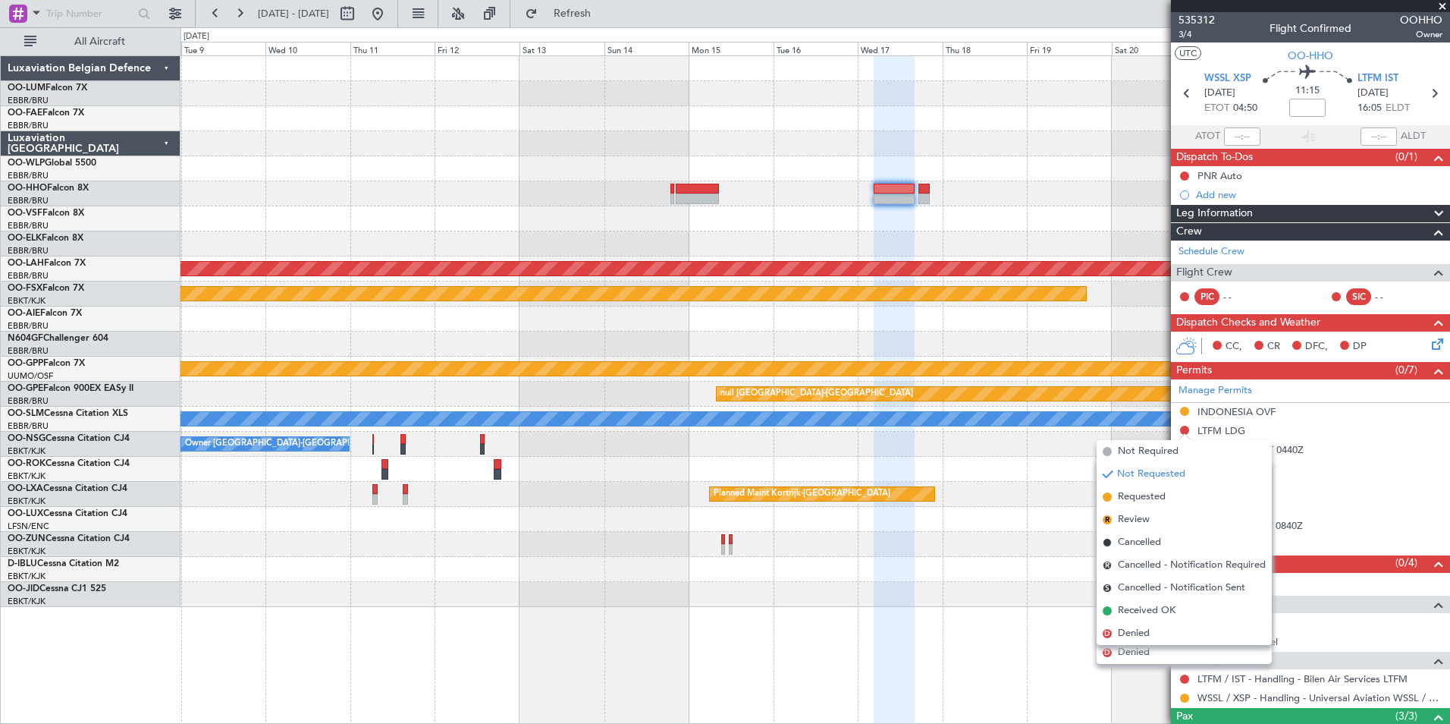
click at [887, 563] on div at bounding box center [815, 569] width 1269 height 25
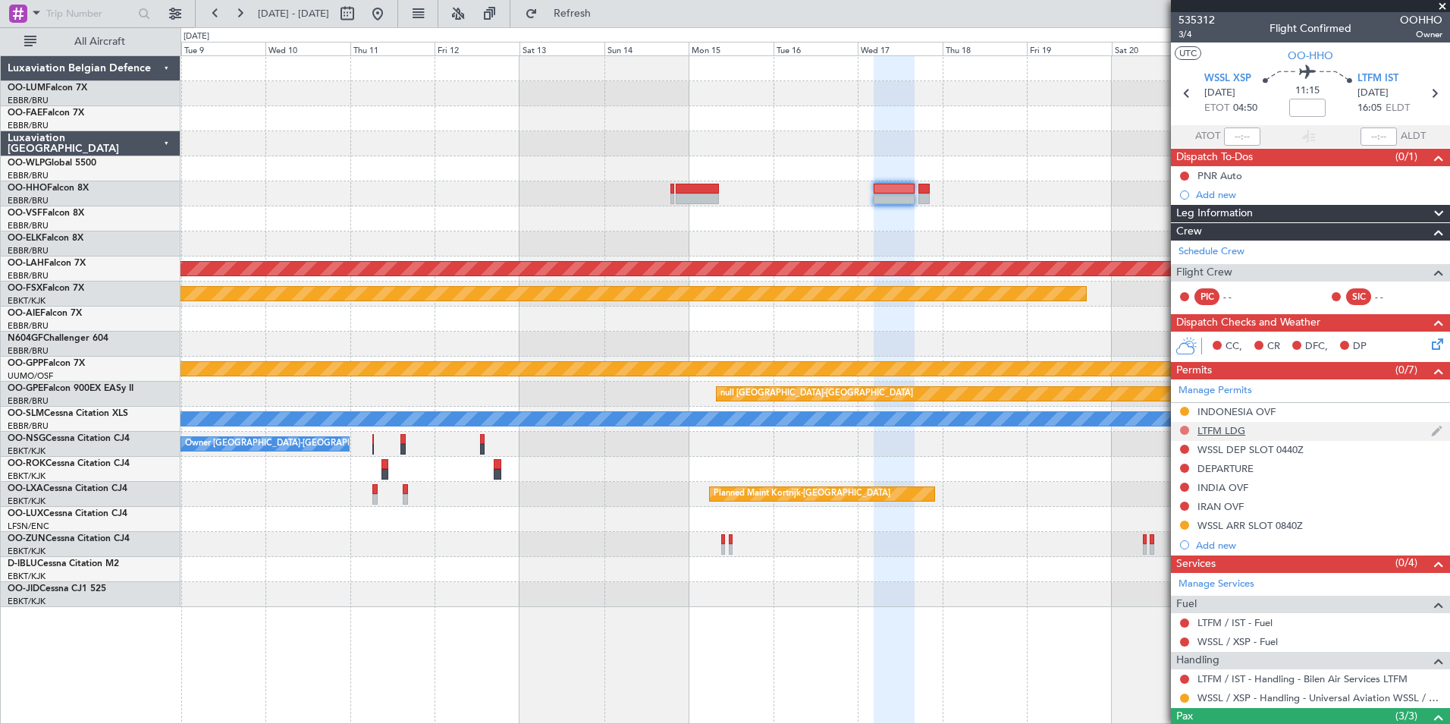
click at [1185, 429] on button at bounding box center [1184, 430] width 9 height 9
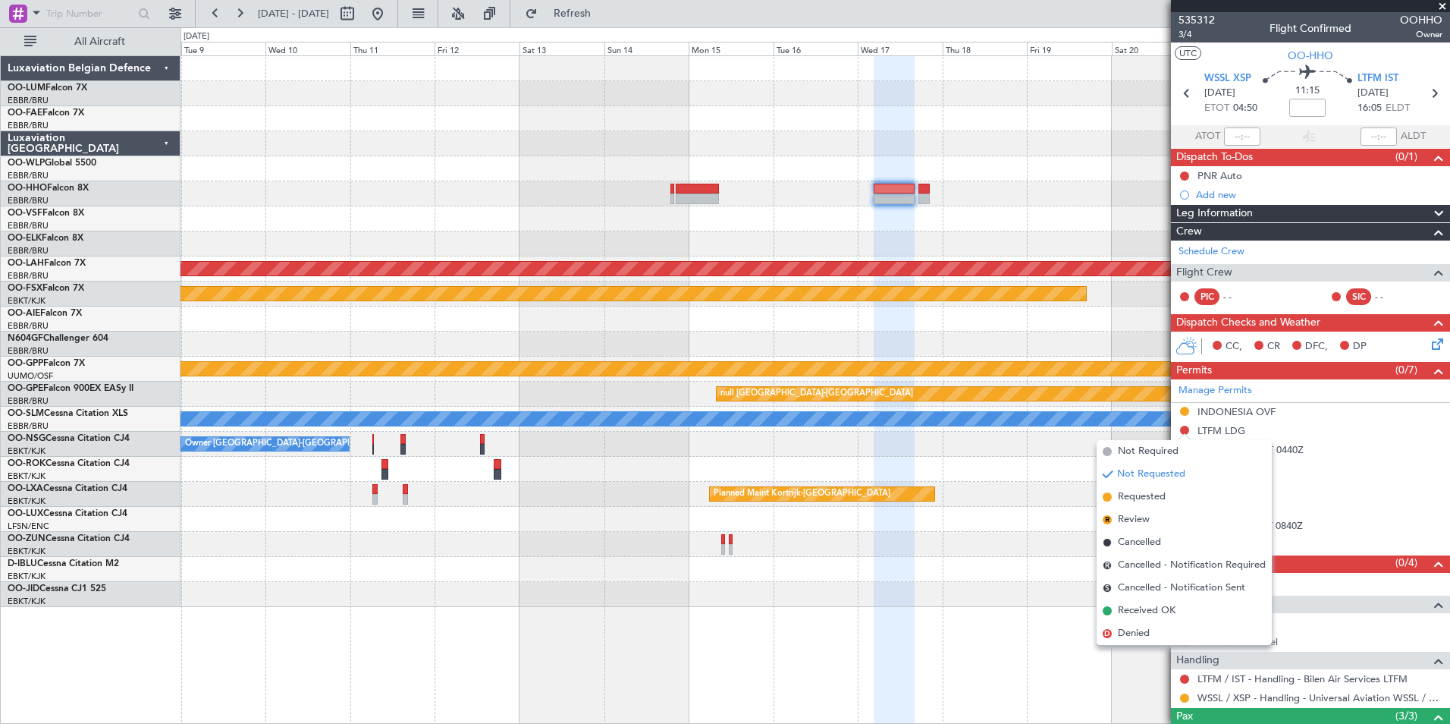
click at [981, 478] on div at bounding box center [815, 469] width 1269 height 25
click at [1006, 499] on div "Planned Maint Kortrijk-[GEOGRAPHIC_DATA]" at bounding box center [815, 494] width 1269 height 25
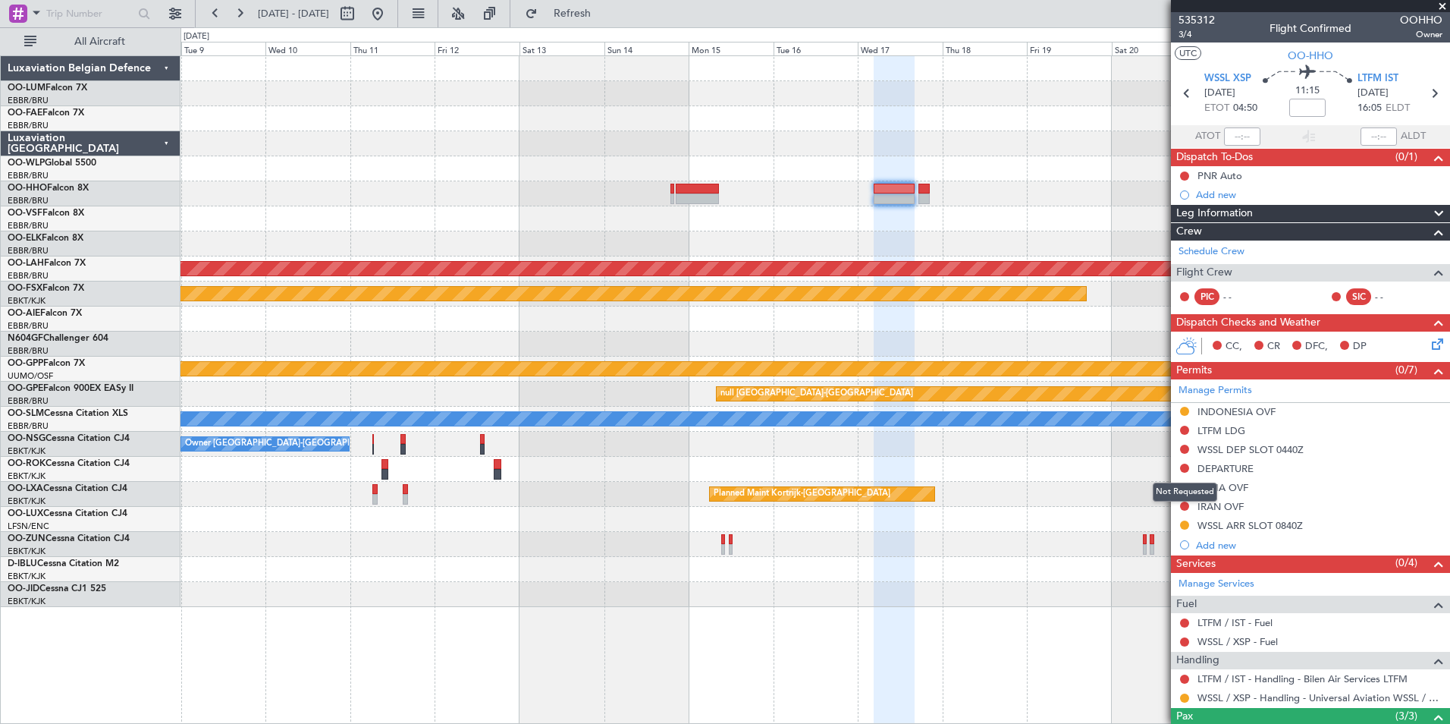
click at [1182, 483] on div "Not Requested" at bounding box center [1185, 491] width 64 height 19
click at [1177, 485] on div "INDIA OVF" at bounding box center [1310, 488] width 279 height 19
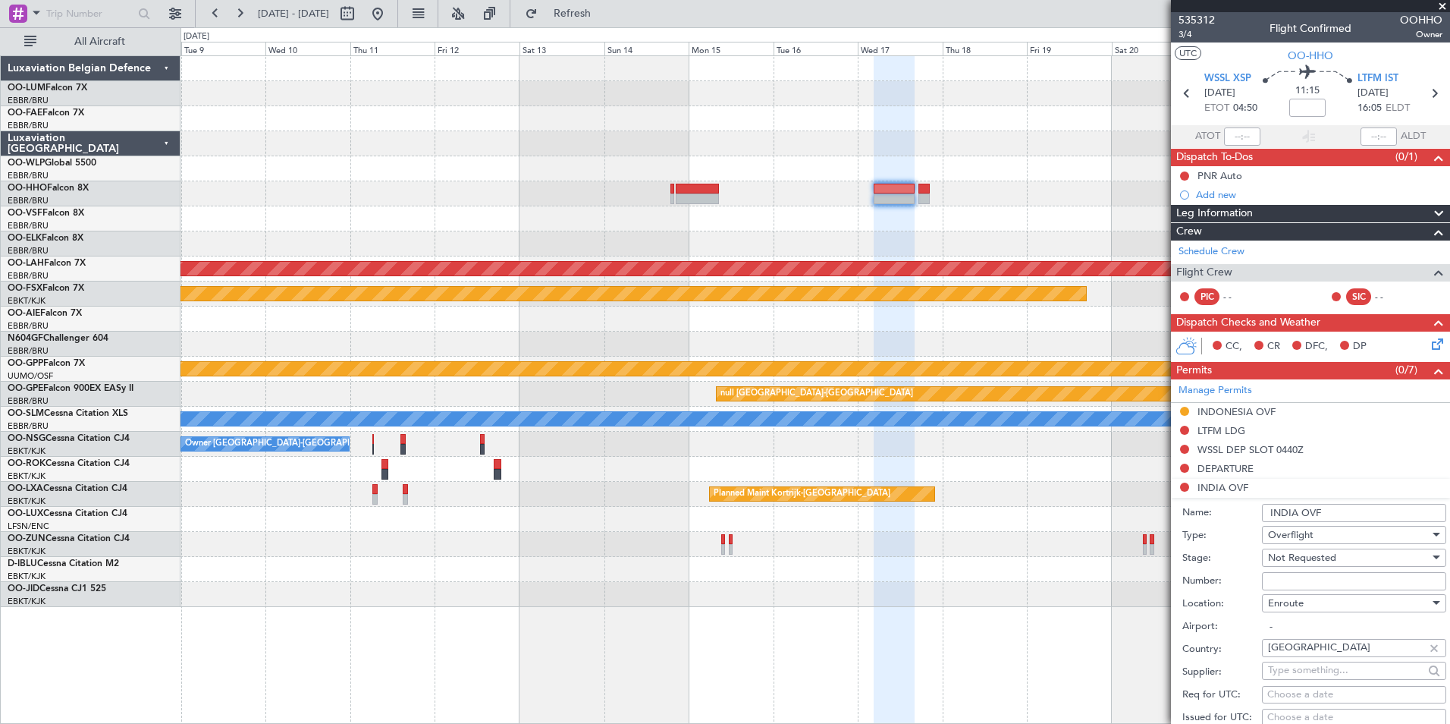
click at [1298, 532] on span "Overflight" at bounding box center [1291, 535] width 46 height 14
click at [1189, 543] on div at bounding box center [725, 362] width 1450 height 724
click at [1314, 548] on div "Not Requested" at bounding box center [1349, 557] width 162 height 23
drag, startPoint x: 1305, startPoint y: 649, endPoint x: 1316, endPoint y: 548, distance: 101.4
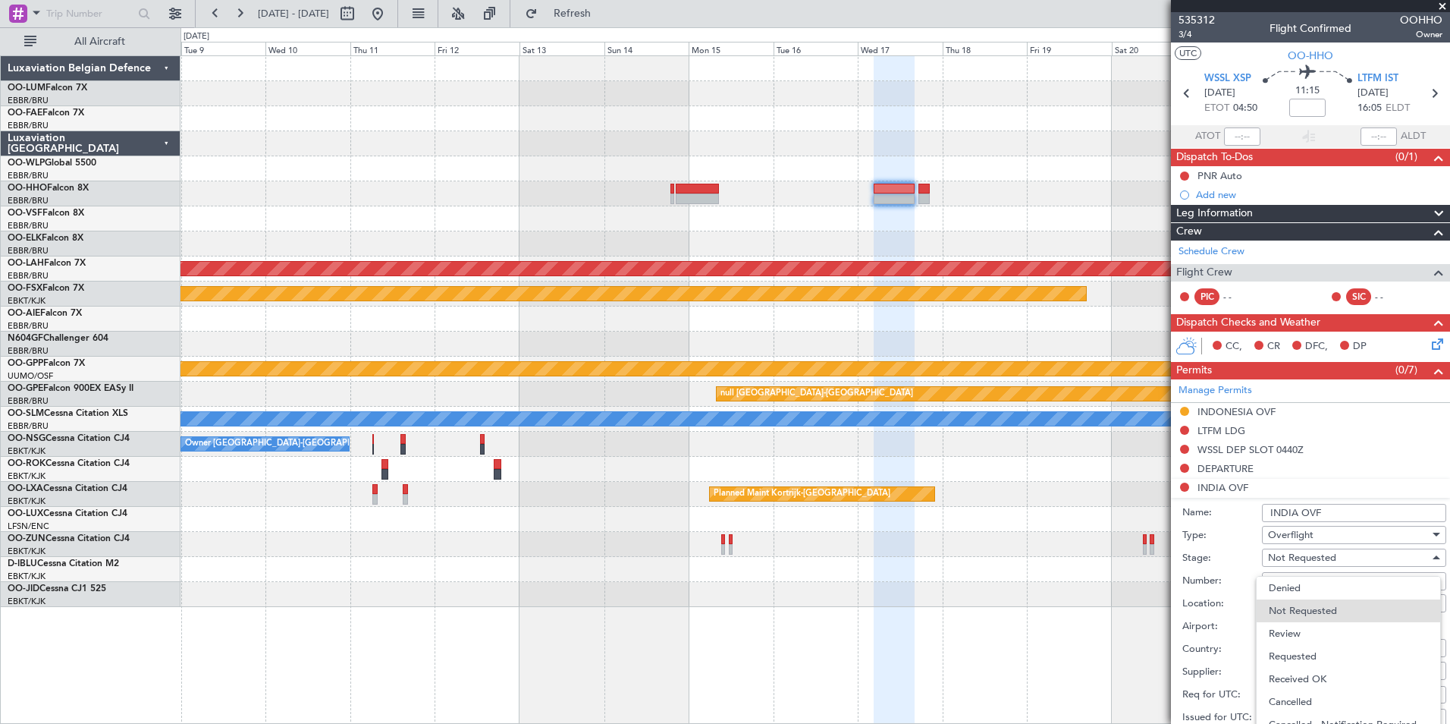
click at [1304, 649] on span "Requested" at bounding box center [1348, 656] width 159 height 23
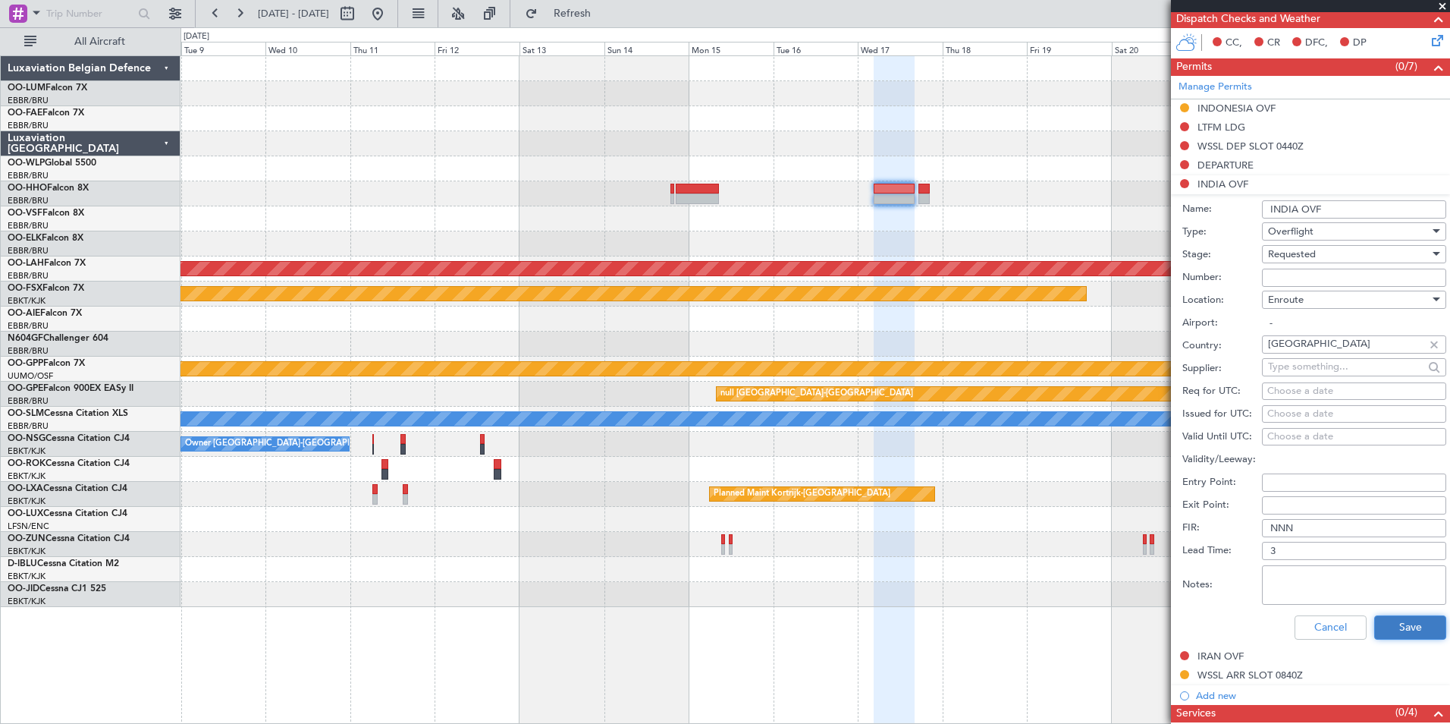
click at [1386, 633] on button "Save" at bounding box center [1410, 627] width 72 height 24
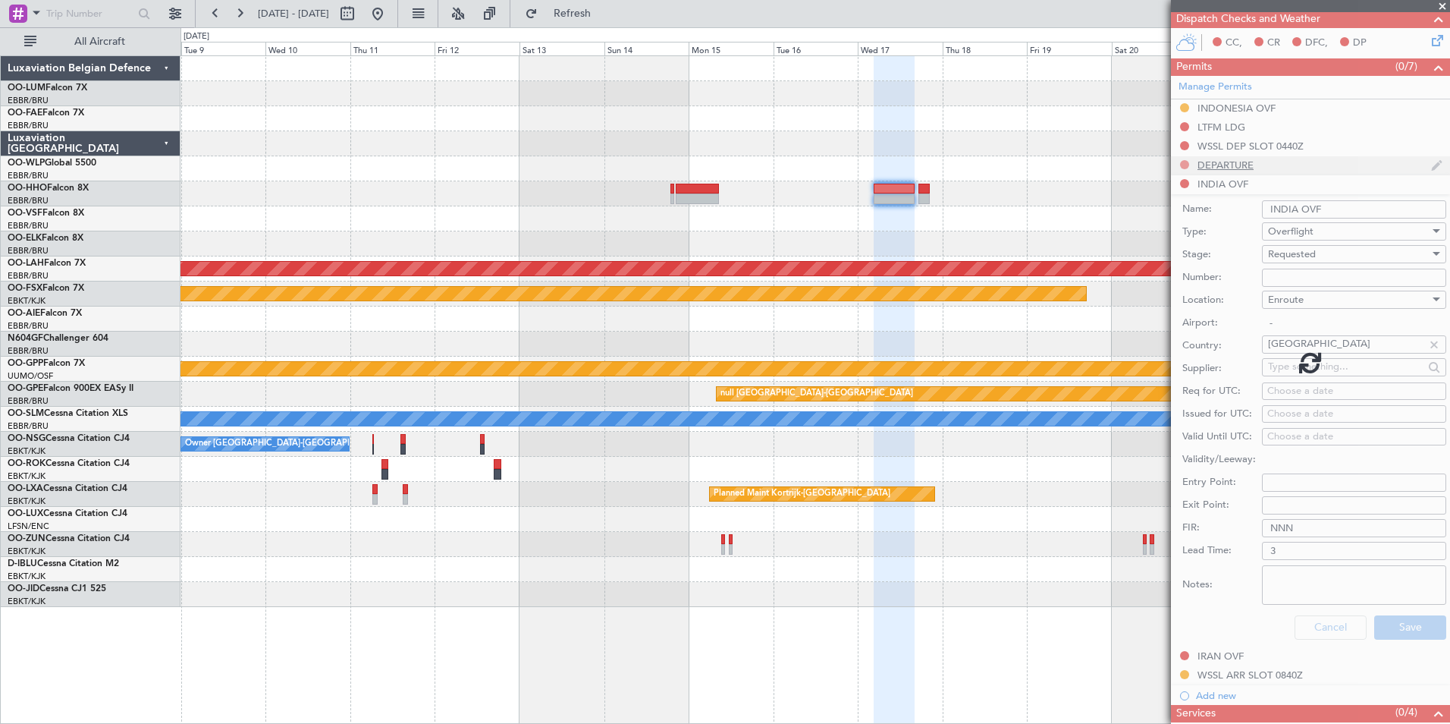
scroll to position [128, 0]
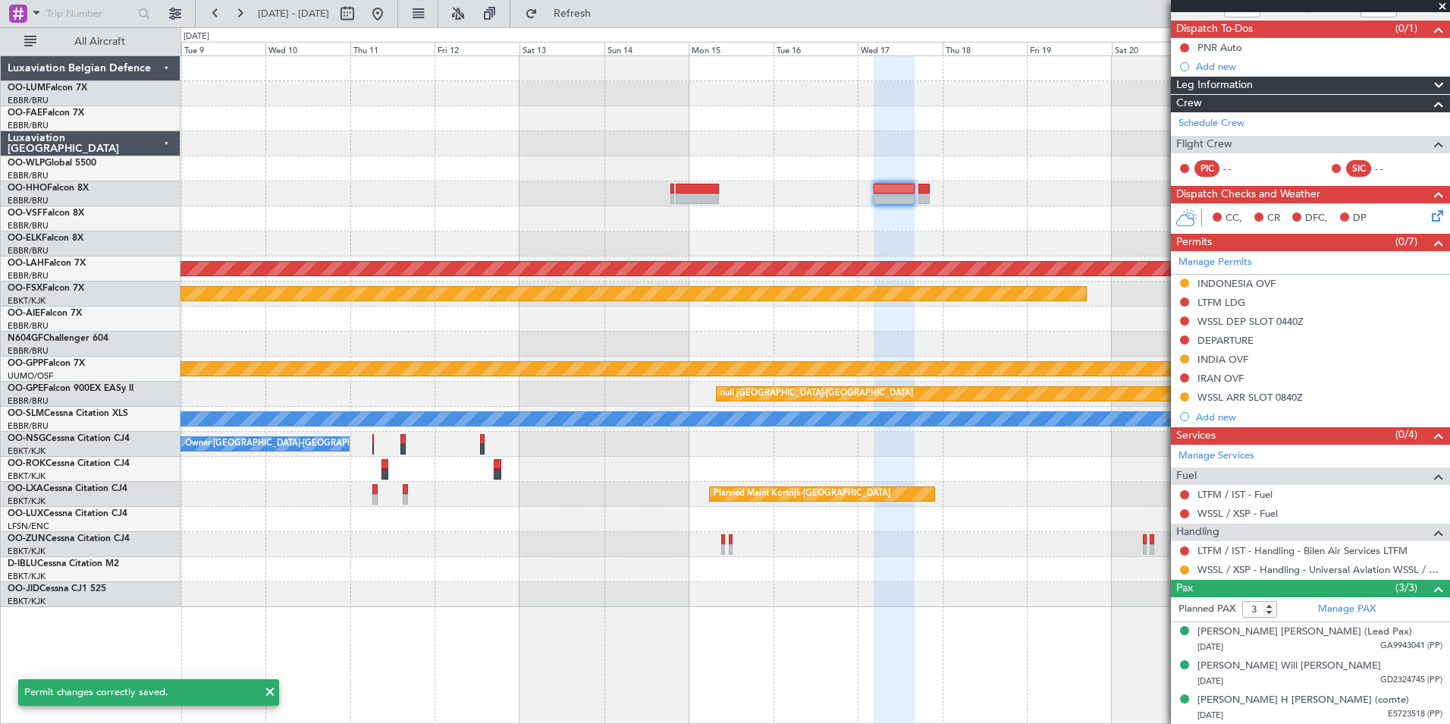
click at [1185, 377] on button at bounding box center [1184, 377] width 9 height 9
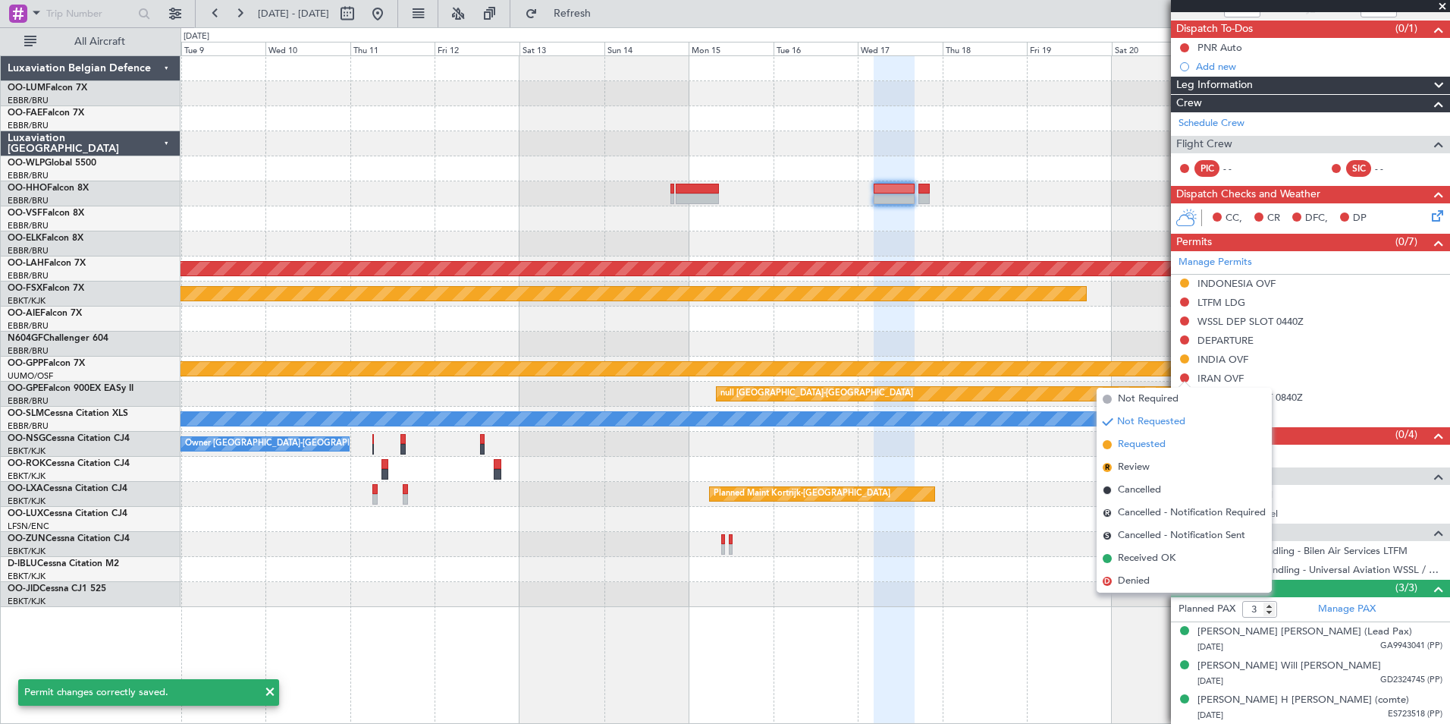
click at [1146, 448] on span "Requested" at bounding box center [1142, 444] width 48 height 15
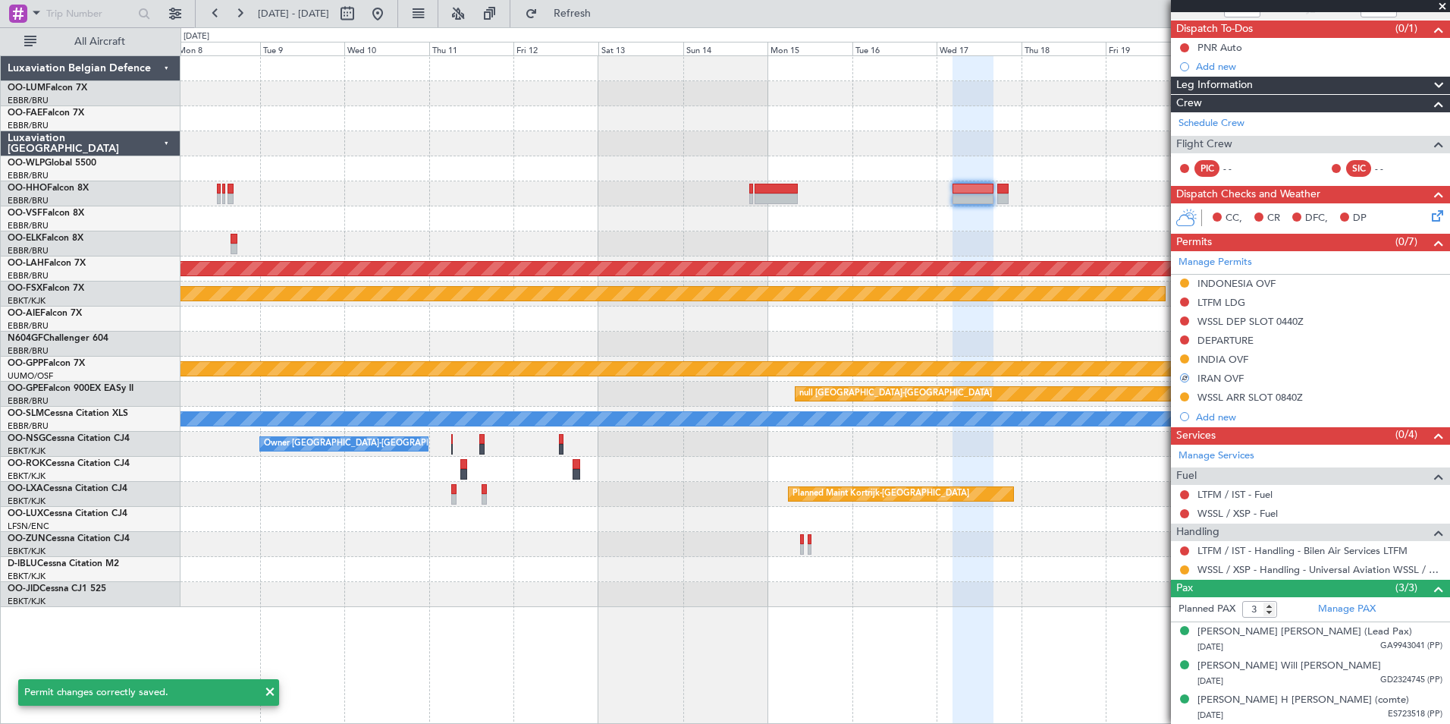
click at [861, 304] on div "Planned Maint Kortrijk-[GEOGRAPHIC_DATA]" at bounding box center [815, 293] width 1269 height 25
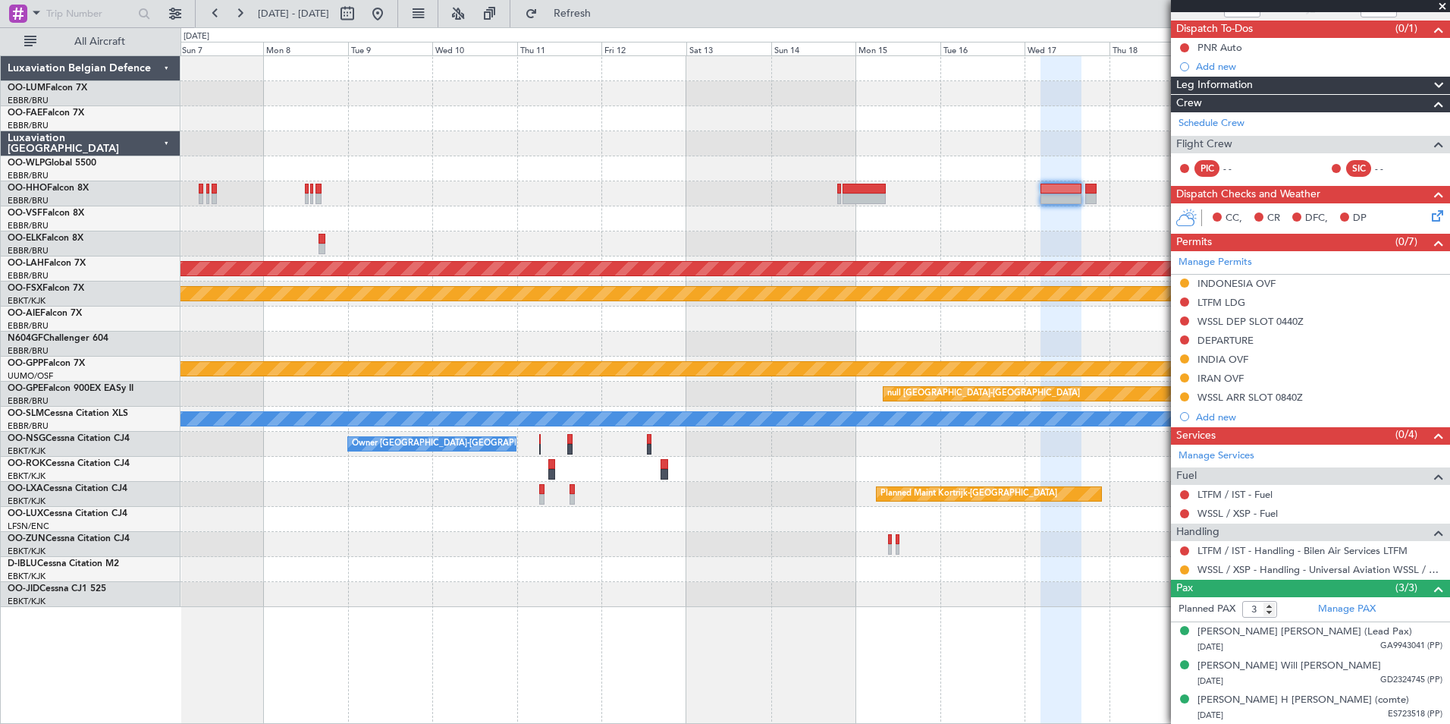
click at [843, 466] on div at bounding box center [815, 469] width 1269 height 25
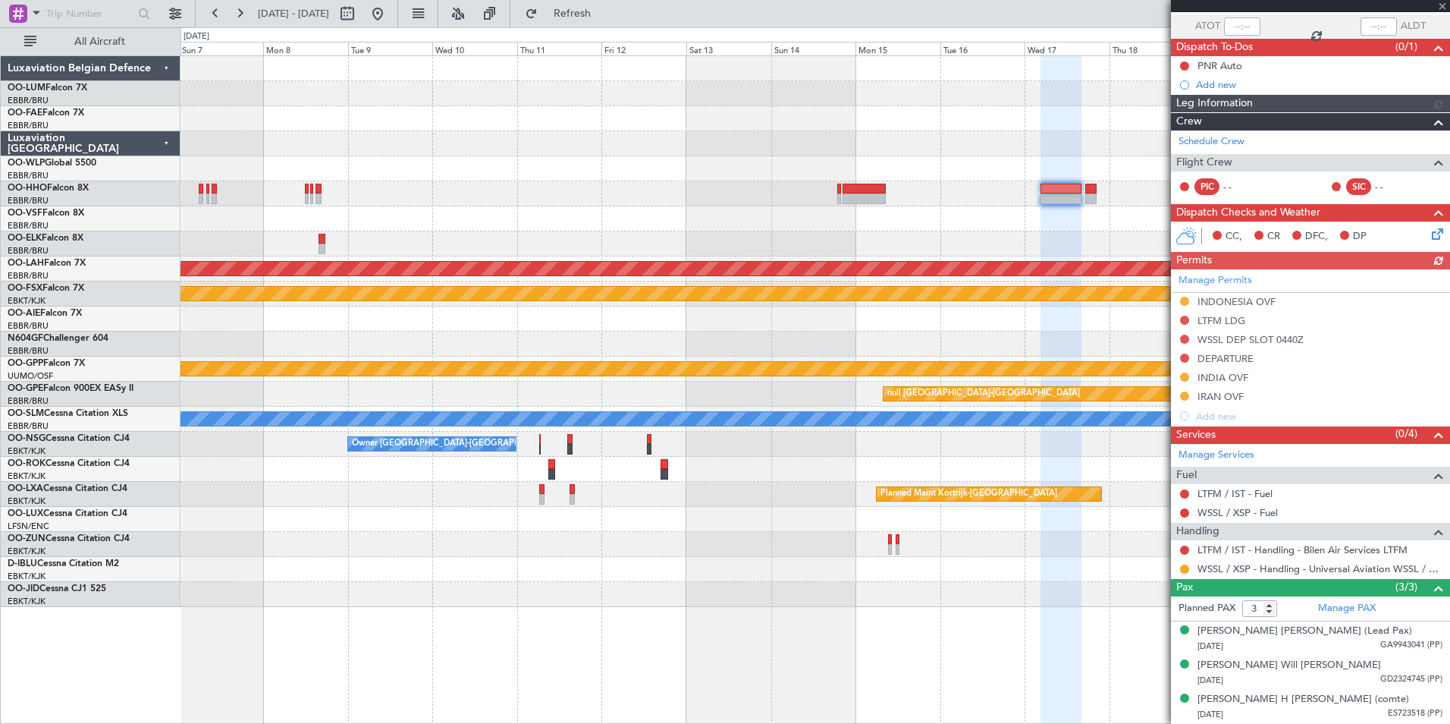
scroll to position [109, 0]
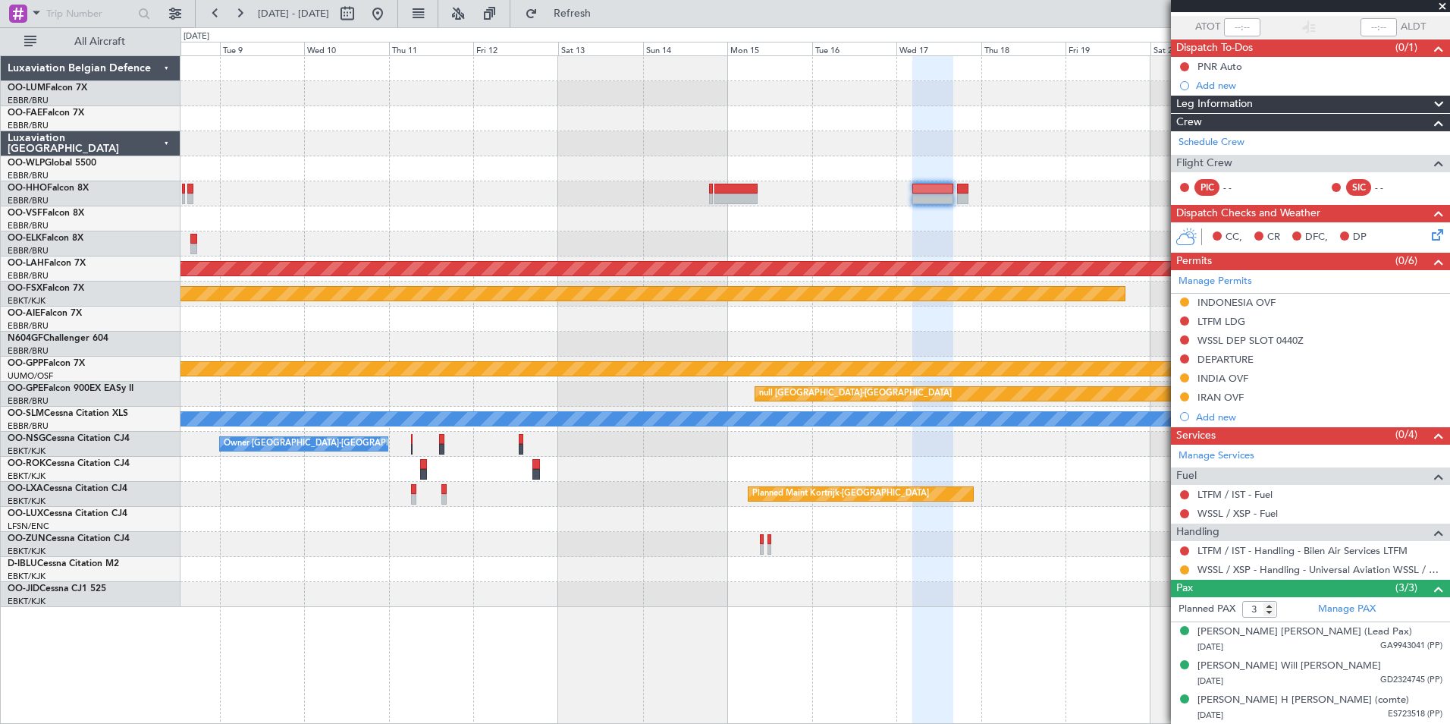
click at [819, 305] on div "Planned Maint Kortrijk-[GEOGRAPHIC_DATA]" at bounding box center [815, 293] width 1269 height 25
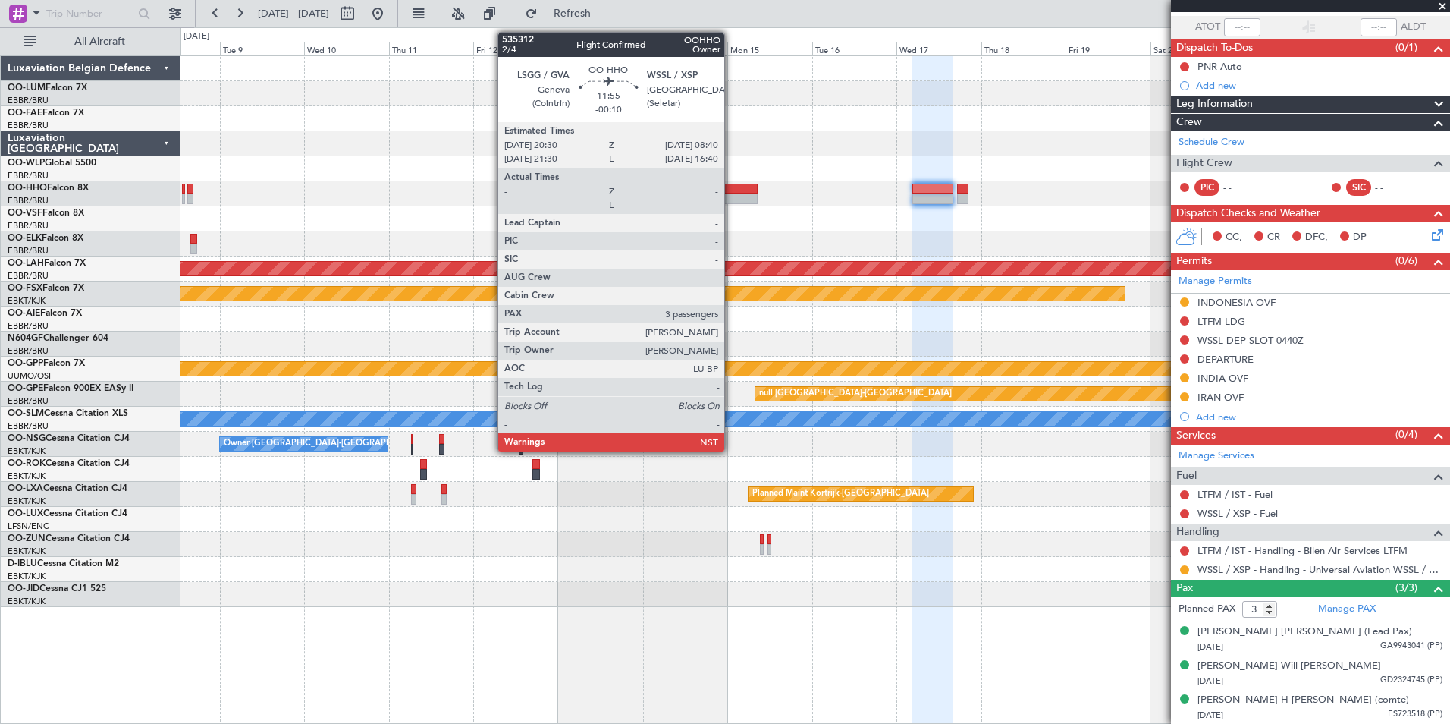
click at [731, 194] on div at bounding box center [735, 198] width 43 height 11
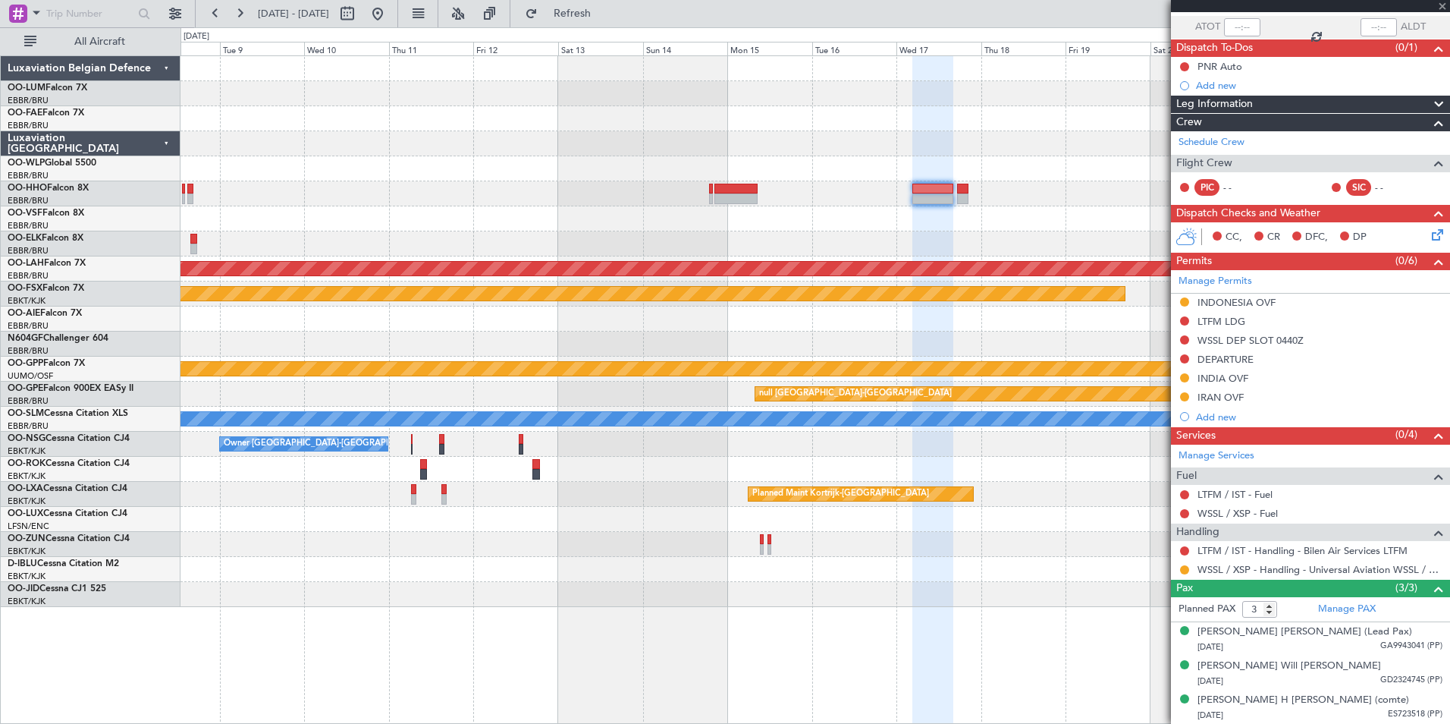
type input "-00:10"
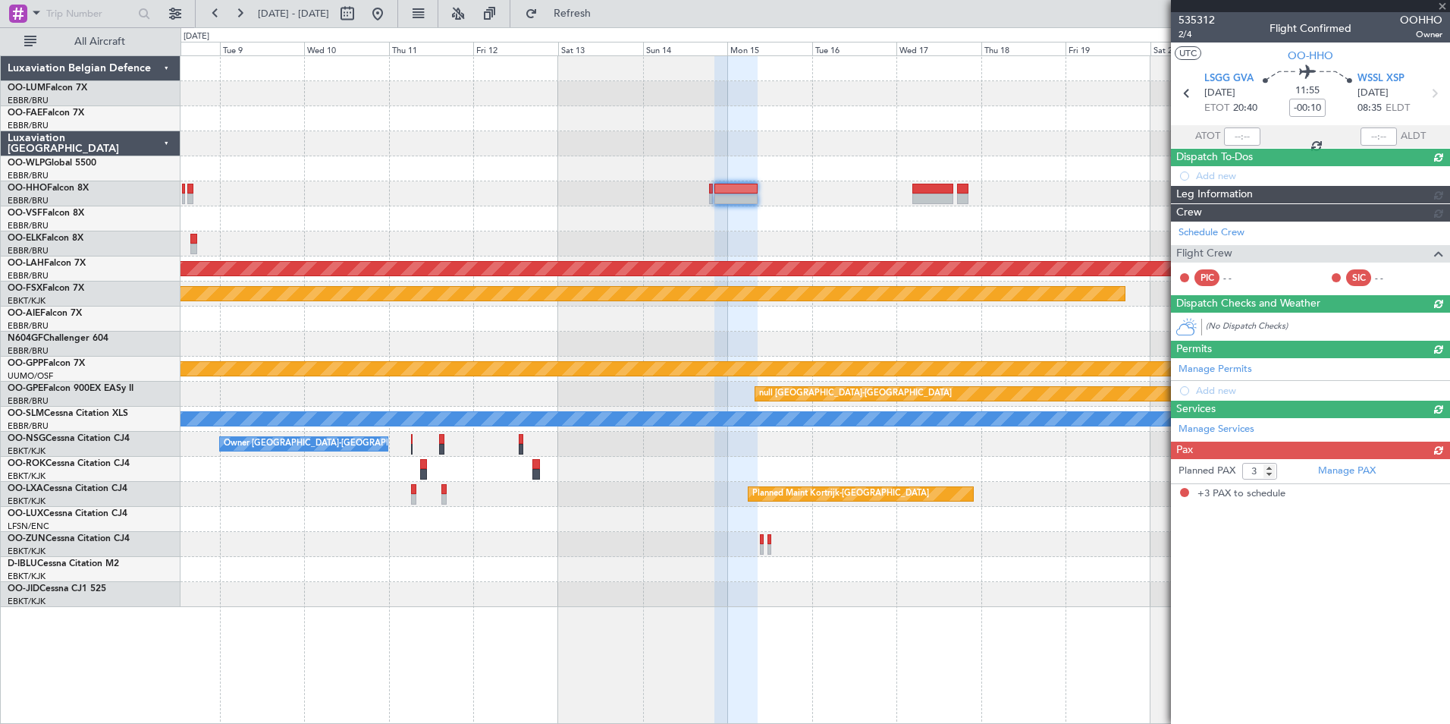
scroll to position [0, 0]
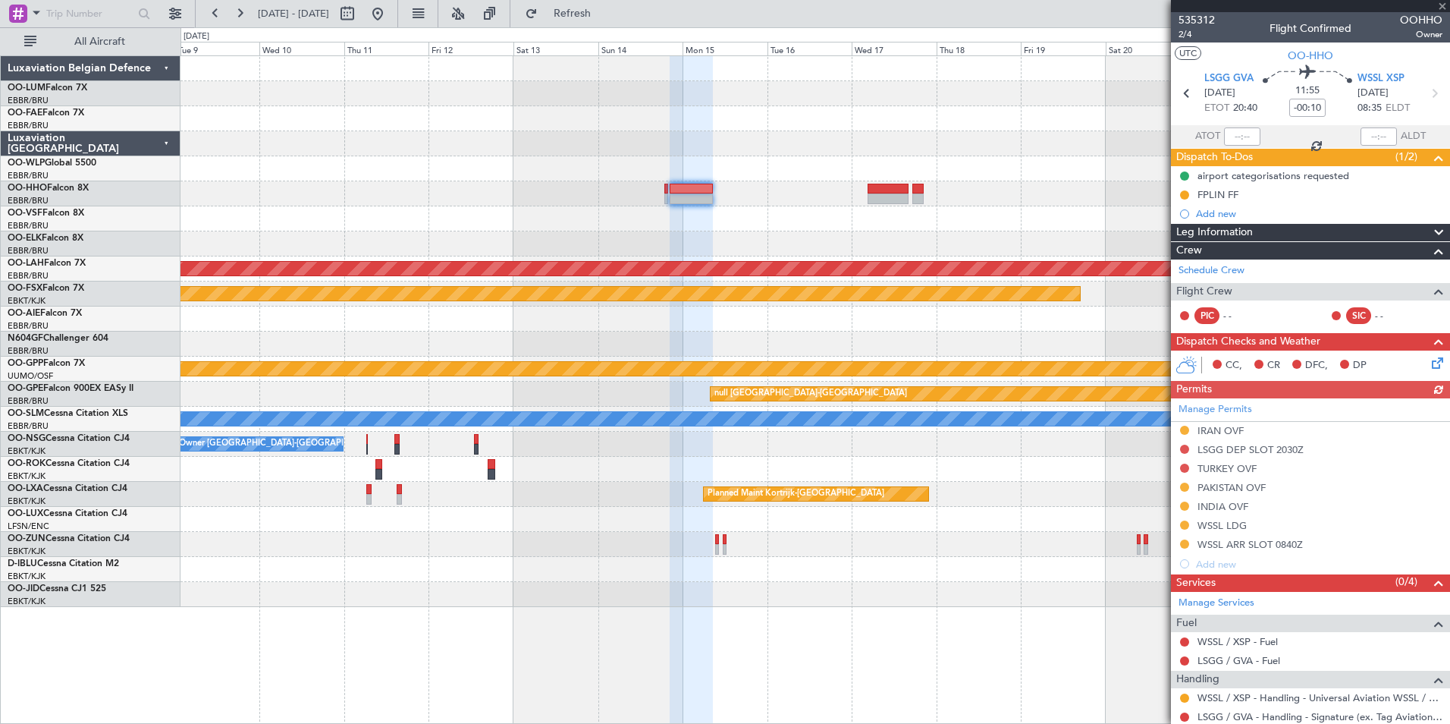
click at [750, 236] on div "Planned Maint Kortrijk-[GEOGRAPHIC_DATA] Planned [GEOGRAPHIC_DATA][PERSON_NAME]…" at bounding box center [815, 331] width 1269 height 551
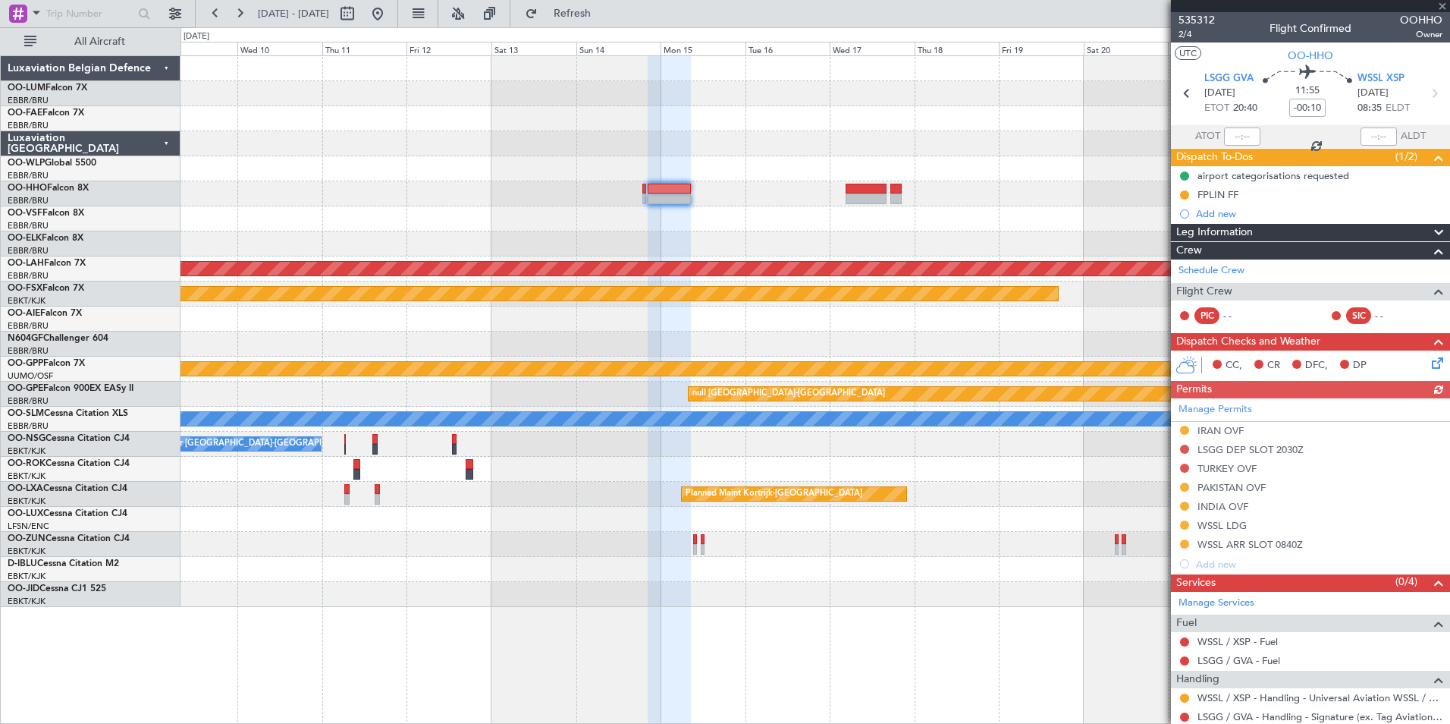
click at [642, 290] on div "Planned Maint Kortrijk-[GEOGRAPHIC_DATA]" at bounding box center [815, 293] width 1269 height 25
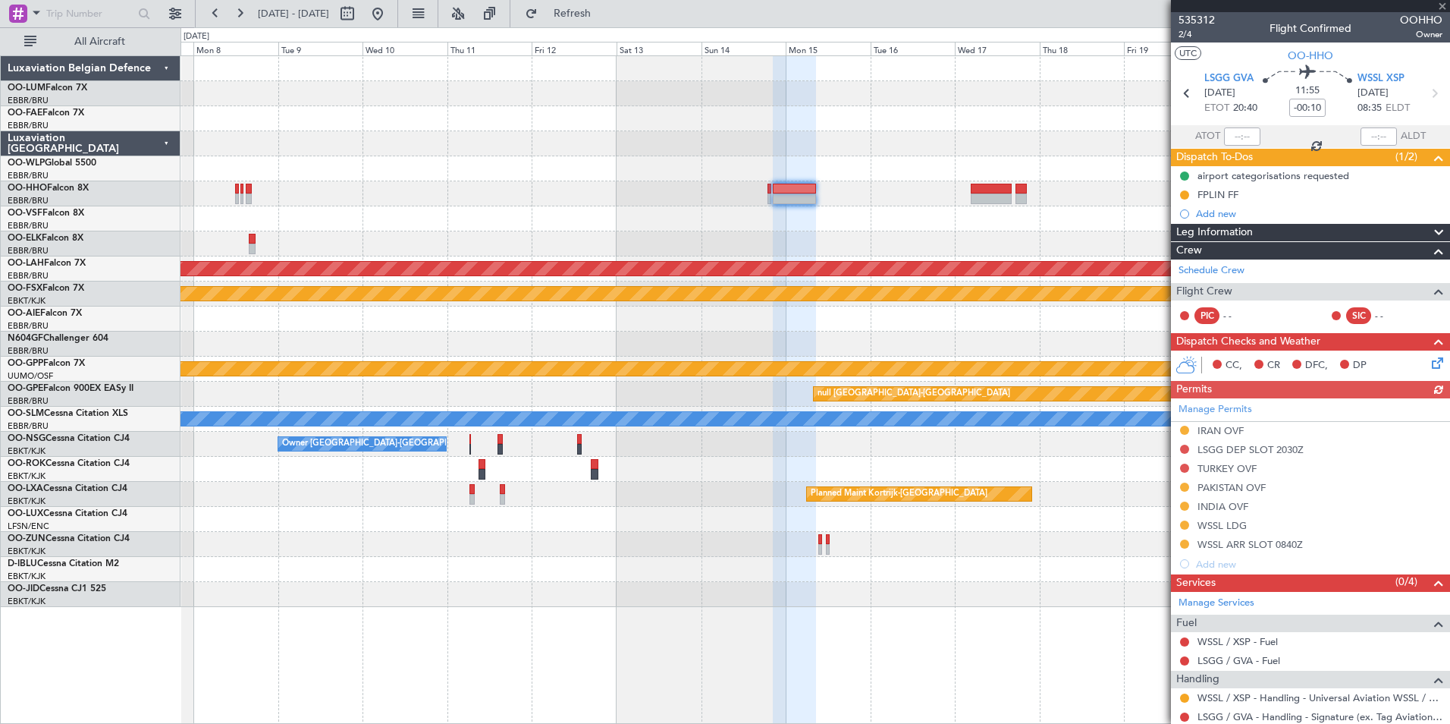
click at [944, 305] on div "Planned Maint Kortrijk-[GEOGRAPHIC_DATA]" at bounding box center [815, 293] width 1269 height 25
click at [944, 260] on div "Planned Maint [PERSON_NAME]-[GEOGRAPHIC_DATA][PERSON_NAME] ([GEOGRAPHIC_DATA][P…" at bounding box center [815, 268] width 1269 height 25
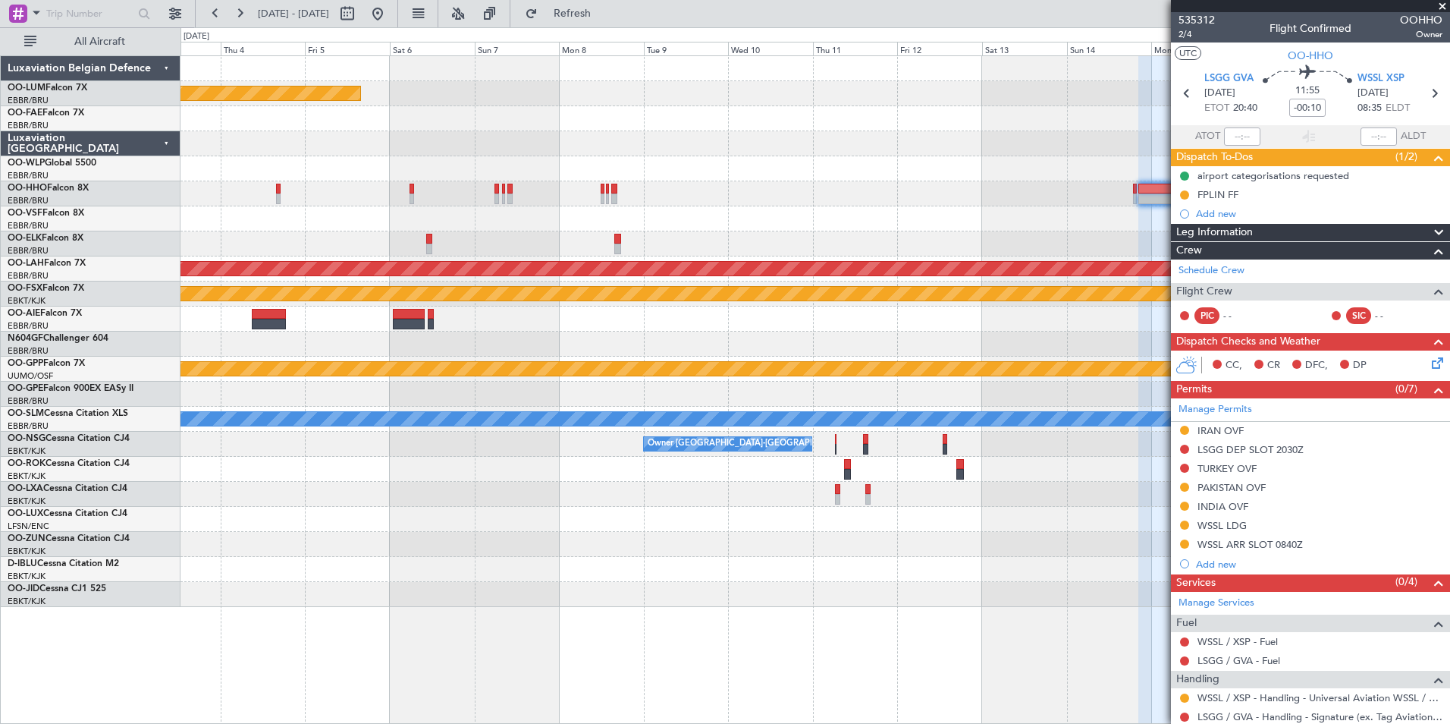
click at [971, 240] on div at bounding box center [815, 243] width 1269 height 25
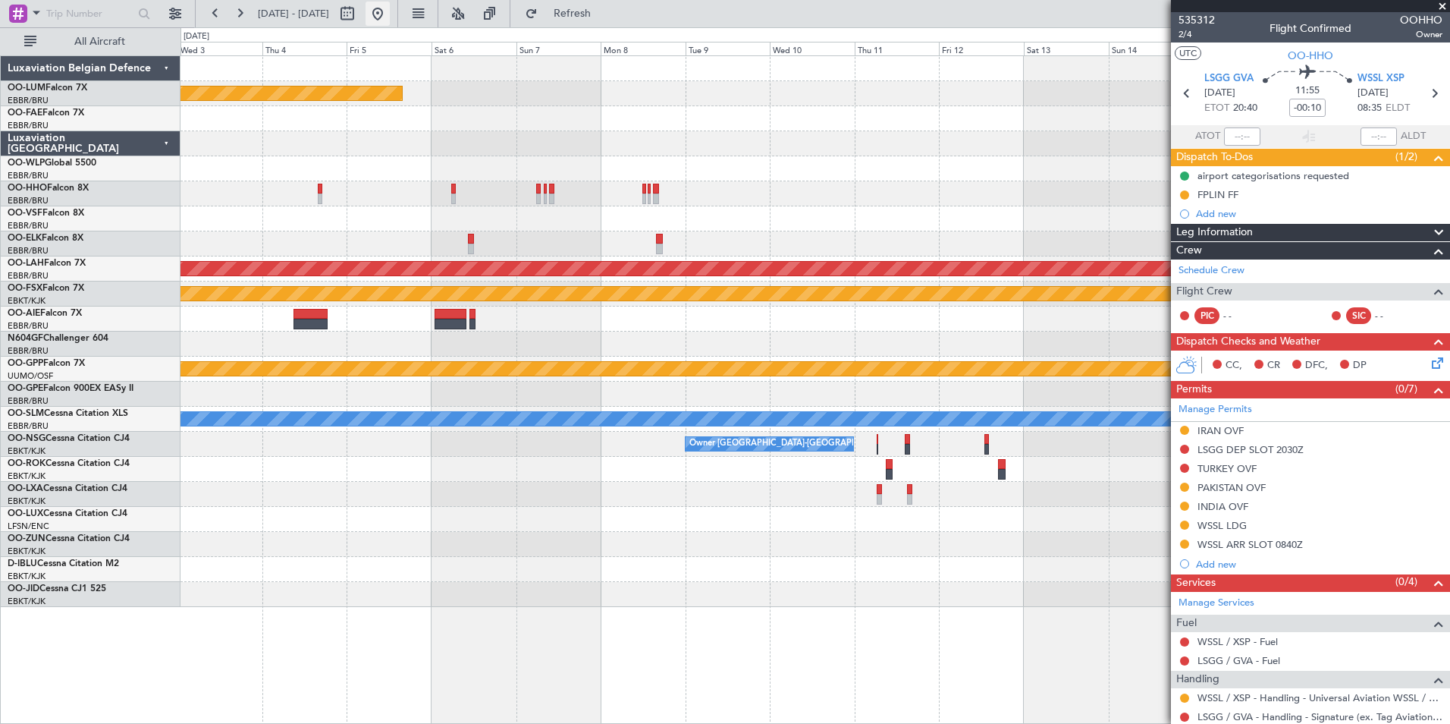
click at [390, 13] on button at bounding box center [378, 14] width 24 height 24
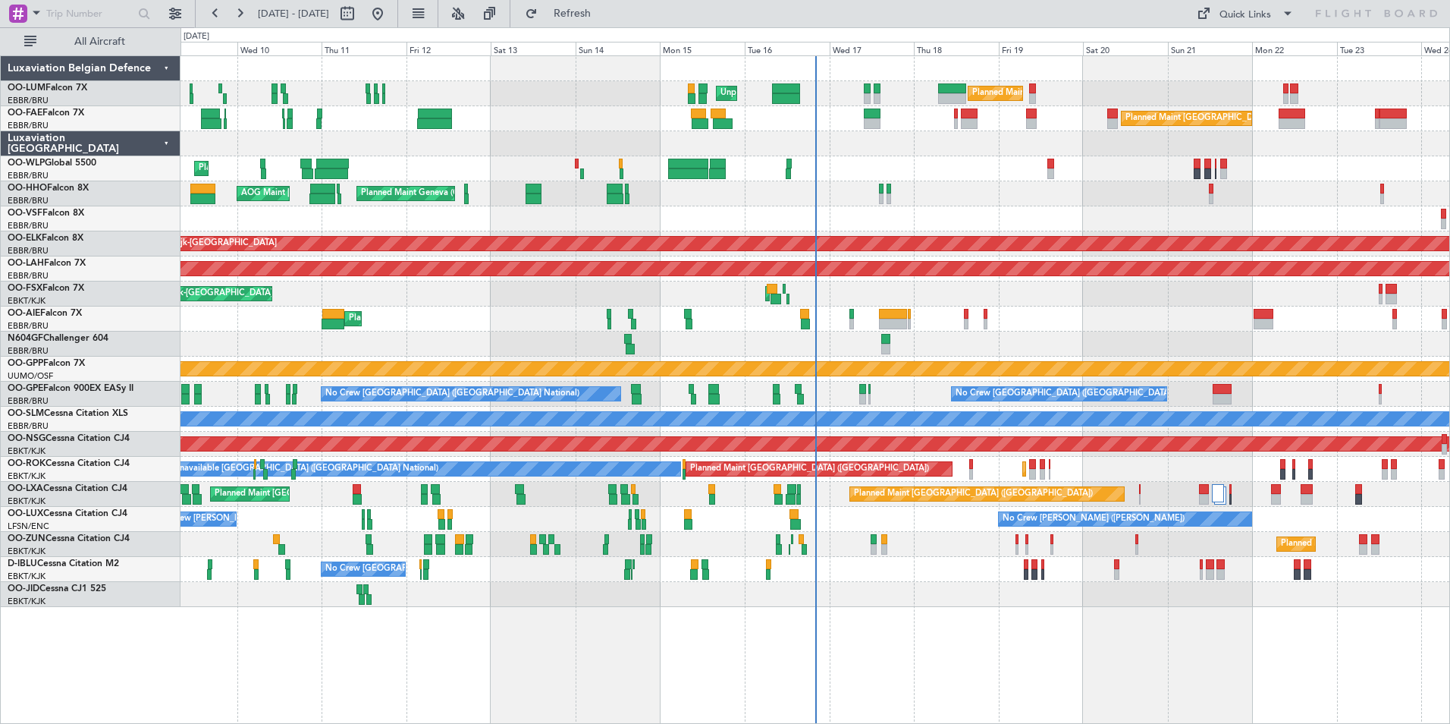
click at [815, 160] on div "Planned Maint [GEOGRAPHIC_DATA] ([GEOGRAPHIC_DATA] National) Unplanned Maint [G…" at bounding box center [815, 331] width 1269 height 551
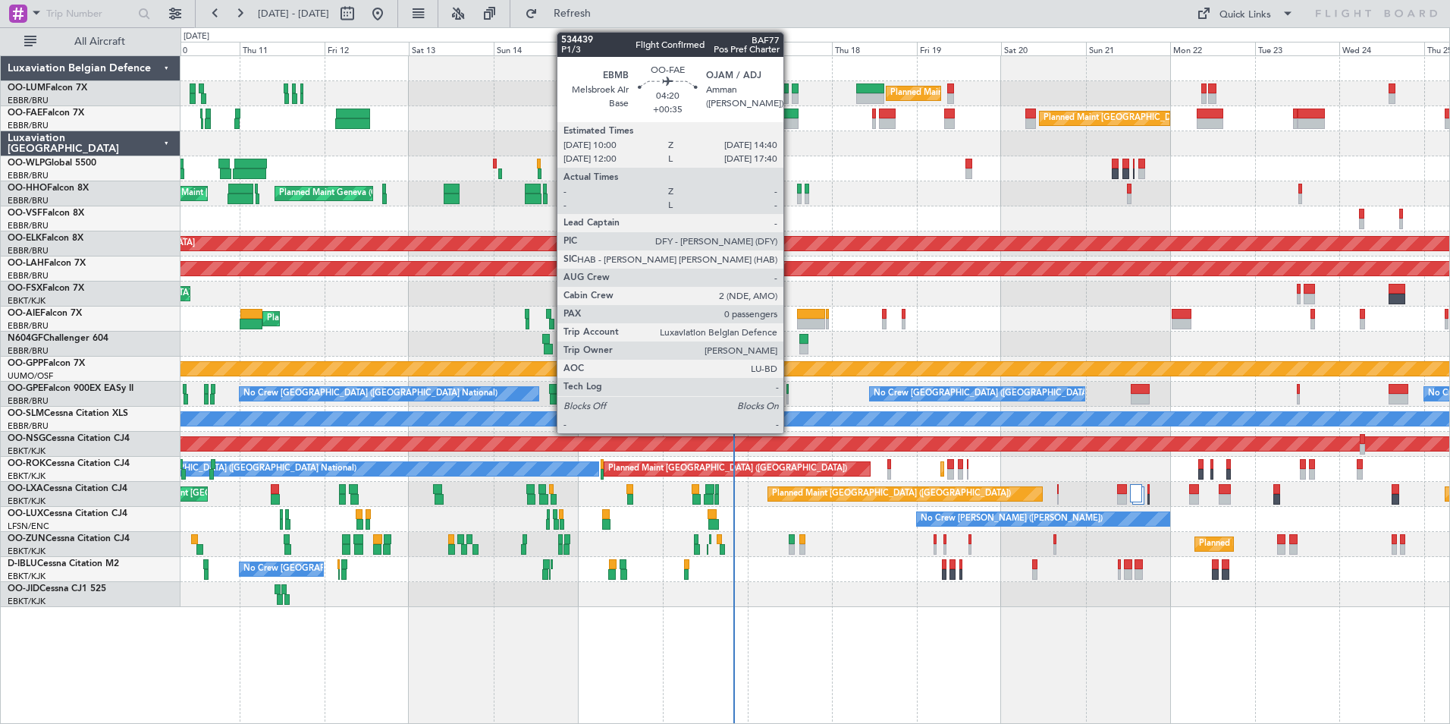
click at [790, 116] on div at bounding box center [790, 113] width 17 height 11
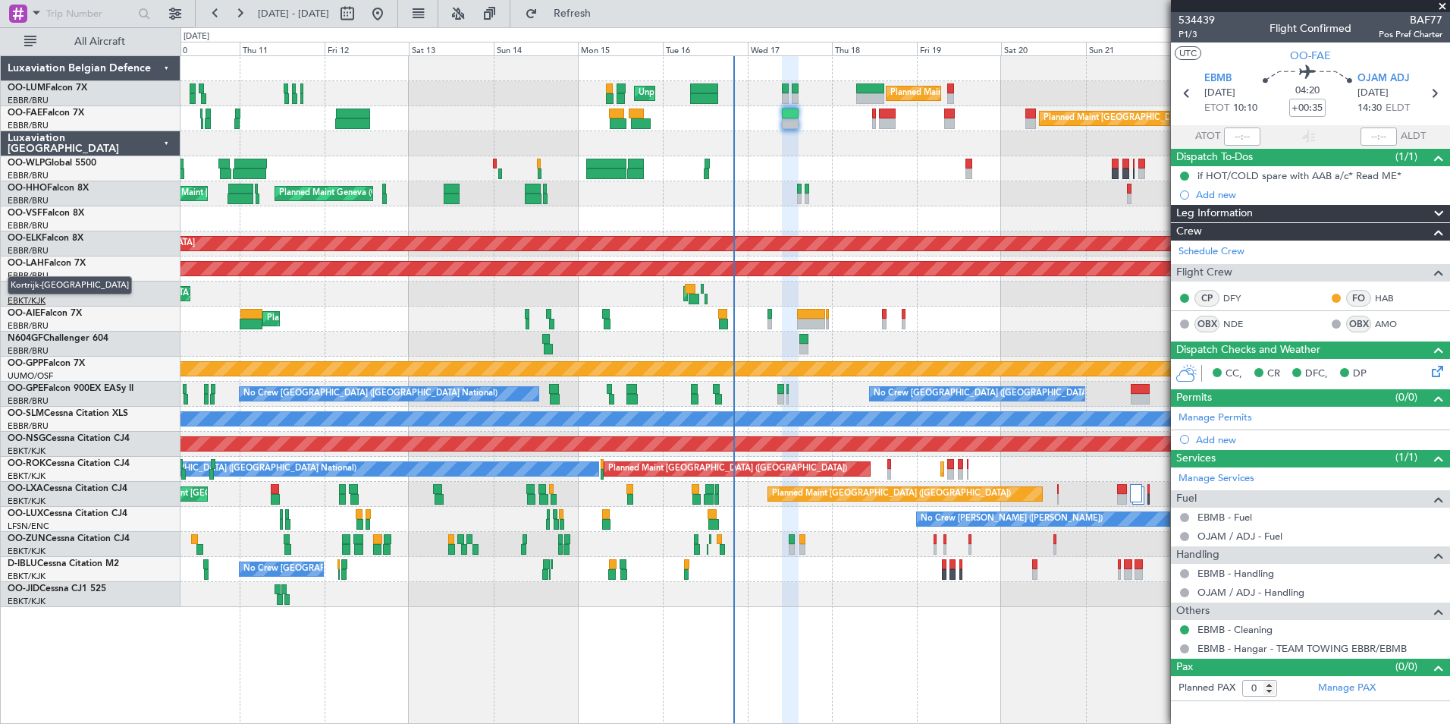
click at [590, 240] on div "Planned Maint Brussels (Brussels National) Unplanned Maint Brussels (Brussels N…" at bounding box center [815, 331] width 1269 height 551
